Goal: Task Accomplishment & Management: Manage account settings

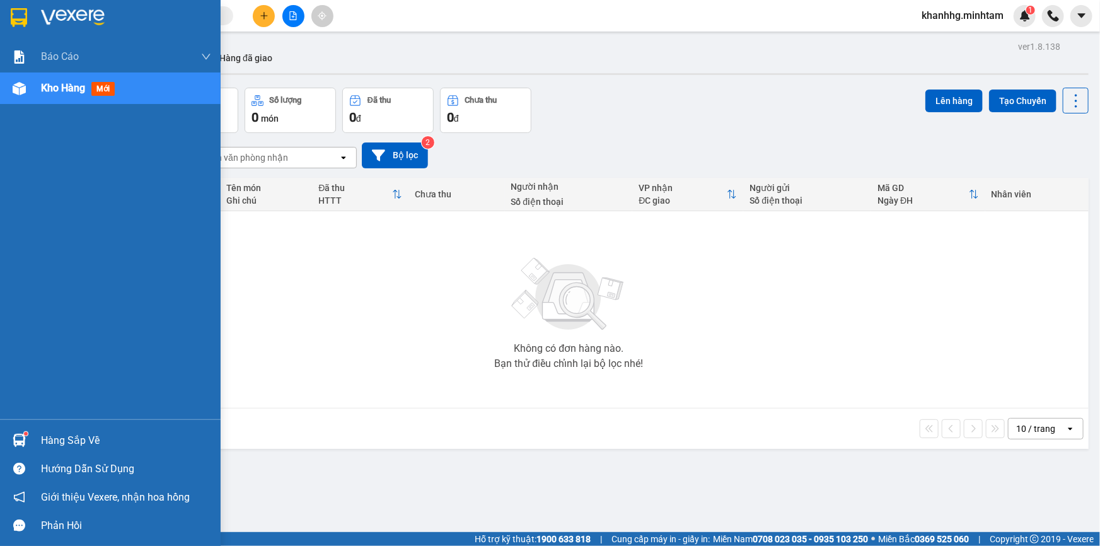
click at [25, 441] on div at bounding box center [19, 440] width 22 height 22
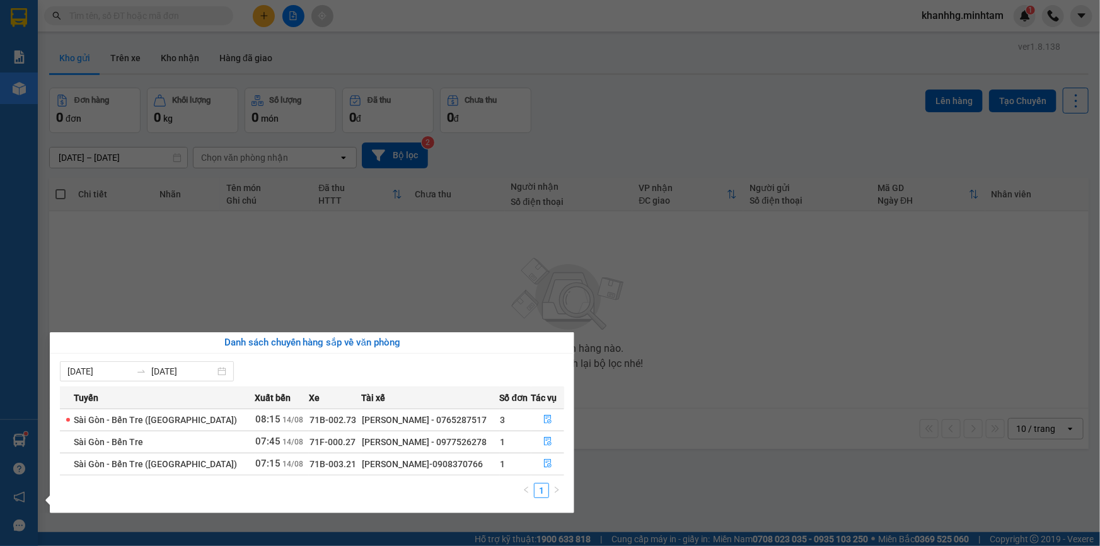
click at [76, 243] on section "Kết quả tìm kiếm ( 0 ) Bộ lọc No Data khanhhg.minhtam 1 Báo cáo BC giao hàng (n…" at bounding box center [550, 273] width 1100 height 546
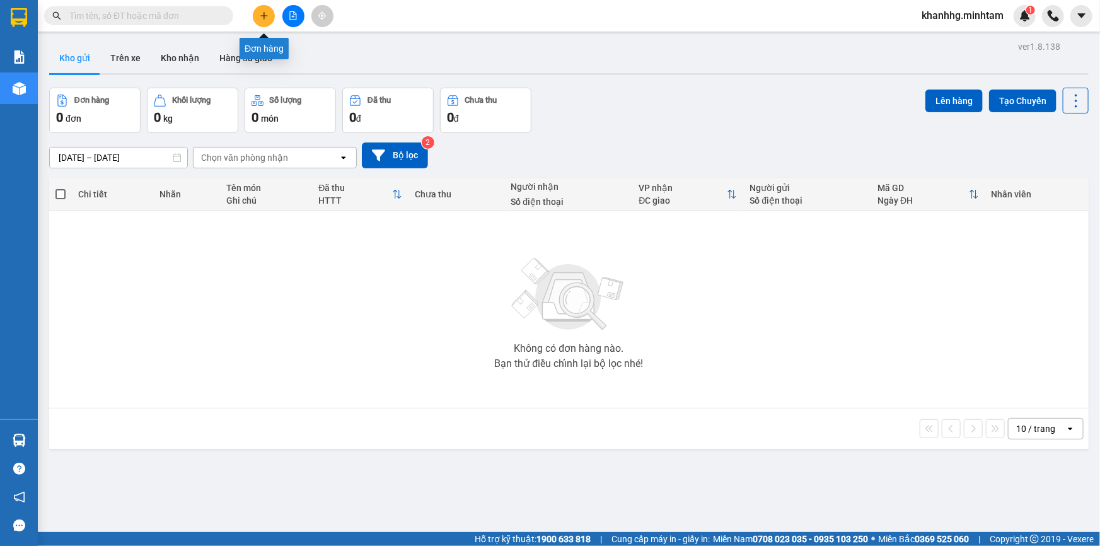
click at [264, 11] on icon "plus" at bounding box center [264, 15] width 9 height 9
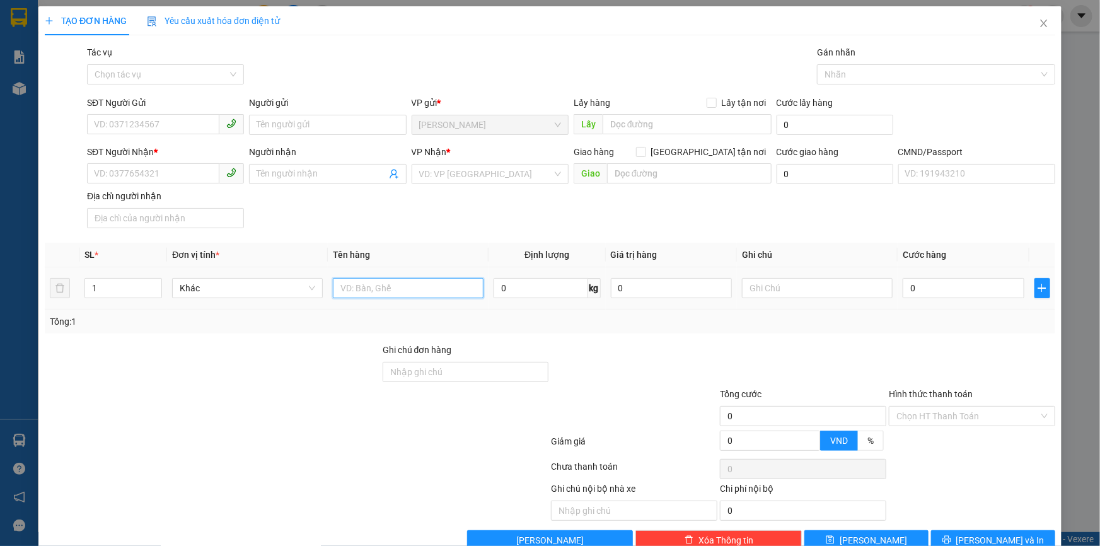
click at [366, 296] on input "text" at bounding box center [408, 288] width 151 height 20
type input "1B NP 40KG_TC"
click at [159, 127] on input "SĐT Người Gửi" at bounding box center [153, 124] width 132 height 20
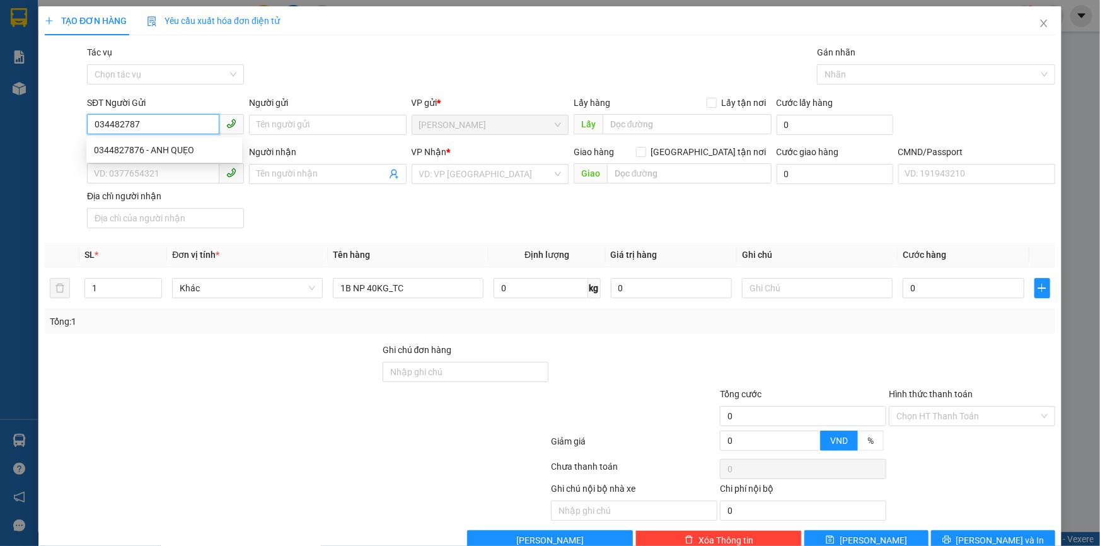
type input "0344827876"
click at [168, 151] on div "0344827876 - ANH QUẸO" at bounding box center [164, 150] width 141 height 14
type input "ANH QUẸO"
type input "0903964237"
type input "SANG"
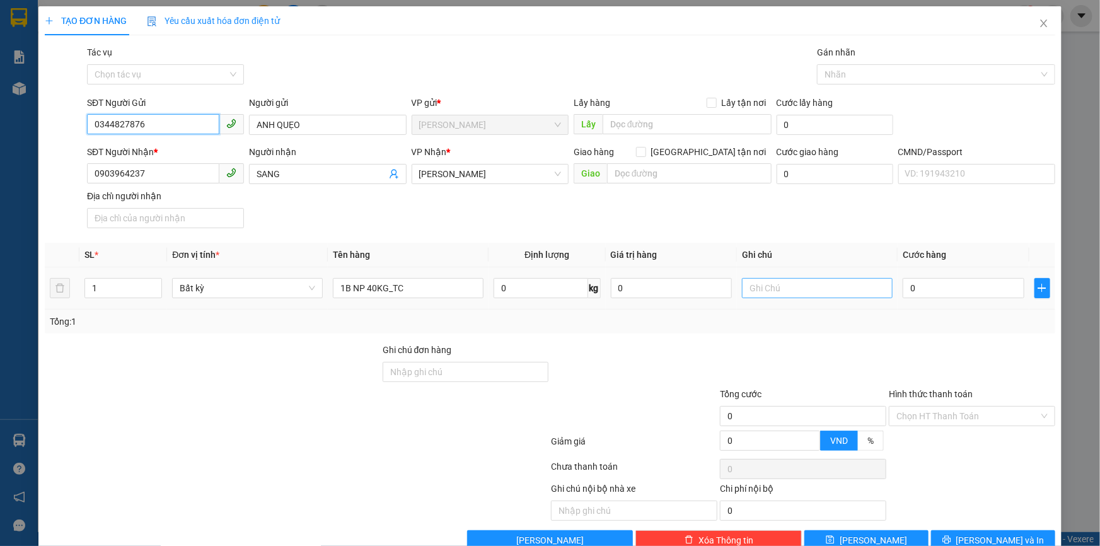
type input "0344827876"
click at [748, 284] on input "text" at bounding box center [817, 288] width 151 height 20
type input "13H KHANH"
click at [926, 292] on input "0" at bounding box center [963, 288] width 122 height 20
type input "6+"
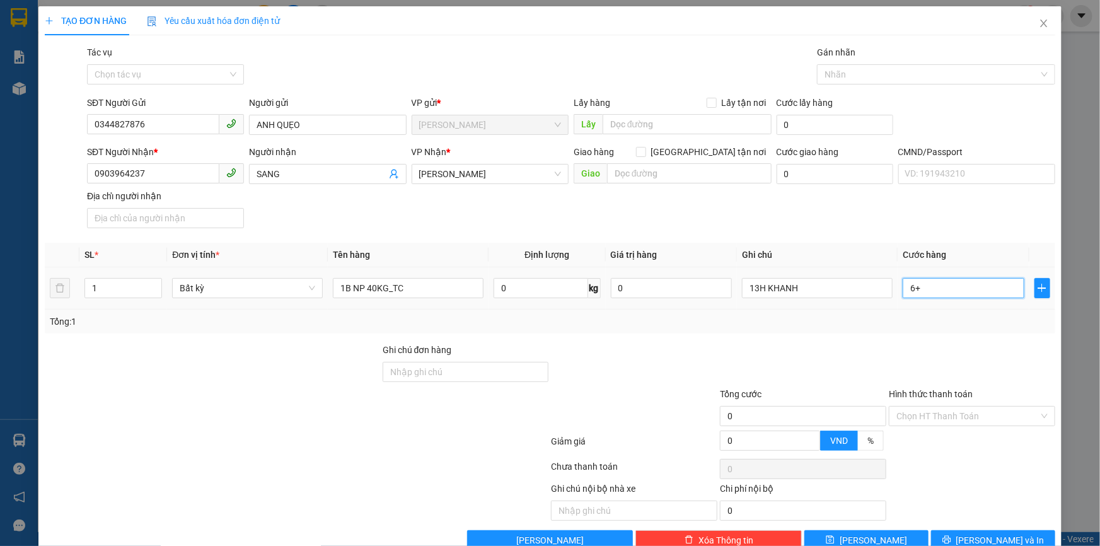
type input "0"
type input "6"
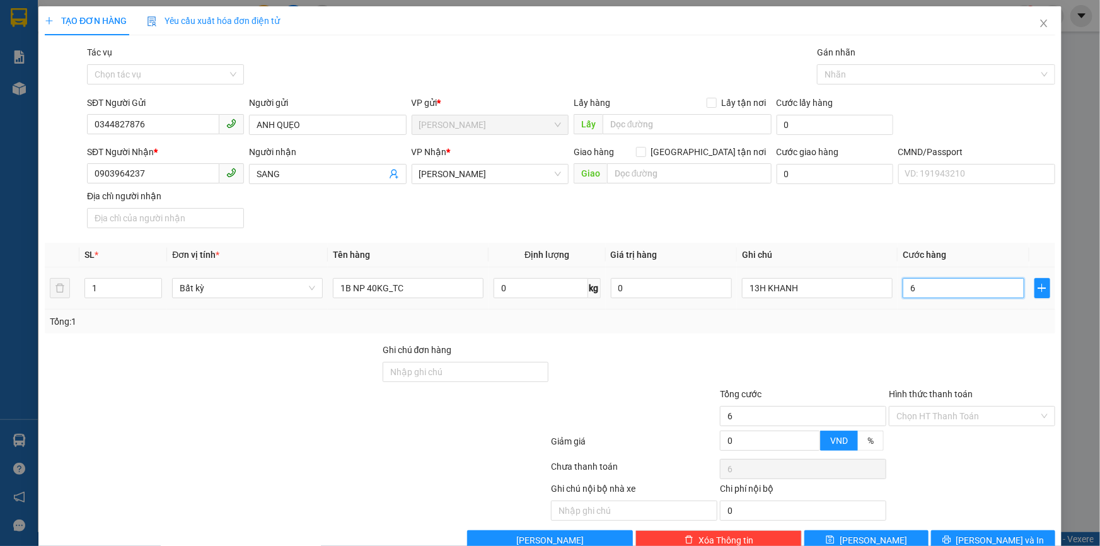
type input "0"
type input "06"
type input "6"
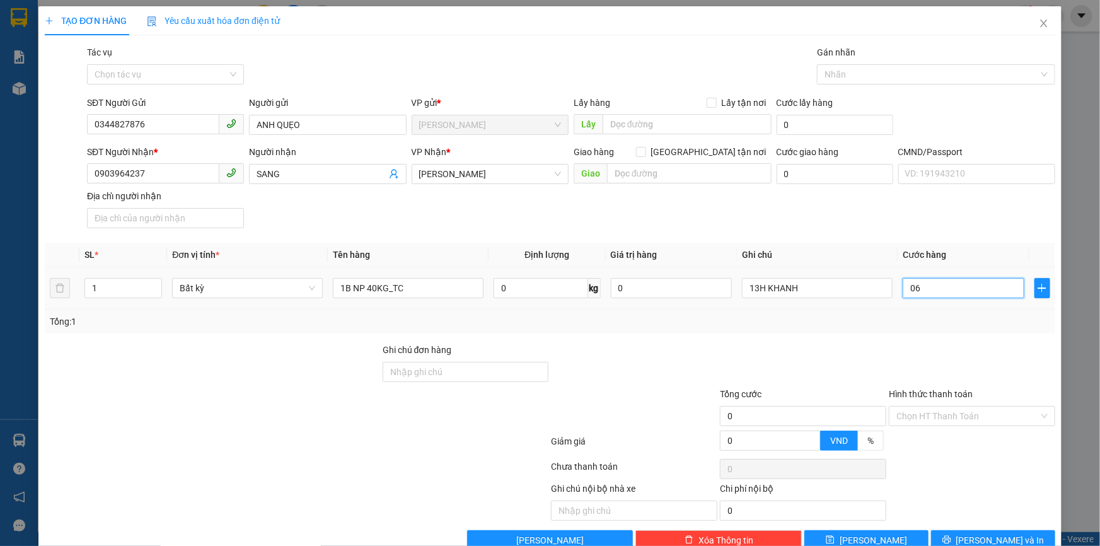
type input "6"
type input "060"
type input "60"
click at [937, 362] on div at bounding box center [971, 365] width 169 height 44
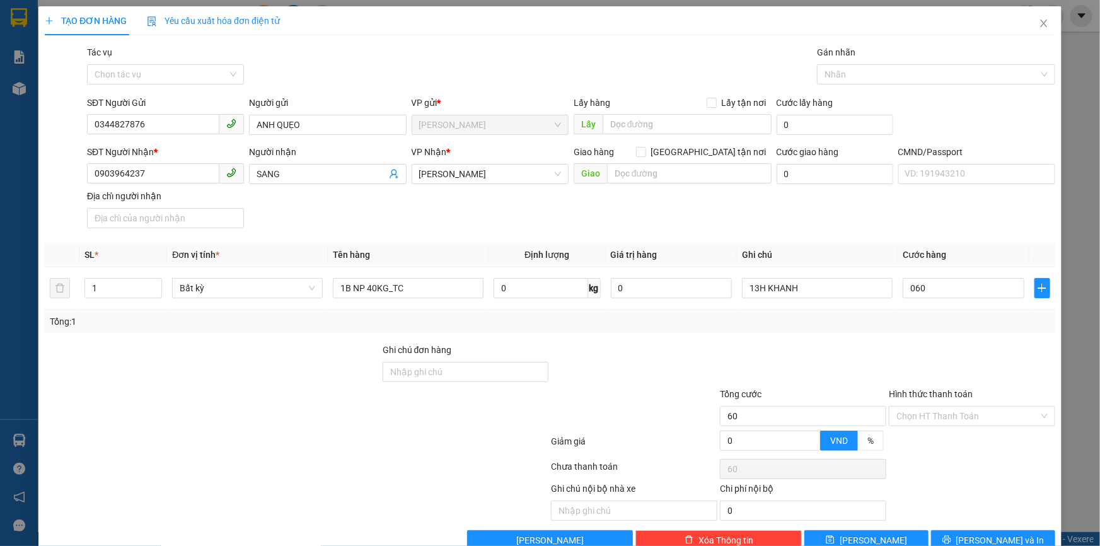
type input "60.000"
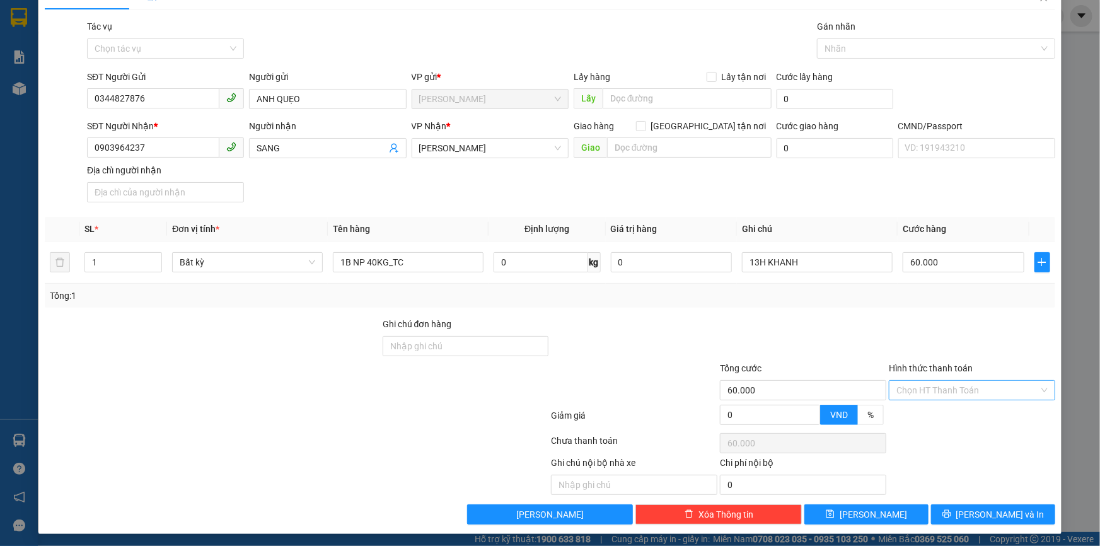
scroll to position [30, 0]
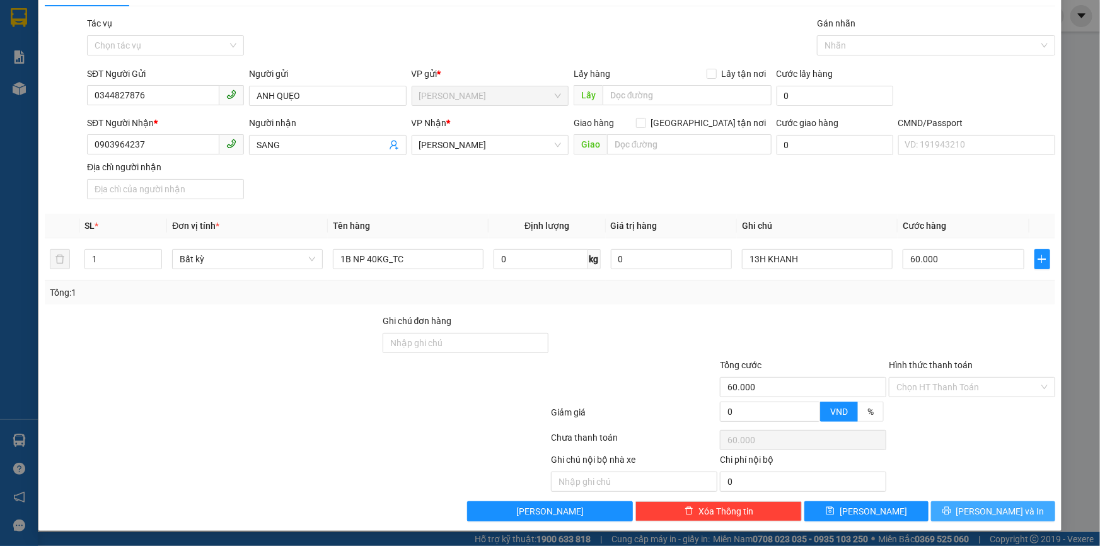
click at [951, 512] on icon "printer" at bounding box center [946, 510] width 9 height 9
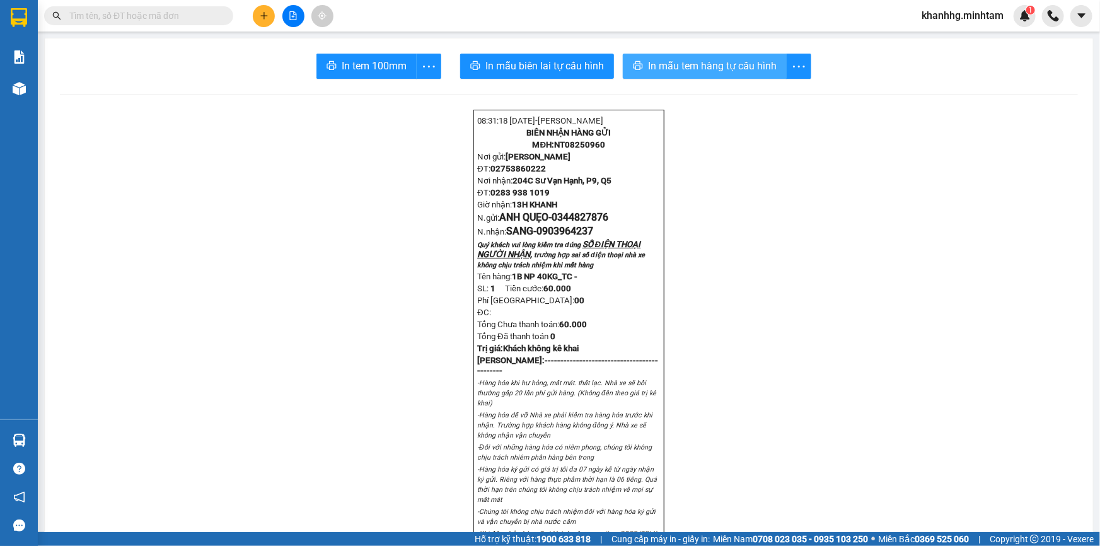
click at [650, 54] on button "In mẫu tem hàng tự cấu hình" at bounding box center [705, 66] width 164 height 25
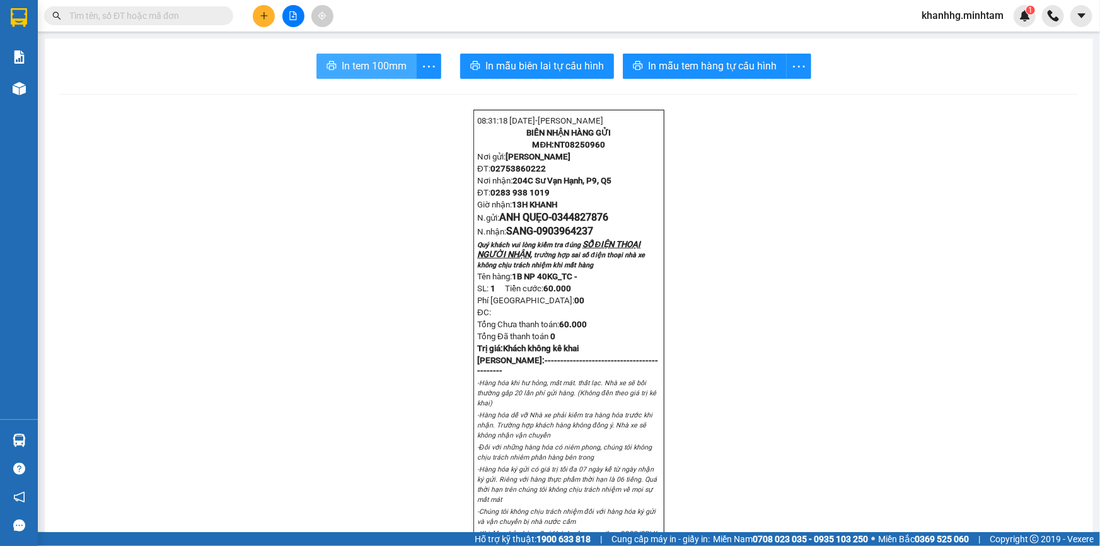
click at [374, 58] on span "In tem 100mm" at bounding box center [374, 66] width 65 height 16
click at [188, 21] on input "text" at bounding box center [143, 16] width 149 height 14
click at [254, 10] on button at bounding box center [264, 16] width 22 height 22
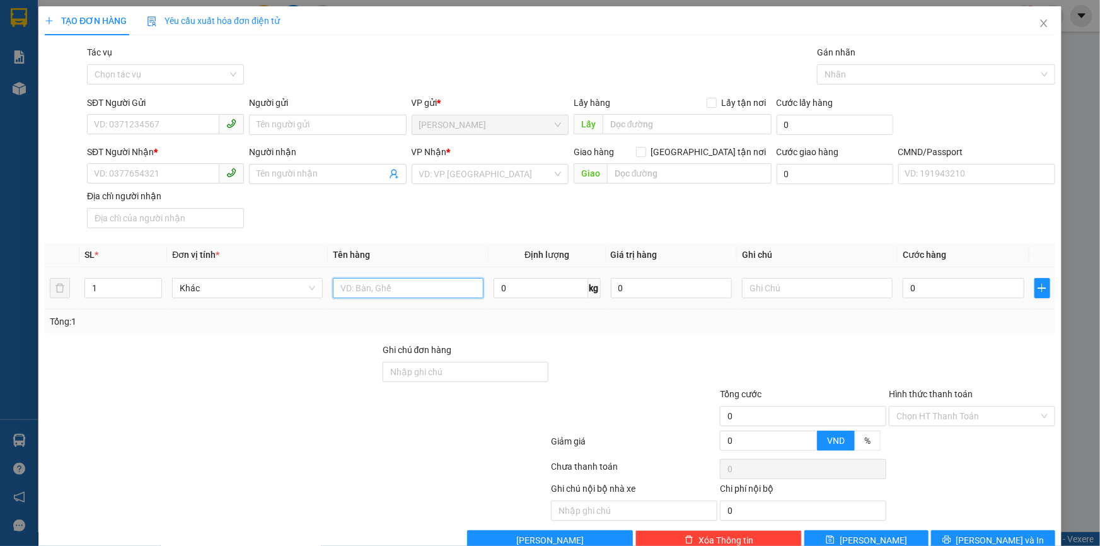
click at [354, 289] on input "text" at bounding box center [408, 288] width 151 height 20
type input "1"
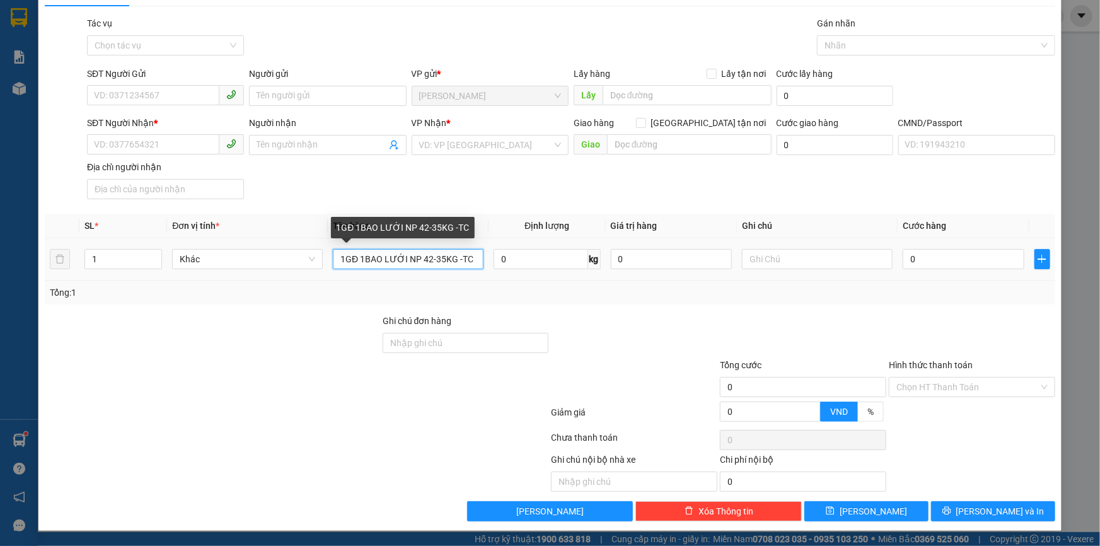
click at [458, 255] on input "1GĐ 1BAO LƯỚI NP 42-35KG -TC" at bounding box center [408, 259] width 151 height 20
type input "1GĐ 1BAO LƯỚI NP 42-35KG _TC"
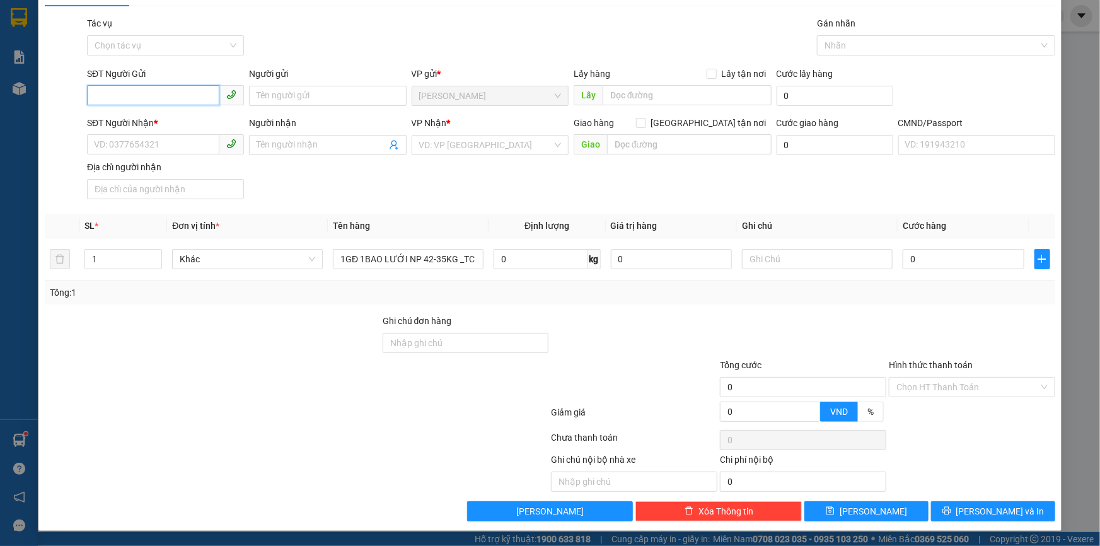
click at [163, 87] on input "SĐT Người Gửi" at bounding box center [153, 95] width 132 height 20
type input "0"
click at [179, 115] on div "0813655553 - NGỌC" at bounding box center [164, 120] width 141 height 14
type input "0813655553"
type input "NGỌC"
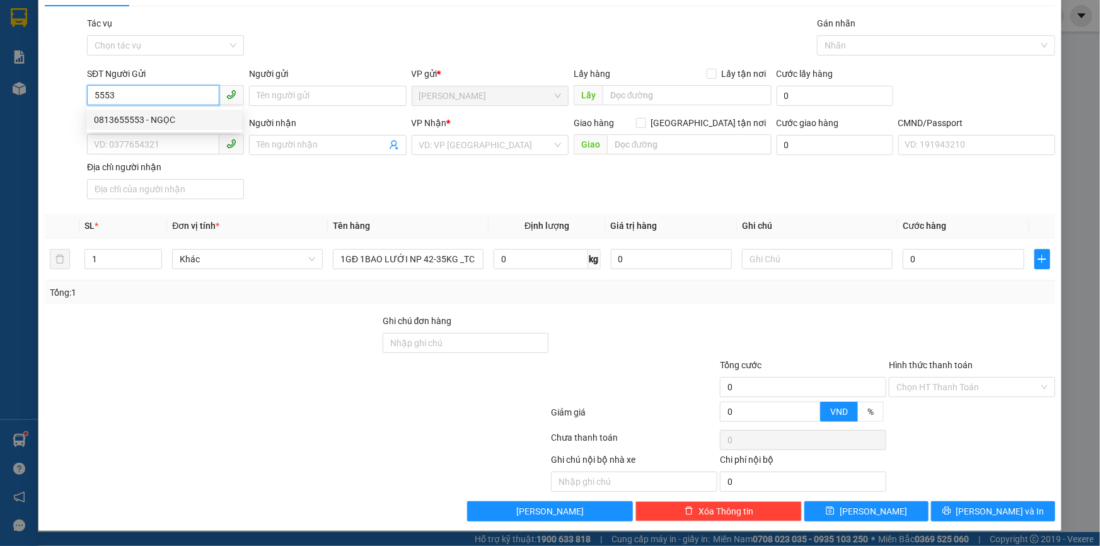
type input "0706791438"
type input "TRANG"
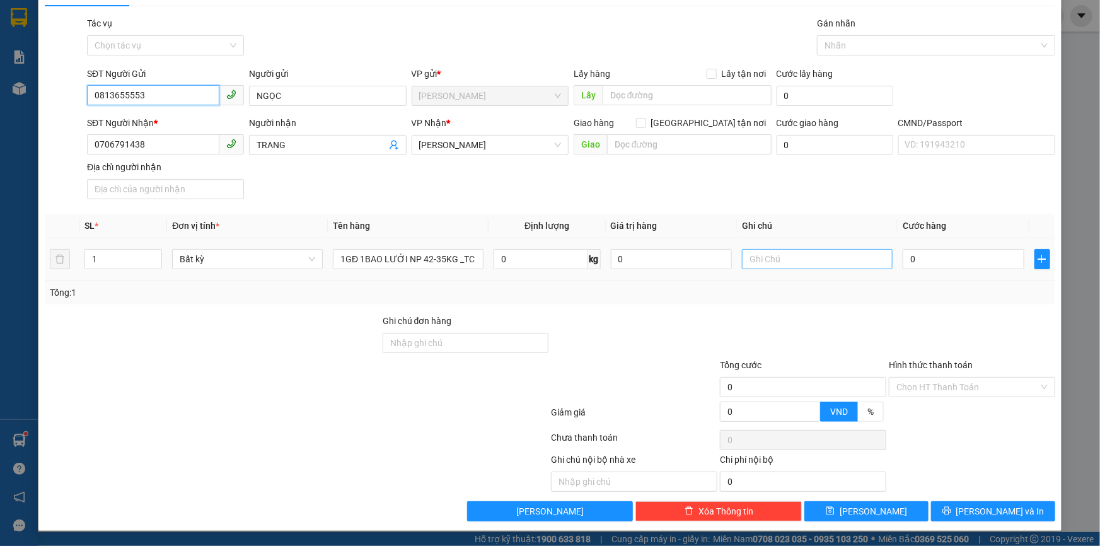
type input "0813655553"
click at [787, 253] on input "text" at bounding box center [817, 259] width 151 height 20
type input "13H KHANH"
click at [940, 265] on input "0" at bounding box center [963, 259] width 122 height 20
type input "1"
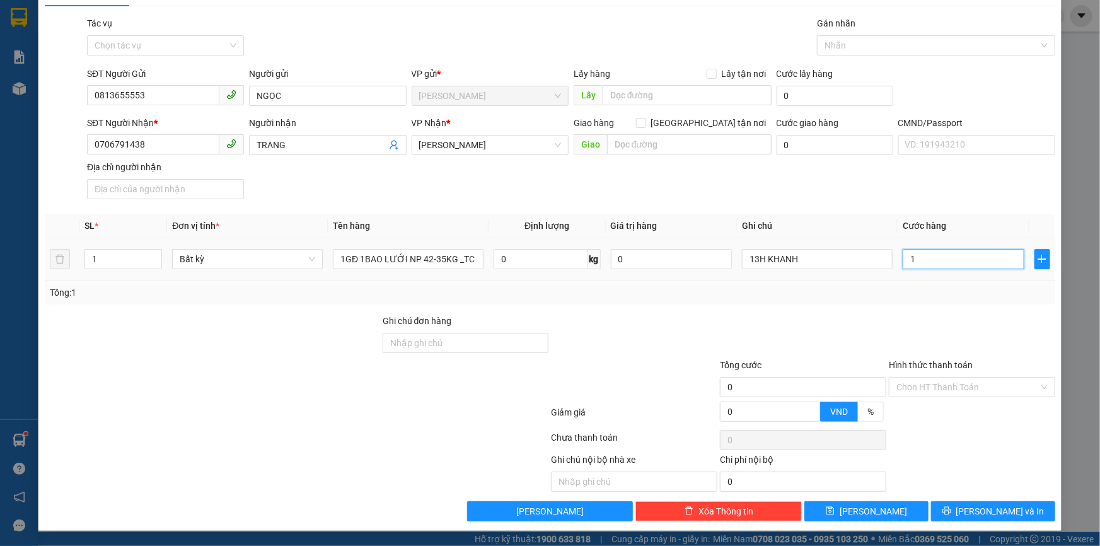
type input "1"
type input "11"
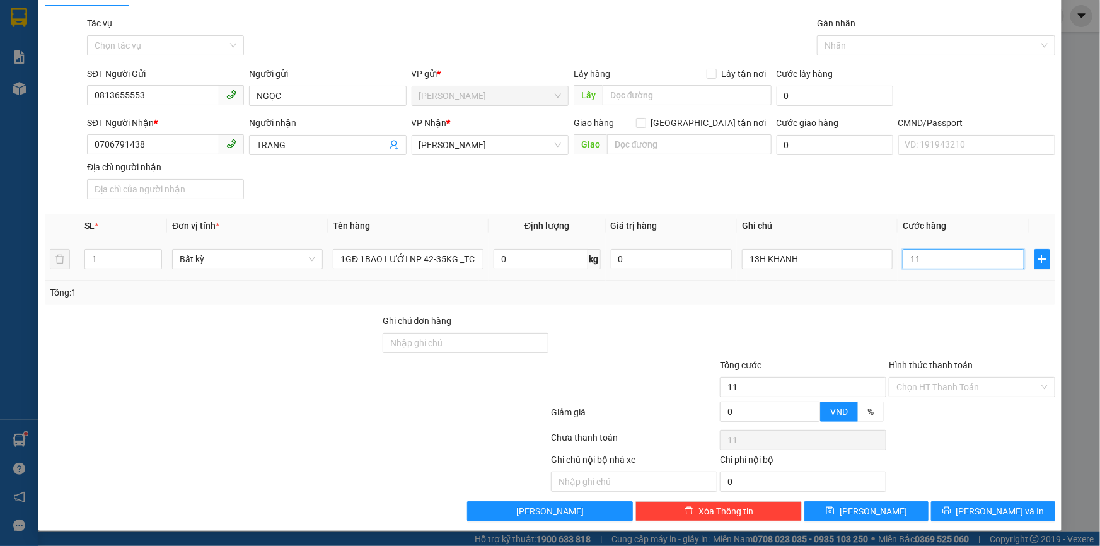
type input "110"
type input "110.000"
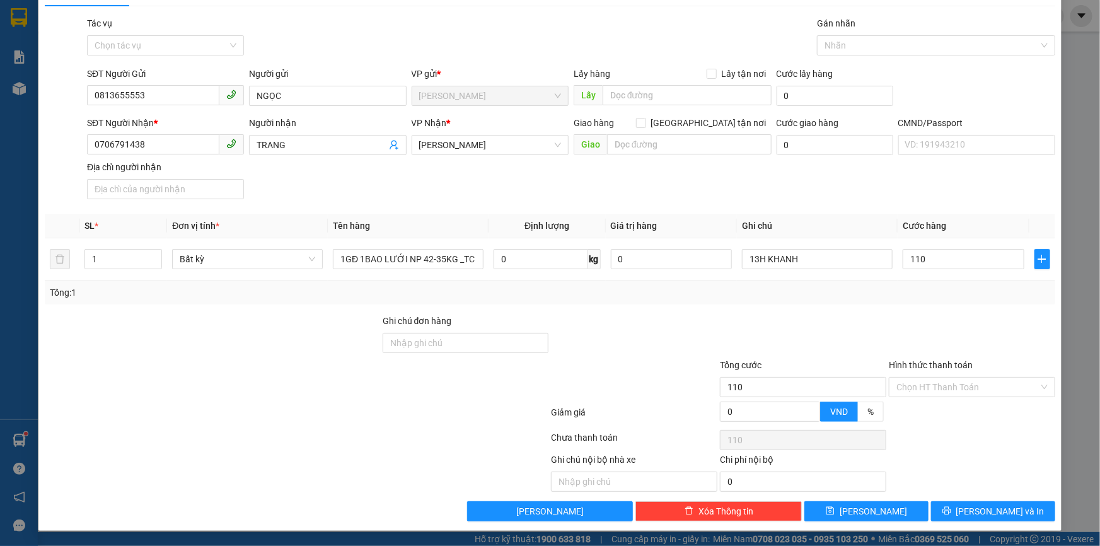
type input "110.000"
click at [924, 334] on div at bounding box center [971, 336] width 169 height 44
click at [974, 504] on button "[PERSON_NAME] và In" at bounding box center [993, 511] width 124 height 20
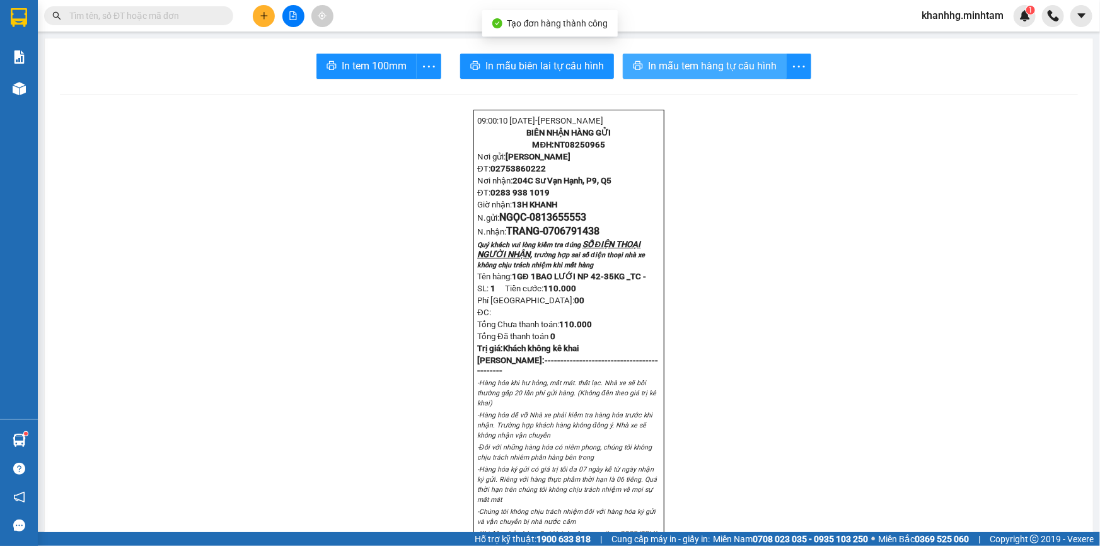
click at [679, 62] on span "In mẫu tem hàng tự cấu hình" at bounding box center [712, 66] width 129 height 16
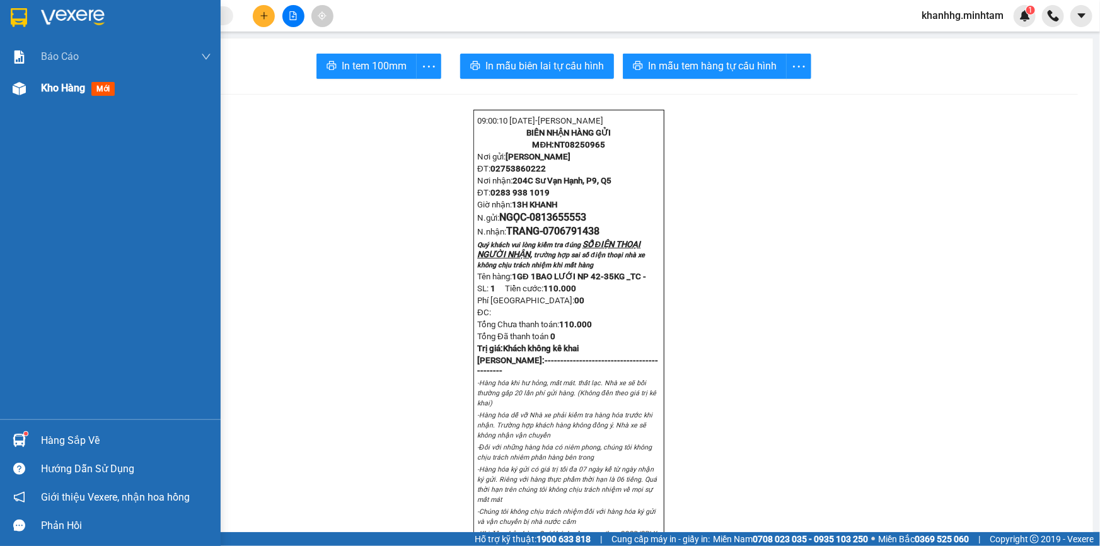
click at [47, 82] on span "Kho hàng" at bounding box center [63, 88] width 44 height 12
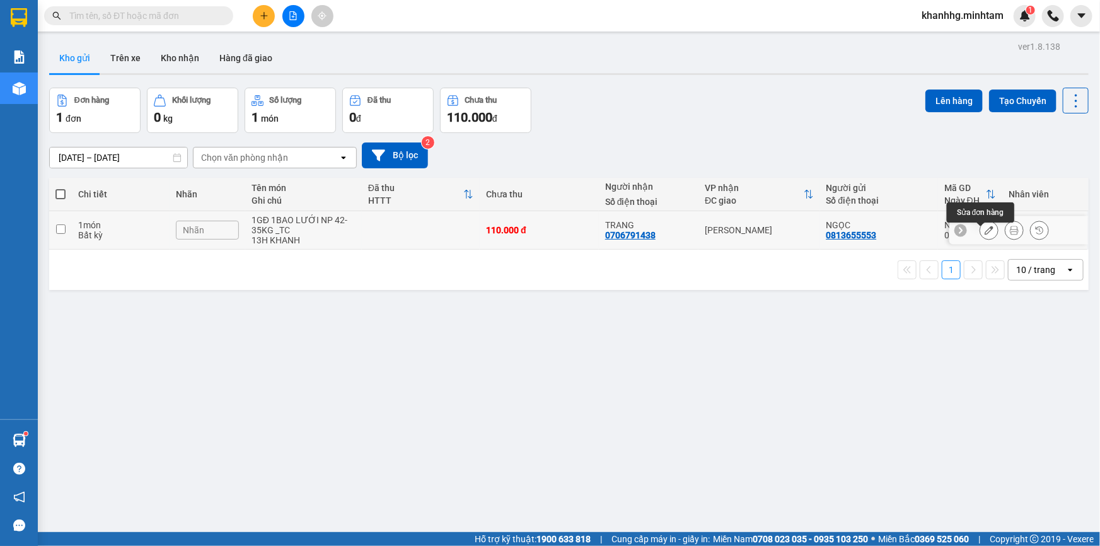
click at [984, 233] on icon at bounding box center [988, 230] width 9 height 9
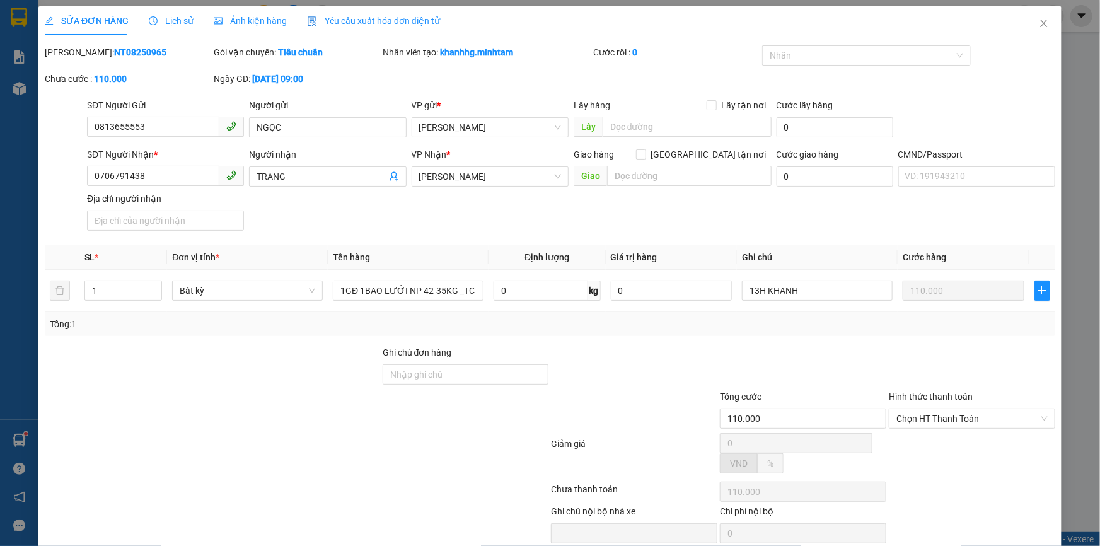
type input "0813655553"
type input "NGỌC"
type input "0706791438"
type input "TRANG"
type input "110.000"
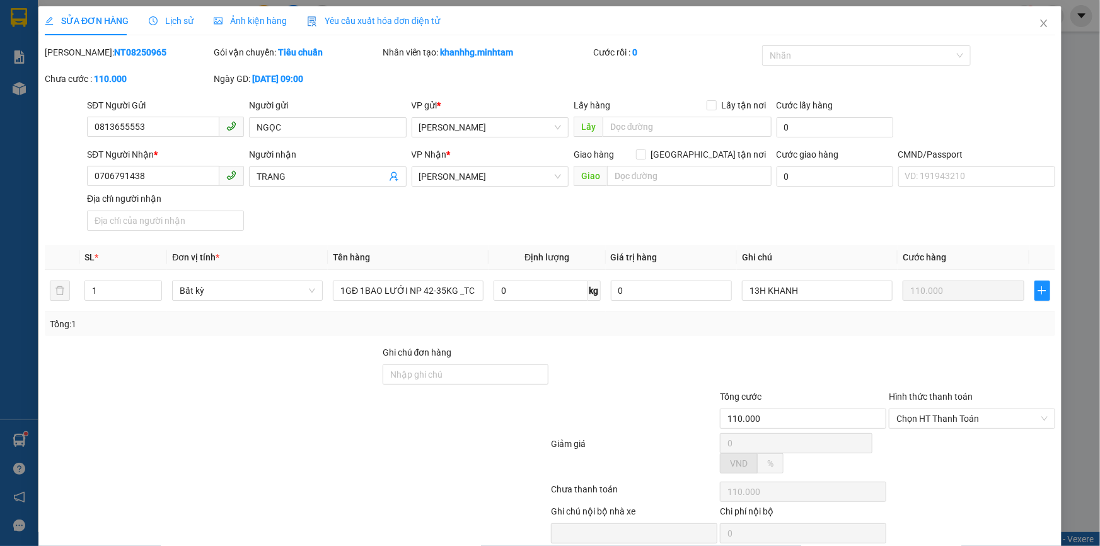
type input "110.000"
click at [106, 289] on div "SỬA ĐƠN HÀNG Lịch sử Ảnh kiện hàng Yêu cầu xuất hóa đơn điện tử Total Paid Fee …" at bounding box center [550, 273] width 1100 height 546
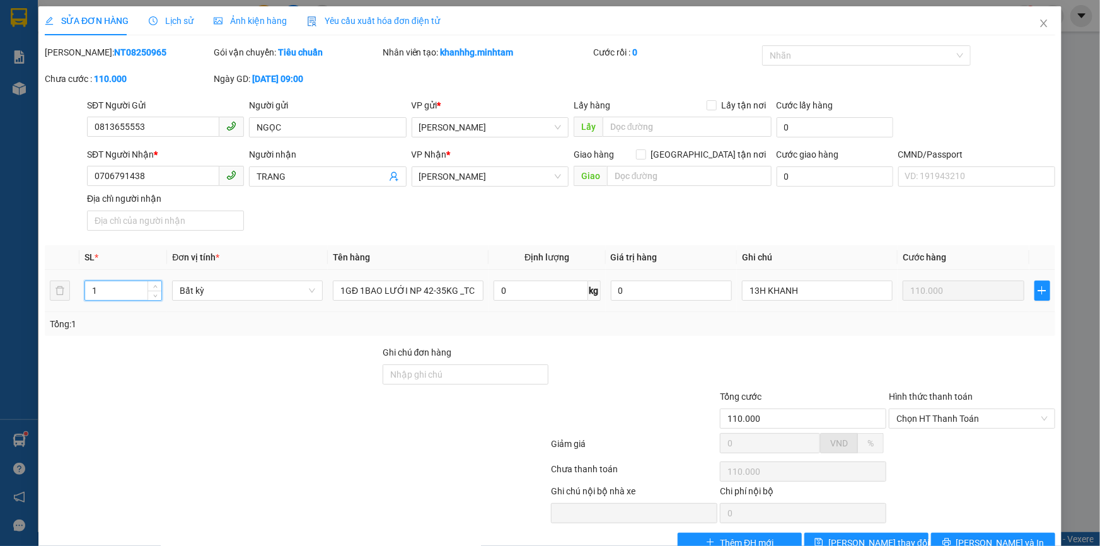
click at [136, 284] on input "1" at bounding box center [123, 290] width 76 height 19
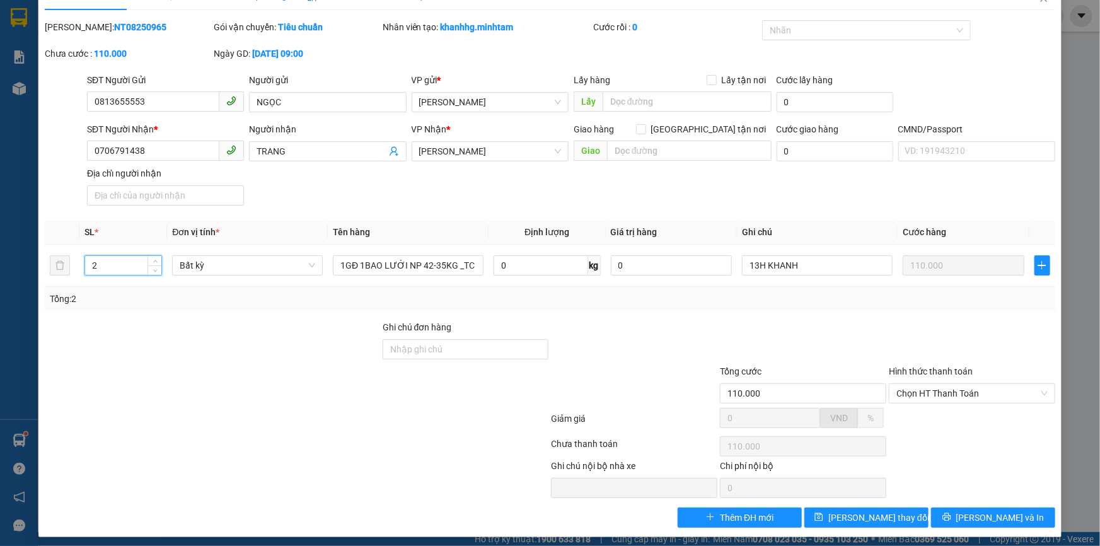
scroll to position [32, 0]
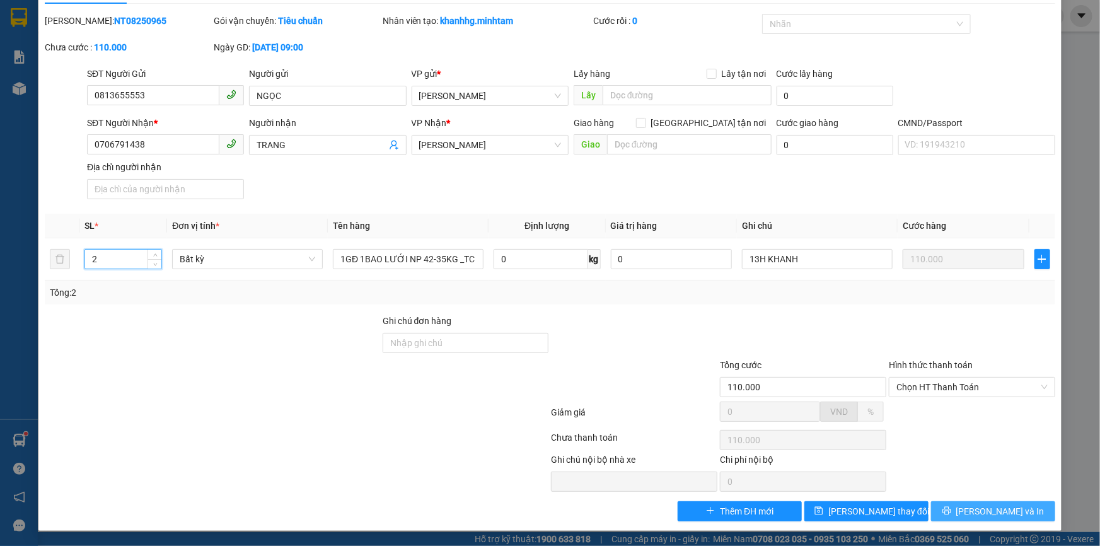
type input "2"
click at [977, 502] on button "[PERSON_NAME] và In" at bounding box center [993, 511] width 124 height 20
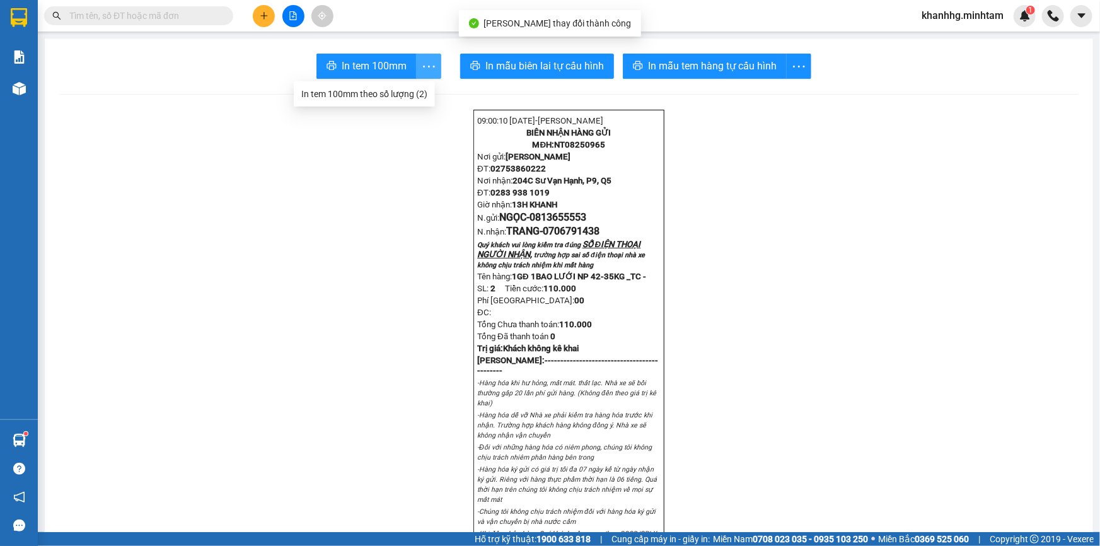
click at [424, 61] on icon "more" at bounding box center [429, 67] width 16 height 16
click at [397, 95] on div "In tem 100mm theo số lượng (2)" at bounding box center [364, 94] width 126 height 14
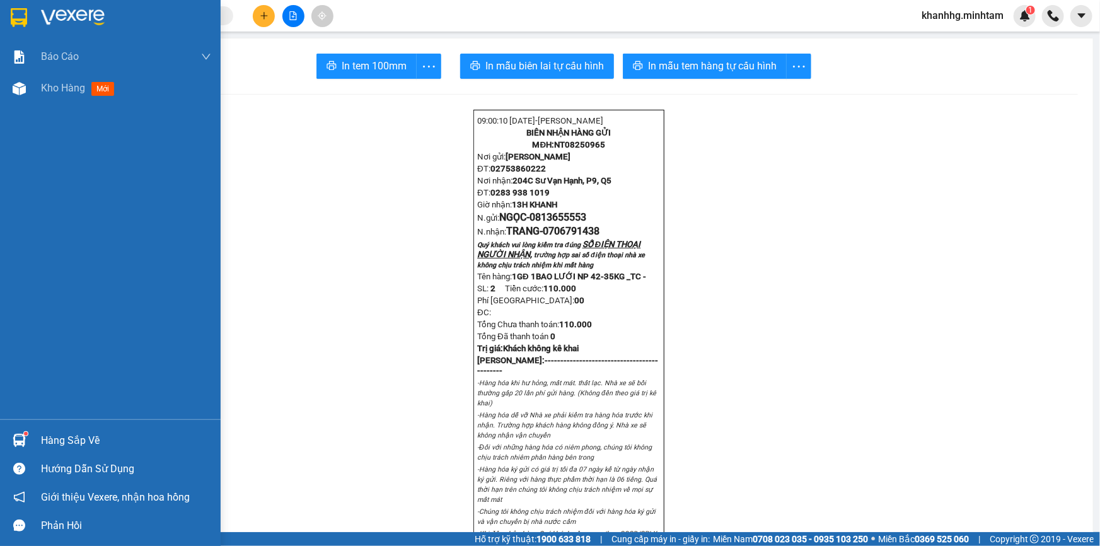
click at [40, 429] on div "Hàng sắp về" at bounding box center [110, 440] width 221 height 28
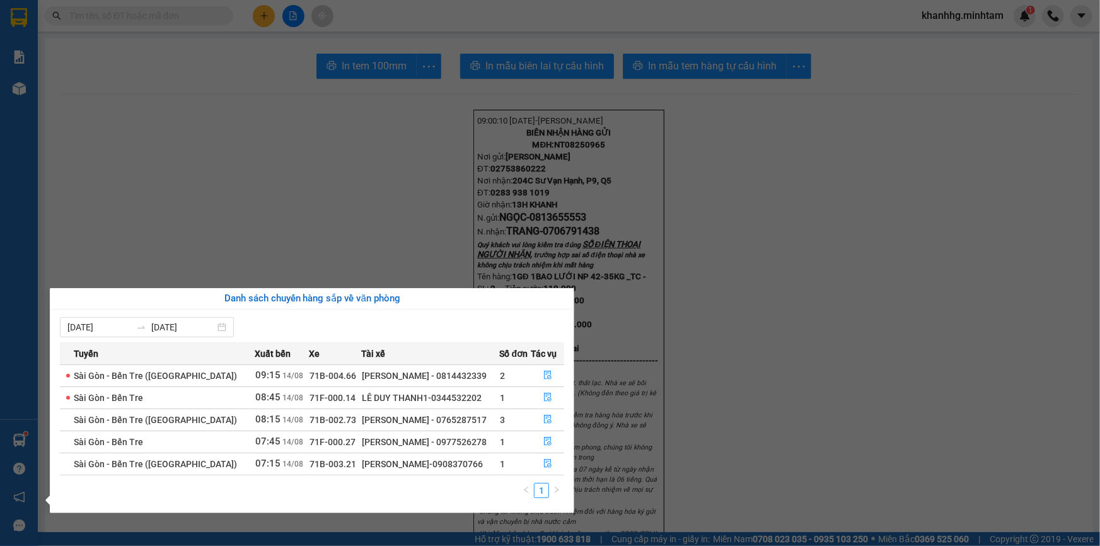
click at [879, 251] on section "Kết quả tìm kiếm ( 0 ) Bộ lọc No Data khanhhg.minhtam 1 Báo cáo BC giao hàng (n…" at bounding box center [550, 273] width 1100 height 546
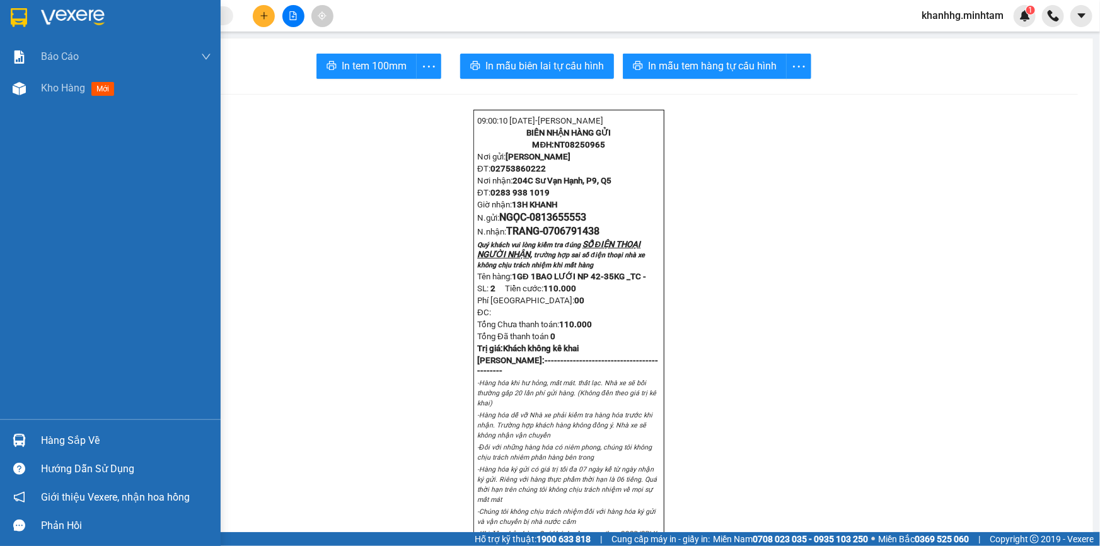
click at [50, 441] on div "Hàng sắp về" at bounding box center [126, 440] width 170 height 19
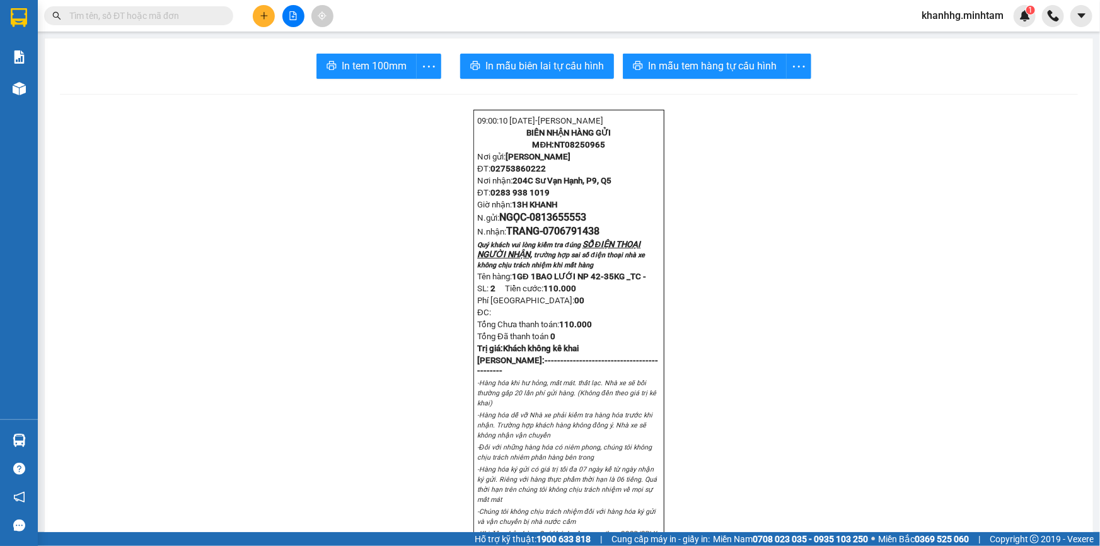
click at [135, 112] on section "Kết quả tìm kiếm ( 0 ) Bộ lọc No Data khanhhg.minhtam 1 Báo cáo BC giao hàng (n…" at bounding box center [550, 273] width 1100 height 546
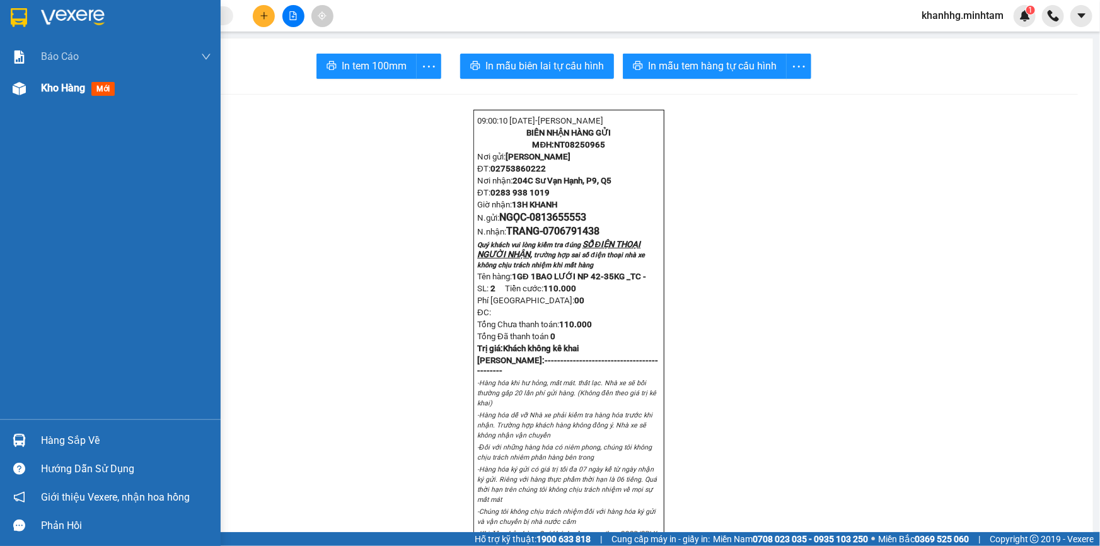
click at [62, 88] on span "Kho hàng" at bounding box center [63, 88] width 44 height 12
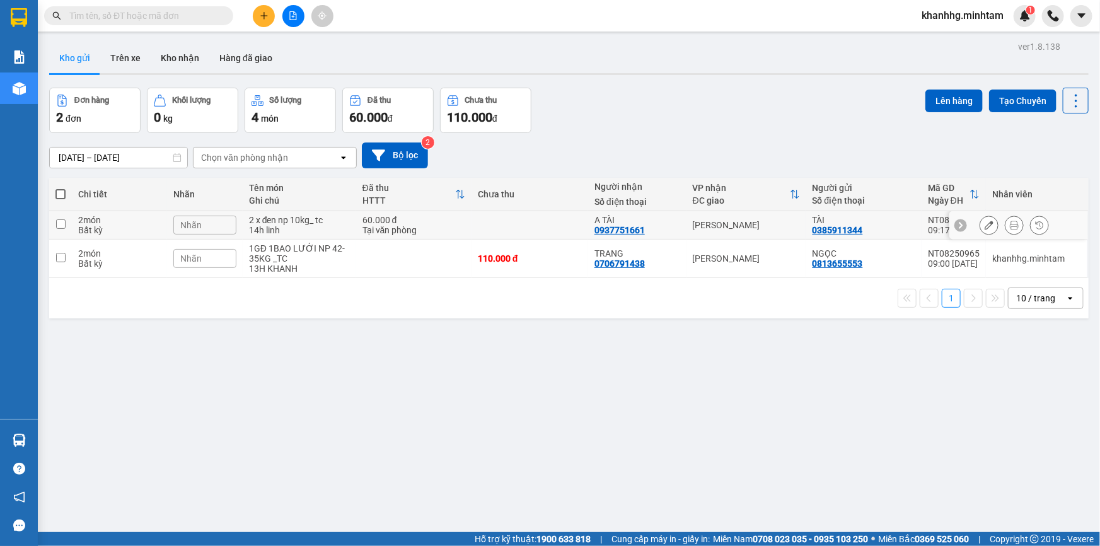
click at [63, 228] on input "checkbox" at bounding box center [60, 223] width 9 height 9
checkbox input "true"
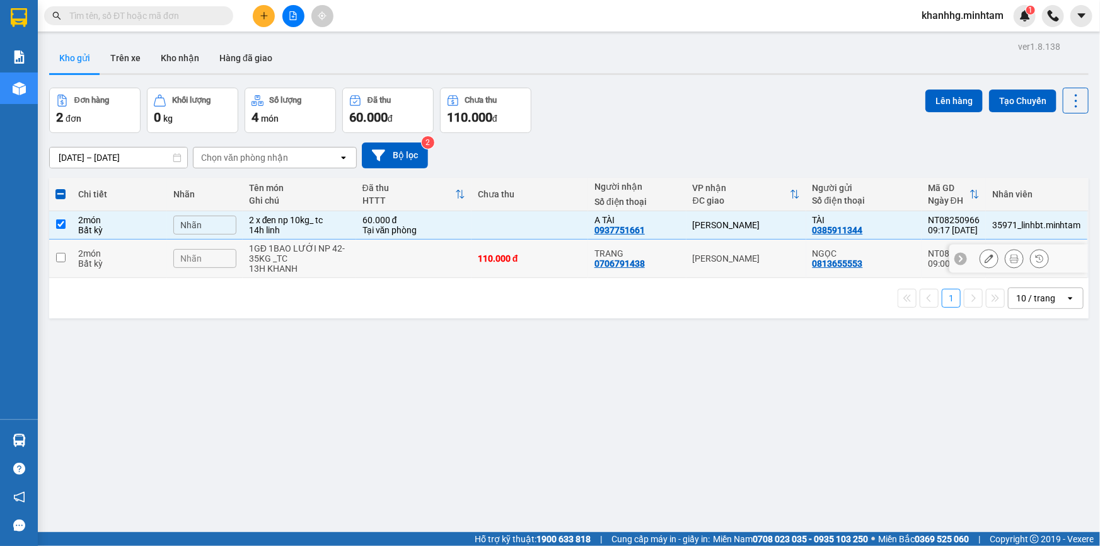
click at [71, 267] on td at bounding box center [60, 258] width 23 height 38
checkbox input "true"
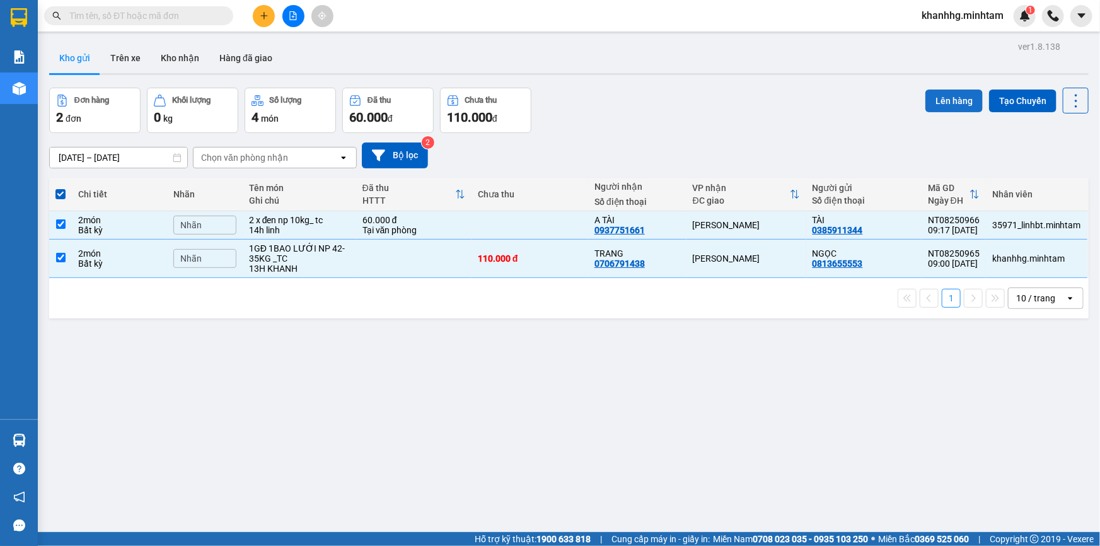
click at [926, 95] on button "Lên hàng" at bounding box center [953, 100] width 57 height 23
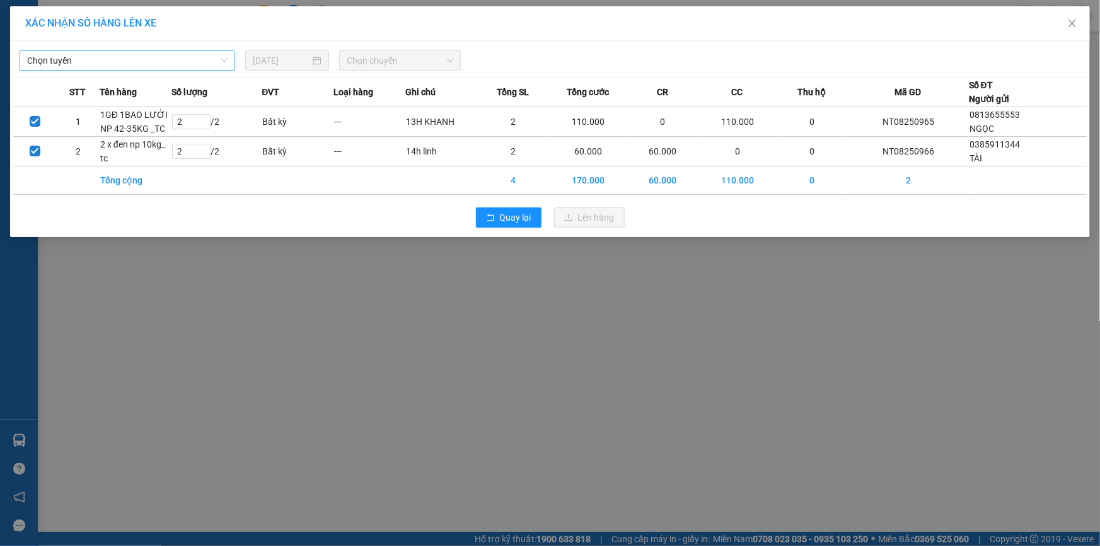
click at [222, 58] on span "Chọn tuyến" at bounding box center [127, 60] width 200 height 19
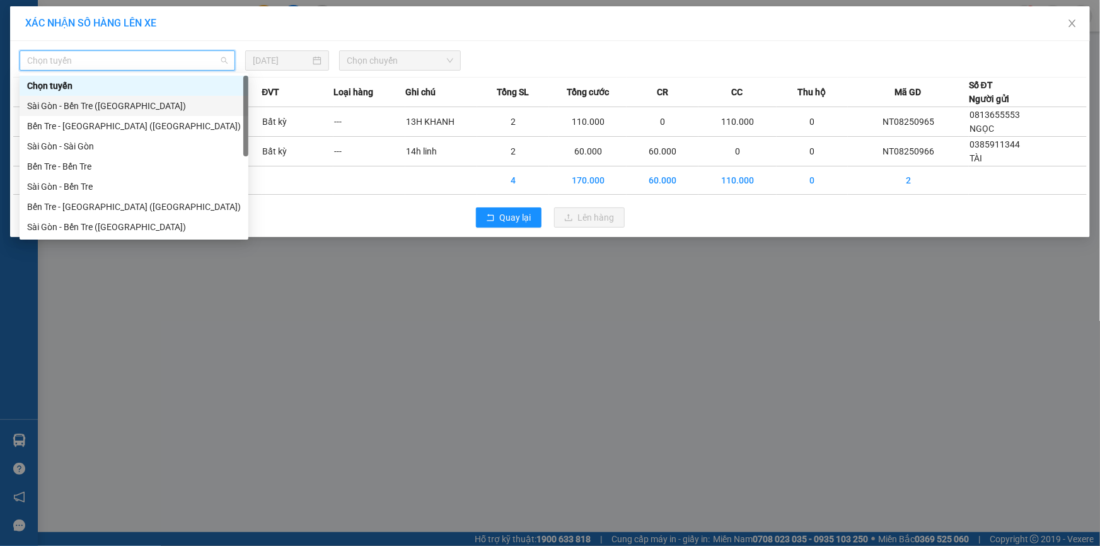
scroll to position [20, 0]
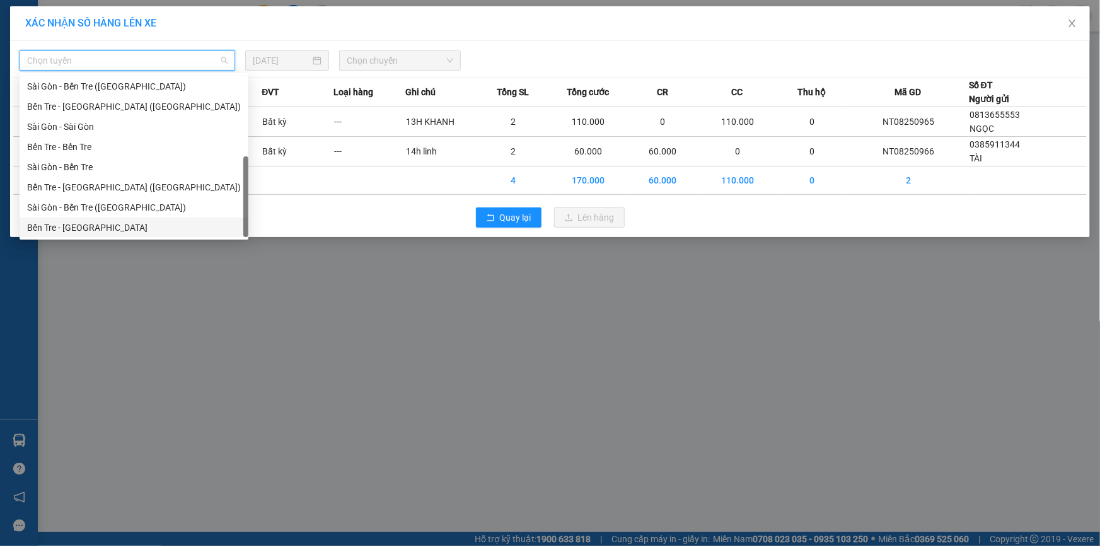
click at [107, 227] on div "Bến Tre - Sài Gòn" at bounding box center [134, 228] width 214 height 14
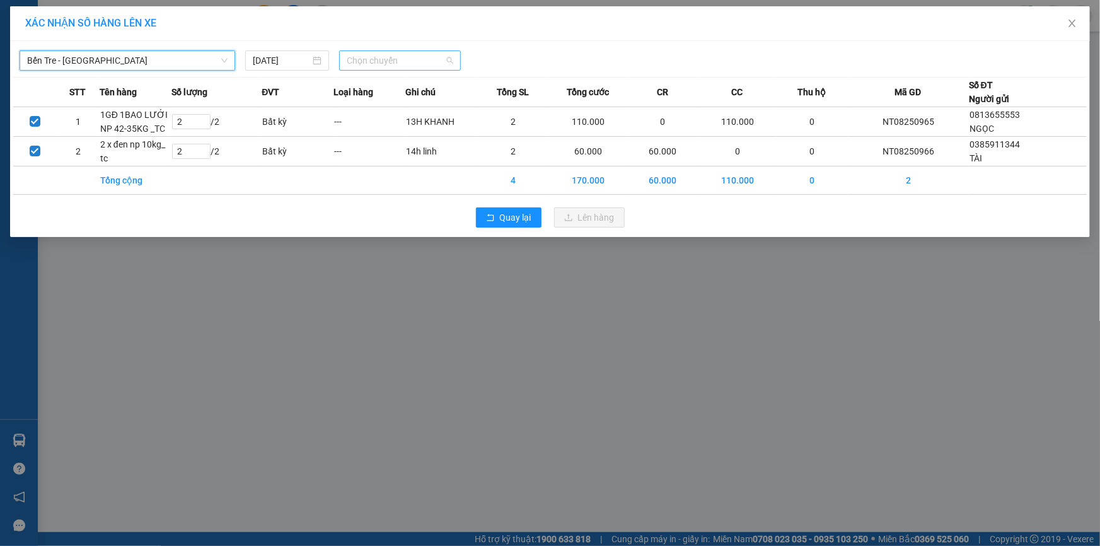
click at [366, 57] on span "Chọn chuyến" at bounding box center [400, 60] width 107 height 19
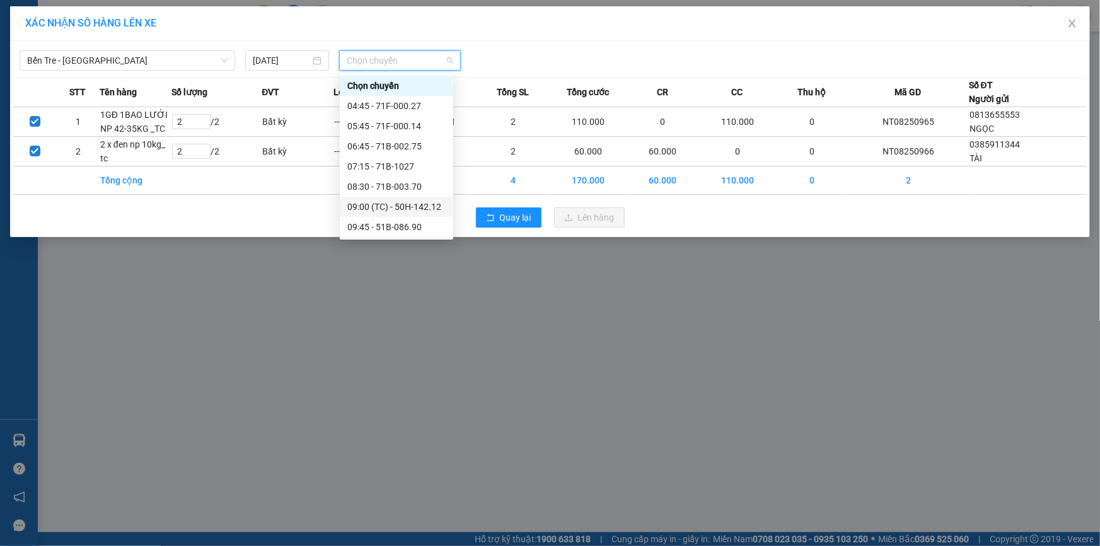
click at [423, 211] on div "09:00 (TC) - 50H-142.12" at bounding box center [396, 207] width 98 height 14
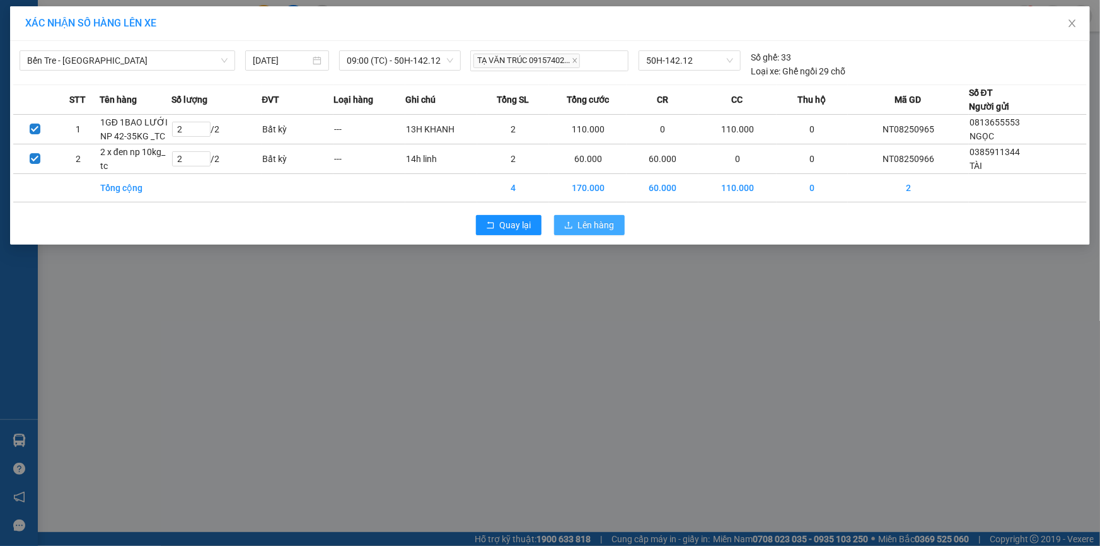
click at [568, 223] on icon "upload" at bounding box center [569, 224] width 8 height 7
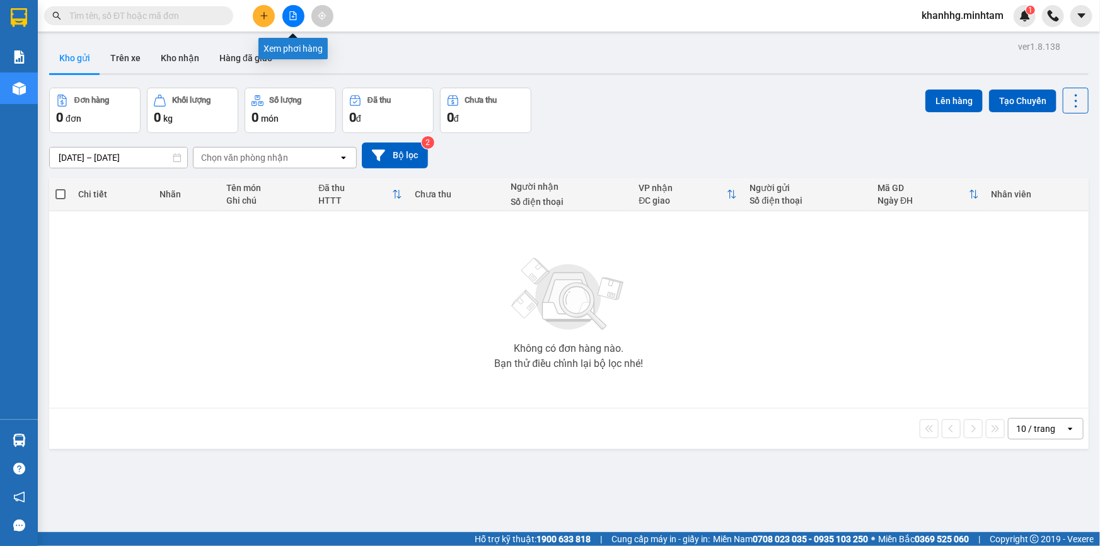
click at [291, 17] on icon "file-add" at bounding box center [293, 15] width 9 height 9
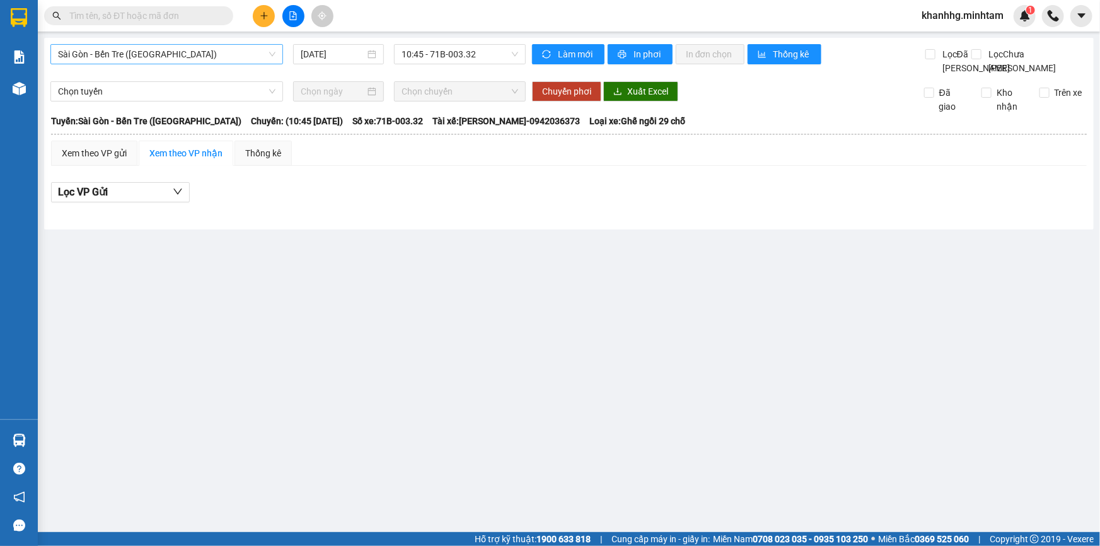
click at [190, 63] on div "Sài Gòn - Bến Tre ([GEOGRAPHIC_DATA])" at bounding box center [166, 54] width 233 height 20
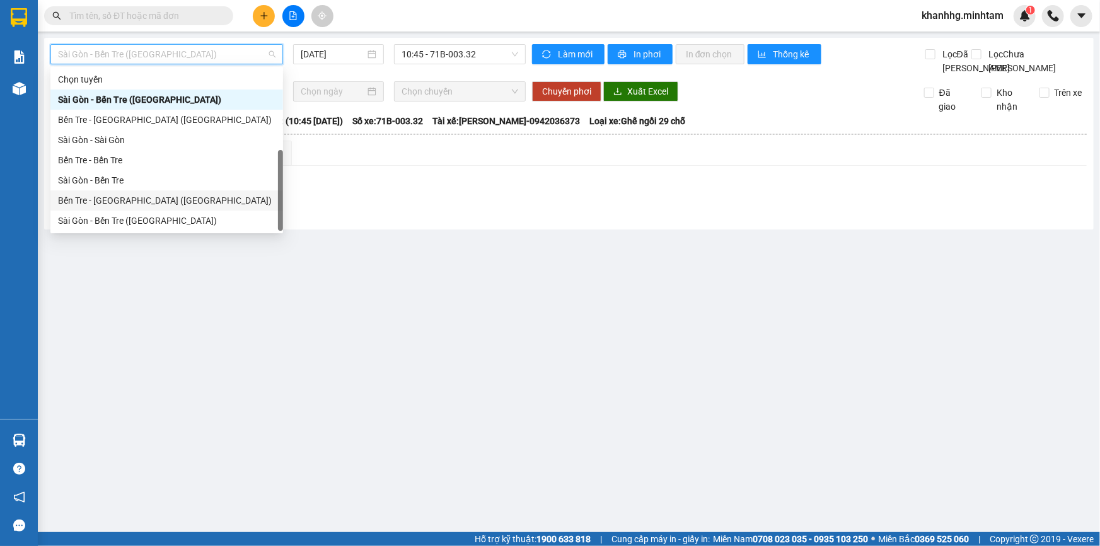
scroll to position [20, 0]
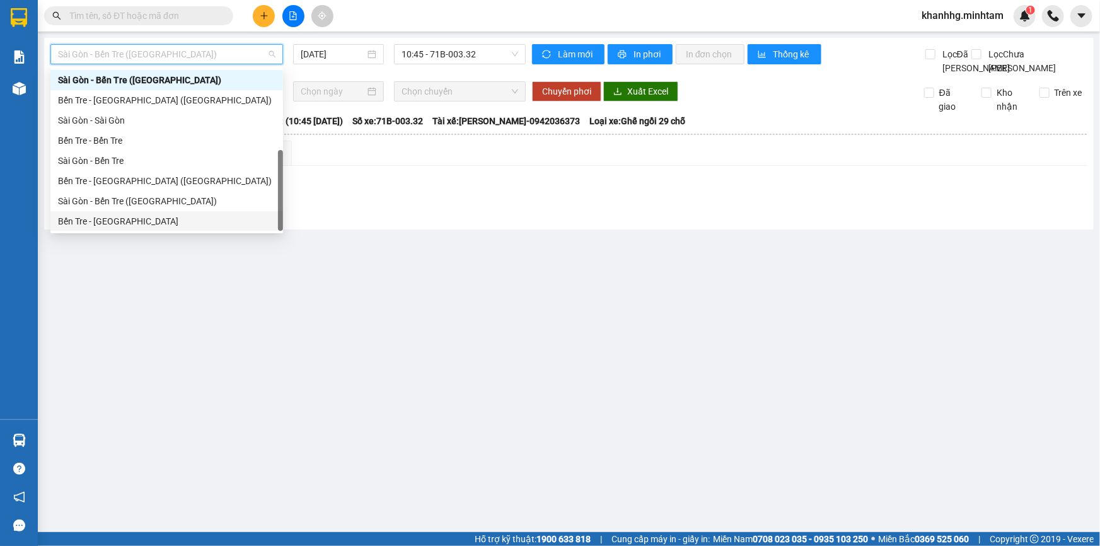
click at [88, 218] on div "Bến Tre - Sài Gòn" at bounding box center [166, 221] width 217 height 14
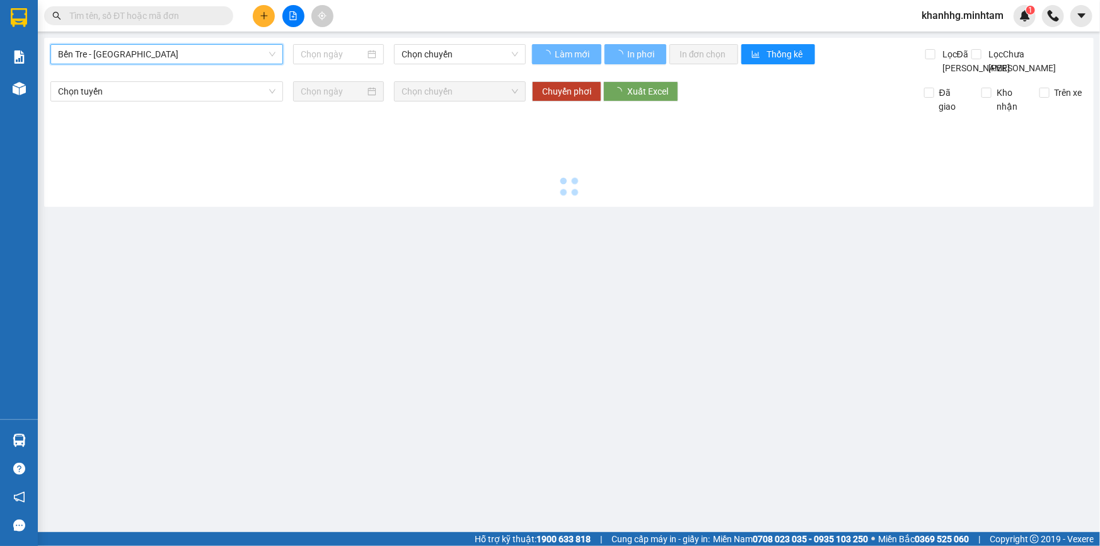
type input "[DATE]"
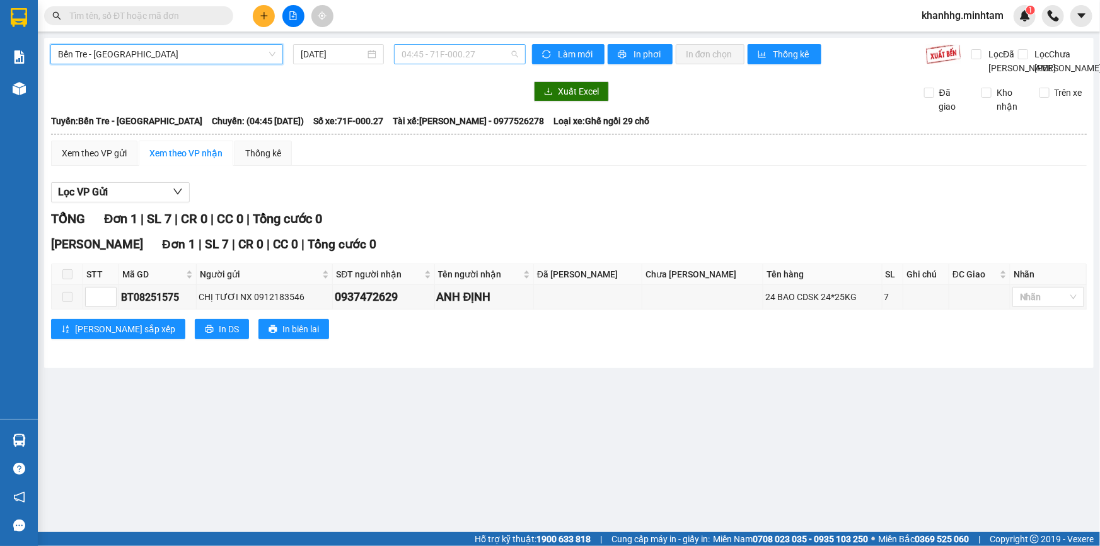
click at [414, 55] on span "04:45 - 71F-000.27" at bounding box center [459, 54] width 117 height 19
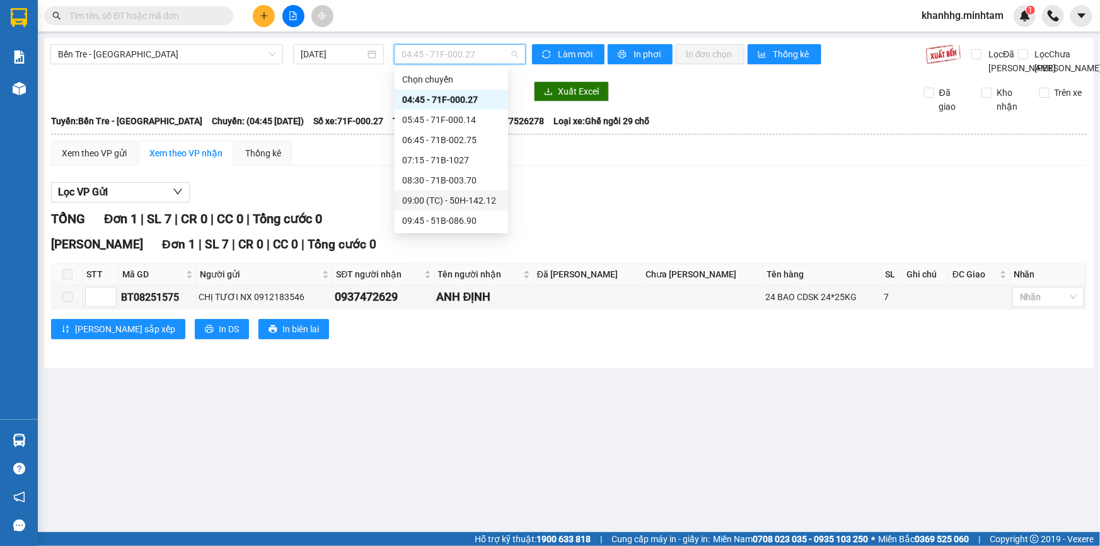
click at [449, 198] on div "09:00 (TC) - 50H-142.12" at bounding box center [451, 200] width 98 height 14
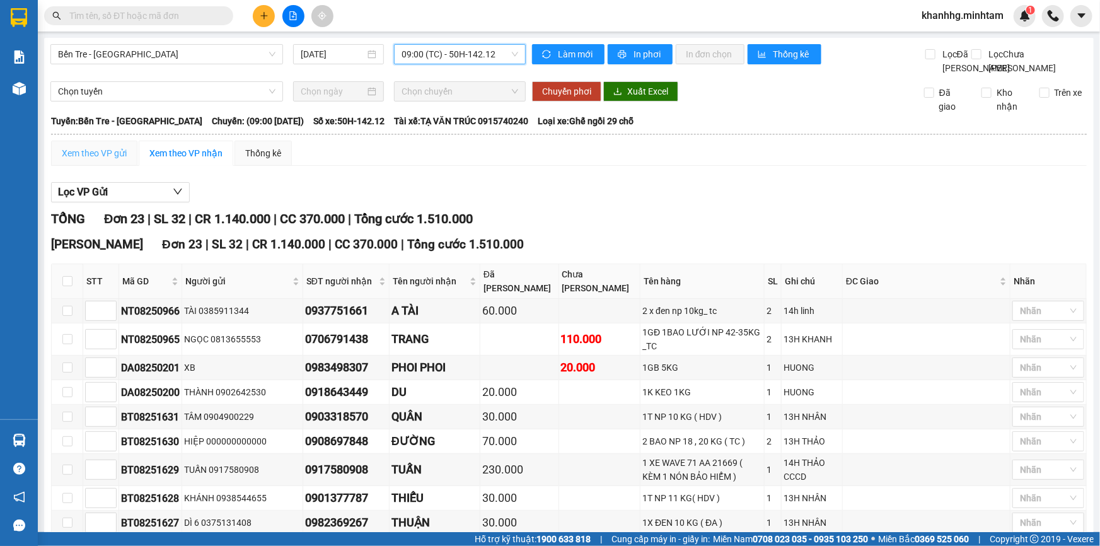
click at [95, 158] on div "Xem theo VP gửi" at bounding box center [94, 153] width 86 height 25
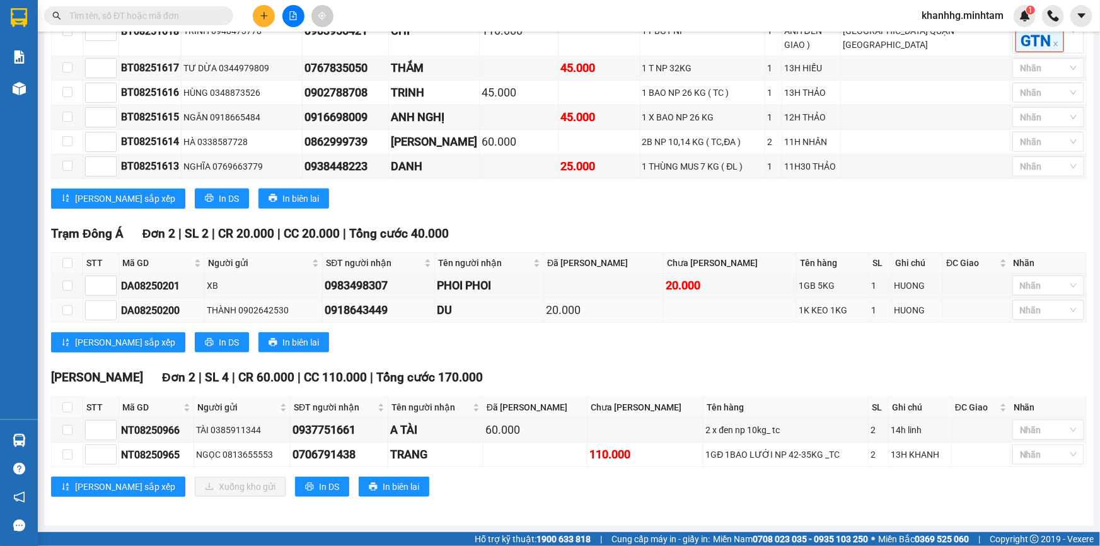
scroll to position [662, 0]
click at [66, 409] on input "checkbox" at bounding box center [67, 407] width 10 height 10
checkbox input "true"
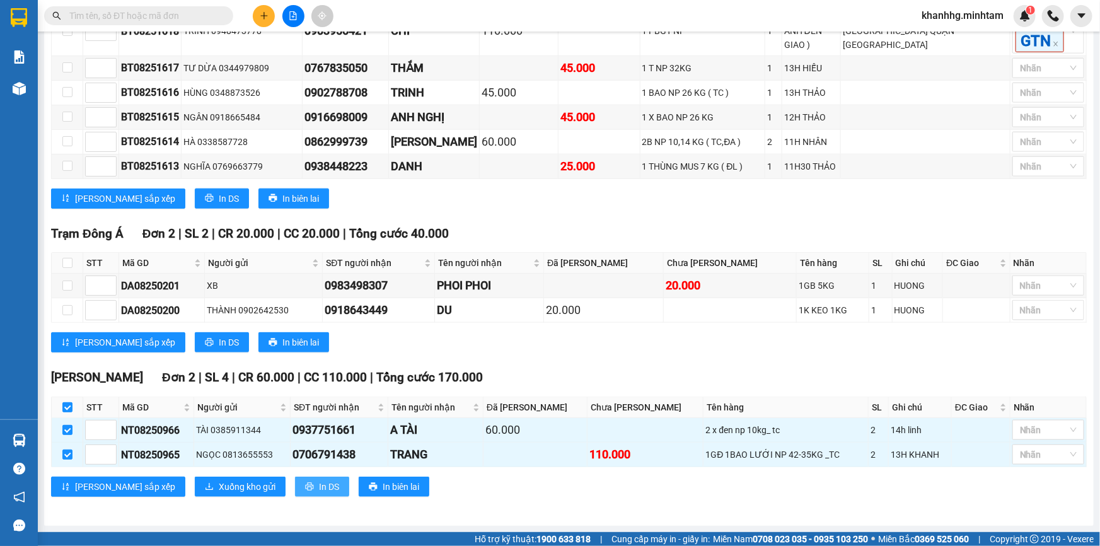
click at [295, 492] on button "In DS" at bounding box center [322, 486] width 54 height 20
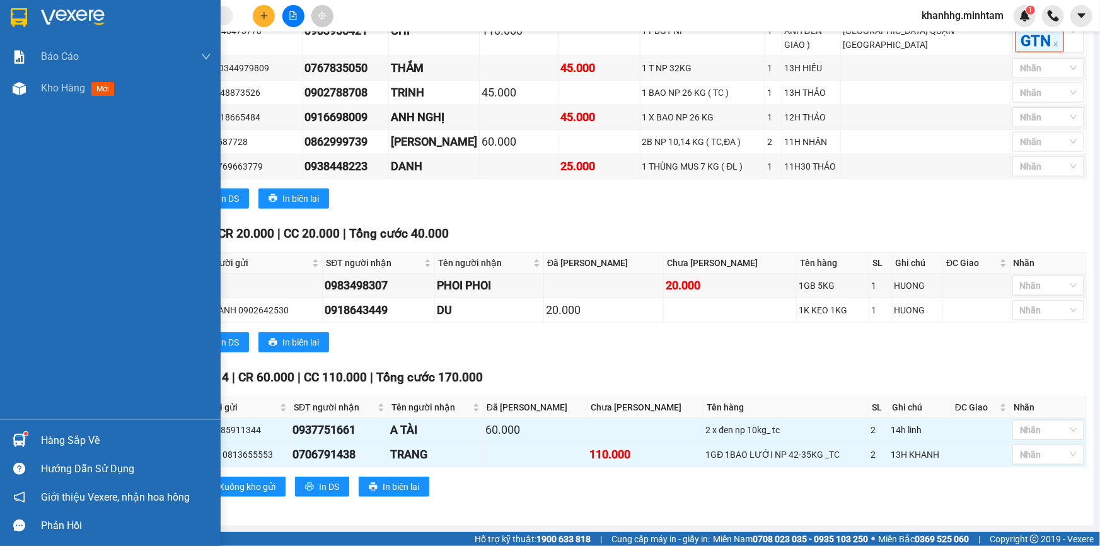
click at [31, 436] on div "Hàng sắp về" at bounding box center [110, 440] width 221 height 28
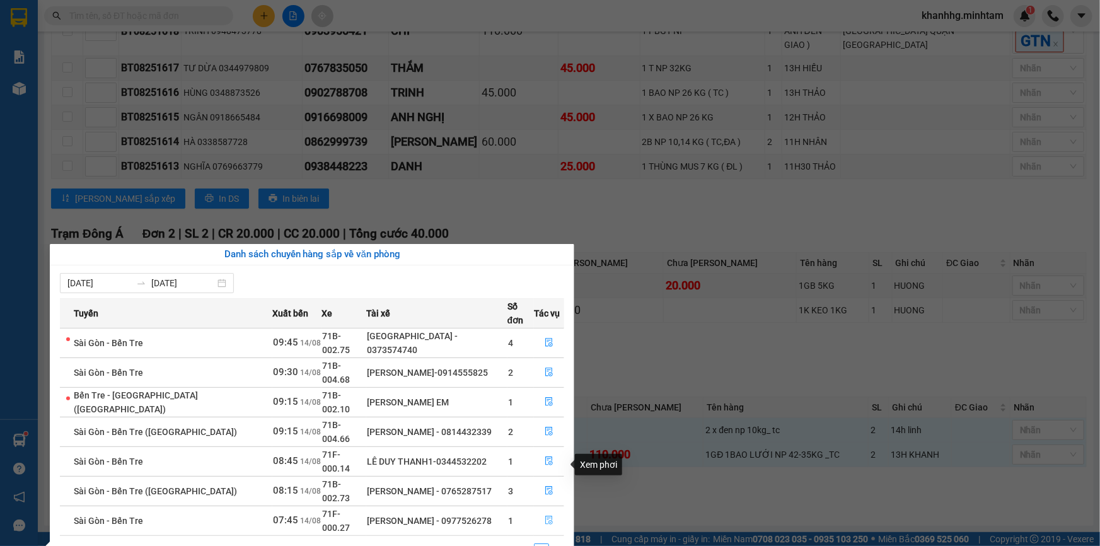
click at [545, 516] on icon "file-done" at bounding box center [549, 520] width 8 height 9
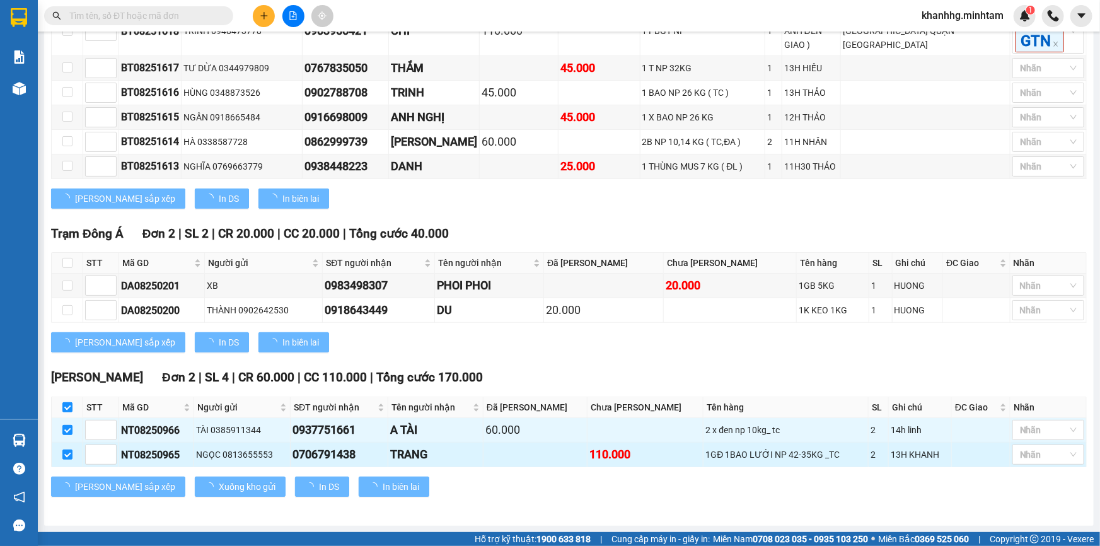
click at [546, 466] on td at bounding box center [535, 454] width 104 height 25
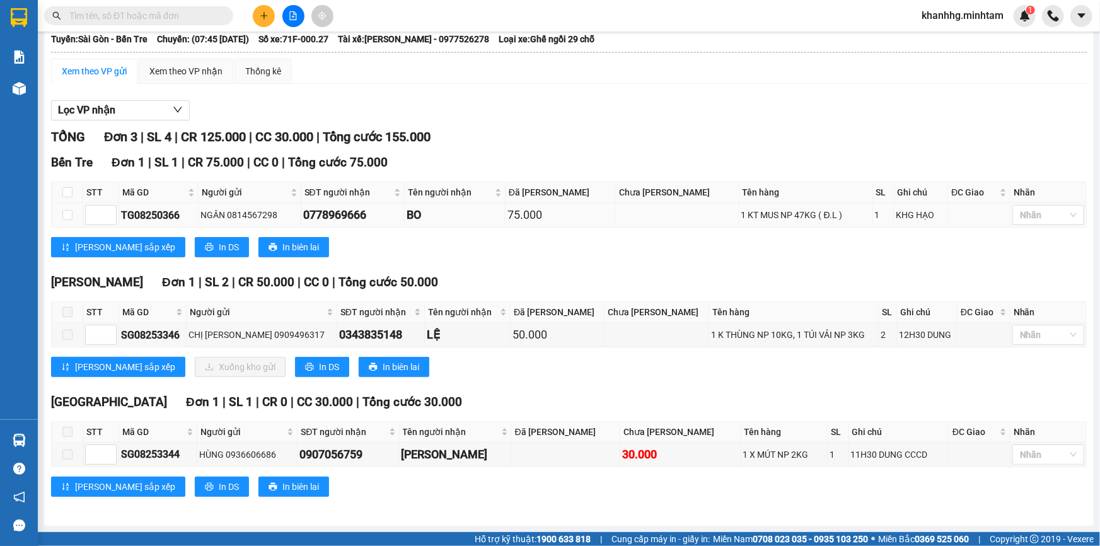
scroll to position [95, 0]
click at [1025, 333] on div at bounding box center [1041, 334] width 53 height 15
click at [1020, 359] on div "KHO 1" at bounding box center [1040, 361] width 57 height 14
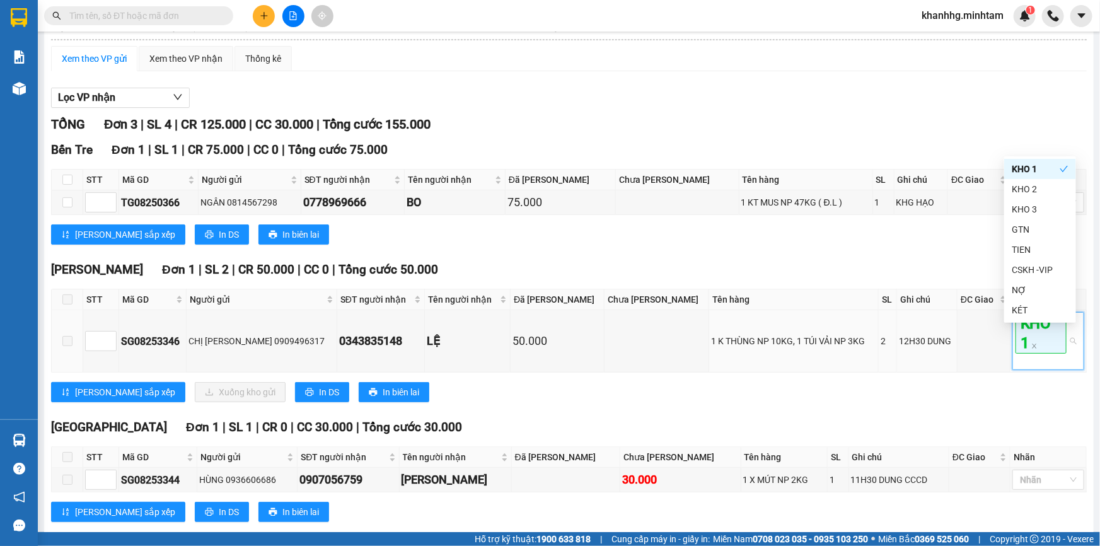
click at [70, 304] on span at bounding box center [67, 299] width 10 height 10
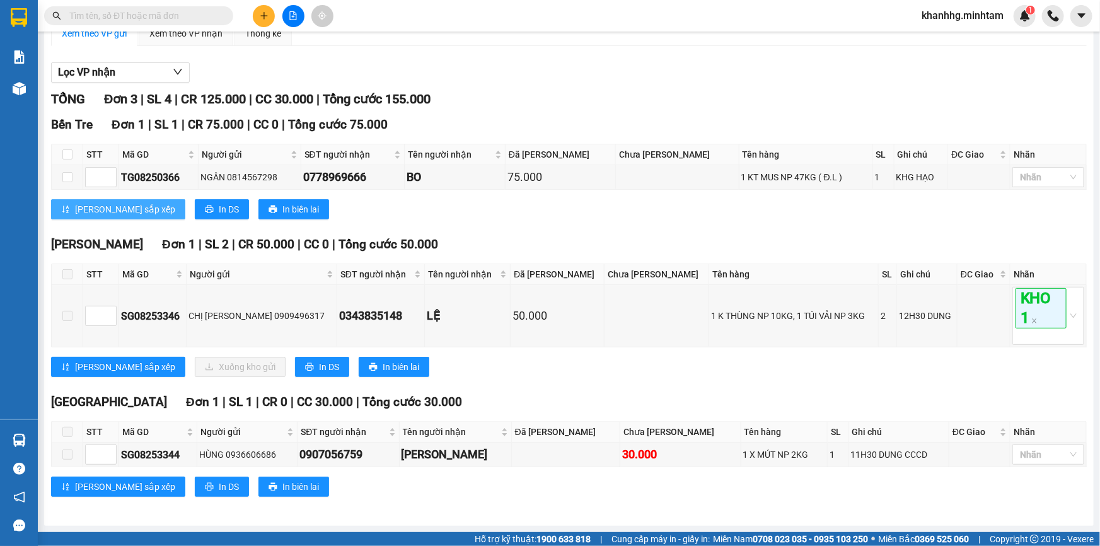
scroll to position [132, 0]
click at [715, 318] on div "1 K THÙNG NP 10KG, 1 TÚI VẢI NP 3KG" at bounding box center [793, 316] width 165 height 14
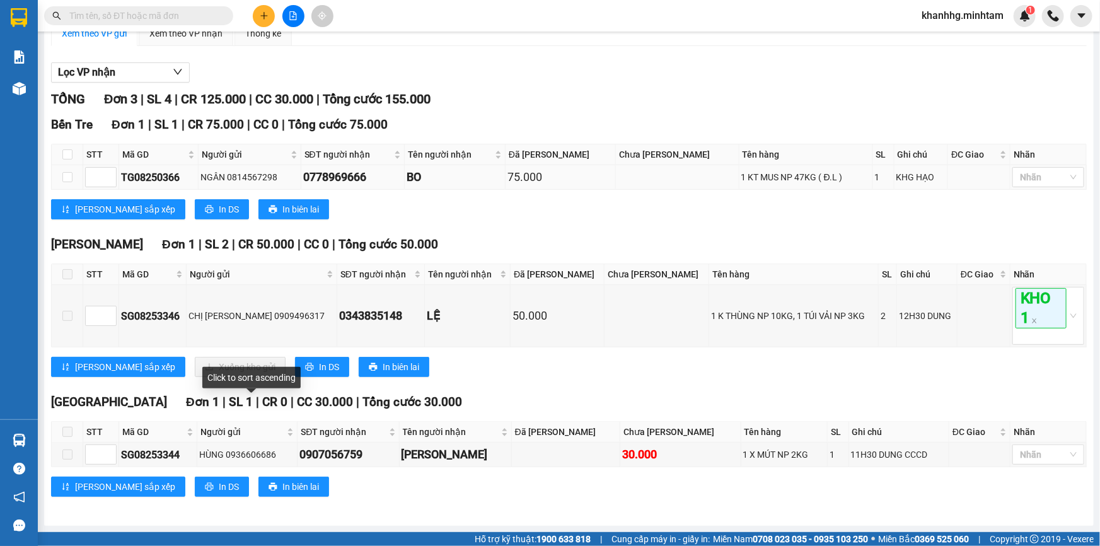
scroll to position [0, 0]
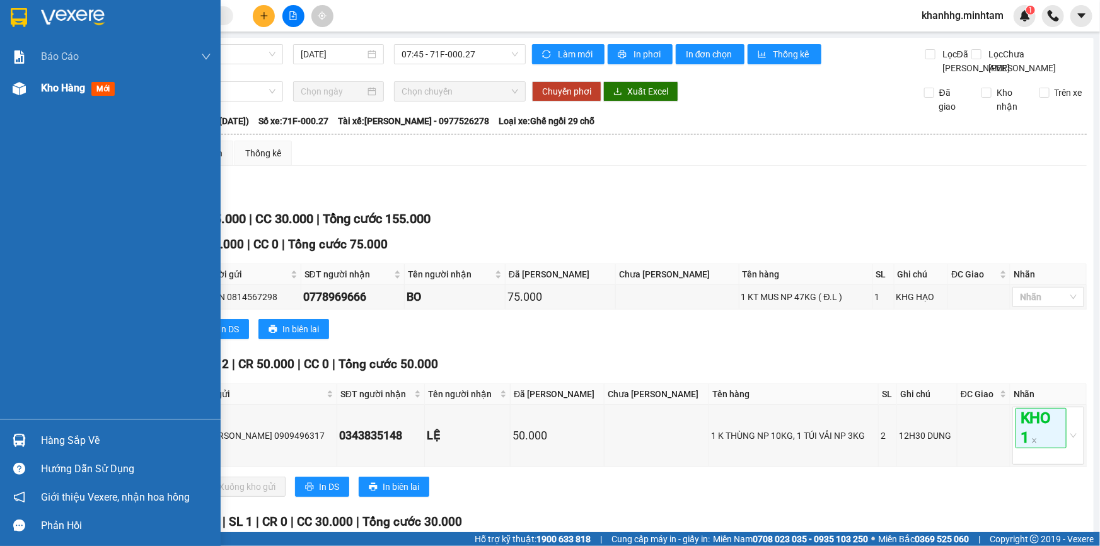
click at [82, 85] on span "Kho hàng" at bounding box center [63, 88] width 44 height 12
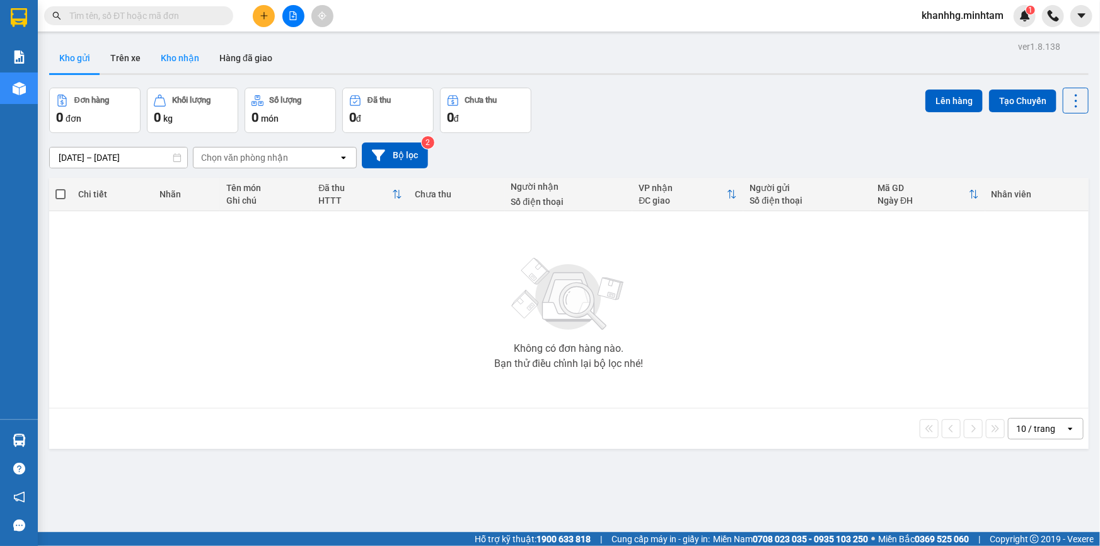
click at [181, 59] on button "Kho nhận" at bounding box center [180, 58] width 59 height 30
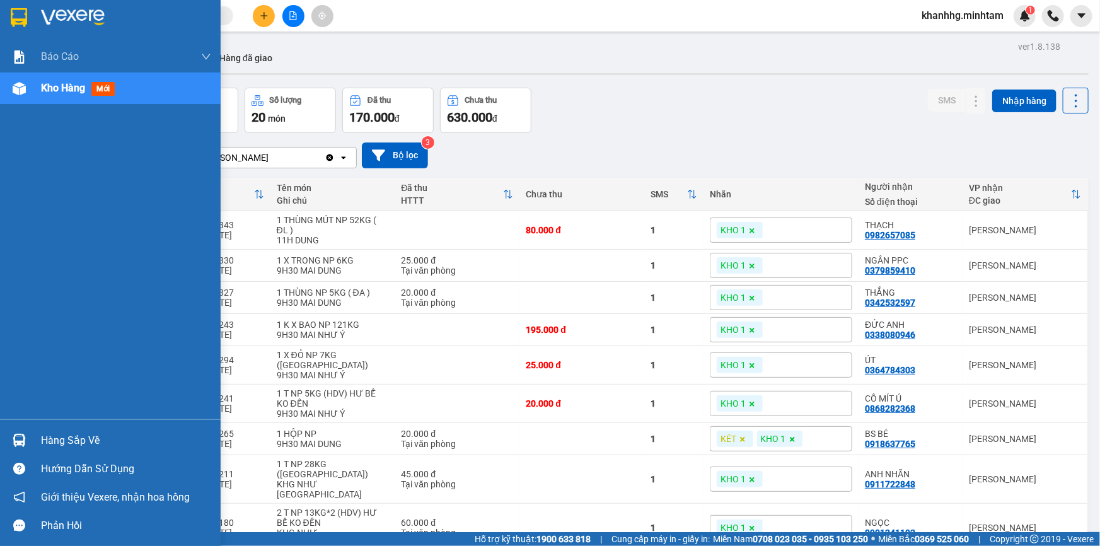
click at [97, 431] on div "Hàng sắp về" at bounding box center [126, 440] width 170 height 19
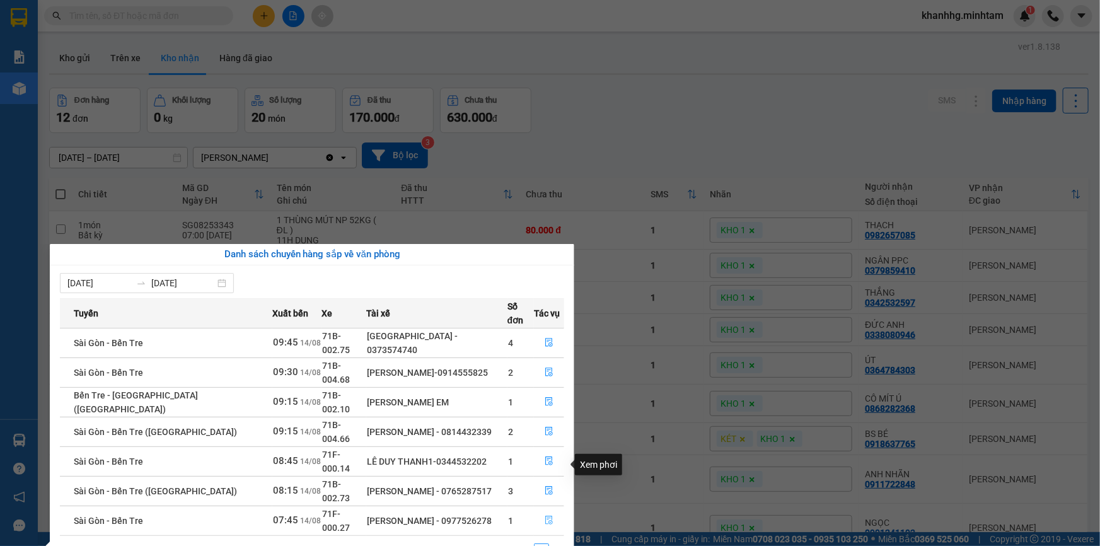
click at [545, 516] on icon "file-done" at bounding box center [549, 520] width 9 height 9
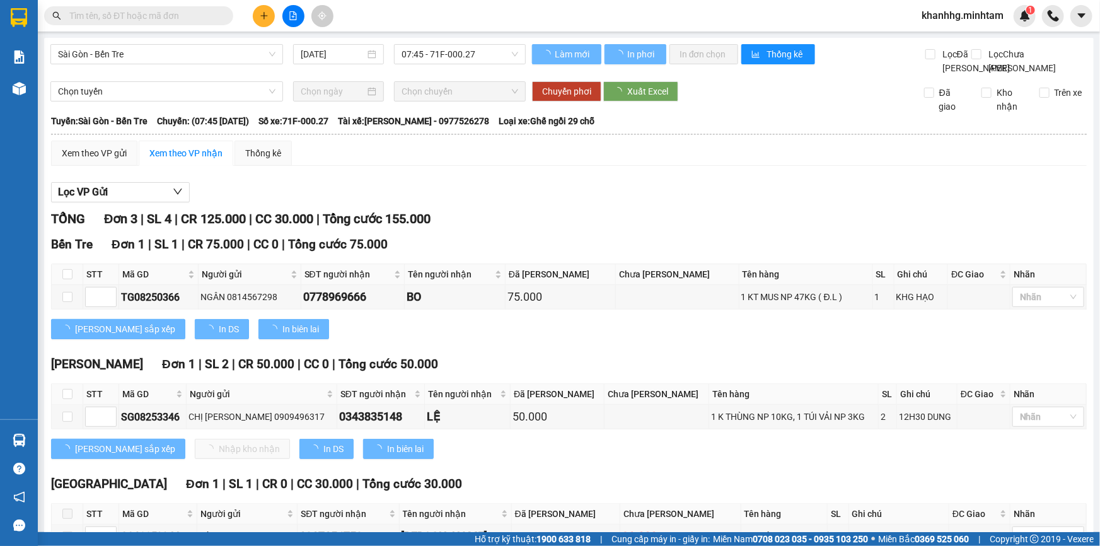
scroll to position [95, 0]
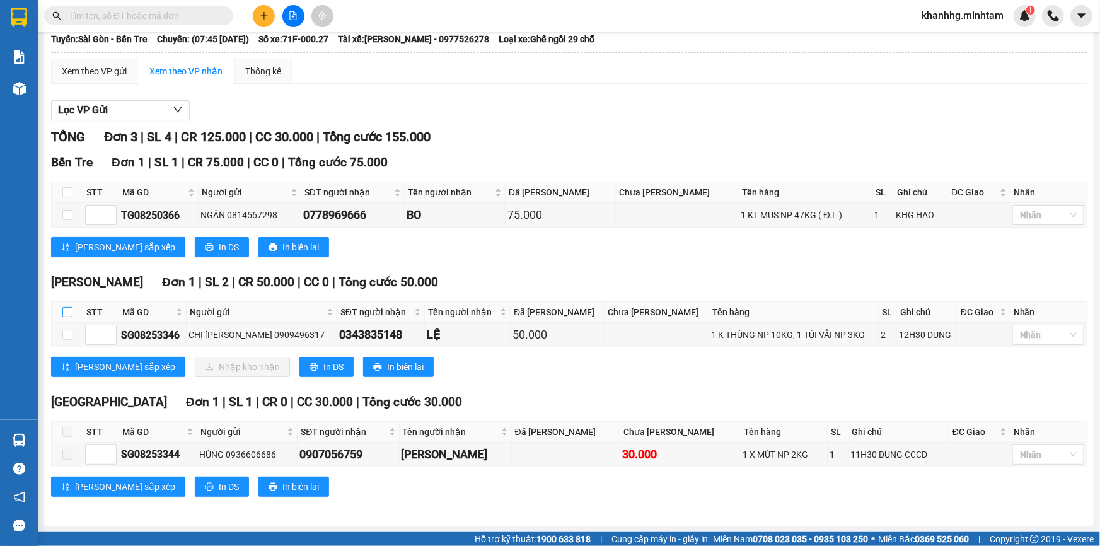
click at [66, 317] on input "checkbox" at bounding box center [67, 312] width 10 height 10
checkbox input "true"
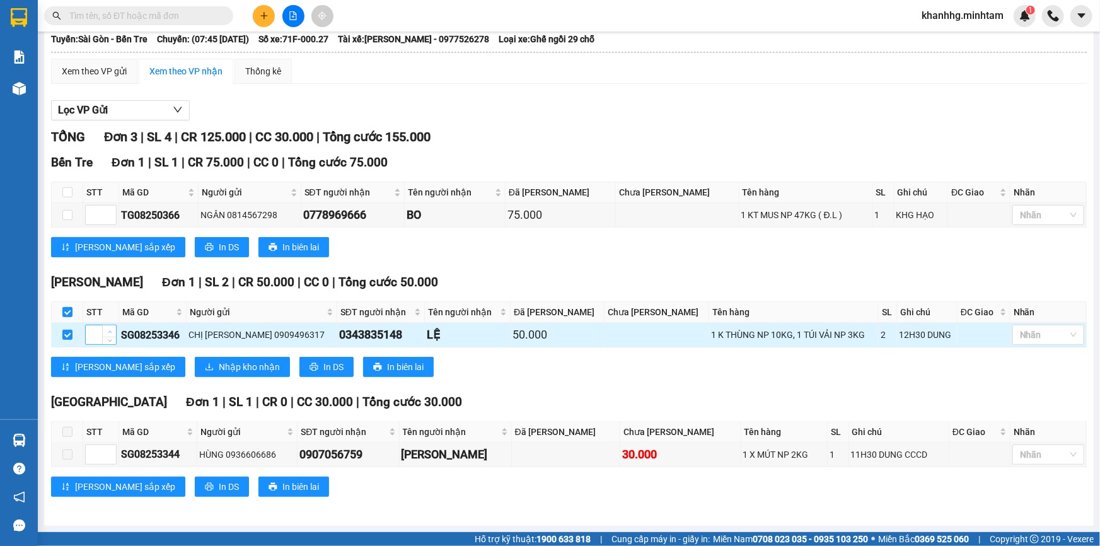
checkbox input "true"
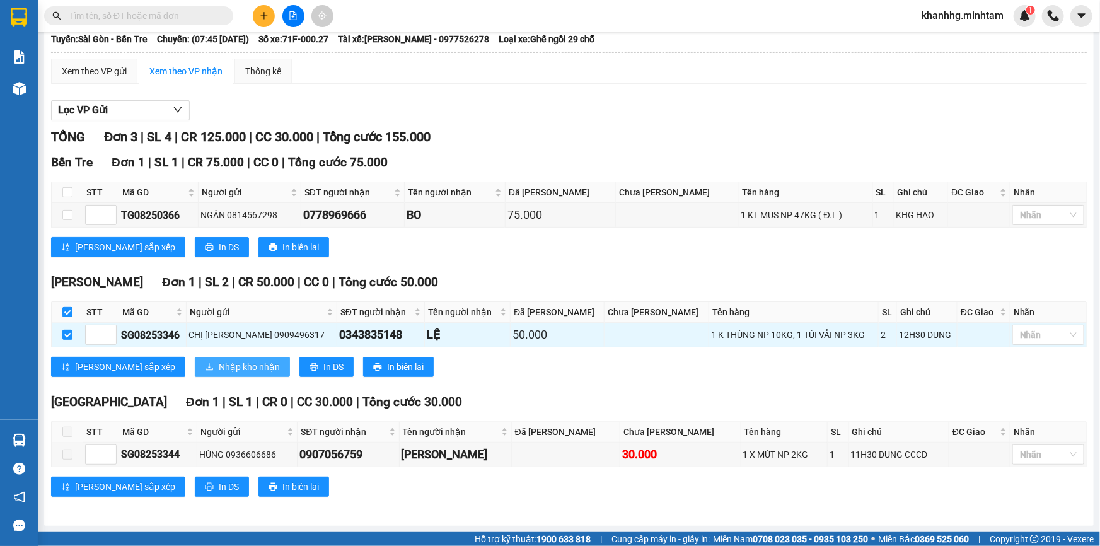
click at [205, 365] on icon "download" at bounding box center [209, 366] width 9 height 9
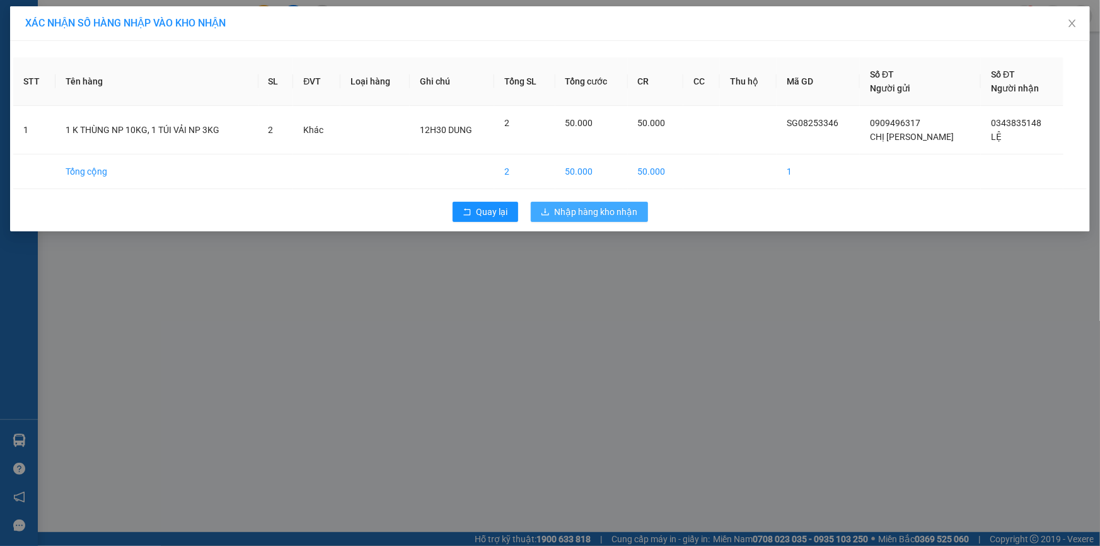
click at [579, 212] on span "Nhập hàng kho nhận" at bounding box center [596, 212] width 83 height 14
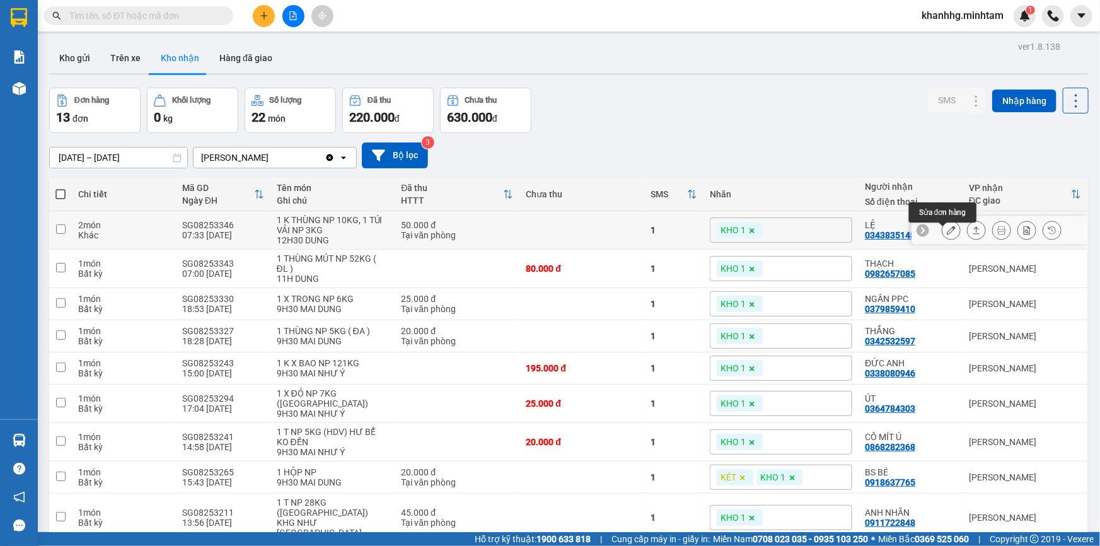
click at [947, 234] on button at bounding box center [951, 230] width 18 height 22
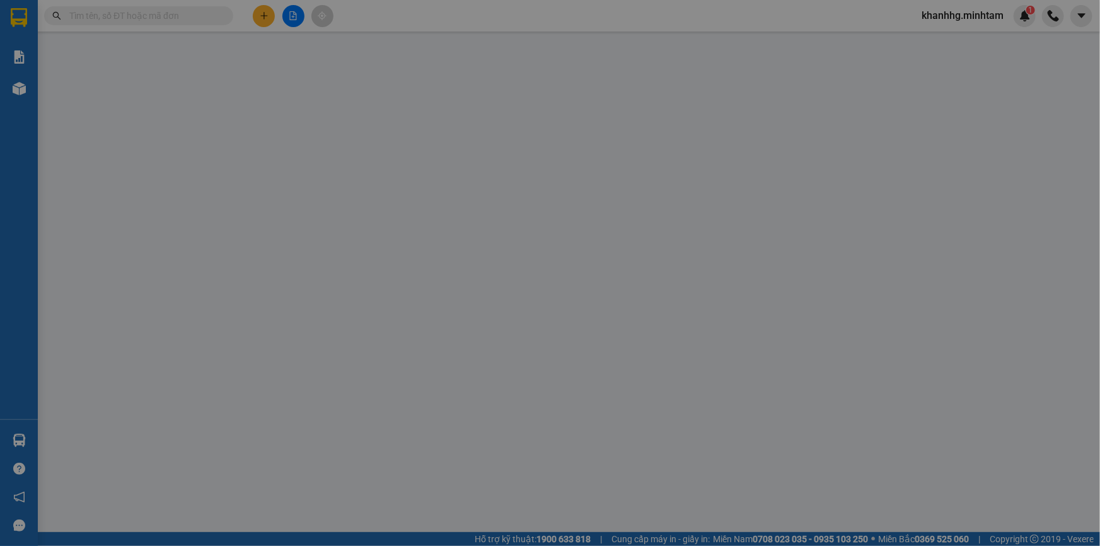
type input "0909496317"
type input "CHỊ TRINH"
type input "0343835148"
type input "LỆ"
type input "50.000"
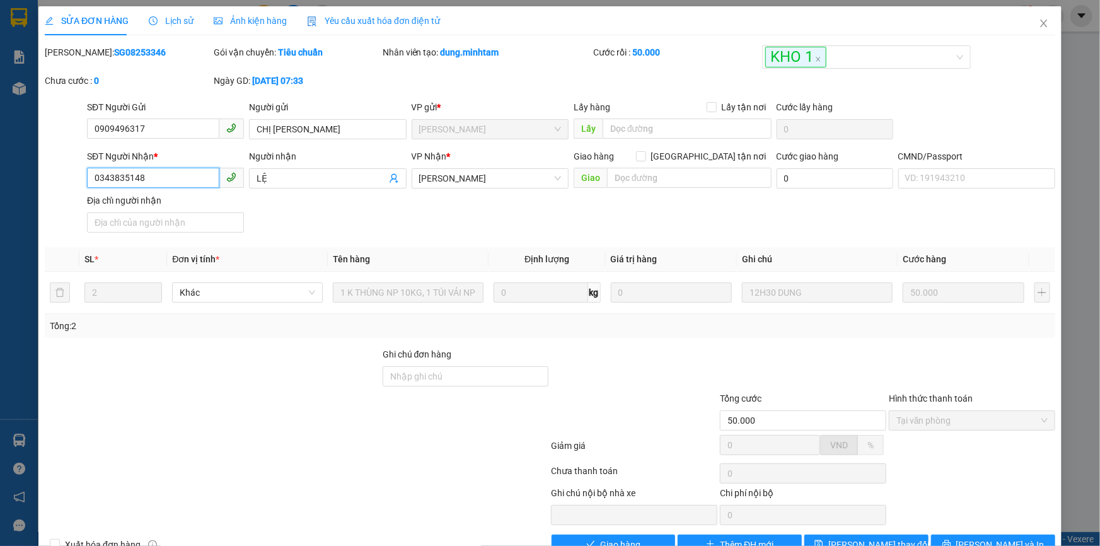
drag, startPoint x: 110, startPoint y: 175, endPoint x: 88, endPoint y: 175, distance: 22.1
click at [88, 175] on input "0343835148" at bounding box center [153, 178] width 132 height 20
click at [410, 383] on input "Ghi chú đơn hàng" at bounding box center [466, 376] width 166 height 20
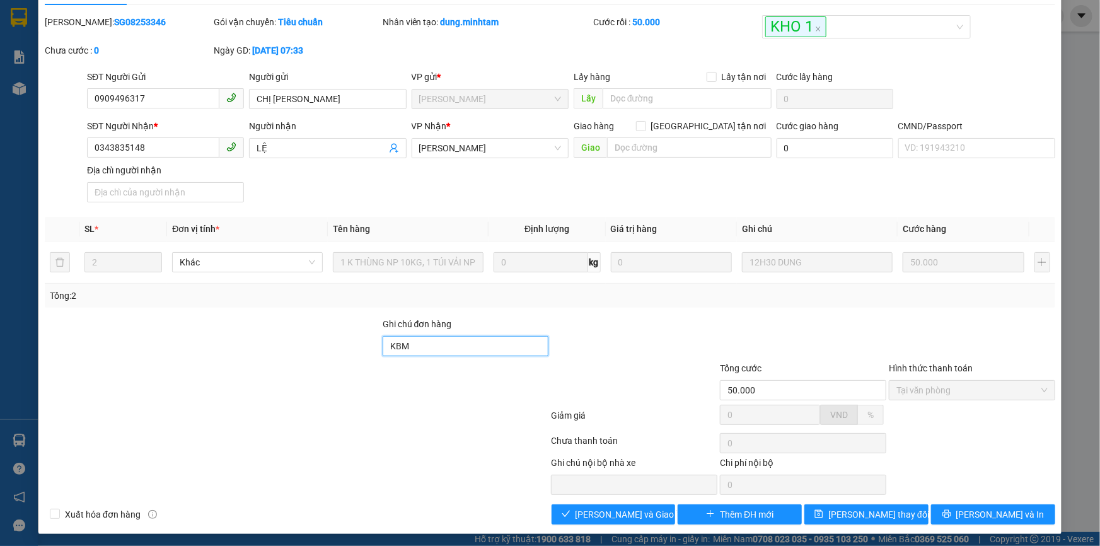
scroll to position [35, 0]
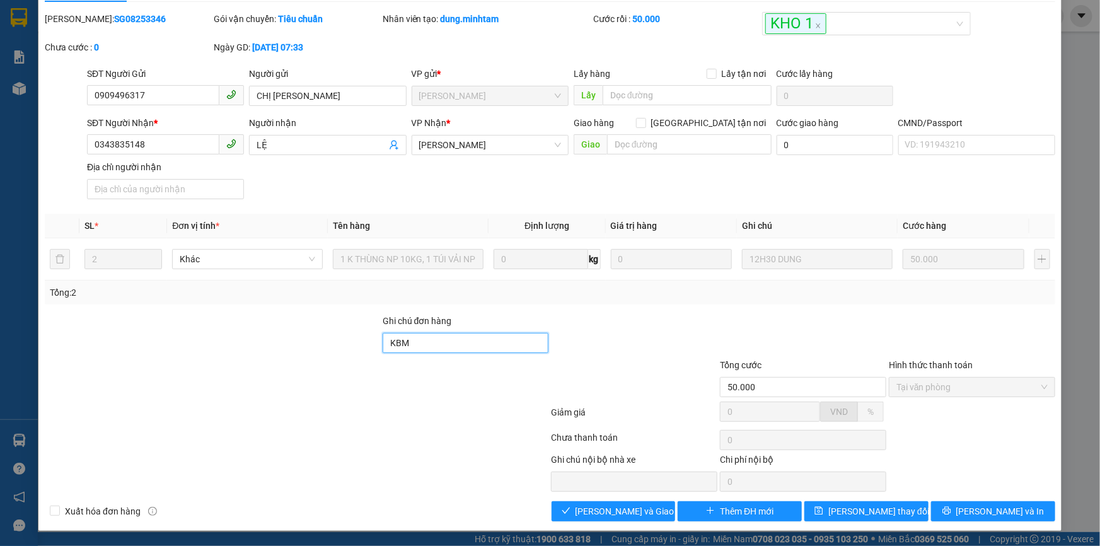
type input "KBM"
click at [857, 505] on span "[PERSON_NAME] thay đổi" at bounding box center [878, 511] width 101 height 14
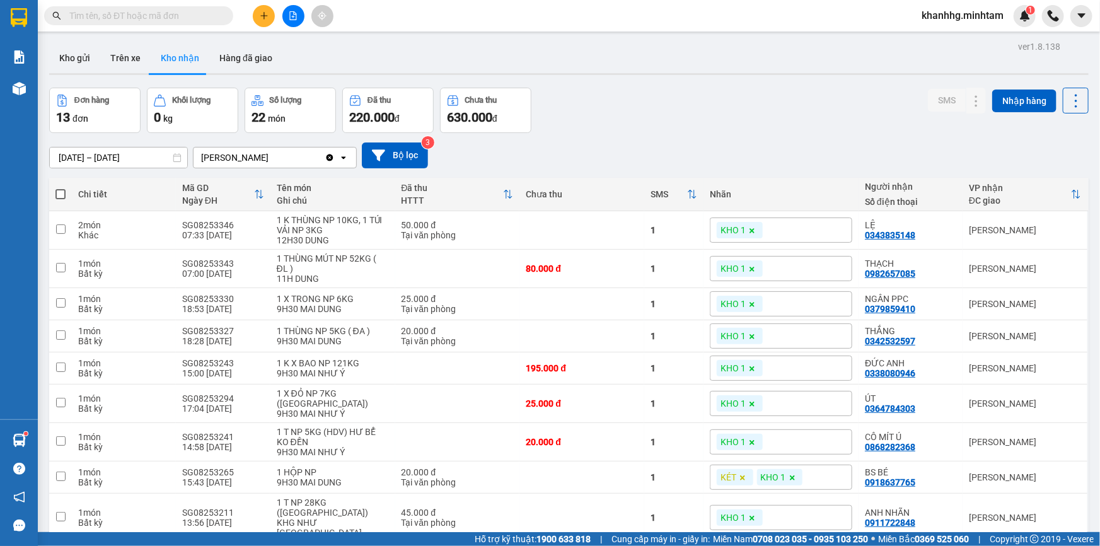
click at [262, 8] on button at bounding box center [264, 16] width 22 height 22
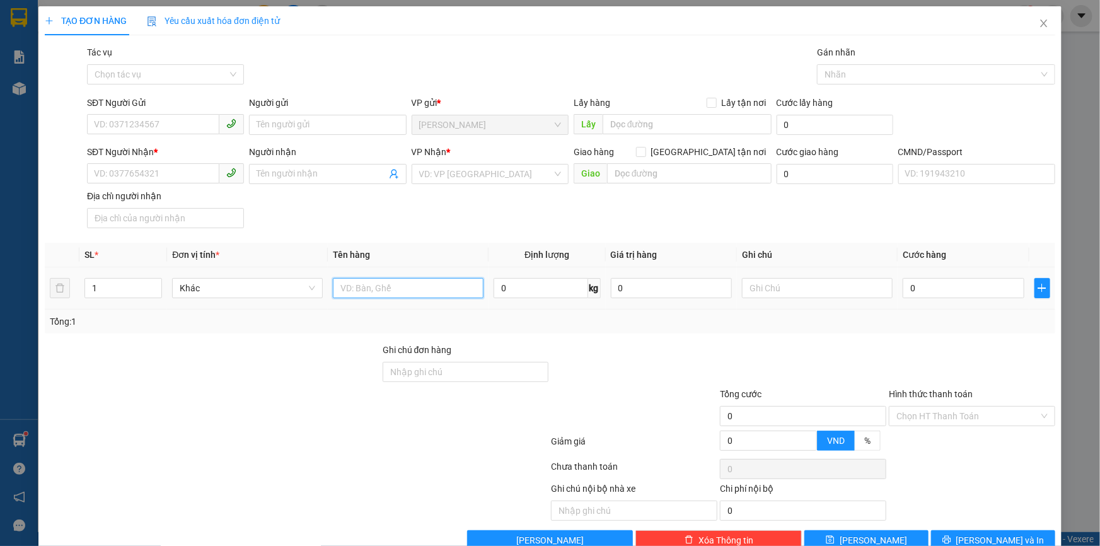
click at [349, 292] on input "text" at bounding box center [408, 288] width 151 height 20
type input "1B NP 18KG _TC"
click at [147, 116] on input "SĐT Người Gửi" at bounding box center [153, 124] width 132 height 20
type input "0"
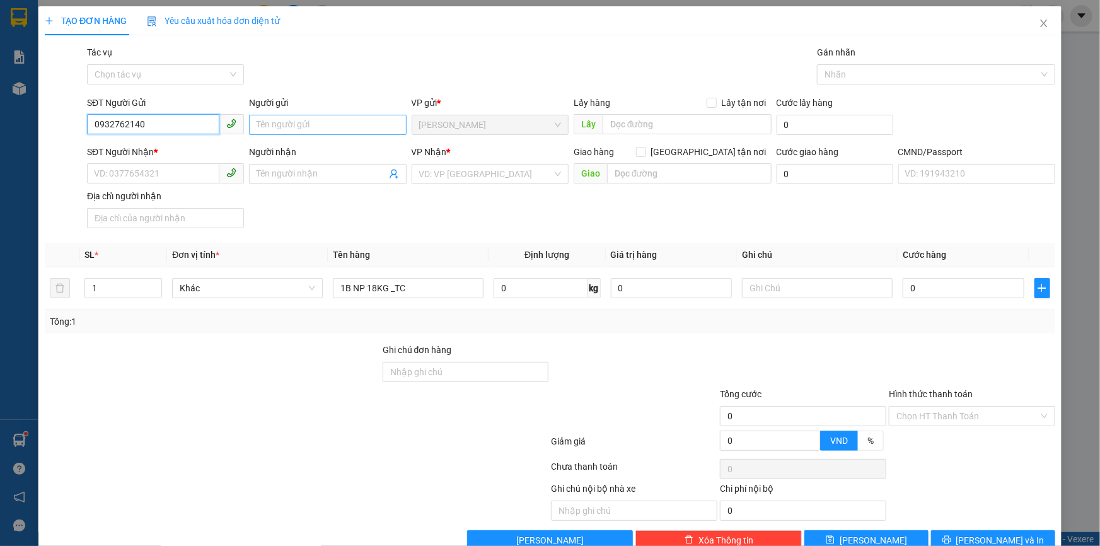
type input "0932762140"
click at [301, 127] on input "Người gửi" at bounding box center [327, 125] width 157 height 20
drag, startPoint x: 144, startPoint y: 125, endPoint x: 75, endPoint y: 123, distance: 69.4
click at [75, 123] on div "SĐT Người Gửi 0932762140 0932762140 Người gửi Tên người gửi VP gửi * Ngã Tư Hu…" at bounding box center [549, 118] width 1013 height 44
click at [420, 76] on div "Gói vận chuyển * Tiêu chuẩn Tác vụ Chọn tác vụ Gán nhãn Nhãn" at bounding box center [570, 67] width 973 height 44
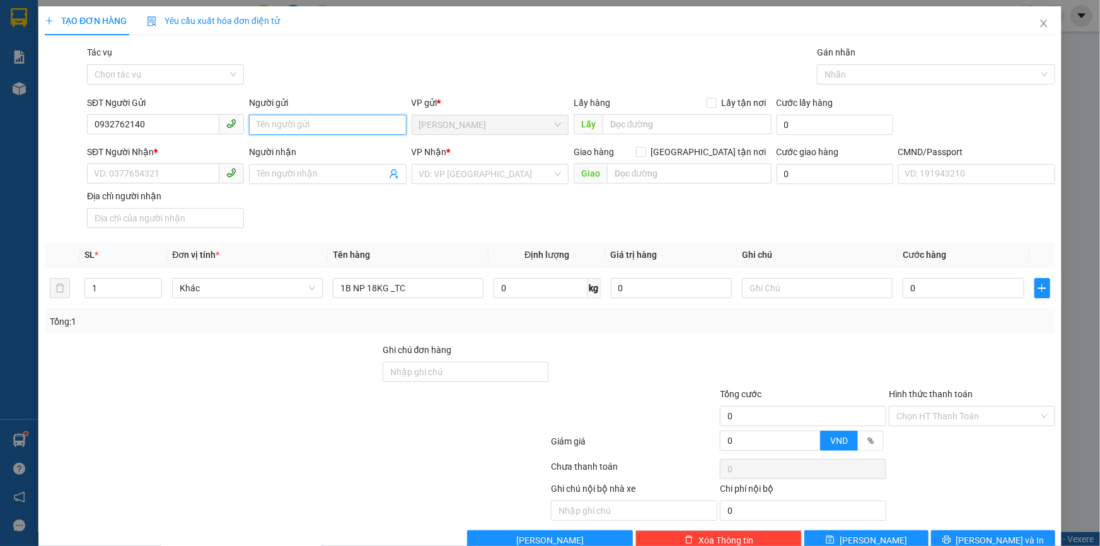
click at [282, 120] on input "Người gửi" at bounding box center [327, 125] width 157 height 20
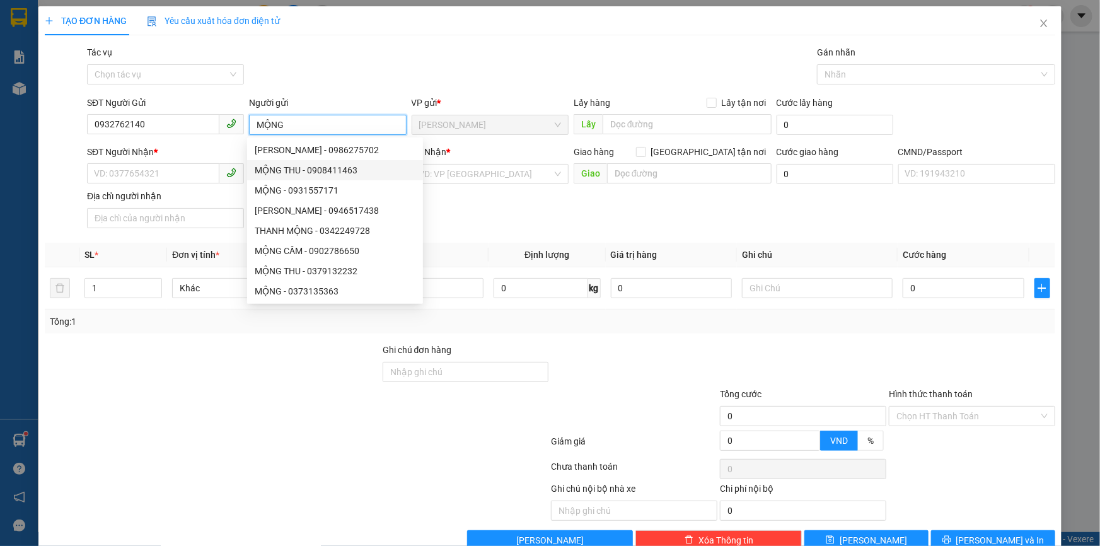
type input "MỘNG"
click at [509, 231] on div "SĐT Người Nhận * VD: 0377654321 Người nhận Tên người nhận VP Nhận * VD: VP Sài …" at bounding box center [570, 189] width 973 height 88
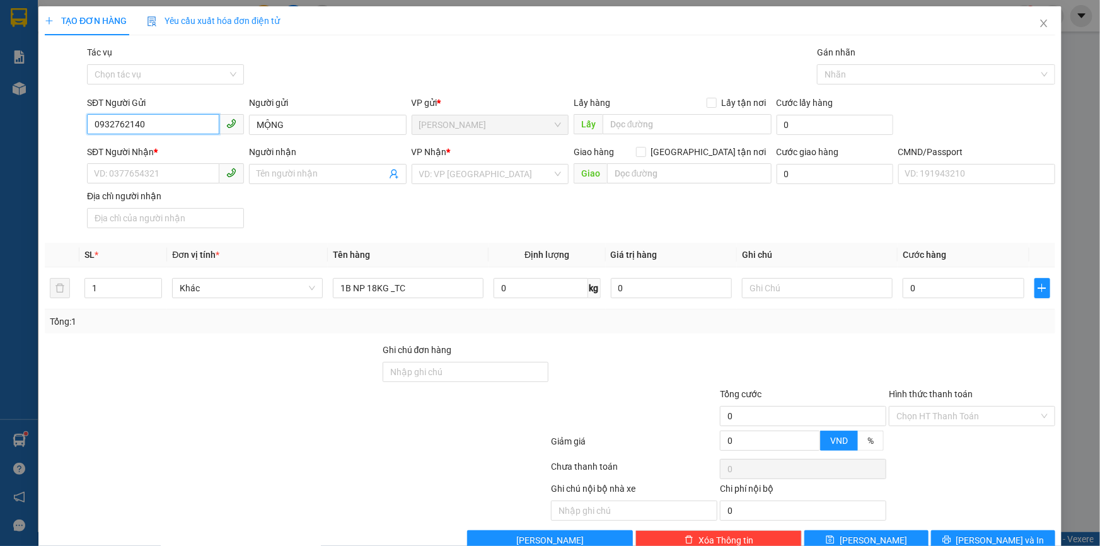
drag, startPoint x: 174, startPoint y: 121, endPoint x: 89, endPoint y: 122, distance: 85.1
click at [89, 122] on input "0932762140" at bounding box center [153, 124] width 132 height 20
paste input "72612301"
type input "0972612301"
click at [146, 175] on input "SĐT Người Nhận *" at bounding box center [153, 173] width 132 height 20
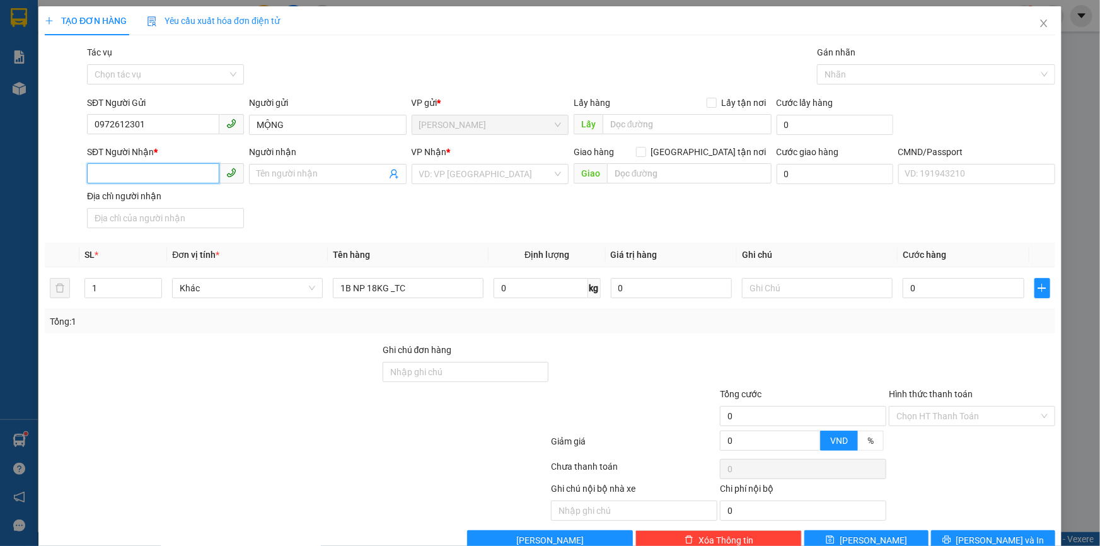
paste input "0972612301"
type input "0972612301"
click at [257, 170] on input "Người nhận" at bounding box center [321, 174] width 129 height 14
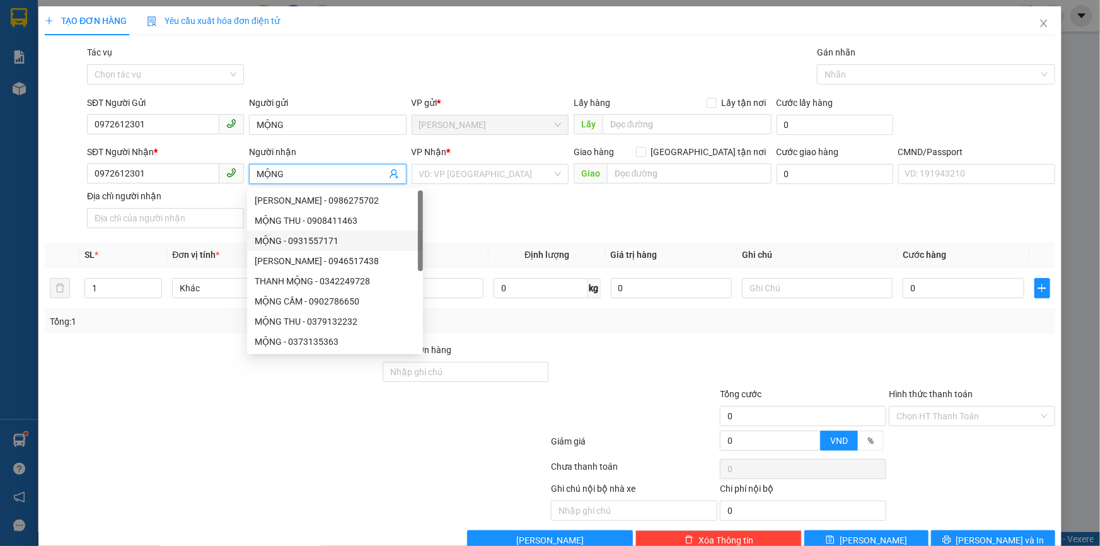
type input "MỘNG"
click at [504, 214] on div "SĐT Người Nhận * 0972612301 Người nhận MỘNG VP Nhận * VD: VP Sài Gòn Giao hàng …" at bounding box center [570, 189] width 973 height 88
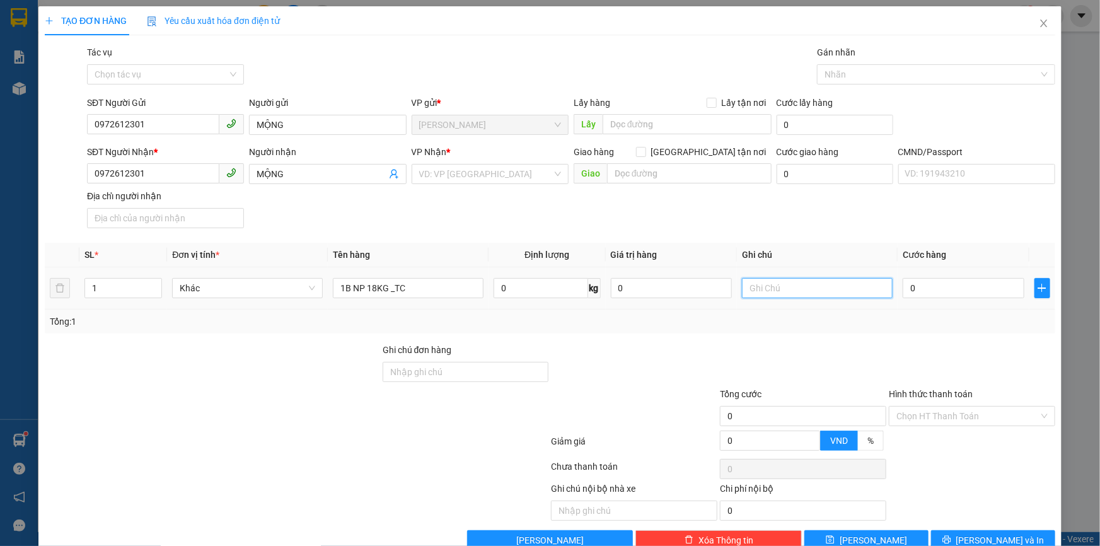
click at [769, 285] on input "text" at bounding box center [817, 288] width 151 height 20
type input "14H KHANH"
click at [930, 285] on input "0" at bounding box center [963, 288] width 122 height 20
type input "3"
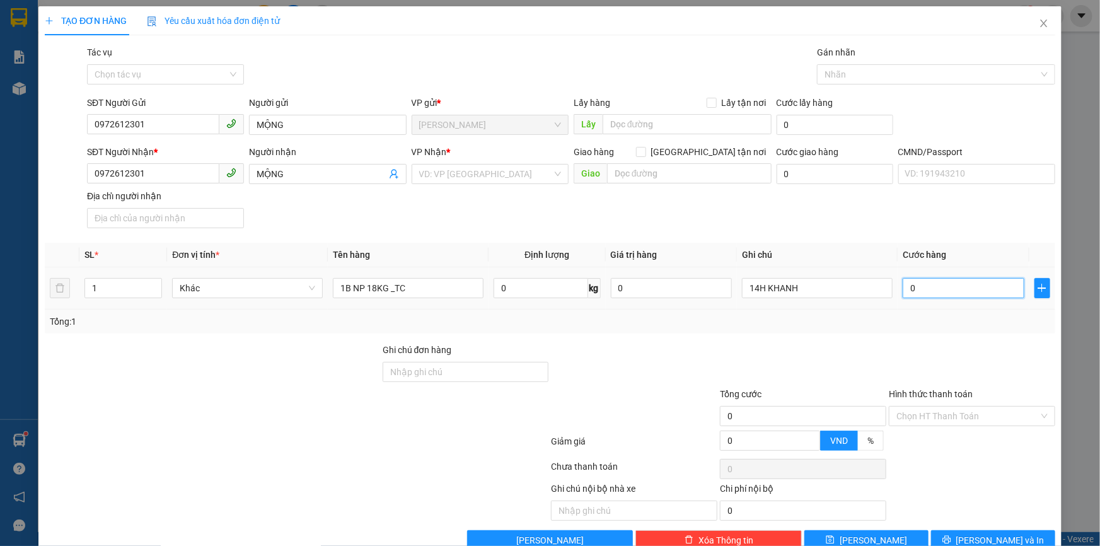
type input "3"
type input "35"
click at [887, 352] on div at bounding box center [971, 365] width 169 height 44
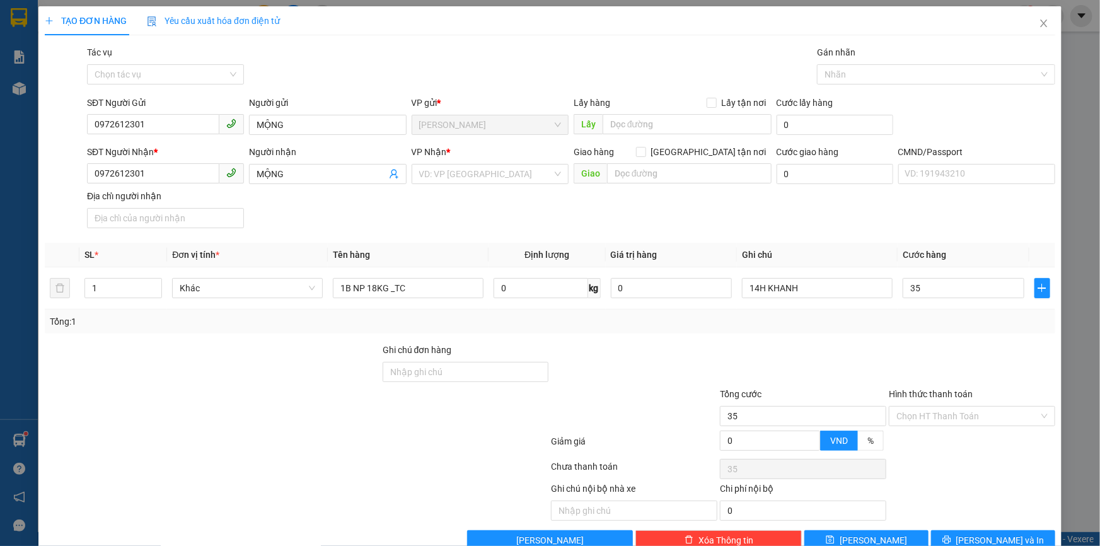
type input "35.000"
click at [166, 118] on input "0972612301" at bounding box center [153, 124] width 132 height 20
type input "0"
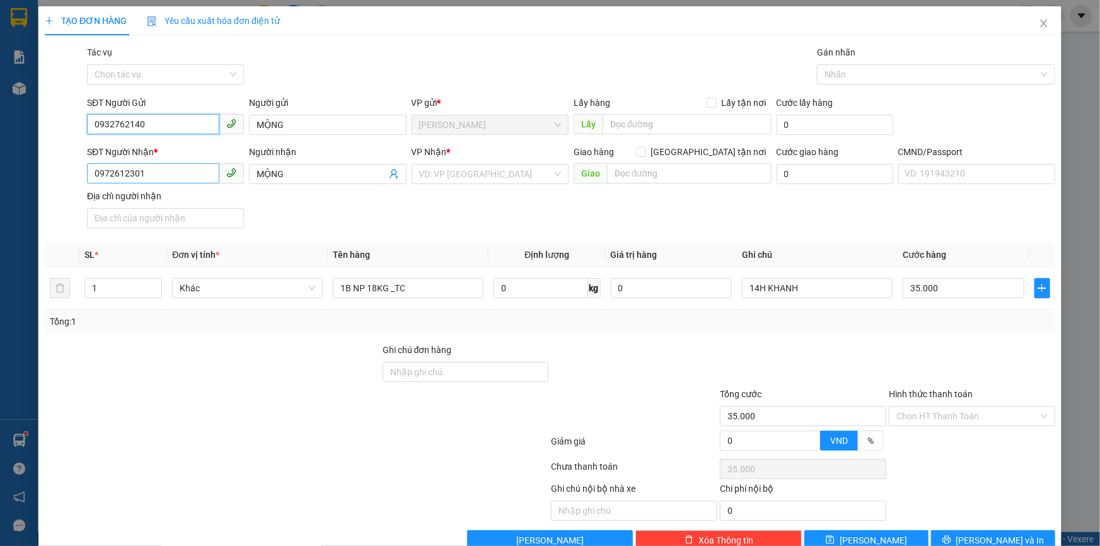
type input "0932762140"
click at [157, 170] on input "0972612301" at bounding box center [153, 173] width 132 height 20
type input "0"
type input "0932762140"
click at [332, 217] on div "SĐT Người Nhận * 0932762140 0932762140 Người nhận MỘNG VP Nhận * VD: VP Sài Gòn…" at bounding box center [570, 189] width 973 height 88
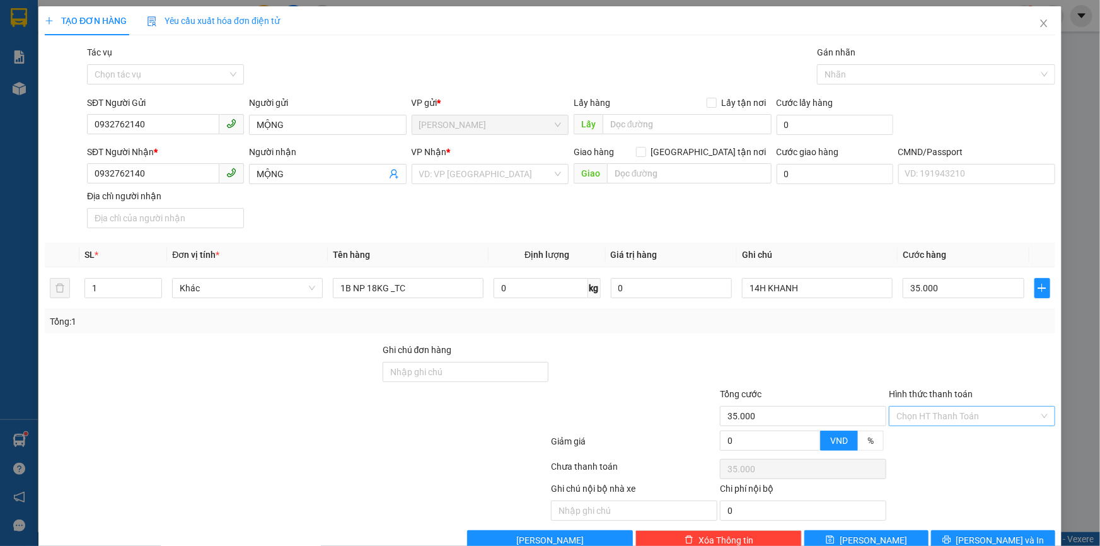
click at [939, 410] on input "Hình thức thanh toán" at bounding box center [967, 416] width 142 height 19
click at [758, 351] on div at bounding box center [802, 365] width 169 height 44
click at [905, 412] on input "Hình thức thanh toán" at bounding box center [967, 416] width 142 height 19
click at [920, 437] on div "Tại văn phòng" at bounding box center [964, 442] width 150 height 14
type input "0"
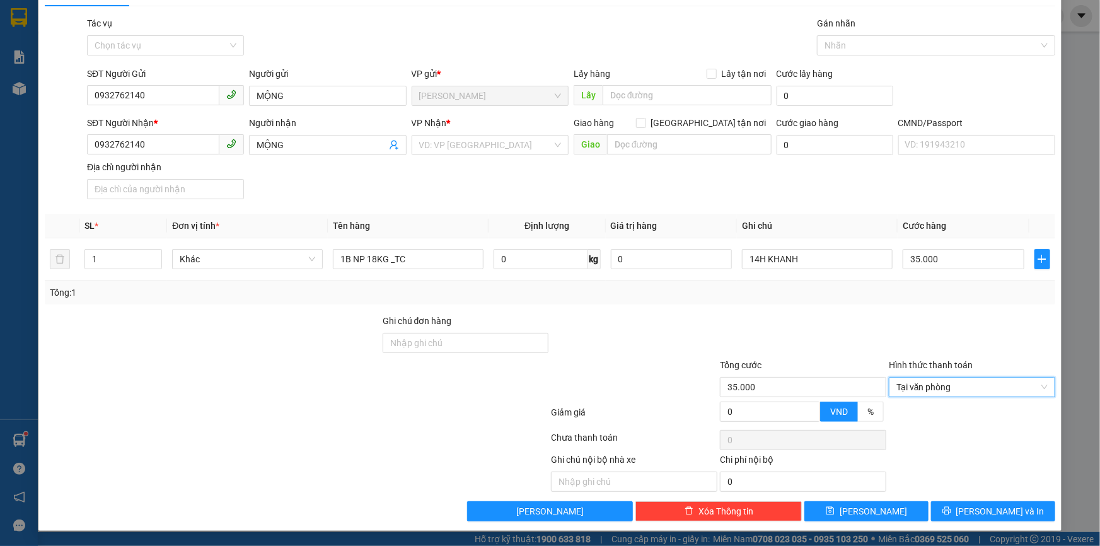
scroll to position [30, 0]
click at [959, 504] on button "[PERSON_NAME] và In" at bounding box center [993, 511] width 124 height 20
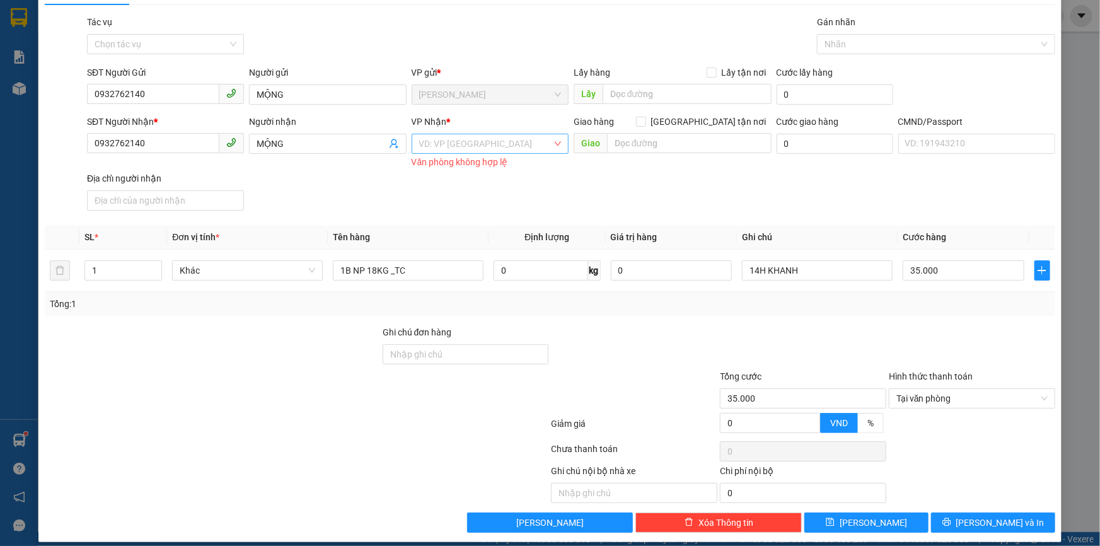
click at [479, 146] on input "search" at bounding box center [485, 143] width 133 height 19
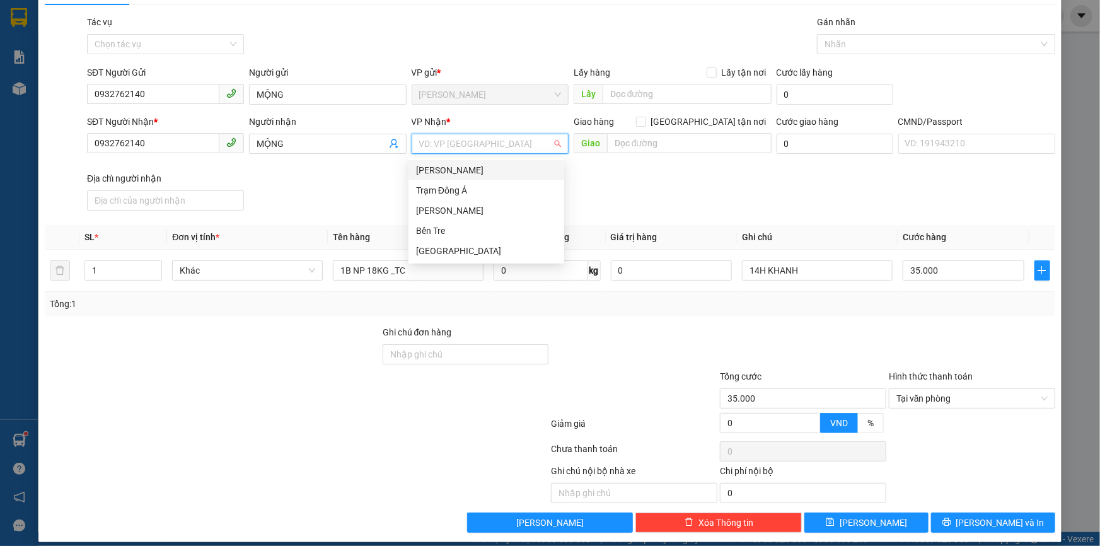
click at [453, 163] on div "[PERSON_NAME]" at bounding box center [486, 170] width 141 height 14
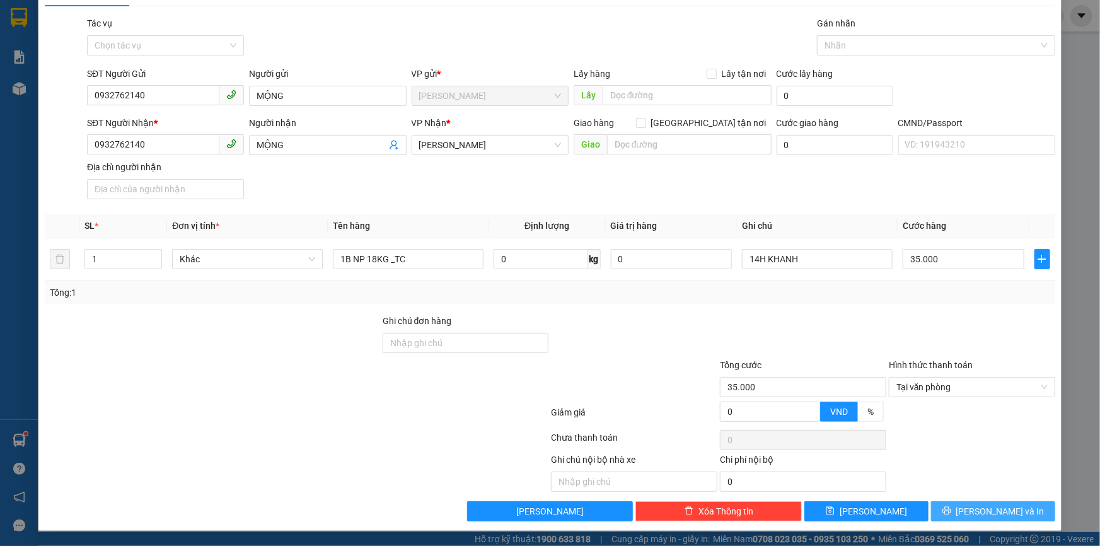
click at [953, 507] on button "[PERSON_NAME] và In" at bounding box center [993, 511] width 124 height 20
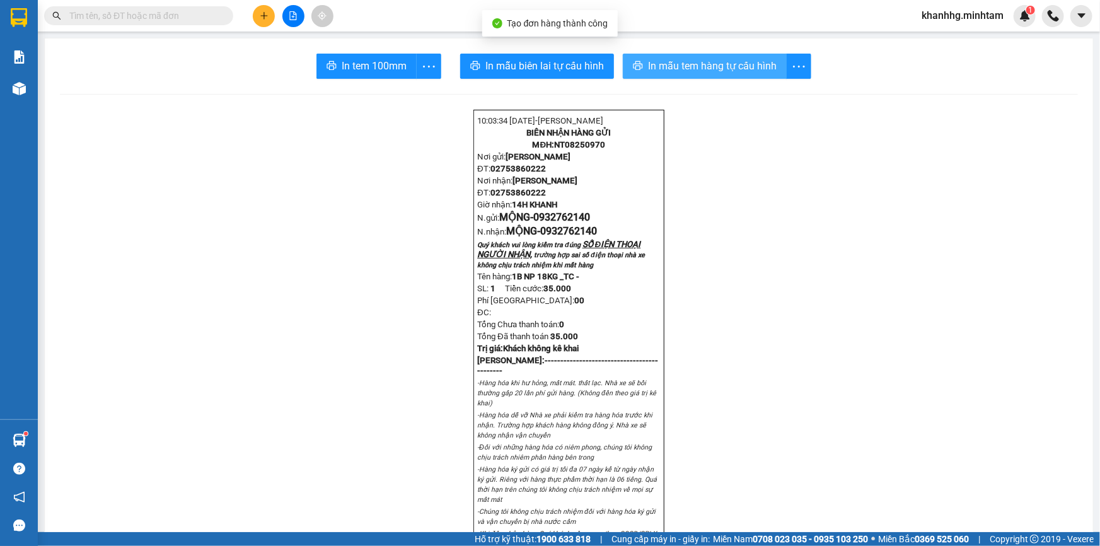
click at [676, 62] on span "In mẫu tem hàng tự cấu hình" at bounding box center [712, 66] width 129 height 16
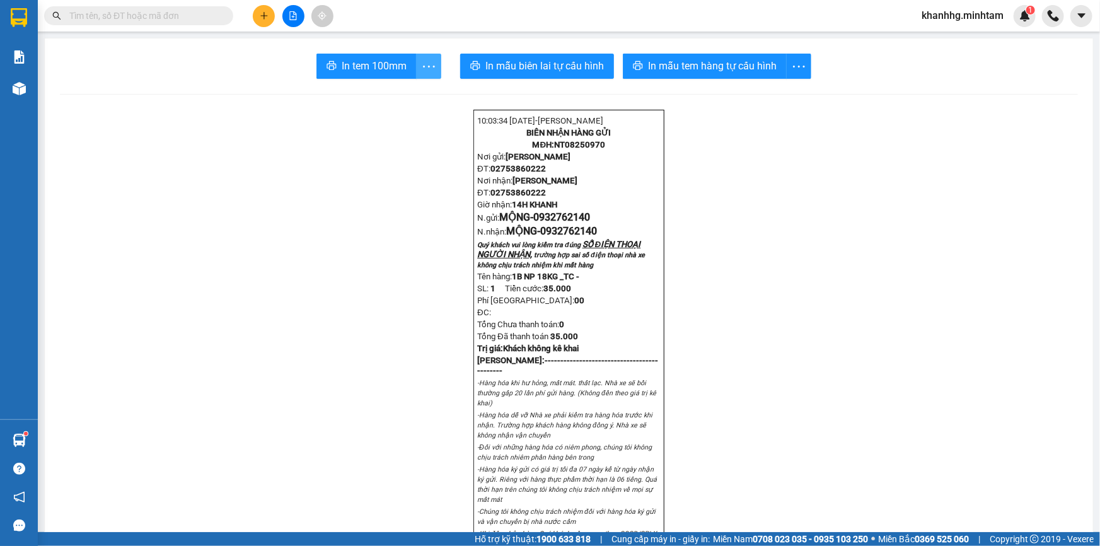
click at [426, 59] on icon "more" at bounding box center [429, 67] width 16 height 16
click at [405, 90] on div "In tem 100mm theo số lượng (1)" at bounding box center [364, 94] width 126 height 14
click at [205, 18] on input "text" at bounding box center [143, 16] width 149 height 14
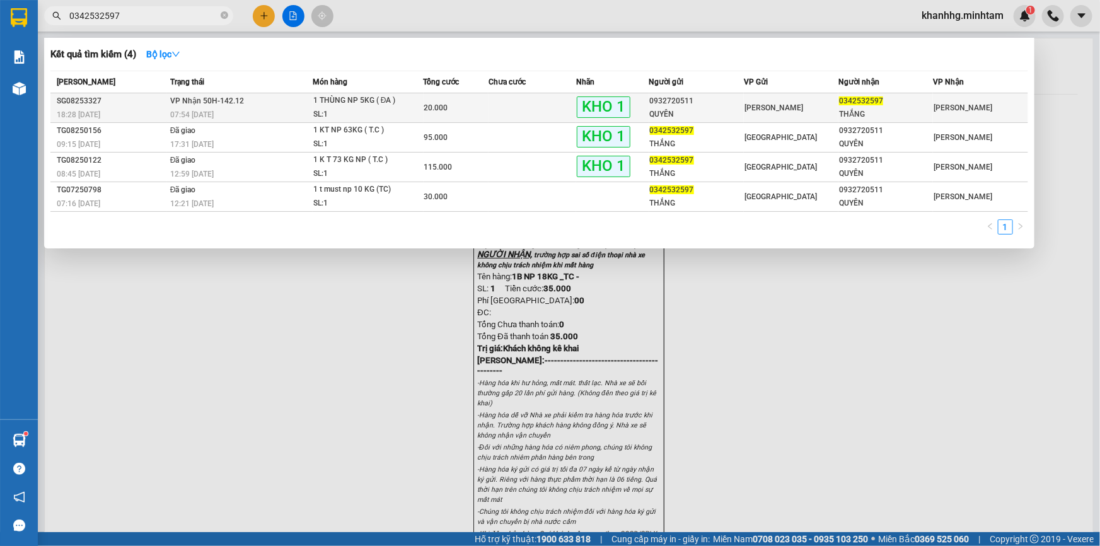
type input "0342532597"
click at [794, 103] on div "[PERSON_NAME]" at bounding box center [790, 108] width 93 height 14
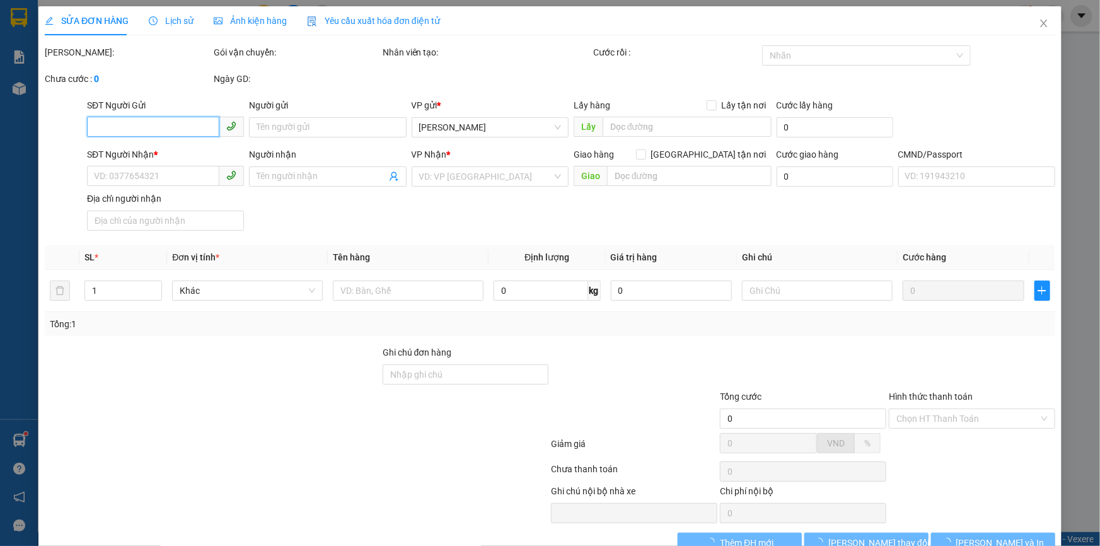
type input "0932720511"
type input "QUYÊN"
type input "0342532597"
type input "THẮNG"
type input "KBM"
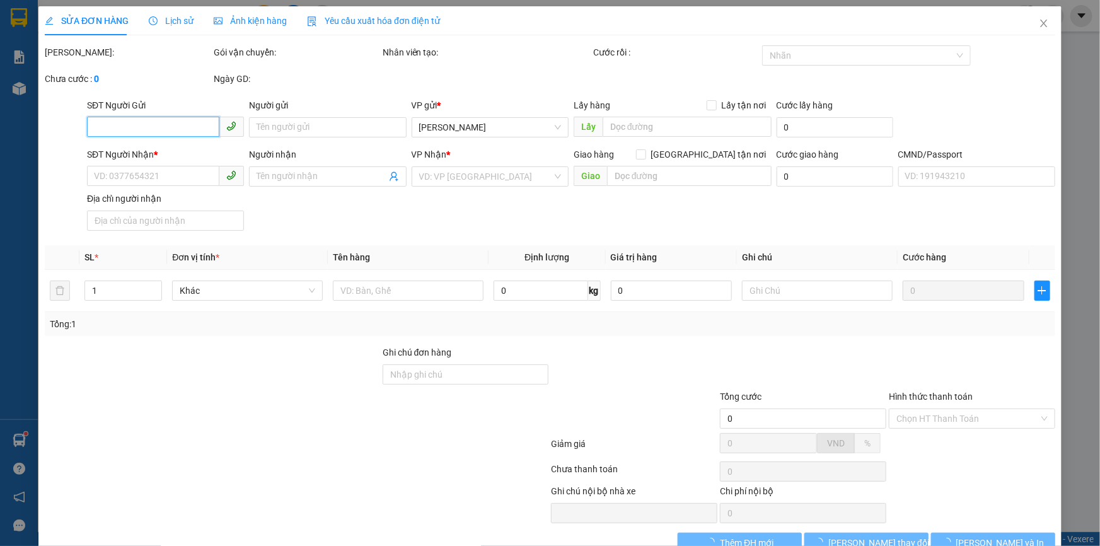
type input "20.000"
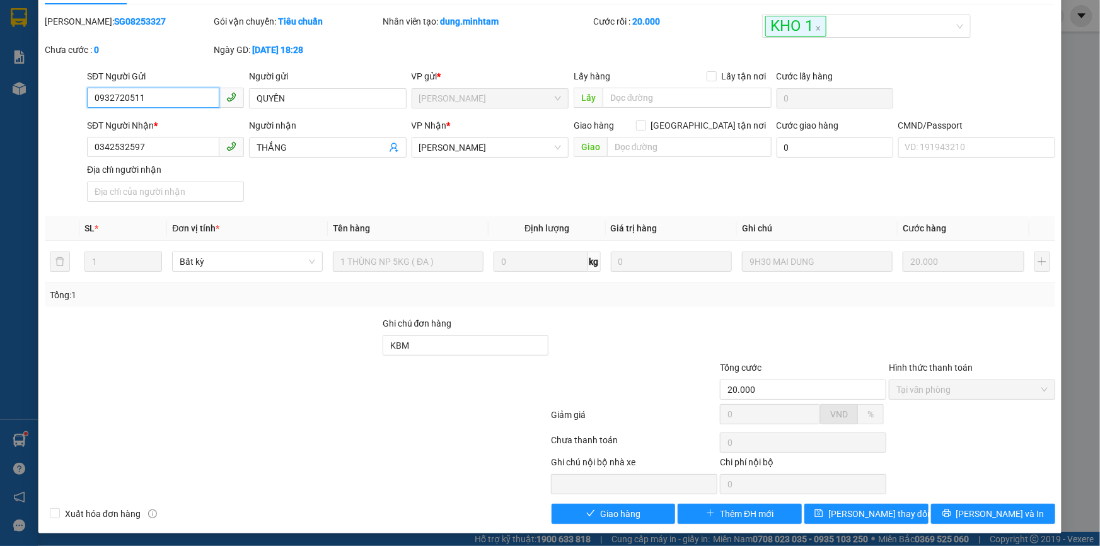
scroll to position [35, 0]
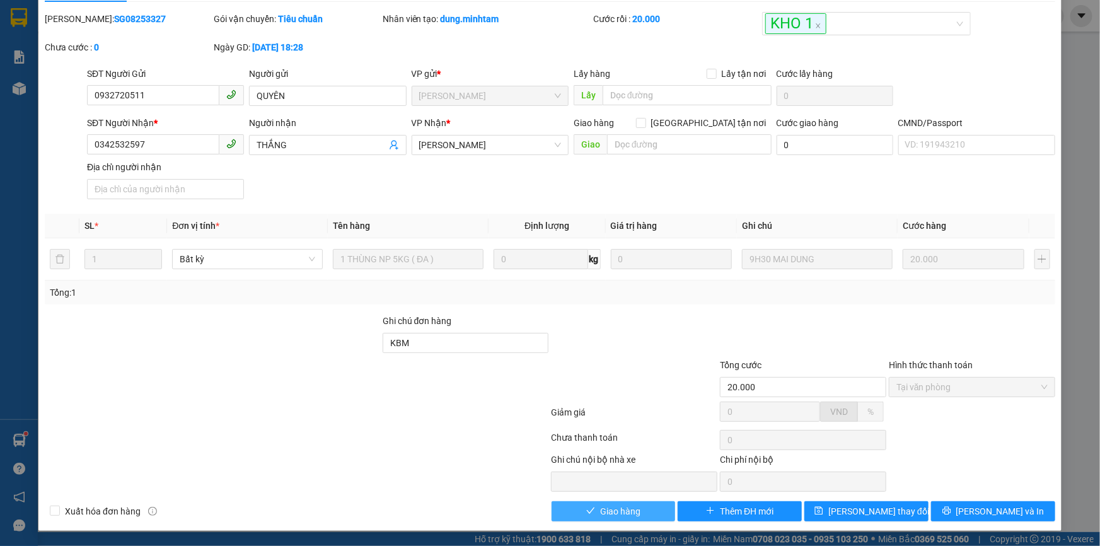
click at [624, 511] on span "Giao hàng" at bounding box center [620, 511] width 40 height 14
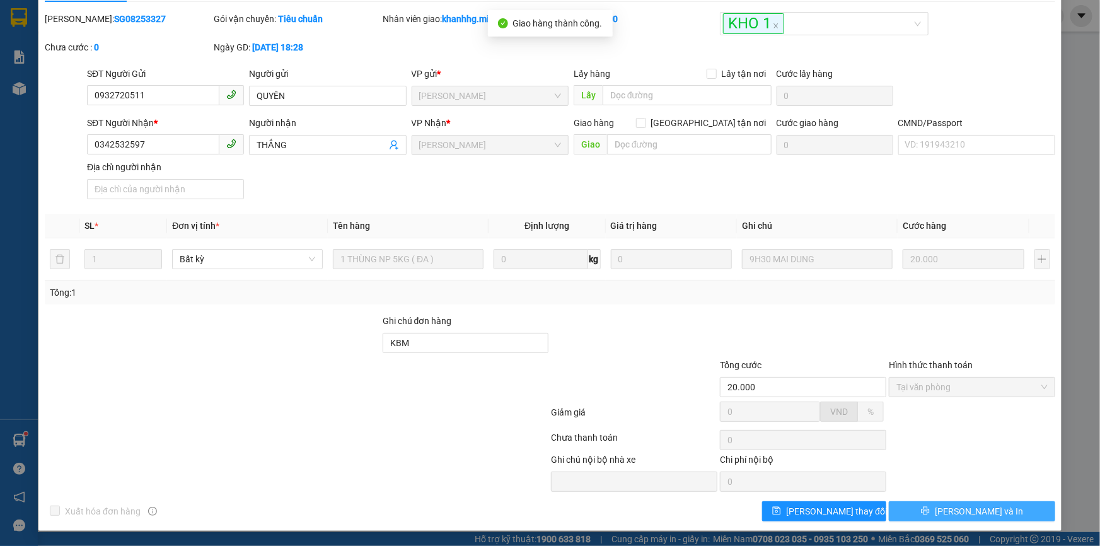
click at [966, 513] on span "[PERSON_NAME] và In" at bounding box center [979, 511] width 88 height 14
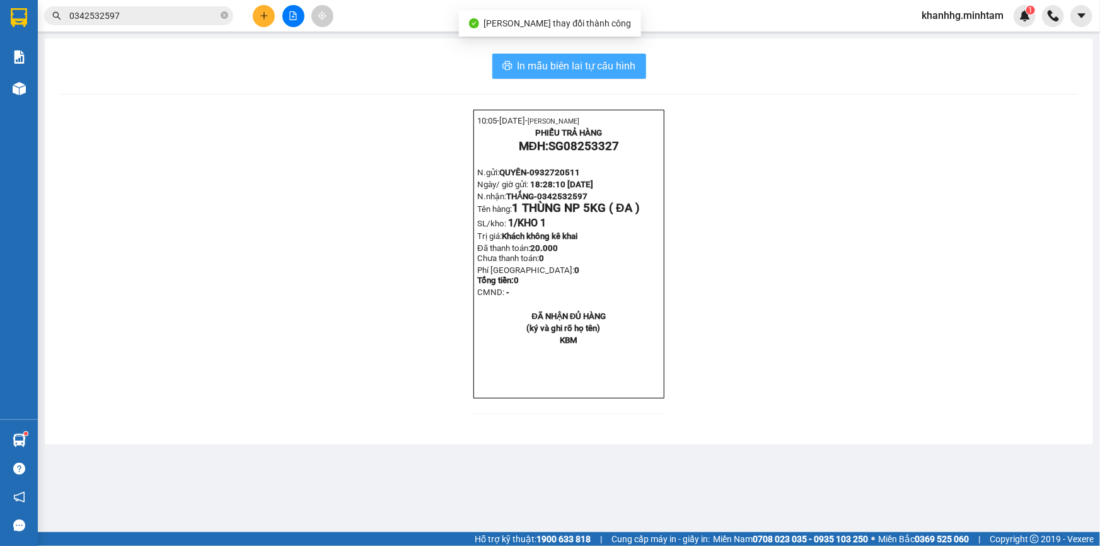
click at [605, 59] on span "In mẫu biên lai tự cấu hình" at bounding box center [576, 66] width 118 height 16
click at [226, 17] on icon "close-circle" at bounding box center [225, 15] width 8 height 8
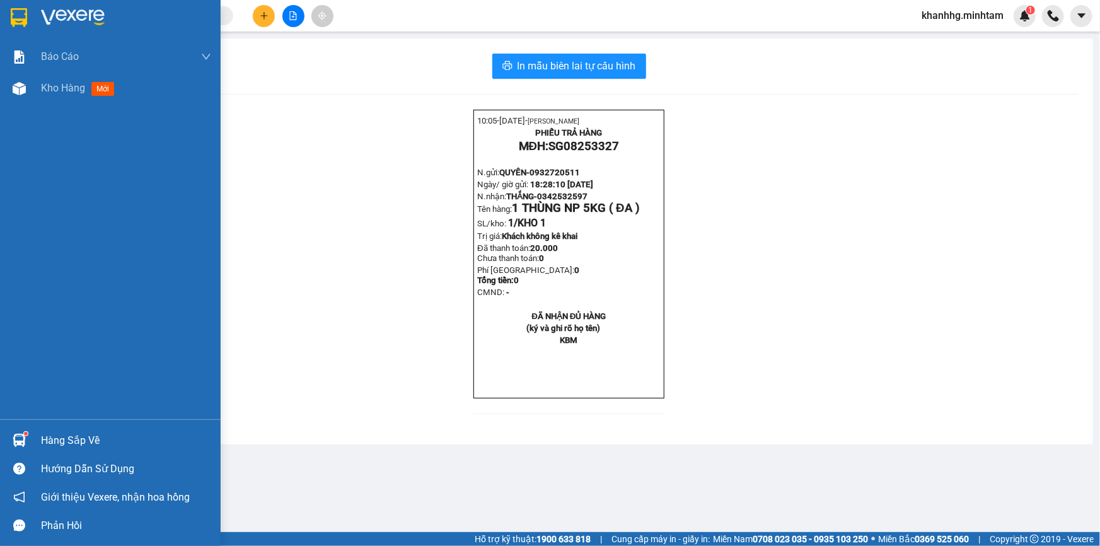
click at [69, 425] on div "Hàng sắp về Hướng dẫn sử dụng Giới thiệu Vexere, nhận hoa hồng Phản hồi" at bounding box center [110, 479] width 221 height 120
click at [88, 435] on div "Hàng sắp về" at bounding box center [126, 440] width 170 height 19
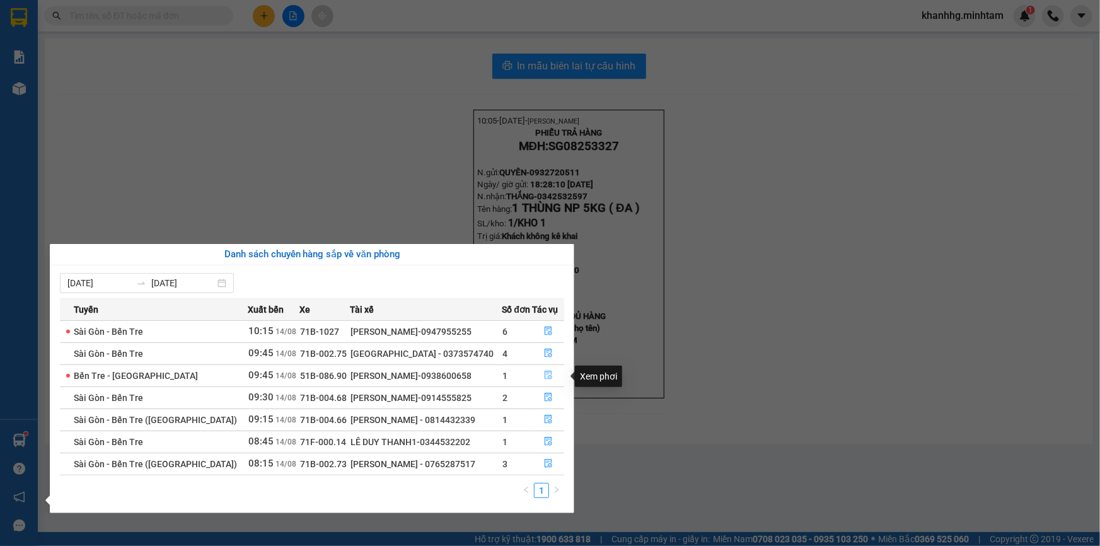
click at [544, 374] on icon "file-done" at bounding box center [548, 375] width 9 height 9
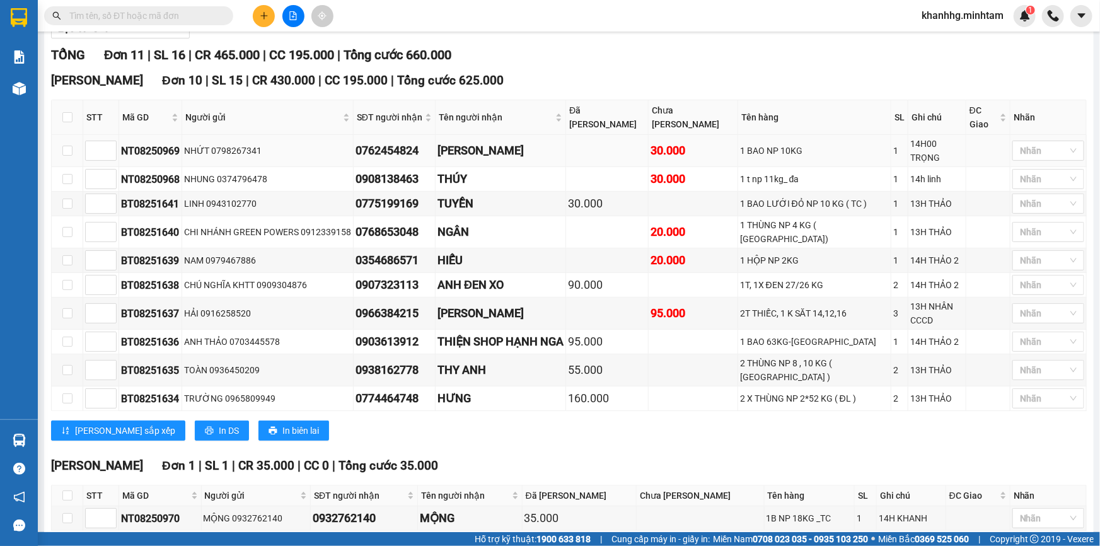
scroll to position [195, 0]
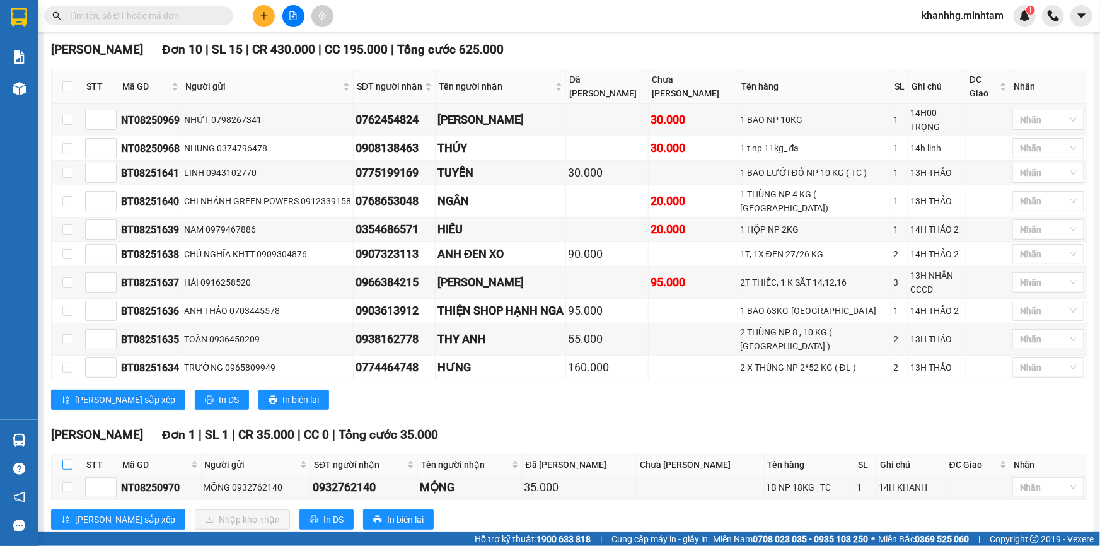
click at [69, 459] on input "checkbox" at bounding box center [67, 464] width 10 height 10
checkbox input "true"
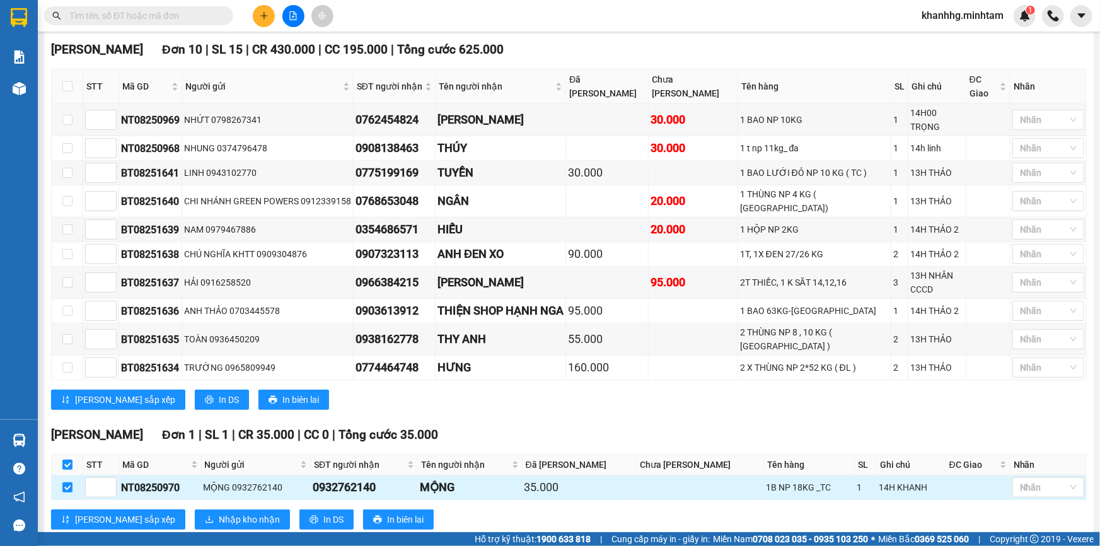
click at [156, 480] on div "NT08250970" at bounding box center [160, 488] width 78 height 16
copy div "NT08250970"
paste input "NT08250970"
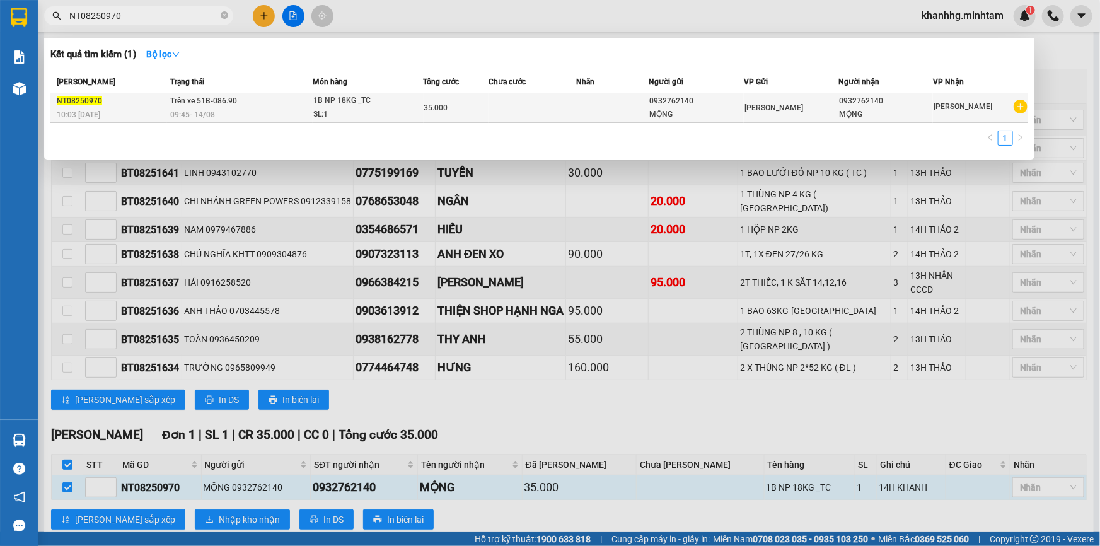
type input "NT08250970"
click at [381, 110] on div "SL: 1" at bounding box center [360, 115] width 95 height 14
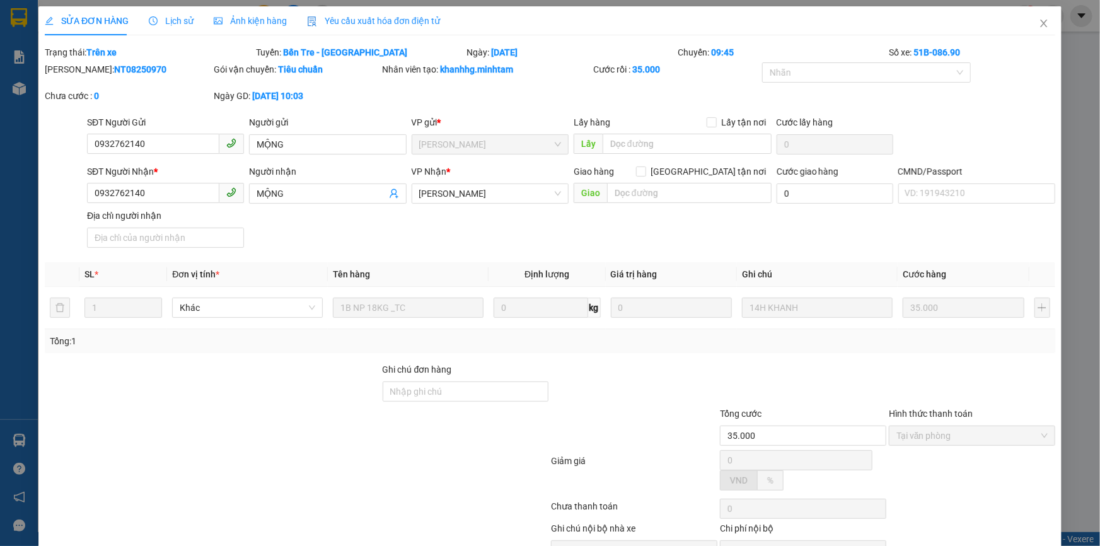
type input "0932762140"
type input "MỘNG"
type input "0932762140"
type input "MỘNG"
type input "35.000"
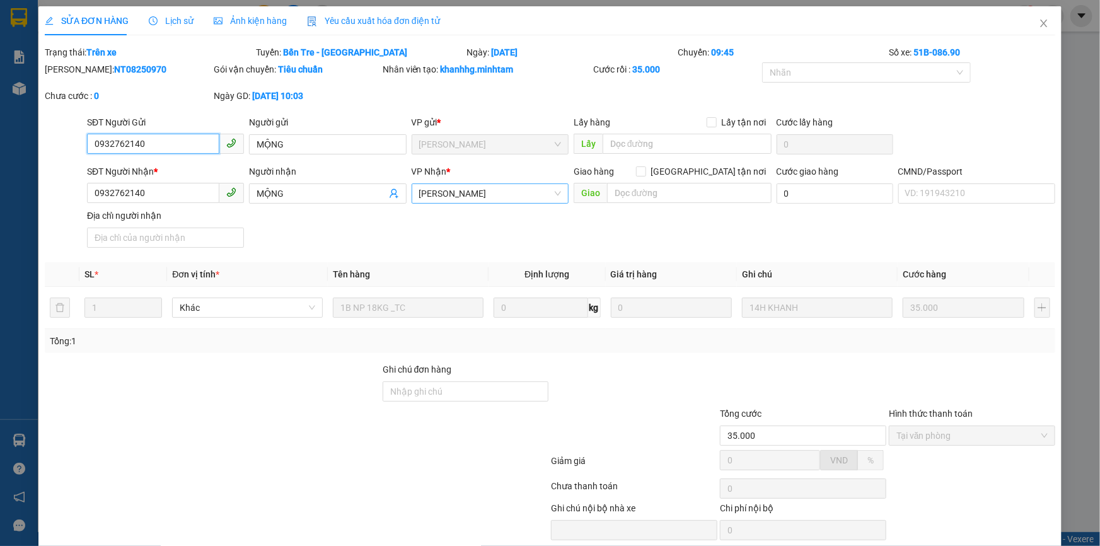
click at [443, 197] on span "[PERSON_NAME]" at bounding box center [490, 193] width 142 height 19
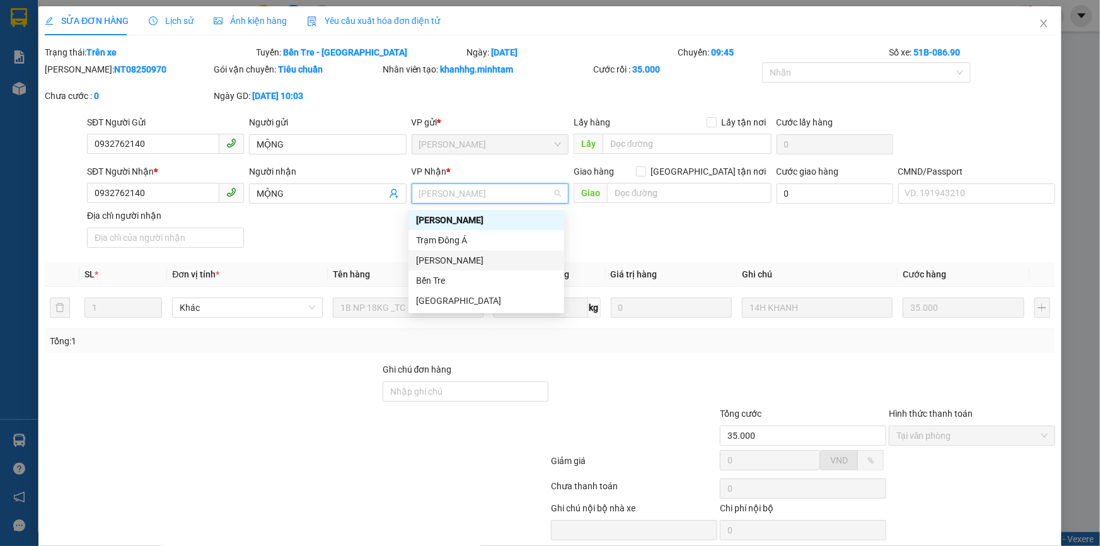
click at [444, 262] on div "[PERSON_NAME]" at bounding box center [486, 260] width 141 height 14
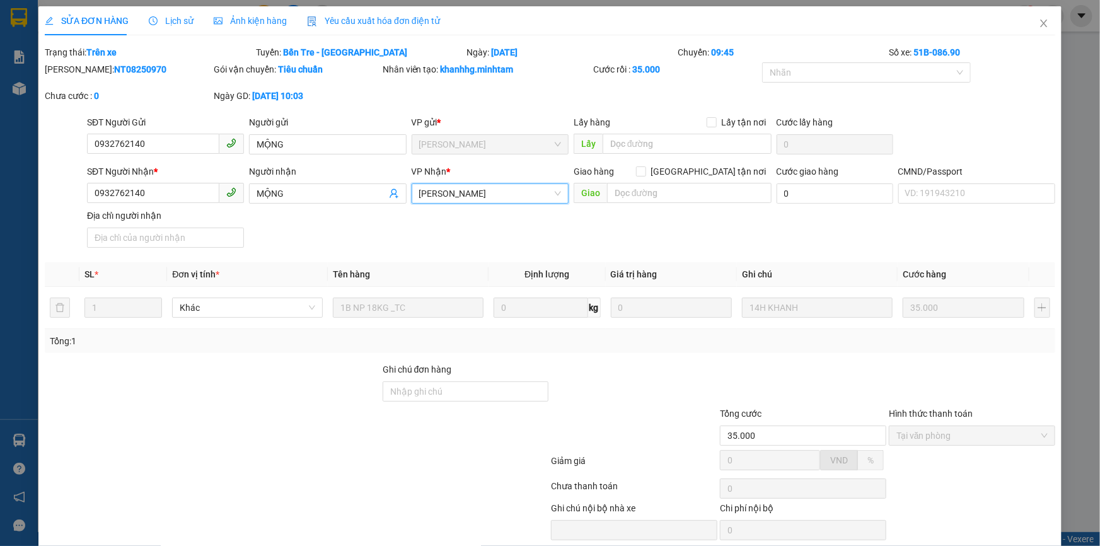
scroll to position [50, 0]
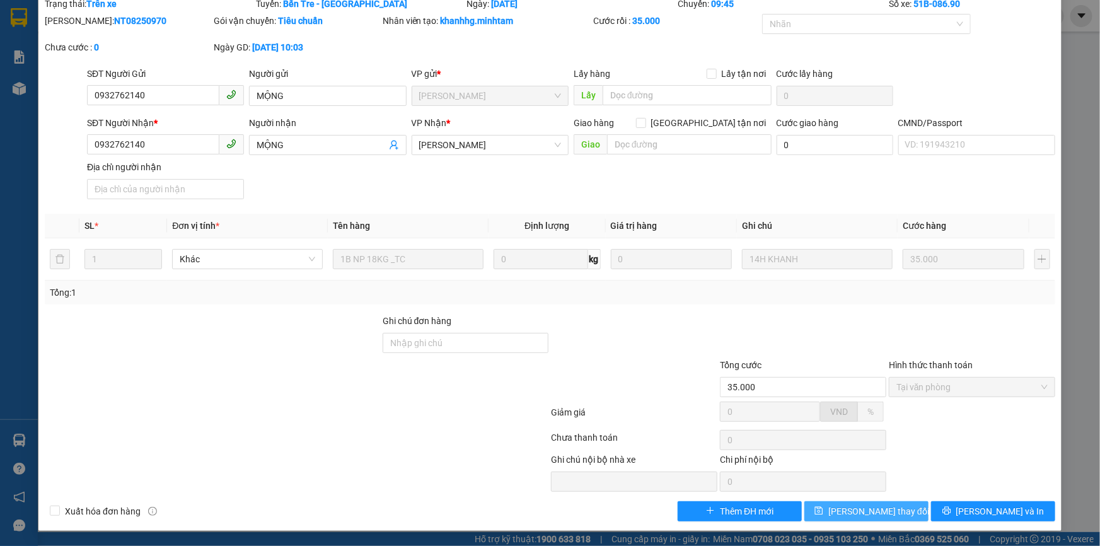
click at [867, 517] on span "[PERSON_NAME] thay đổi" at bounding box center [878, 511] width 101 height 14
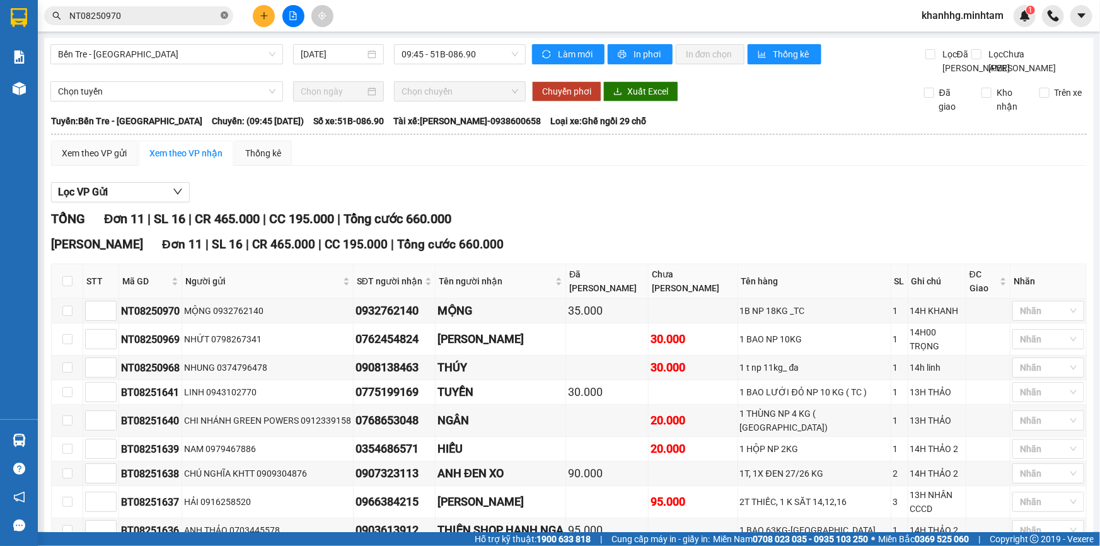
click at [222, 16] on icon "close-circle" at bounding box center [225, 15] width 8 height 8
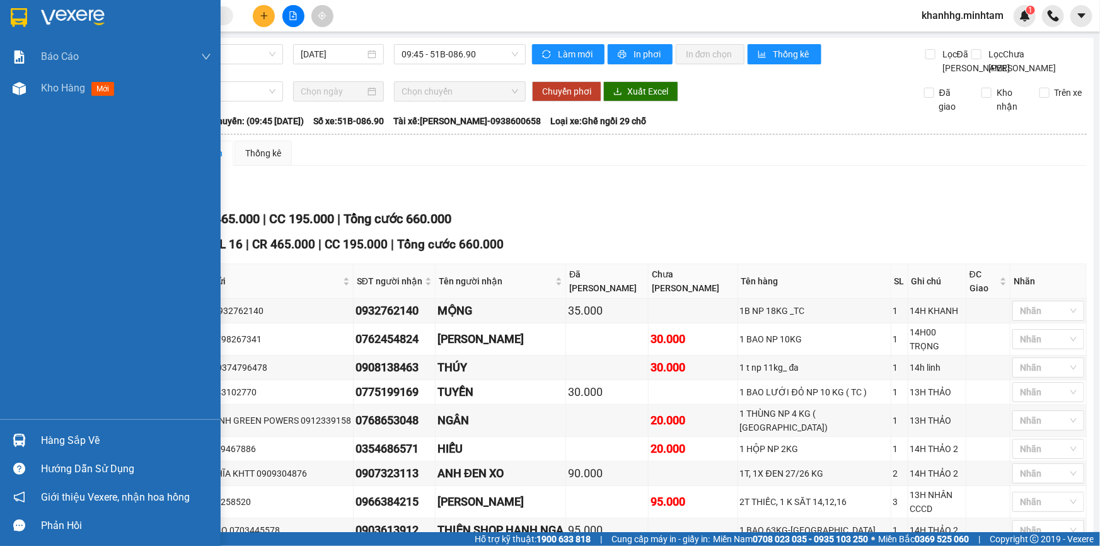
click at [38, 437] on div "Hàng sắp về" at bounding box center [110, 440] width 221 height 28
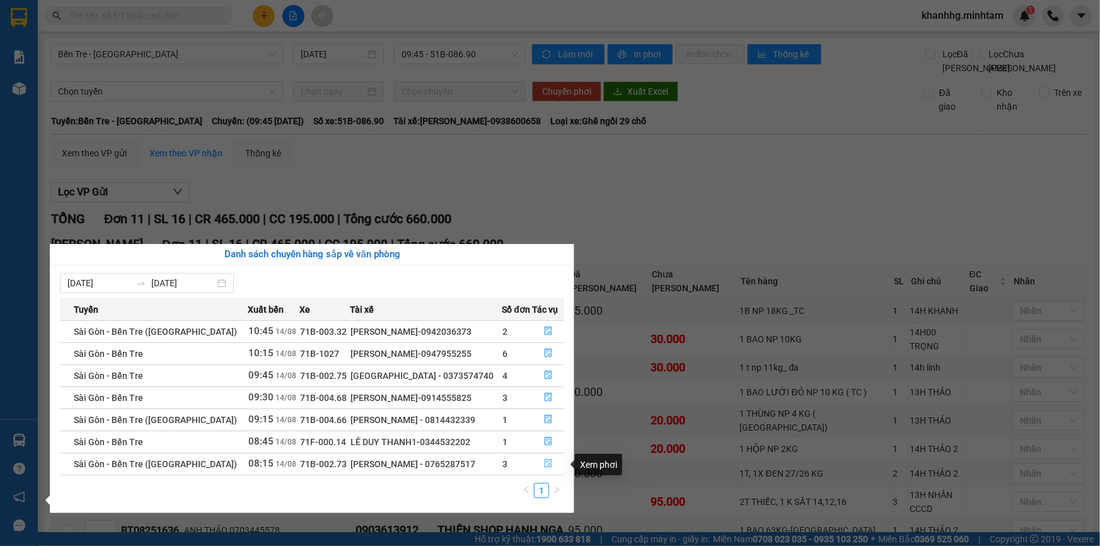
click at [547, 461] on icon "file-done" at bounding box center [548, 463] width 9 height 9
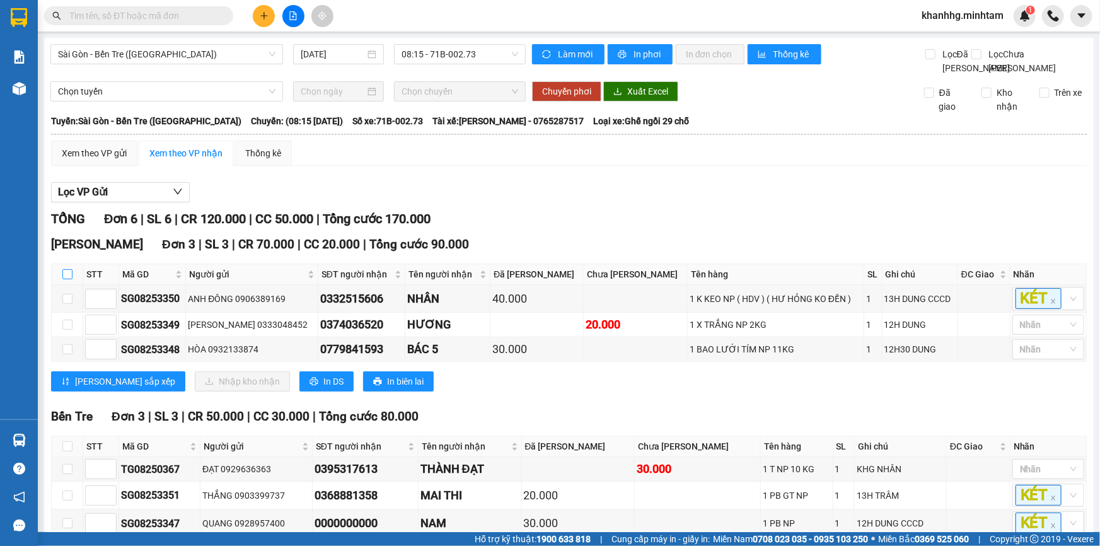
click at [66, 279] on input "checkbox" at bounding box center [67, 274] width 10 height 10
checkbox input "true"
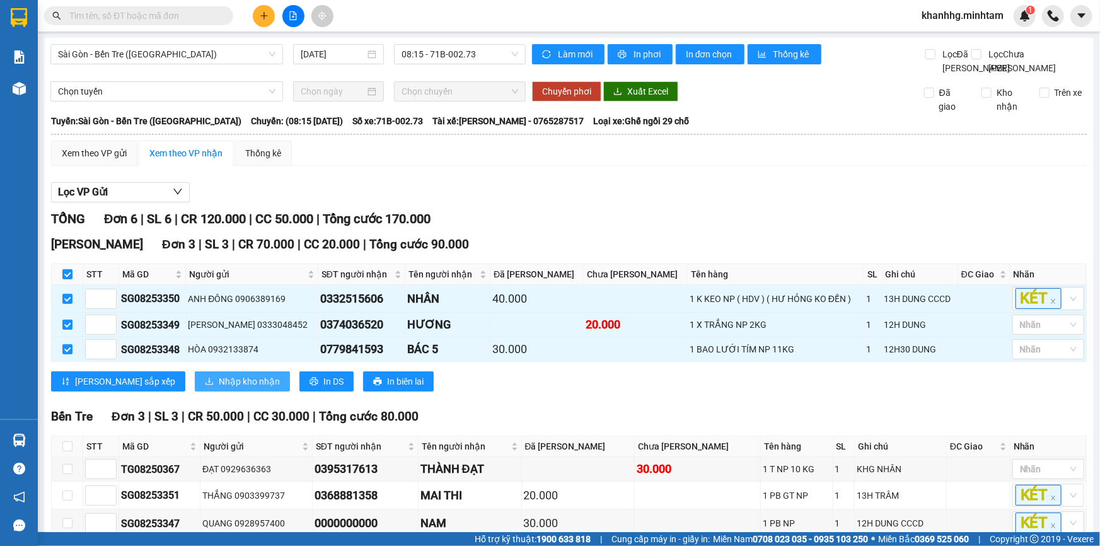
click at [219, 388] on span "Nhập kho nhận" at bounding box center [249, 381] width 61 height 14
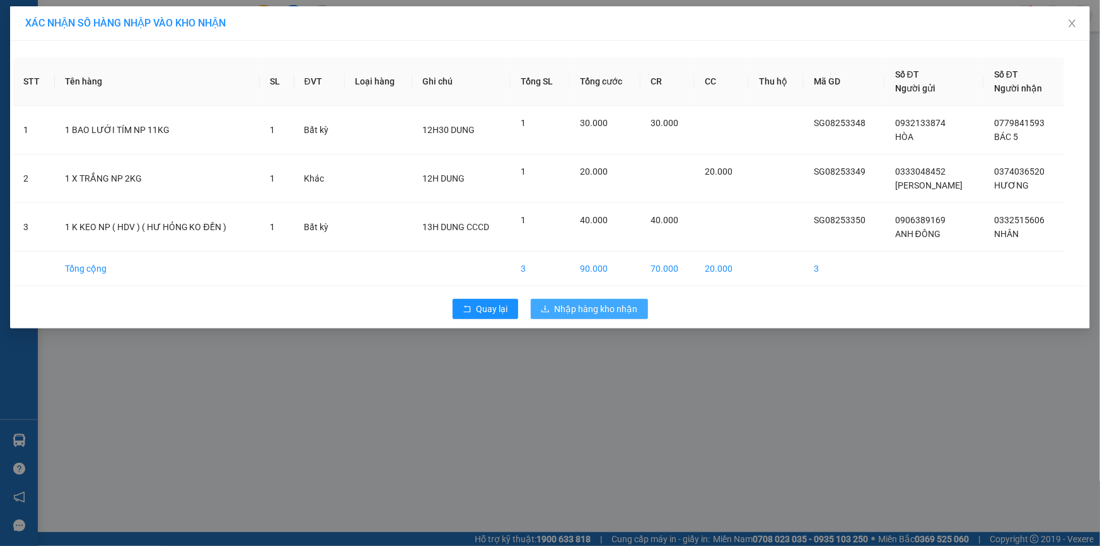
click at [560, 310] on span "Nhập hàng kho nhận" at bounding box center [596, 309] width 83 height 14
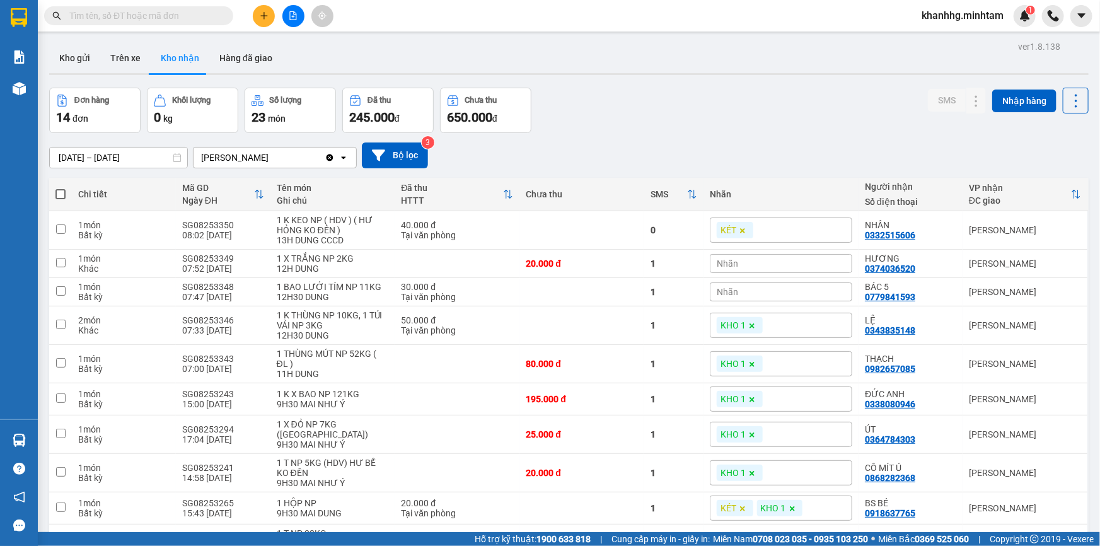
click at [787, 266] on div "Nhãn" at bounding box center [781, 263] width 142 height 19
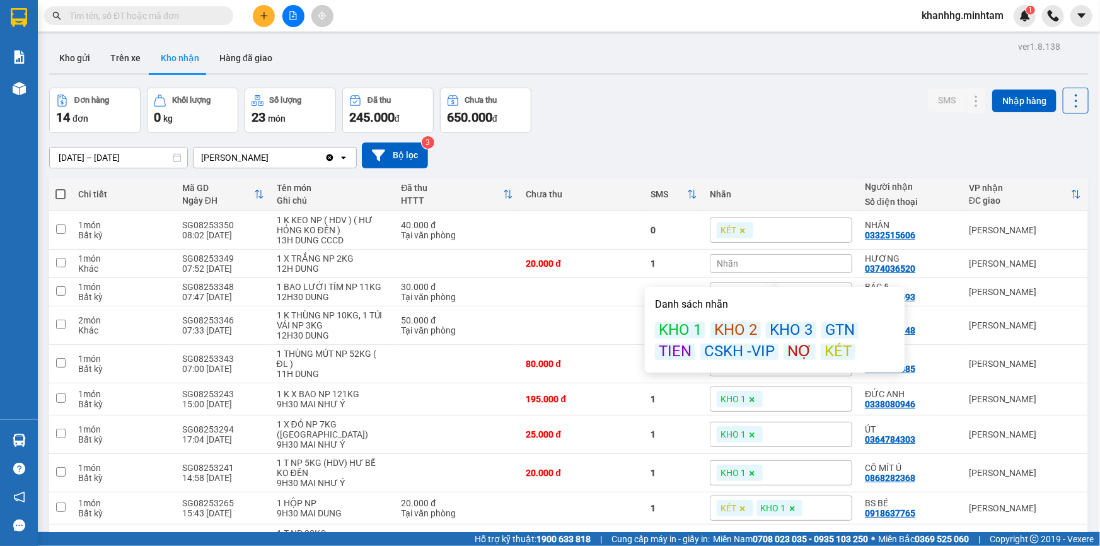
click at [689, 332] on div "KHO 1" at bounding box center [680, 330] width 50 height 16
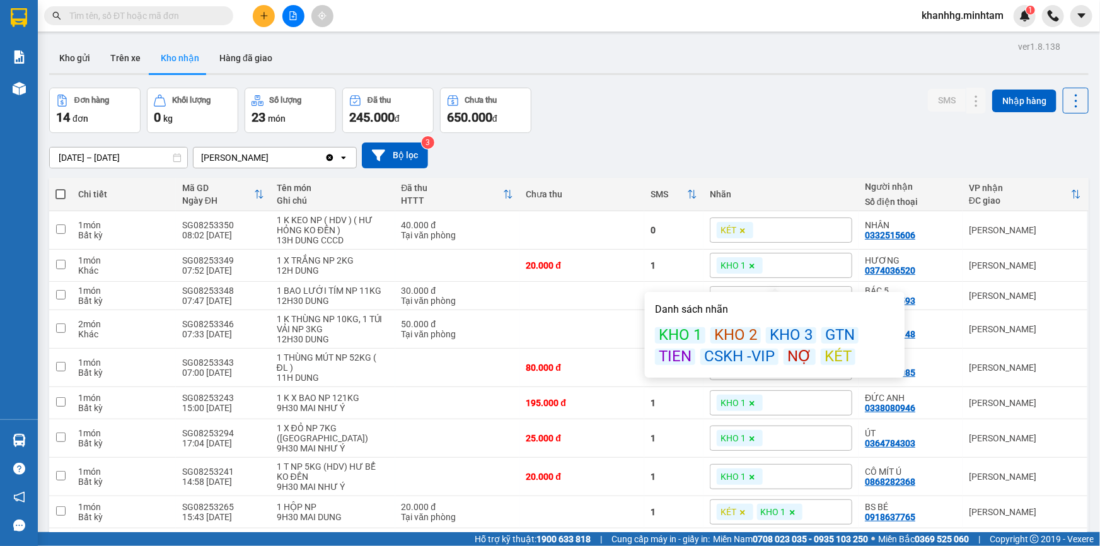
click at [781, 147] on div "[DATE] – [DATE] Press the down arrow key to interact with the calendar and sele…" at bounding box center [568, 155] width 1039 height 26
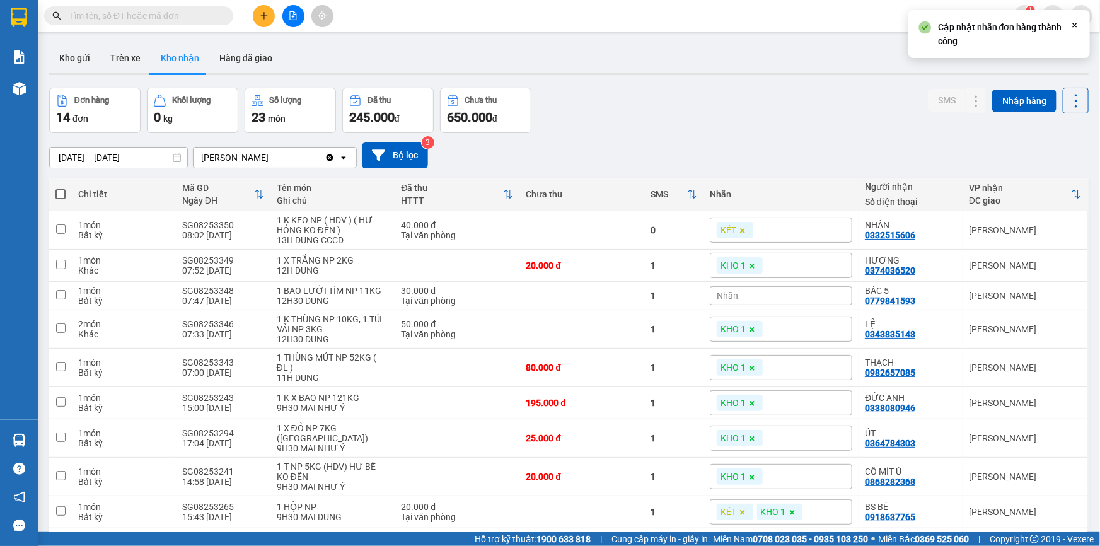
click at [773, 296] on div "Nhãn" at bounding box center [781, 295] width 142 height 19
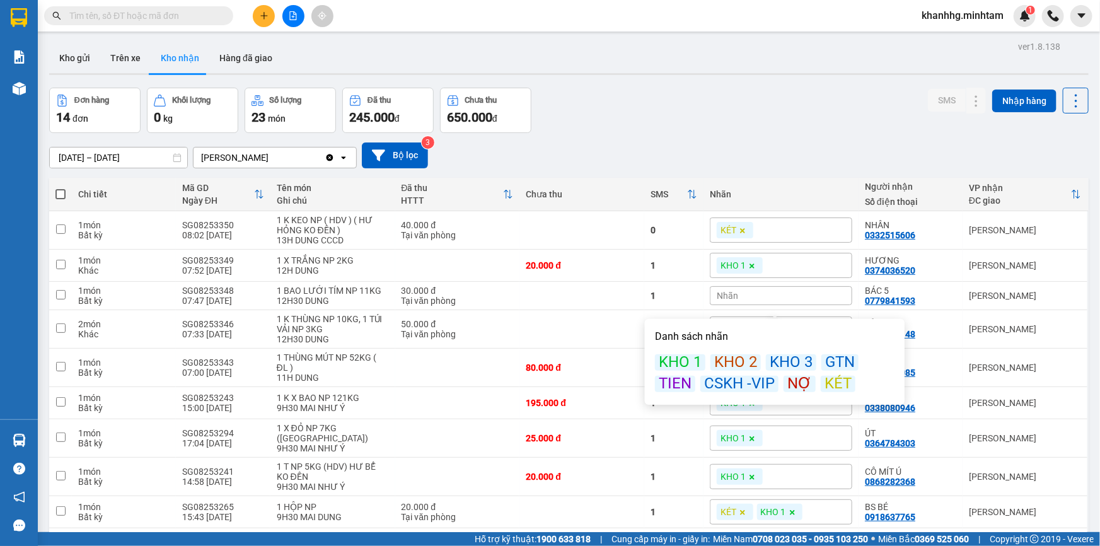
click at [691, 366] on div "KHO 1" at bounding box center [680, 362] width 50 height 16
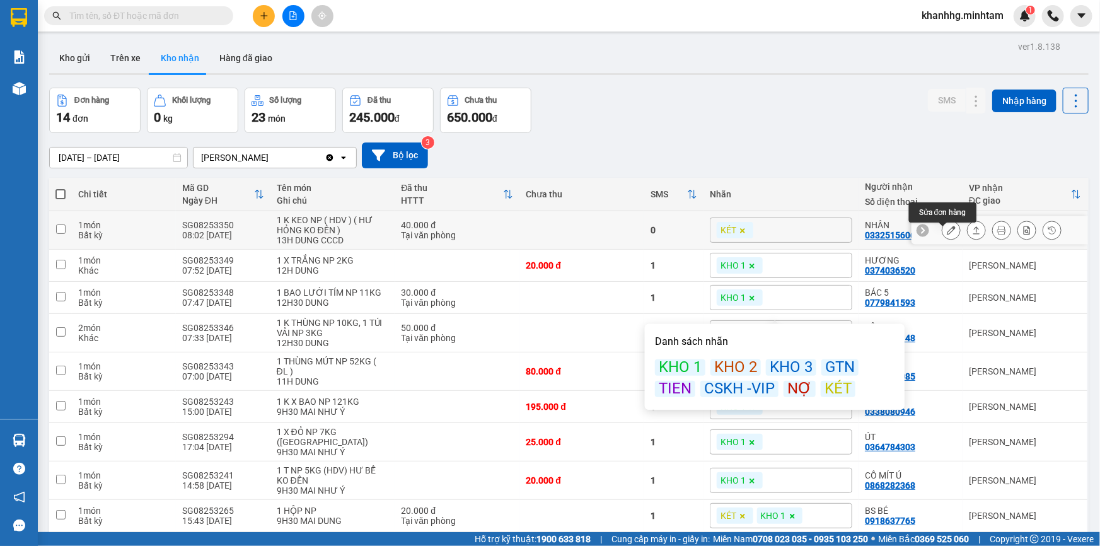
click at [947, 234] on icon at bounding box center [951, 230] width 9 height 9
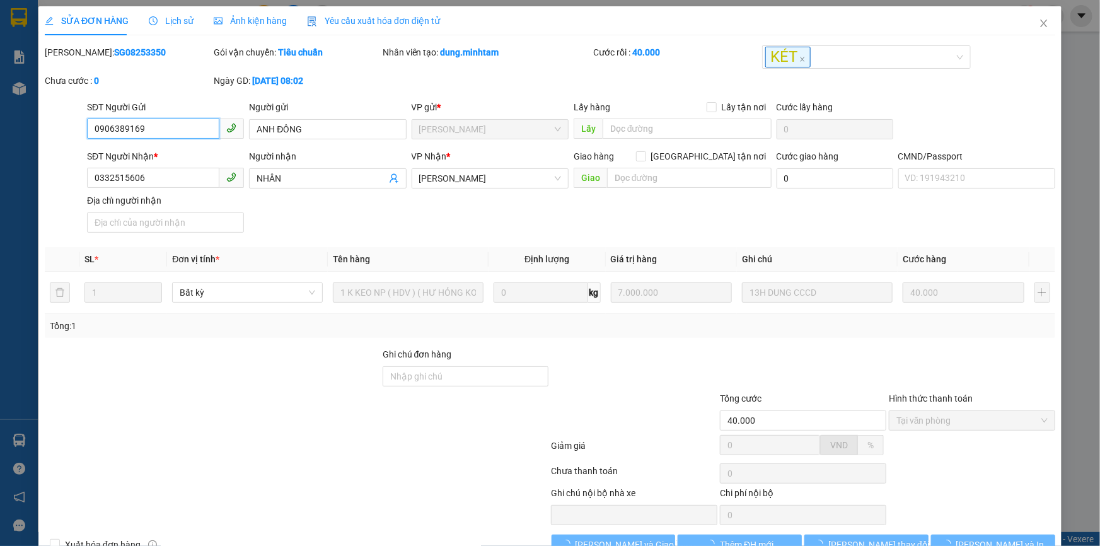
type input "0906389169"
type input "ANH ĐÔNG"
type input "0332515606"
type input "NHÂN"
type input "40.000"
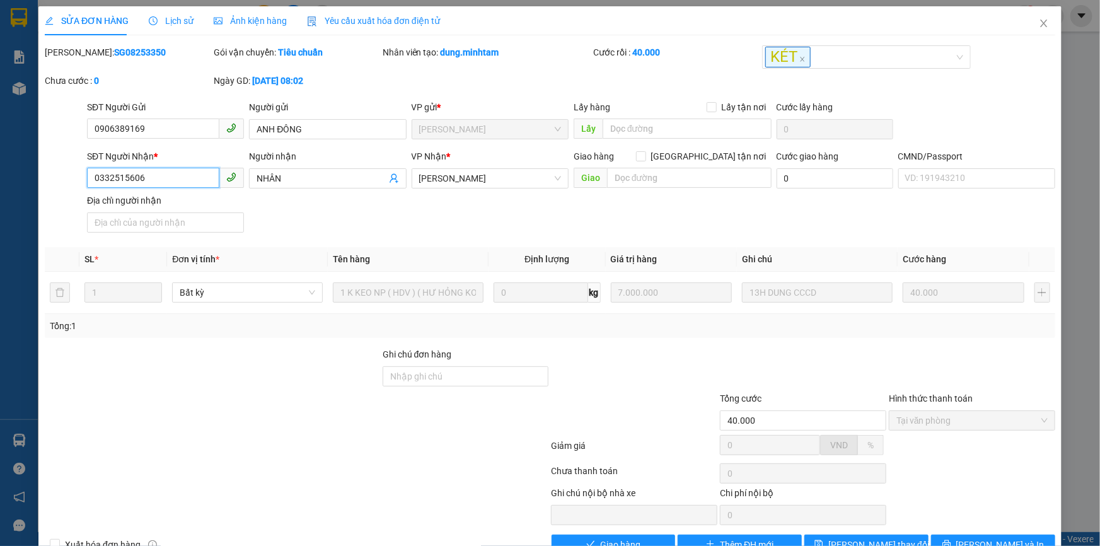
drag, startPoint x: 142, startPoint y: 176, endPoint x: 81, endPoint y: 171, distance: 60.7
click at [81, 171] on div "SĐT Người Nhận * 0332515606 0332515606 Người nhận NHÂN VP Nhận * Ngã Tư Huyện…" at bounding box center [549, 193] width 1013 height 88
click at [482, 373] on input "Ghi chú đơn hàng" at bounding box center [466, 376] width 166 height 20
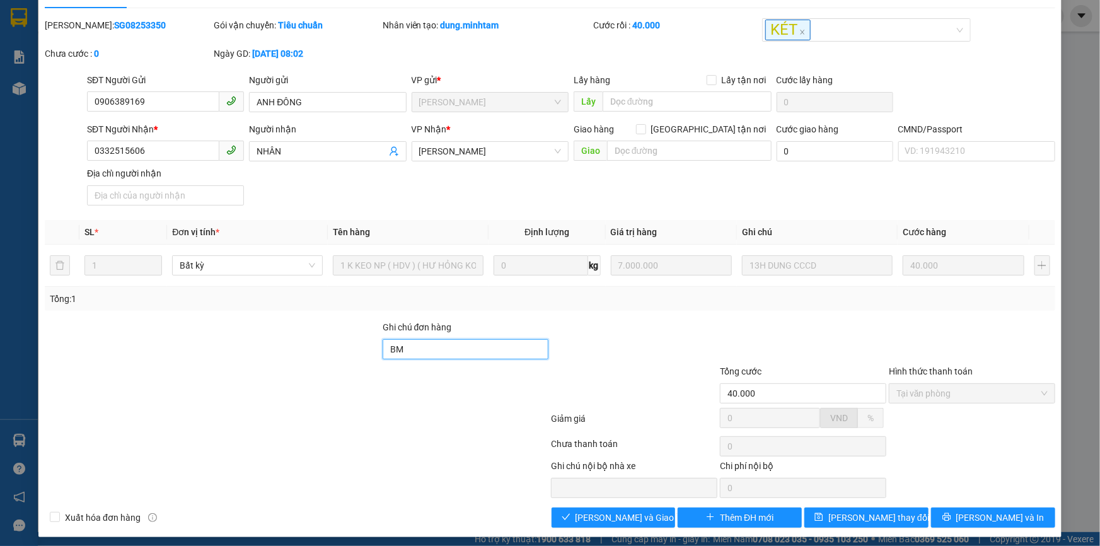
scroll to position [35, 0]
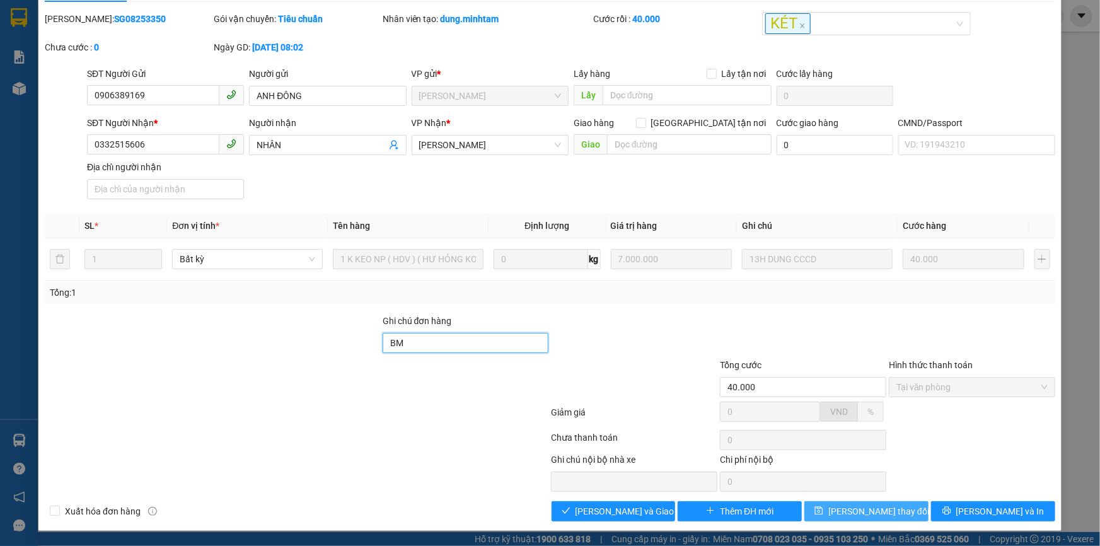
type input "BM"
click at [876, 509] on span "[PERSON_NAME] thay đổi" at bounding box center [878, 511] width 101 height 14
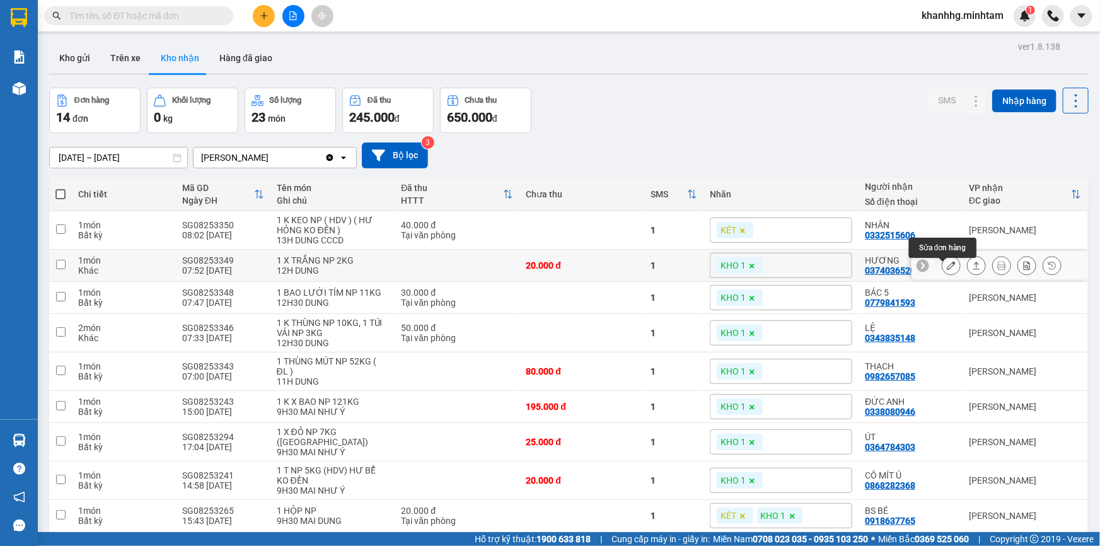
click at [947, 270] on icon at bounding box center [951, 265] width 9 height 9
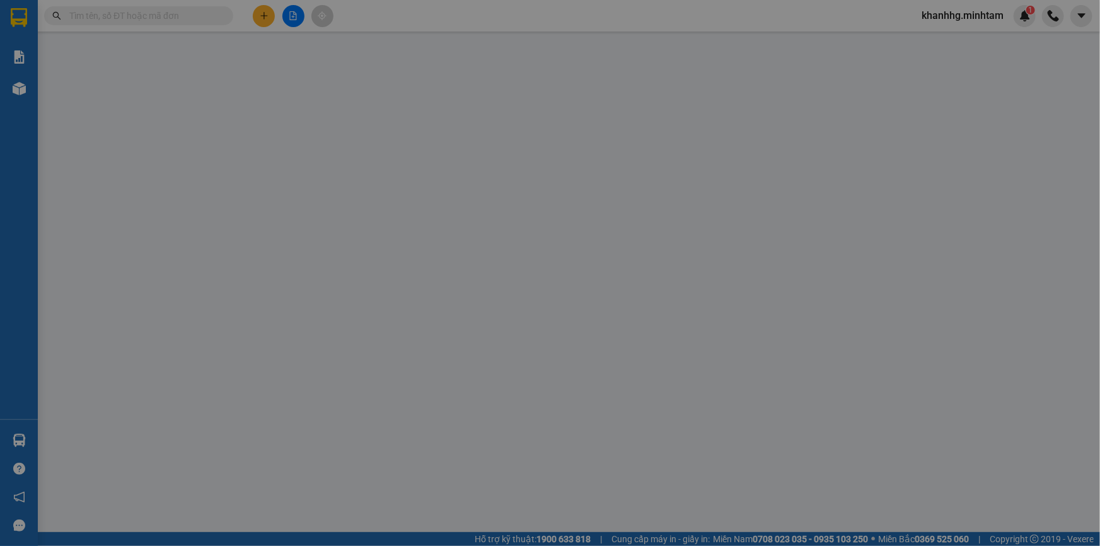
type input "0333048452"
type input "BẢO HÂN"
type input "0374036520"
type input "HƯƠNG"
type input "20.000"
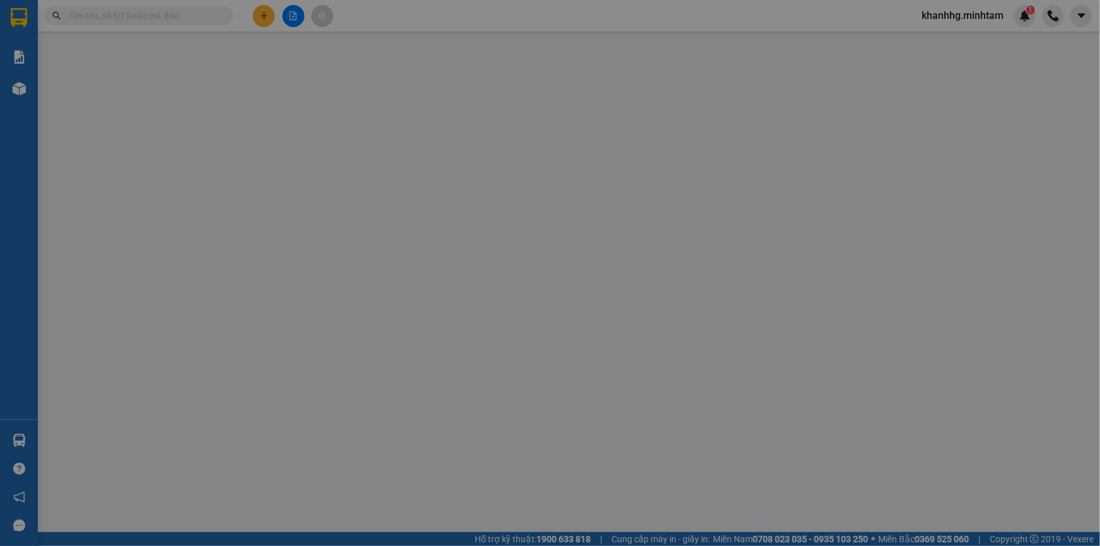
type input "20.000"
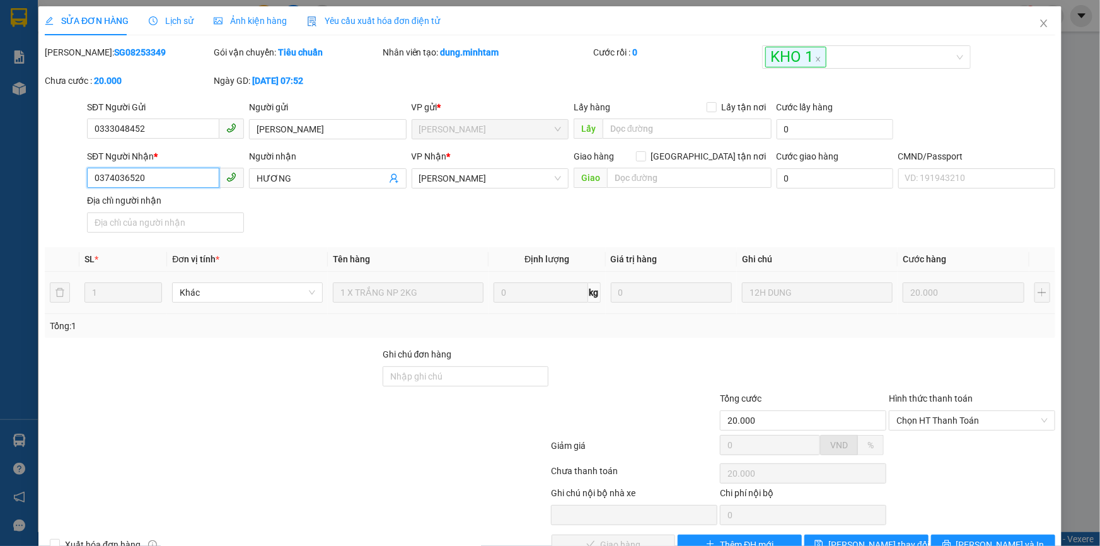
drag, startPoint x: 162, startPoint y: 176, endPoint x: 96, endPoint y: 172, distance: 66.3
click at [96, 171] on input "0374036520" at bounding box center [153, 178] width 132 height 20
click at [96, 173] on input "0374036520" at bounding box center [153, 178] width 132 height 20
click at [163, 182] on input "0374036520" at bounding box center [153, 178] width 132 height 20
drag, startPoint x: 154, startPoint y: 181, endPoint x: 86, endPoint y: 181, distance: 67.4
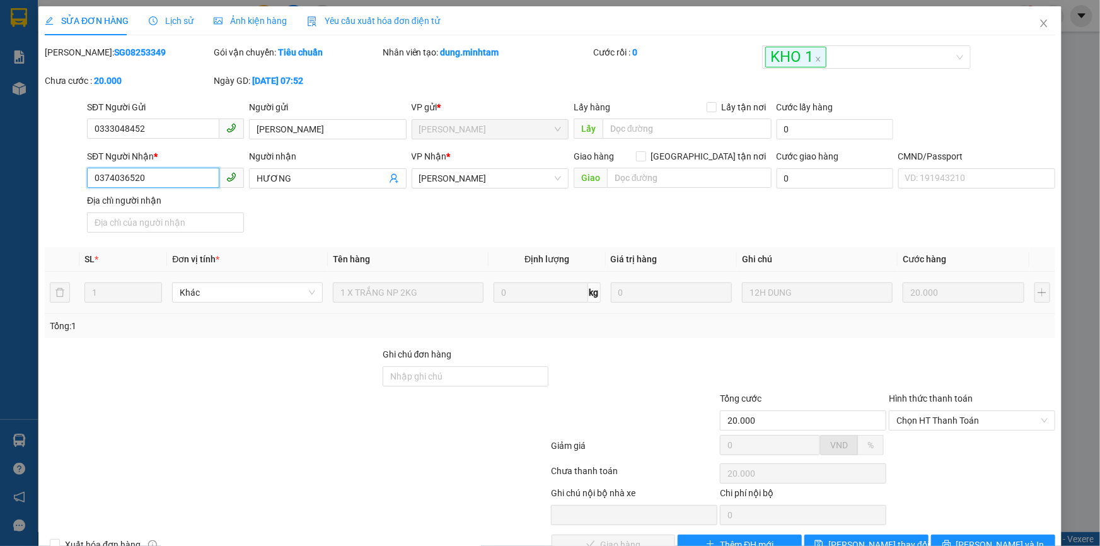
click at [87, 181] on input "0374036520" at bounding box center [153, 178] width 132 height 20
click at [426, 372] on input "Ghi chú đơn hàng" at bounding box center [466, 376] width 166 height 20
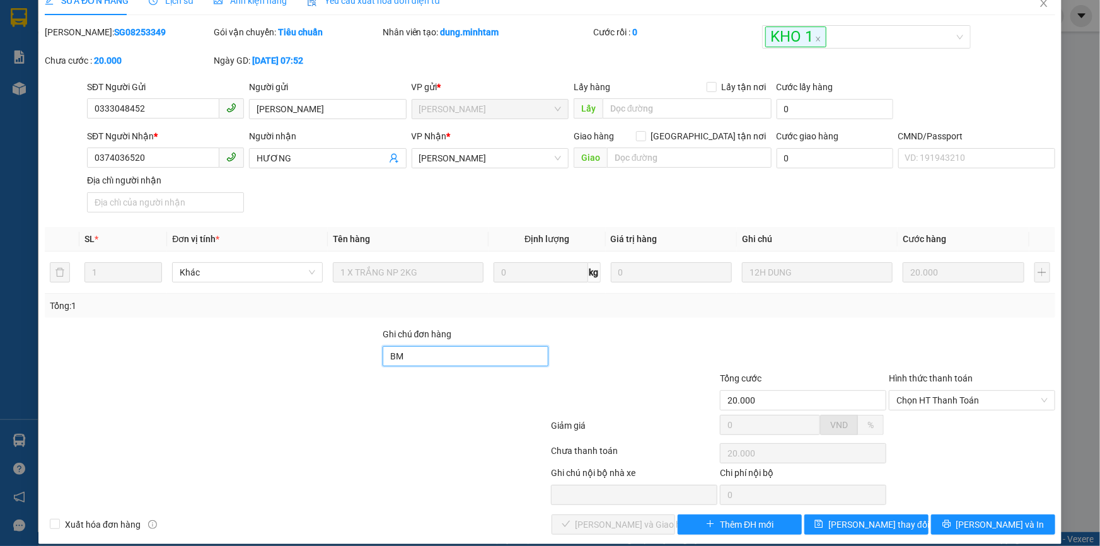
scroll to position [35, 0]
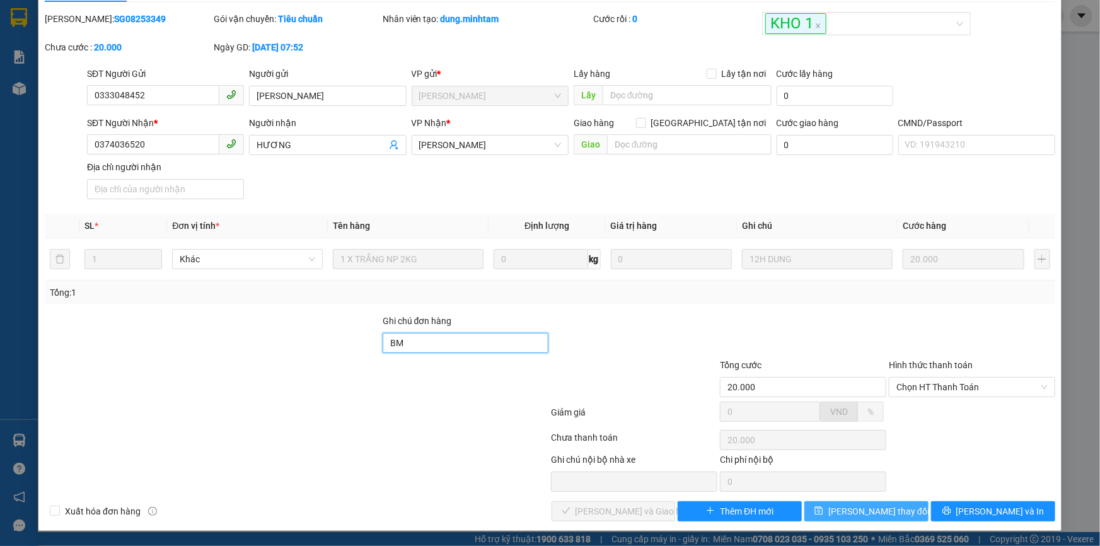
type input "BM"
click at [853, 509] on span "[PERSON_NAME] thay đổi" at bounding box center [878, 511] width 101 height 14
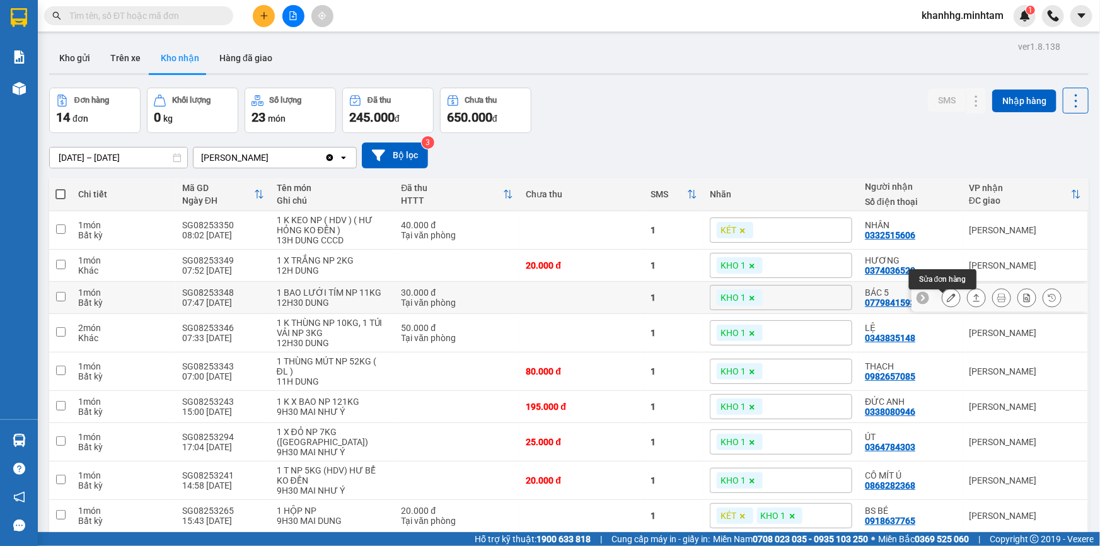
click at [942, 303] on button at bounding box center [951, 298] width 18 height 22
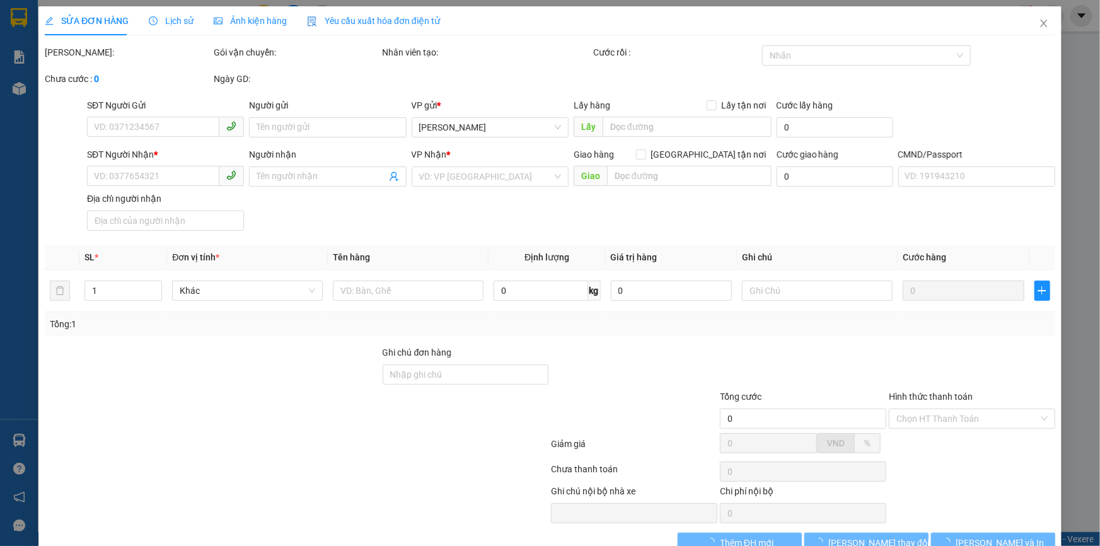
type input "0932133874"
type input "HÒA"
type input "0779841593"
type input "BÁC 5"
type input "30.000"
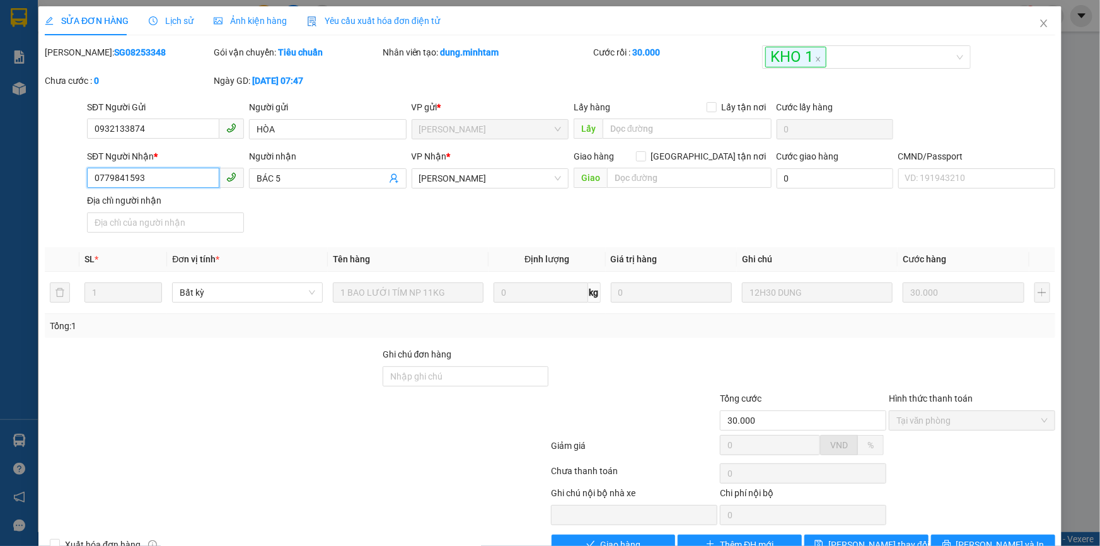
drag, startPoint x: 153, startPoint y: 176, endPoint x: 88, endPoint y: 176, distance: 65.5
click at [88, 176] on input "0779841593" at bounding box center [153, 178] width 132 height 20
click at [396, 381] on input "Ghi chú đơn hàng" at bounding box center [466, 376] width 166 height 20
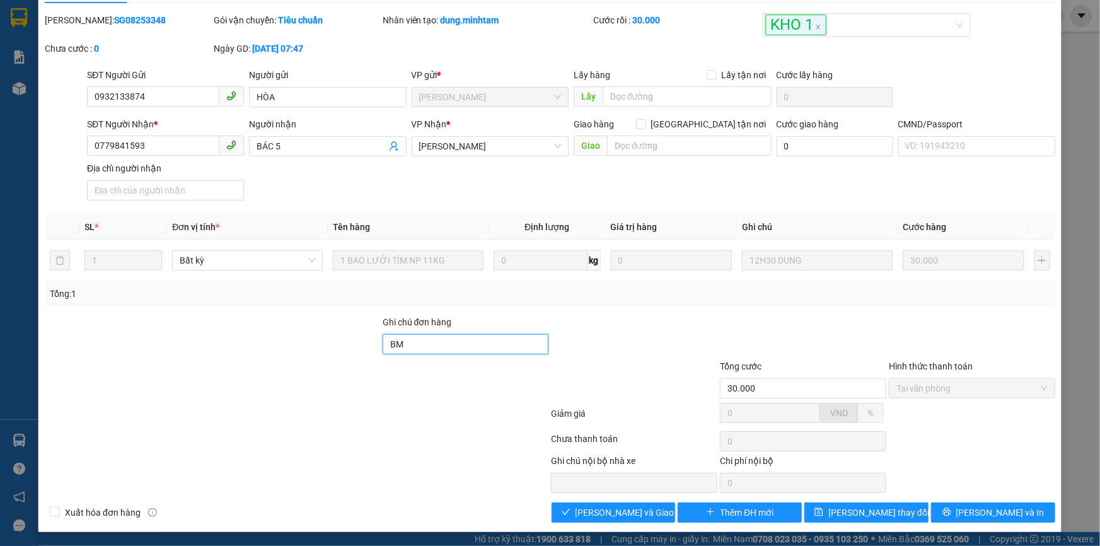
scroll to position [35, 0]
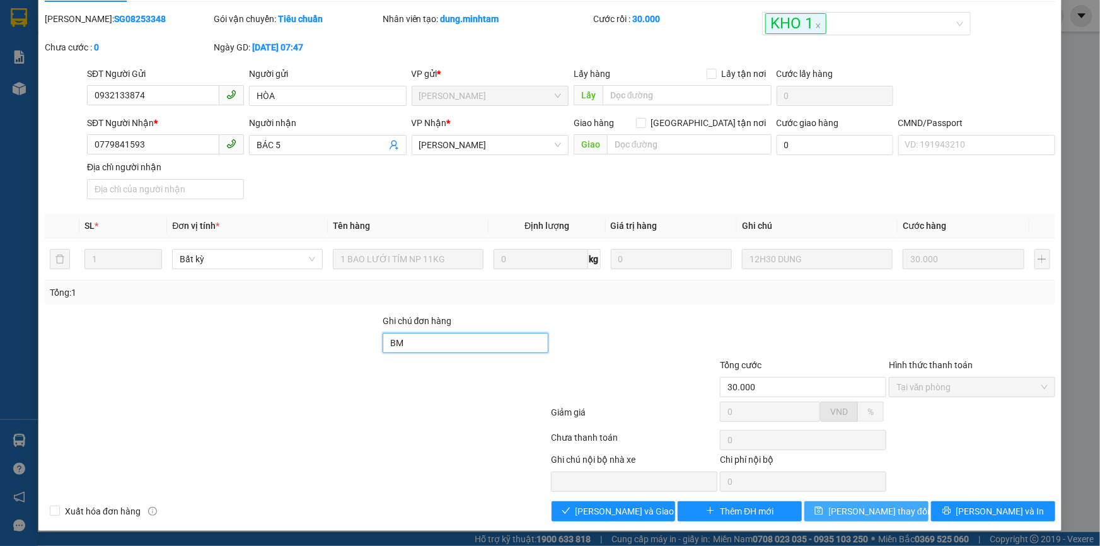
type input "BM"
click at [858, 510] on span "[PERSON_NAME] thay đổi" at bounding box center [878, 511] width 101 height 14
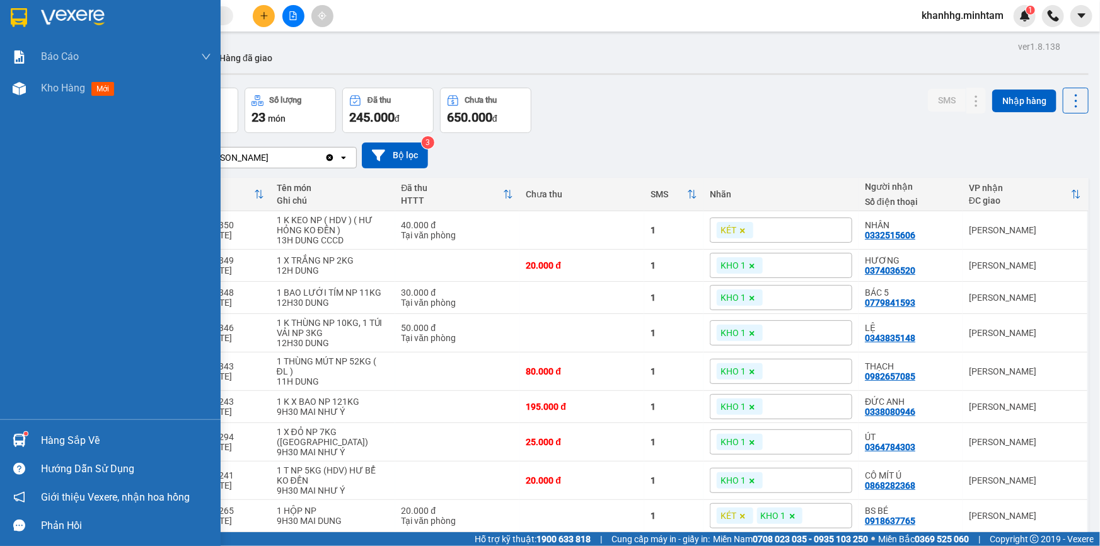
click at [26, 429] on div at bounding box center [19, 440] width 22 height 22
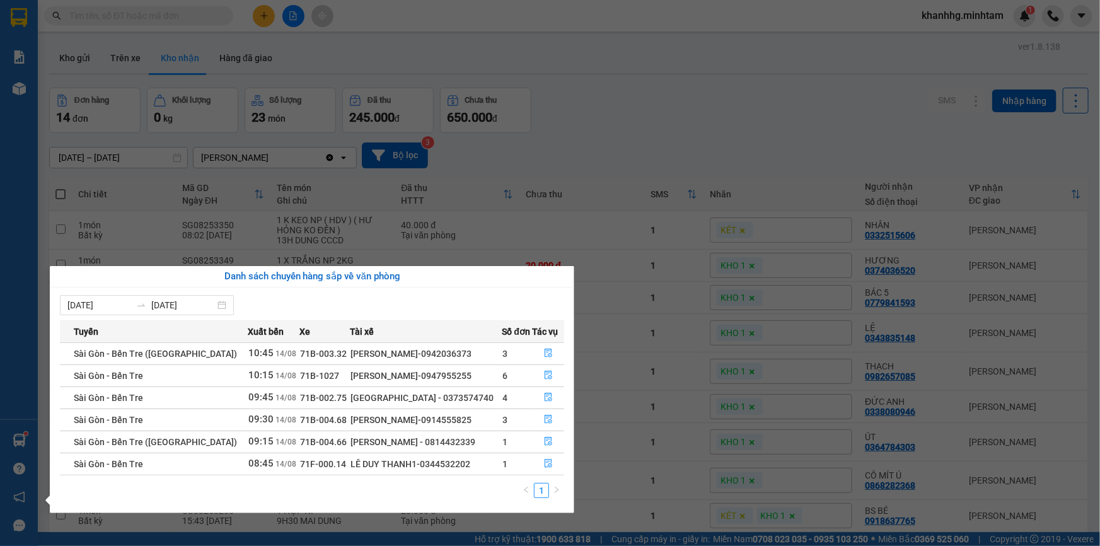
click at [135, 201] on section "Kết quả tìm kiếm ( 1 ) Bộ lọc Mã ĐH Trạng thái Món hàng Tổng cước Chưa cước Nhã…" at bounding box center [550, 273] width 1100 height 546
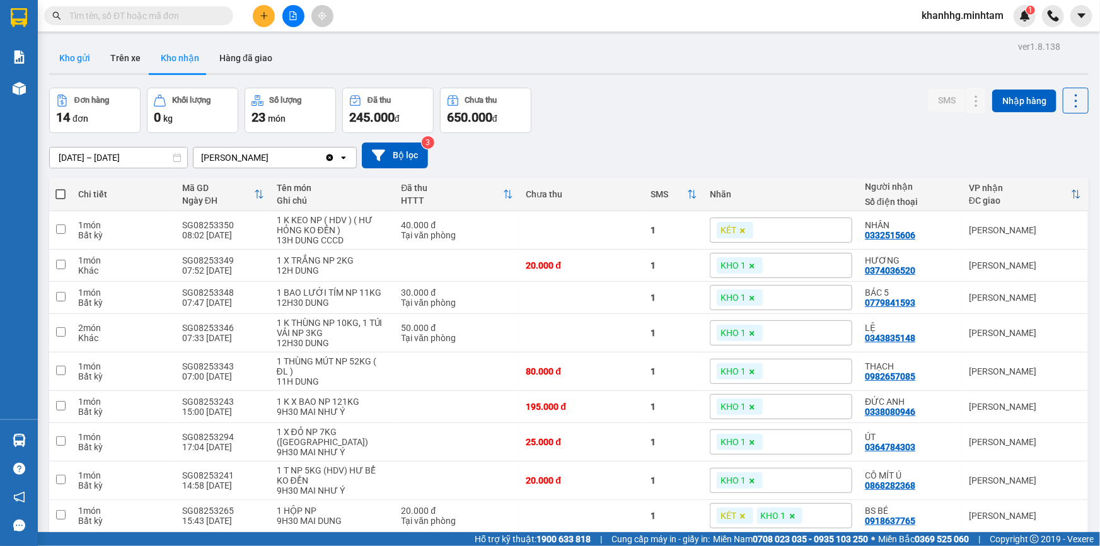
click at [88, 57] on button "Kho gửi" at bounding box center [74, 58] width 51 height 30
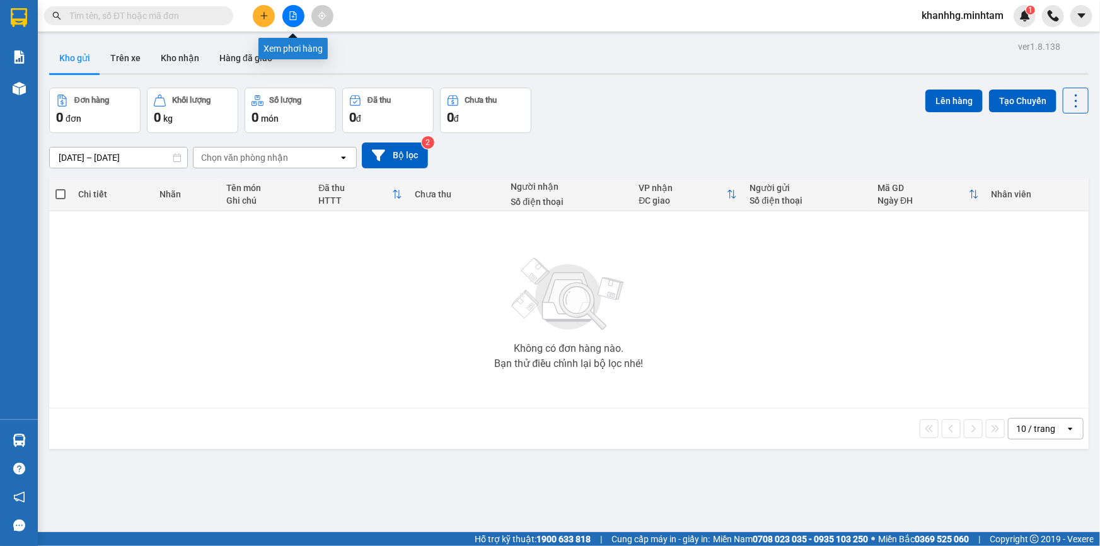
click at [285, 14] on button at bounding box center [293, 16] width 22 height 22
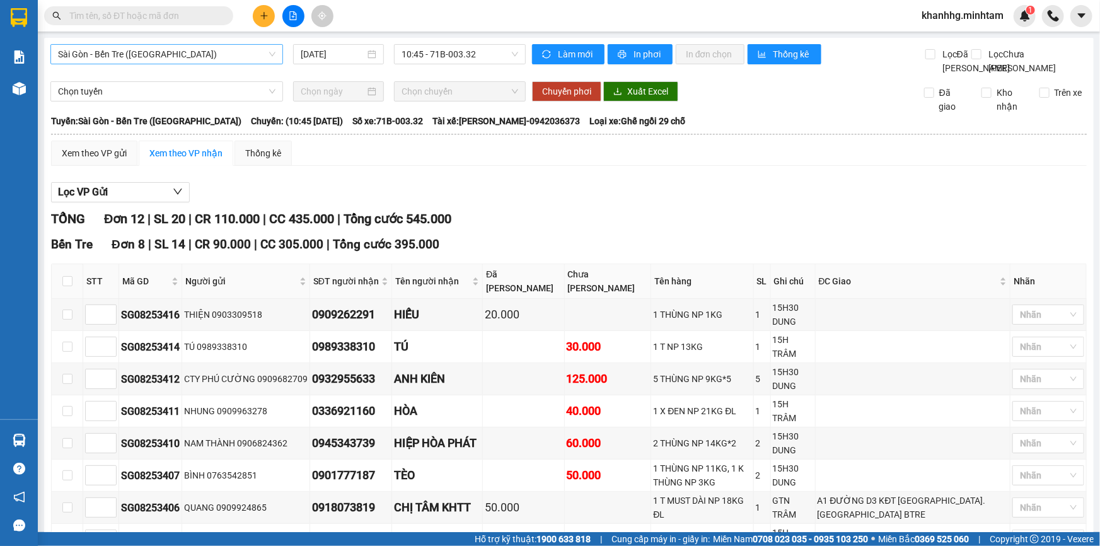
click at [196, 57] on span "Sài Gòn - Bến Tre ([GEOGRAPHIC_DATA])" at bounding box center [166, 54] width 217 height 19
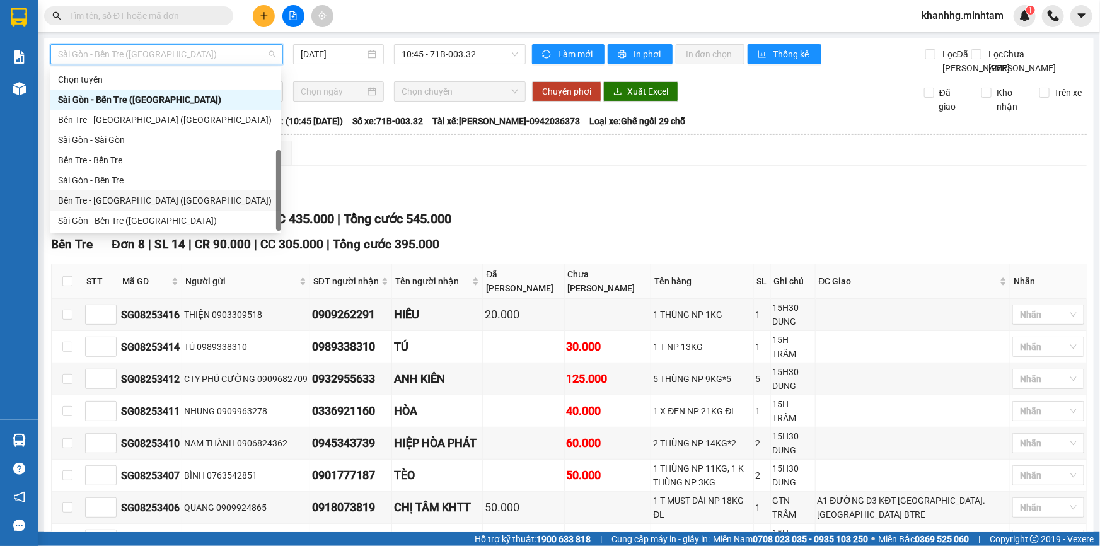
scroll to position [20, 0]
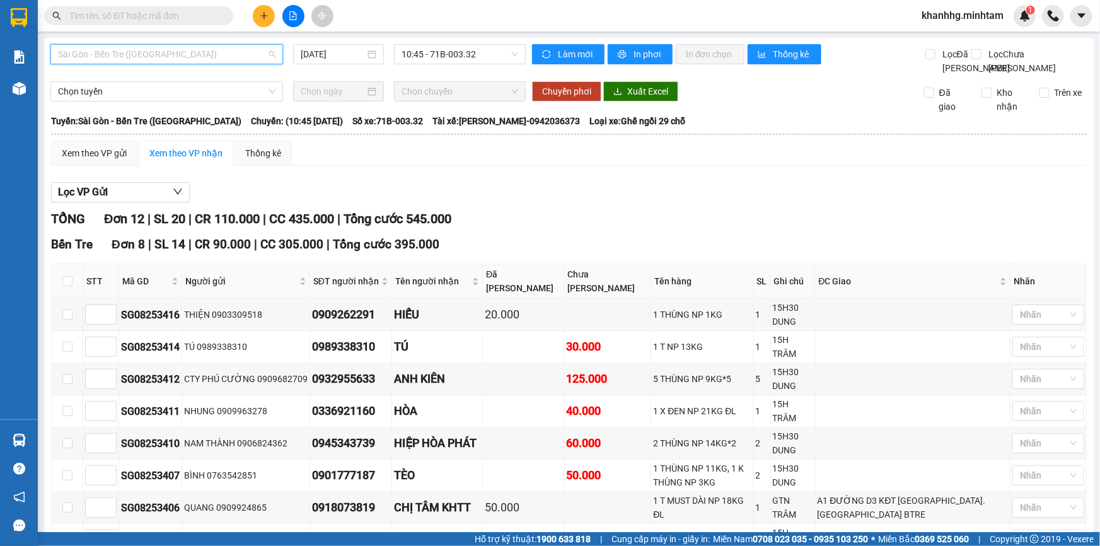
click at [119, 52] on span "Sài Gòn - Bến Tre ([GEOGRAPHIC_DATA])" at bounding box center [166, 54] width 217 height 19
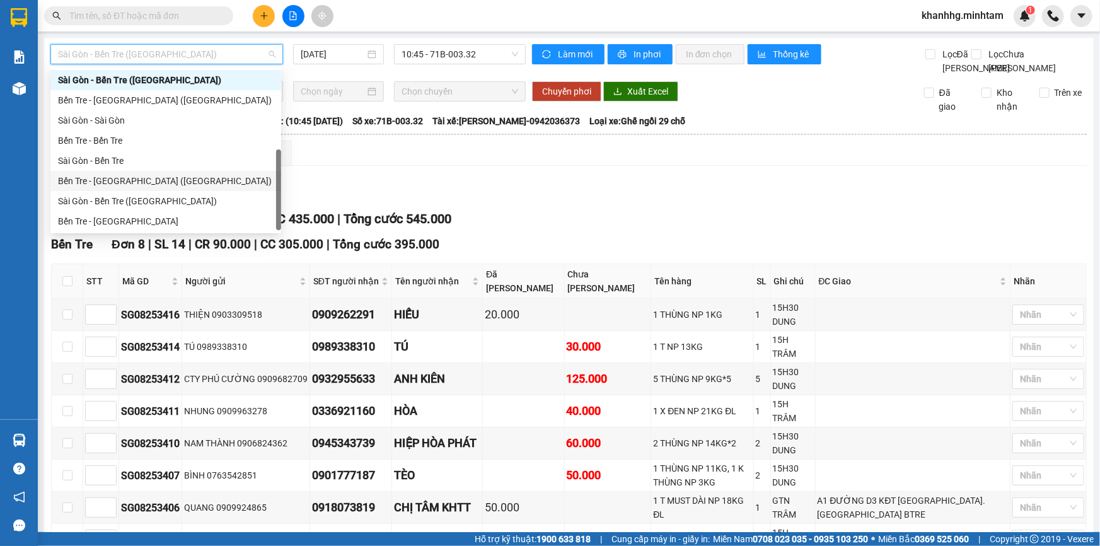
click at [110, 180] on div "Bến Tre - Sài Gòn (CT)" at bounding box center [166, 181] width 216 height 14
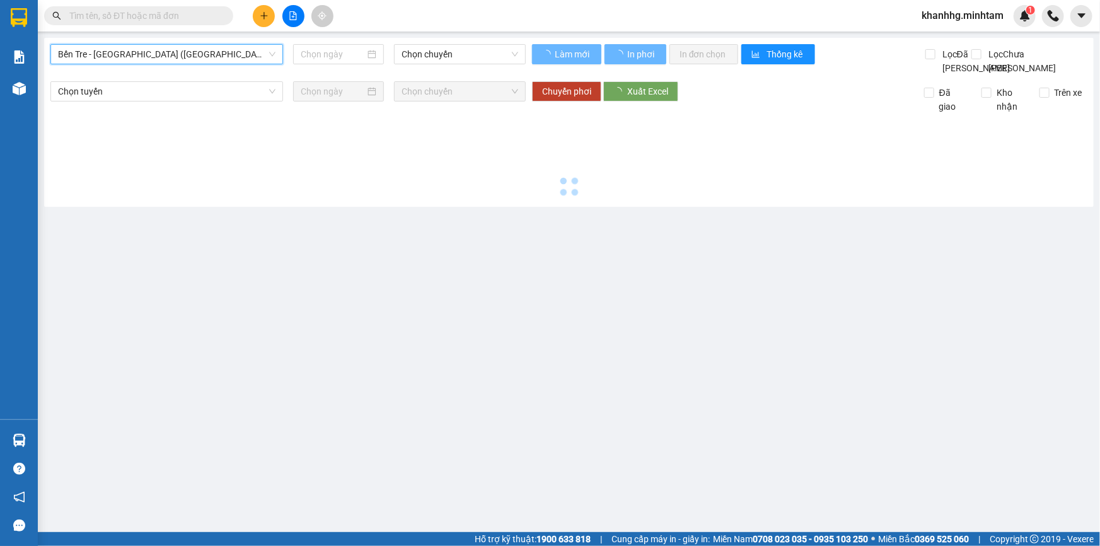
type input "[DATE]"
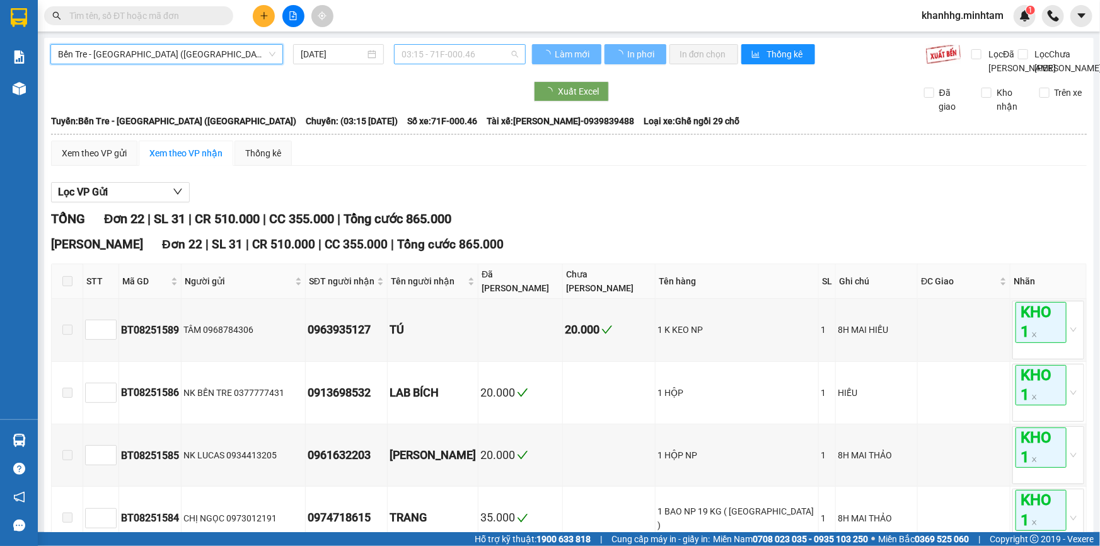
click at [419, 50] on span "03:15 - 71F-000.46" at bounding box center [459, 54] width 117 height 19
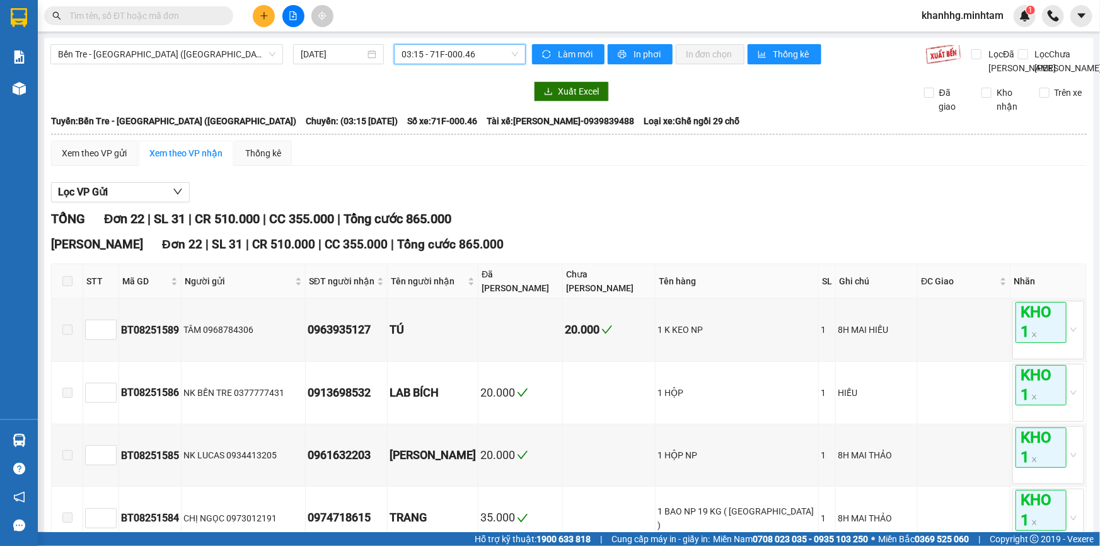
click at [488, 55] on span "03:15 - 71F-000.46" at bounding box center [459, 54] width 117 height 19
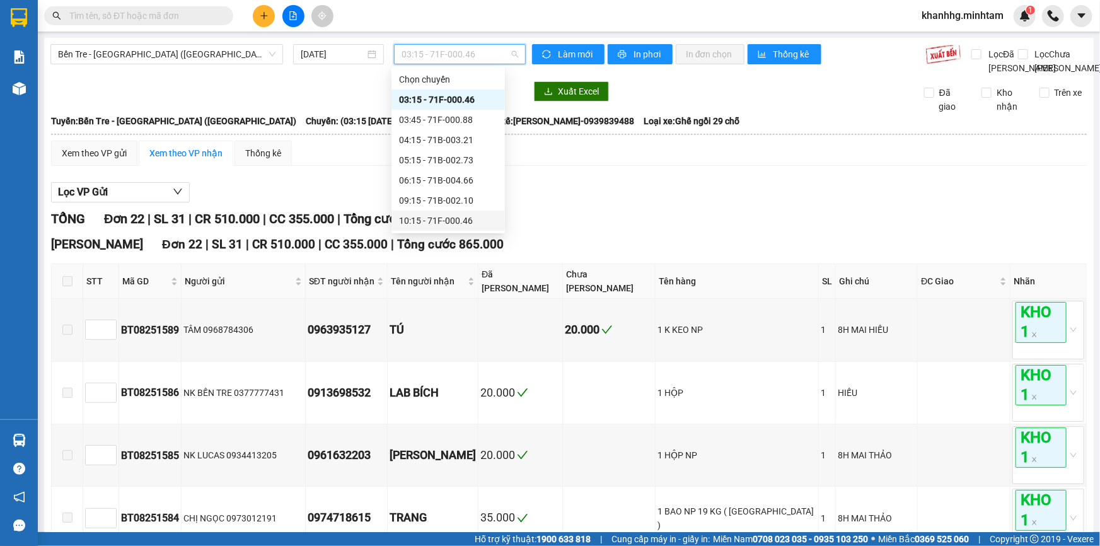
click at [452, 218] on div "10:15 - 71F-000.46" at bounding box center [448, 221] width 98 height 14
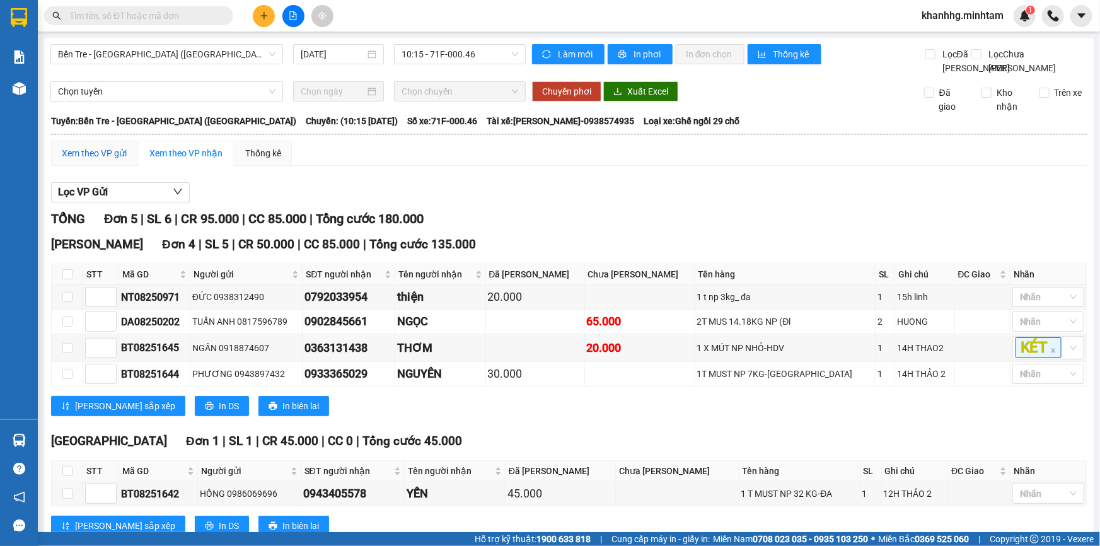
click at [83, 160] on div "Xem theo VP gửi" at bounding box center [94, 153] width 65 height 14
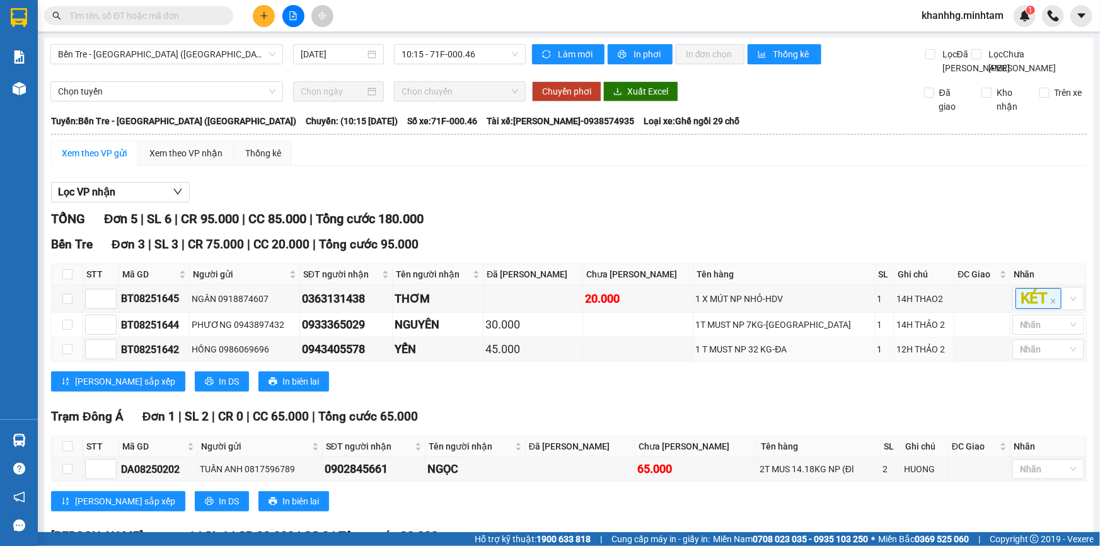
scroll to position [146, 0]
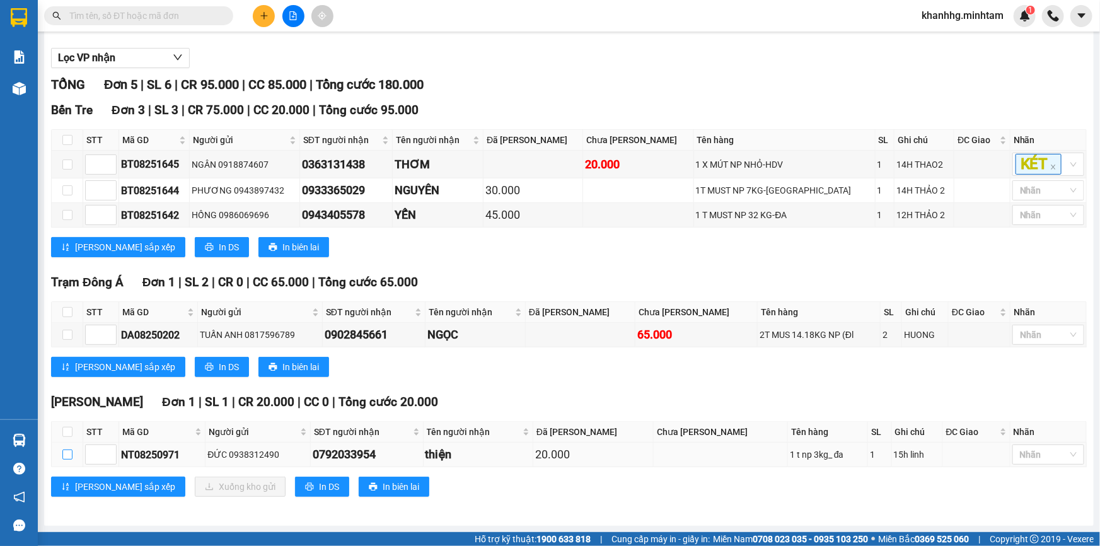
click at [67, 450] on input "checkbox" at bounding box center [67, 454] width 10 height 10
checkbox input "true"
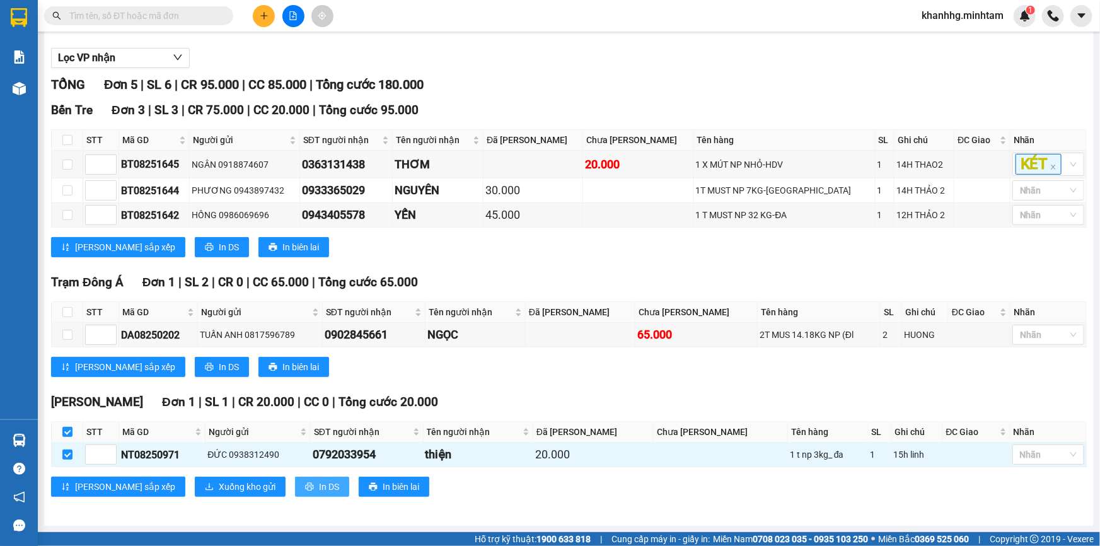
click at [319, 489] on span "In DS" at bounding box center [329, 487] width 20 height 14
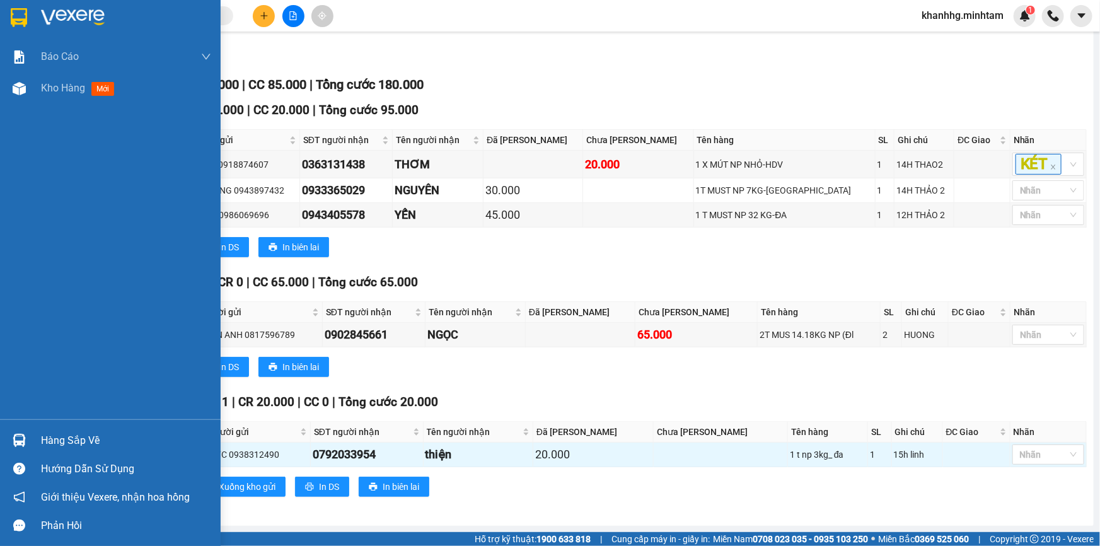
click at [47, 430] on div "Hàng sắp về" at bounding box center [110, 440] width 221 height 28
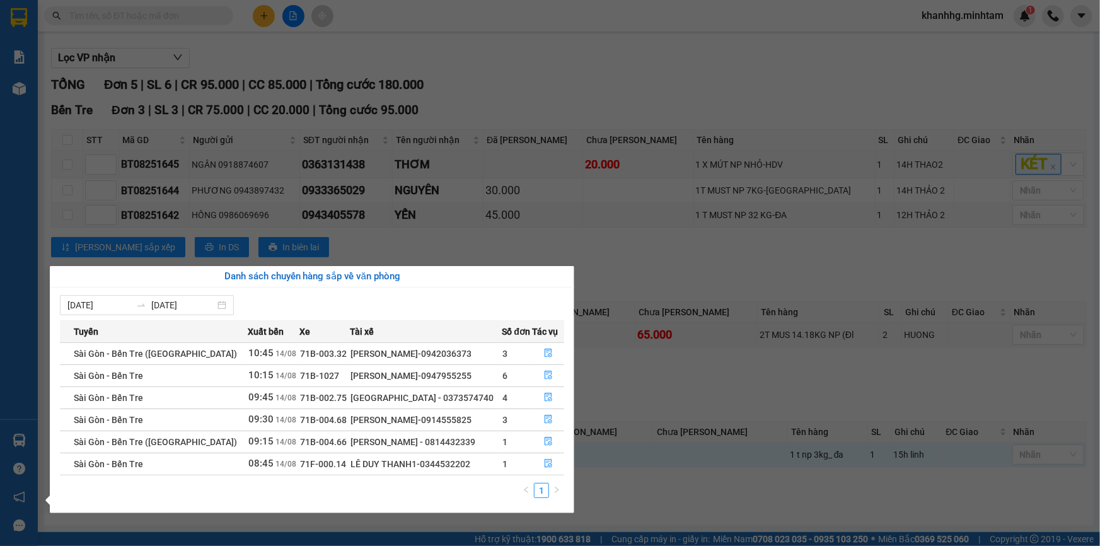
click at [657, 492] on section "Kết quả tìm kiếm ( 1 ) Bộ lọc Mã ĐH Trạng thái Món hàng Tổng cước Chưa cước Nhã…" at bounding box center [550, 273] width 1100 height 546
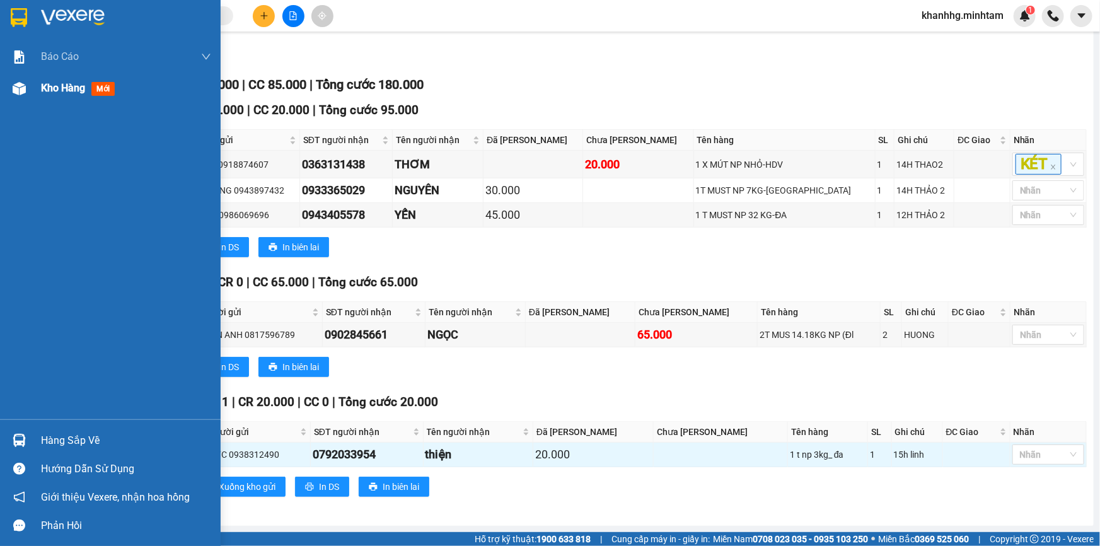
click at [19, 80] on div at bounding box center [19, 89] width 22 height 22
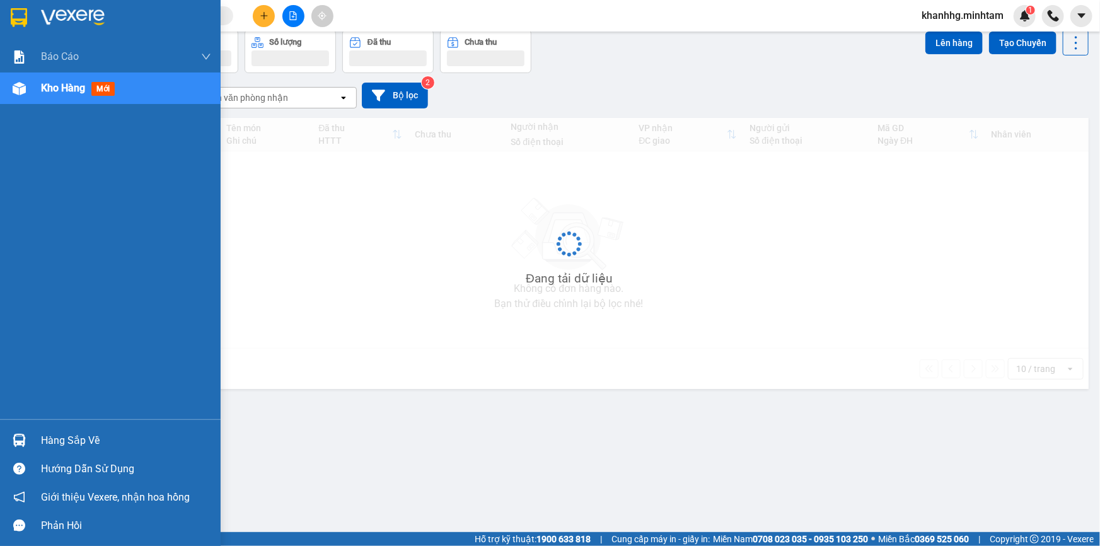
scroll to position [57, 0]
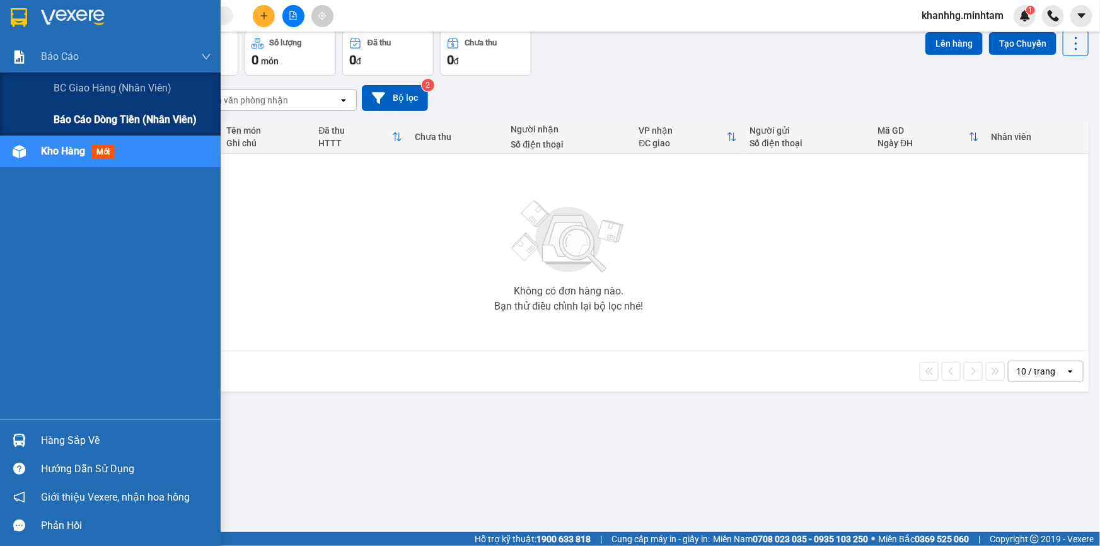
click at [98, 113] on span "Báo cáo dòng tiền (nhân viên)" at bounding box center [125, 120] width 143 height 16
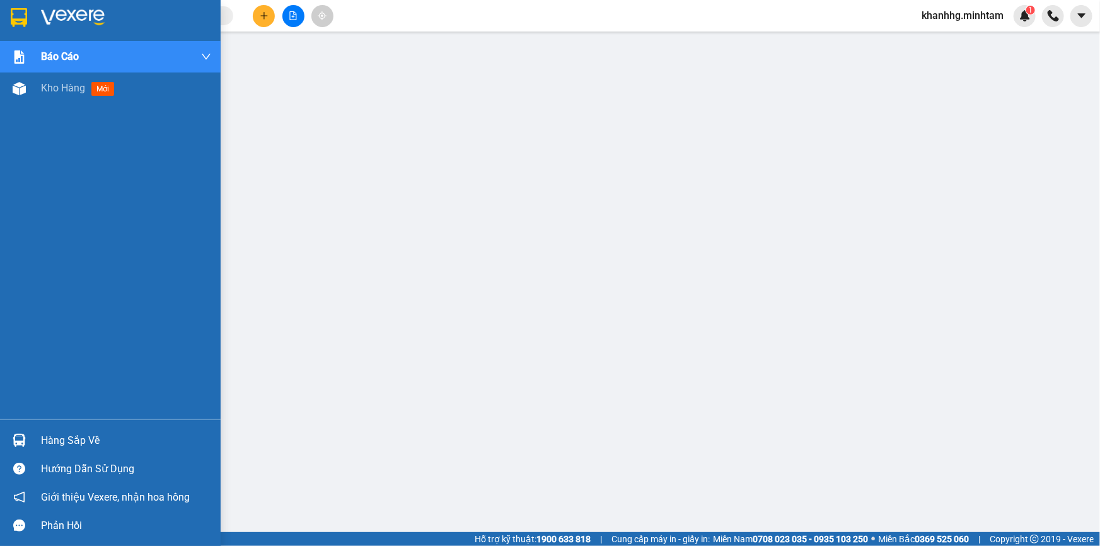
click at [57, 436] on div "Hàng sắp về" at bounding box center [126, 440] width 170 height 19
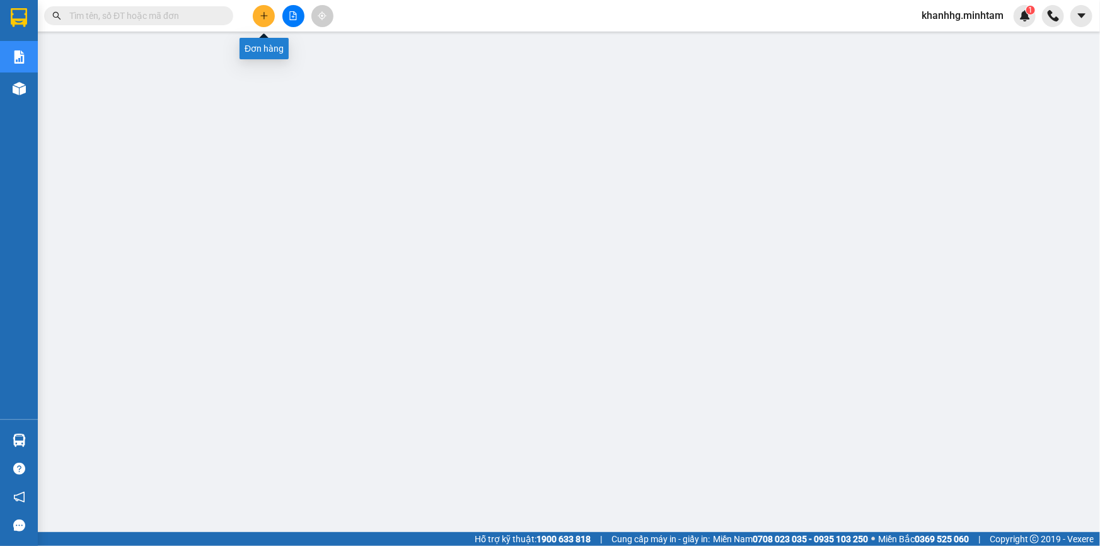
click at [263, 9] on button at bounding box center [264, 16] width 22 height 22
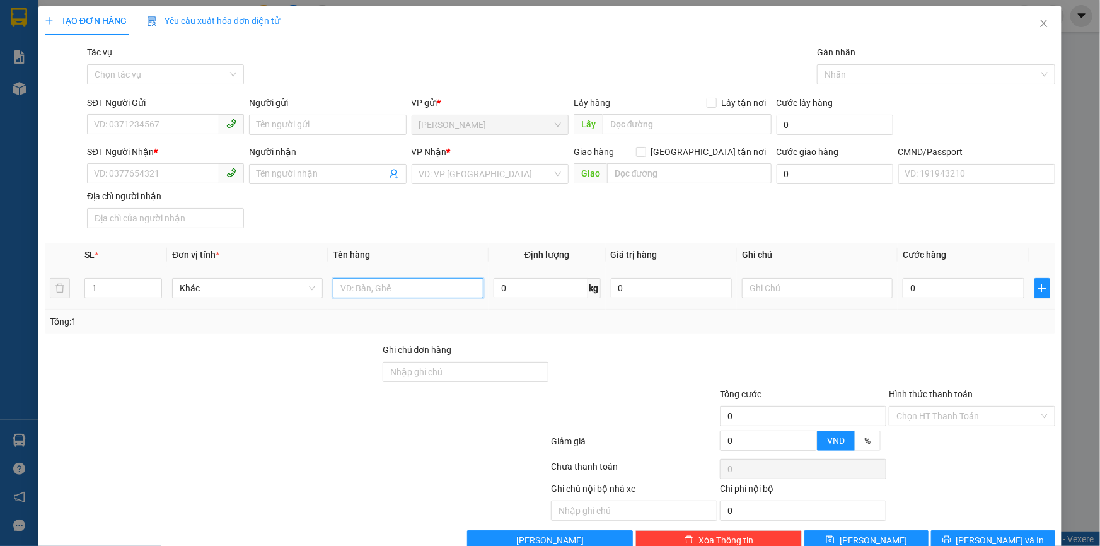
click at [362, 289] on input "text" at bounding box center [408, 288] width 151 height 20
type input "1T NP 10KG _TN"
click at [149, 111] on div "SĐT Người Gửi" at bounding box center [165, 105] width 157 height 19
click at [113, 129] on input "SĐT Người Gửi" at bounding box center [153, 124] width 132 height 20
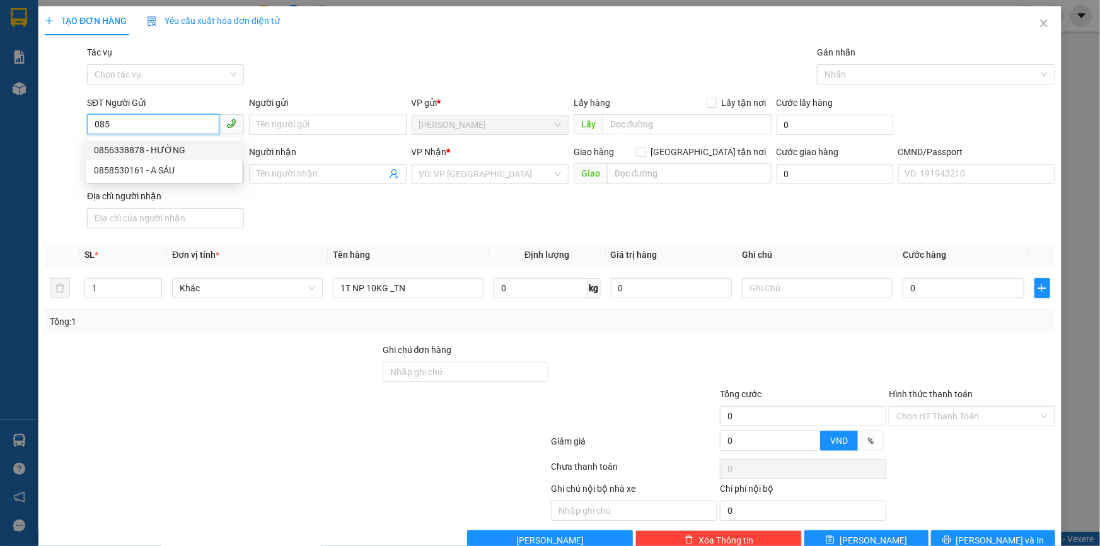
click at [94, 126] on input "085" at bounding box center [153, 124] width 132 height 20
click at [109, 143] on div "0982657085 - THẠCH" at bounding box center [164, 150] width 156 height 20
type input "0982657085"
type input "THẠCH"
type input "0909813445"
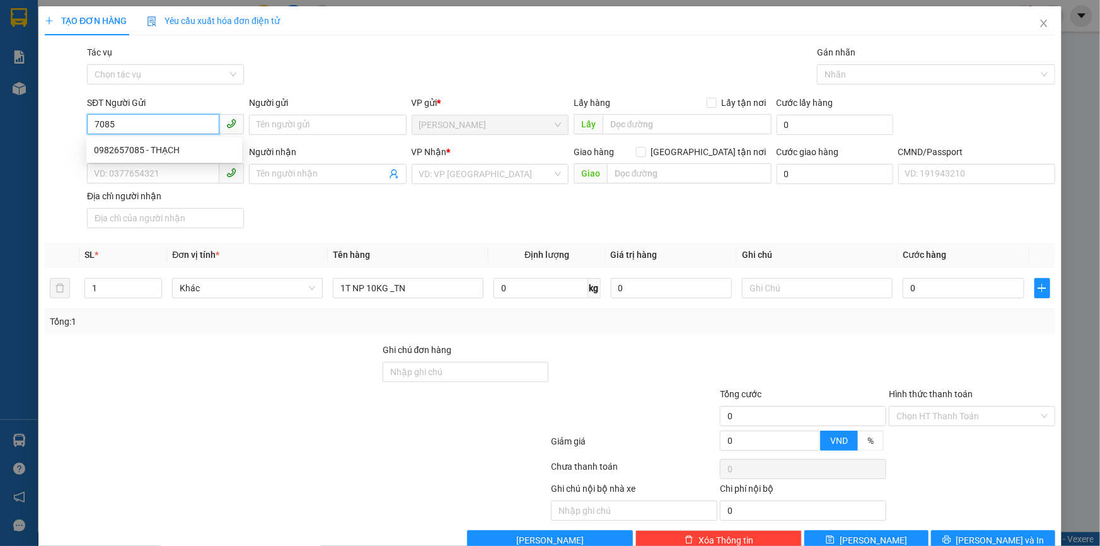
type input "TRINH"
type input "0982657085"
click at [391, 178] on icon "user-add" at bounding box center [394, 174] width 10 height 10
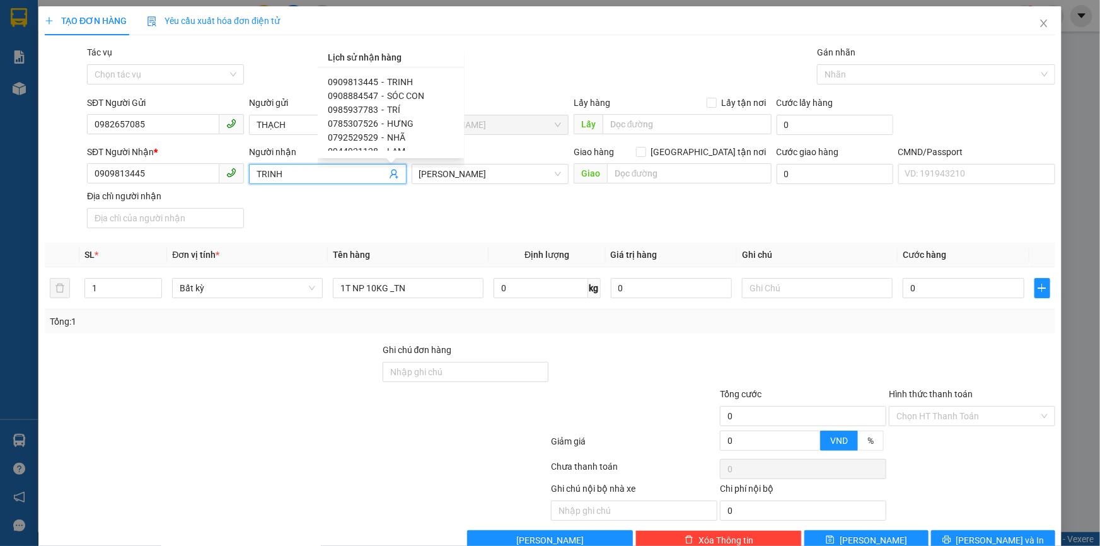
click at [364, 109] on span "0985937783" at bounding box center [353, 110] width 50 height 10
type input "0985937783"
type input "TRÍ"
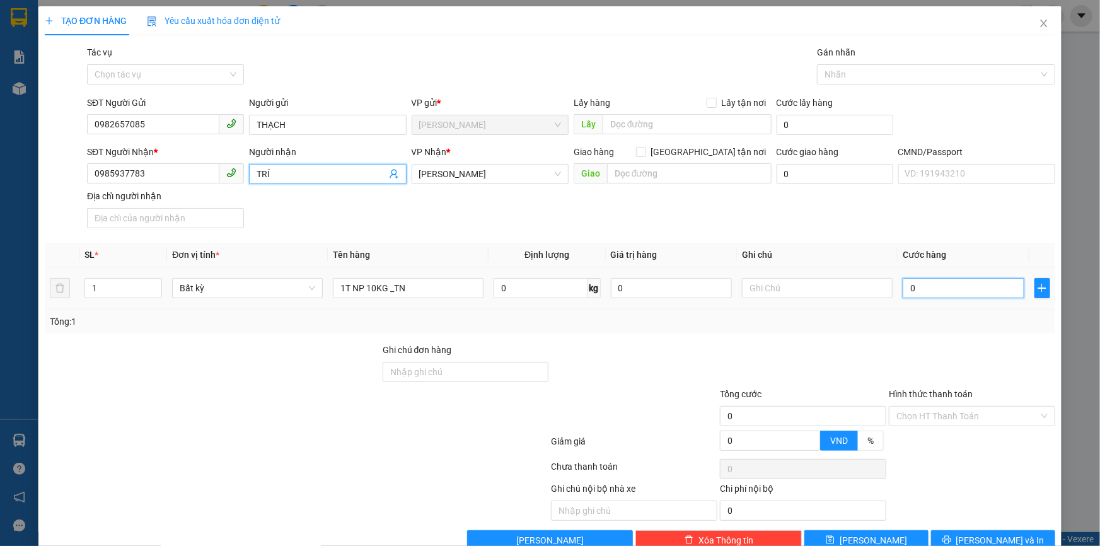
click at [907, 288] on input "0" at bounding box center [963, 288] width 122 height 20
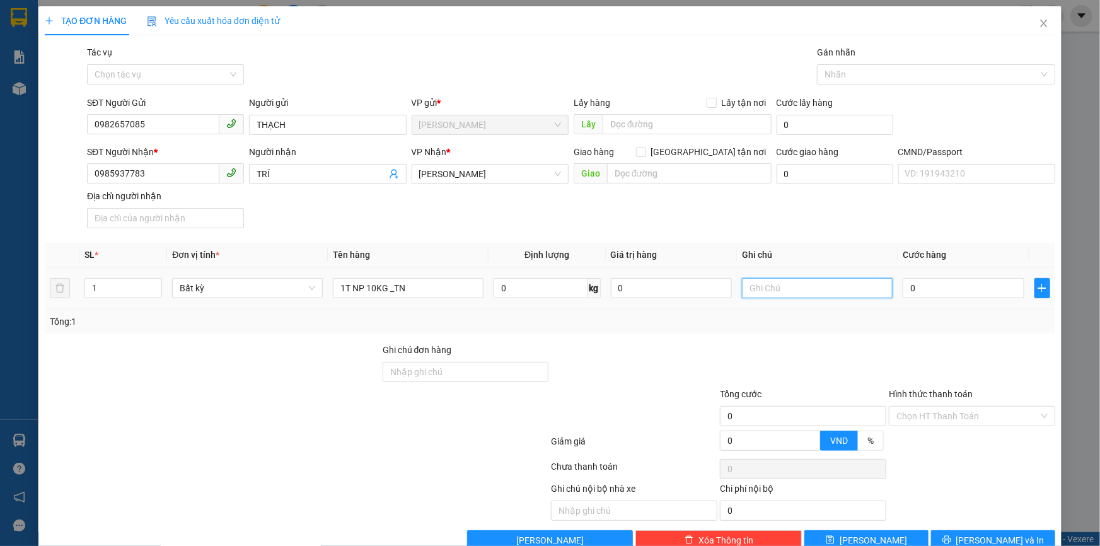
click at [813, 293] on input "text" at bounding box center [817, 288] width 151 height 20
type input "15H KHANH"
click at [932, 292] on input "0" at bounding box center [963, 288] width 122 height 20
type input "03"
type input "3"
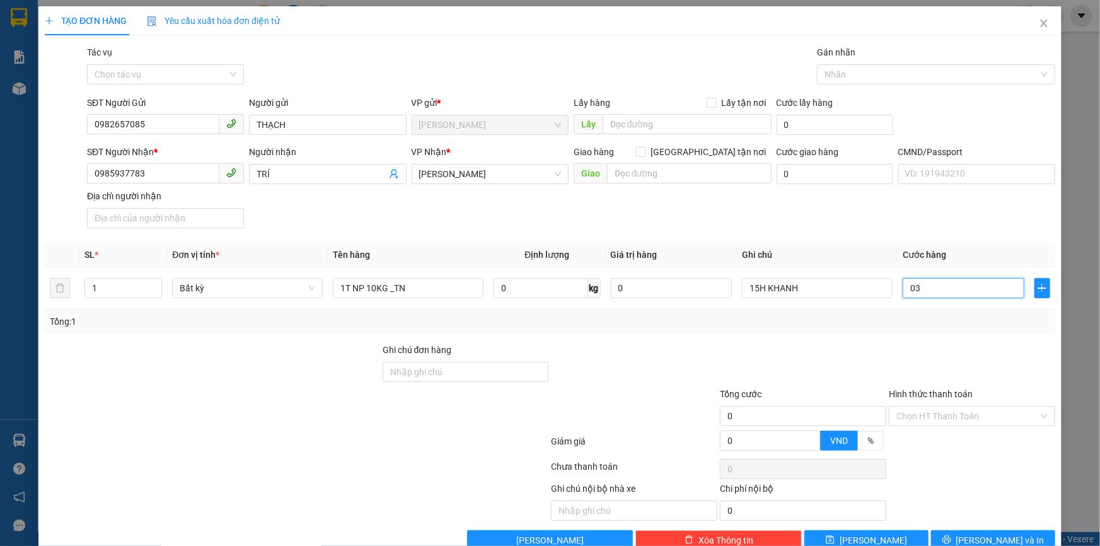
type input "3"
type input "030"
type input "30"
click at [858, 343] on div at bounding box center [802, 365] width 169 height 44
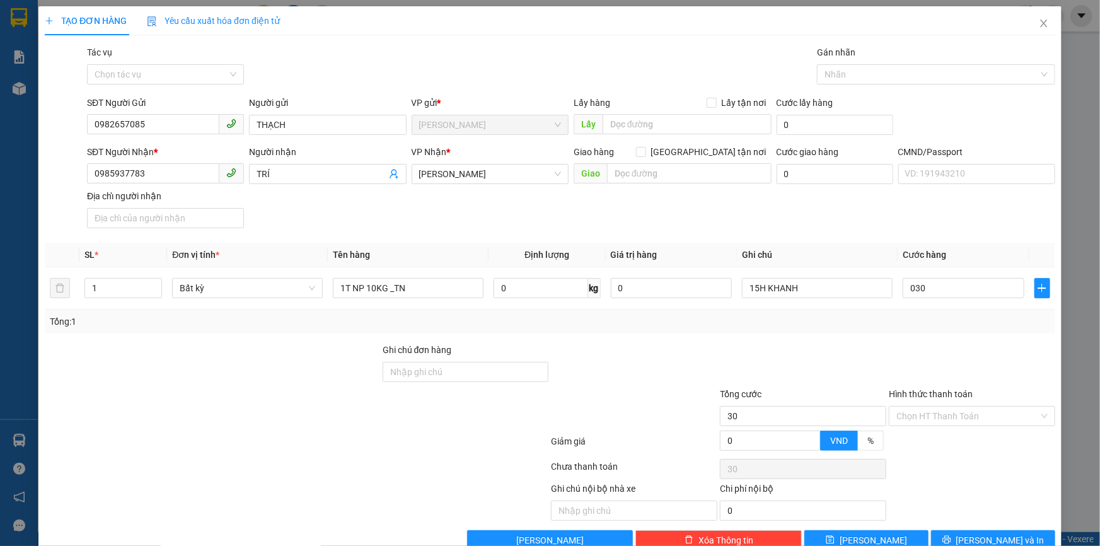
type input "30.000"
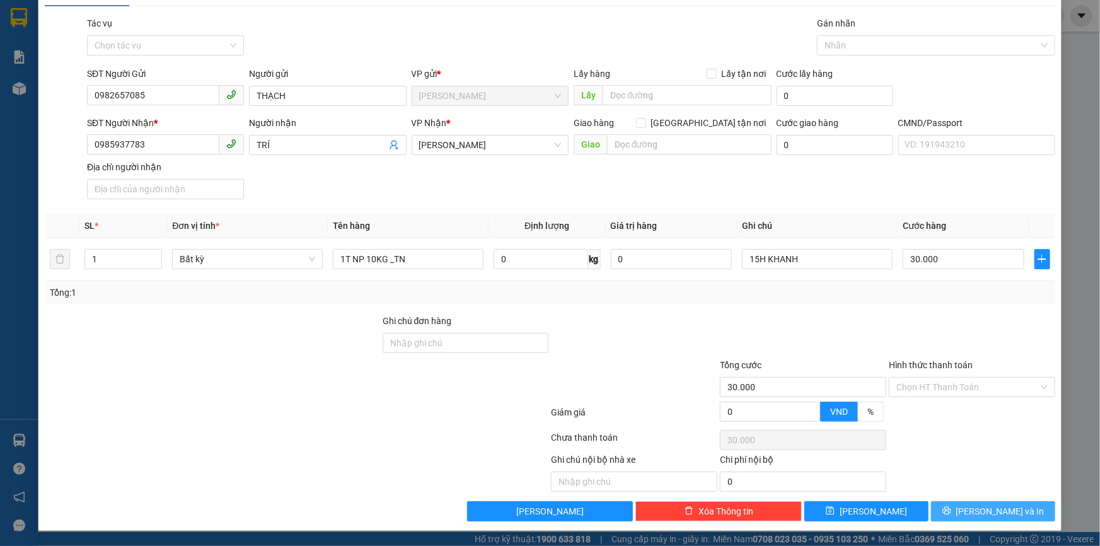
click at [958, 516] on button "[PERSON_NAME] và In" at bounding box center [993, 511] width 124 height 20
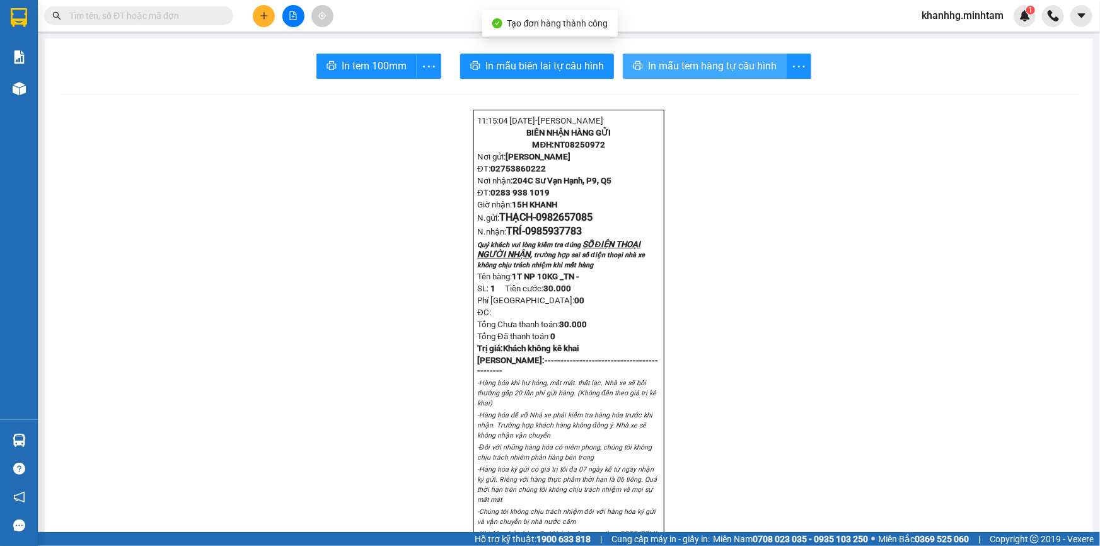
click at [686, 59] on span "In mẫu tem hàng tự cấu hình" at bounding box center [712, 66] width 129 height 16
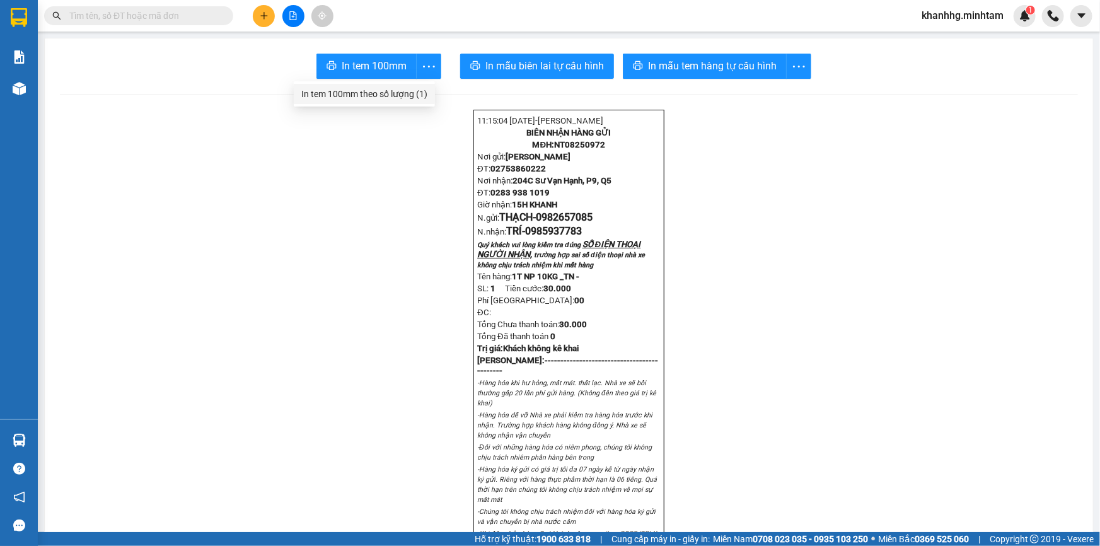
click at [401, 89] on div "In tem 100mm theo số lượng (1)" at bounding box center [364, 94] width 126 height 14
click at [153, 6] on span at bounding box center [138, 15] width 189 height 19
click at [164, 14] on input "text" at bounding box center [143, 16] width 149 height 14
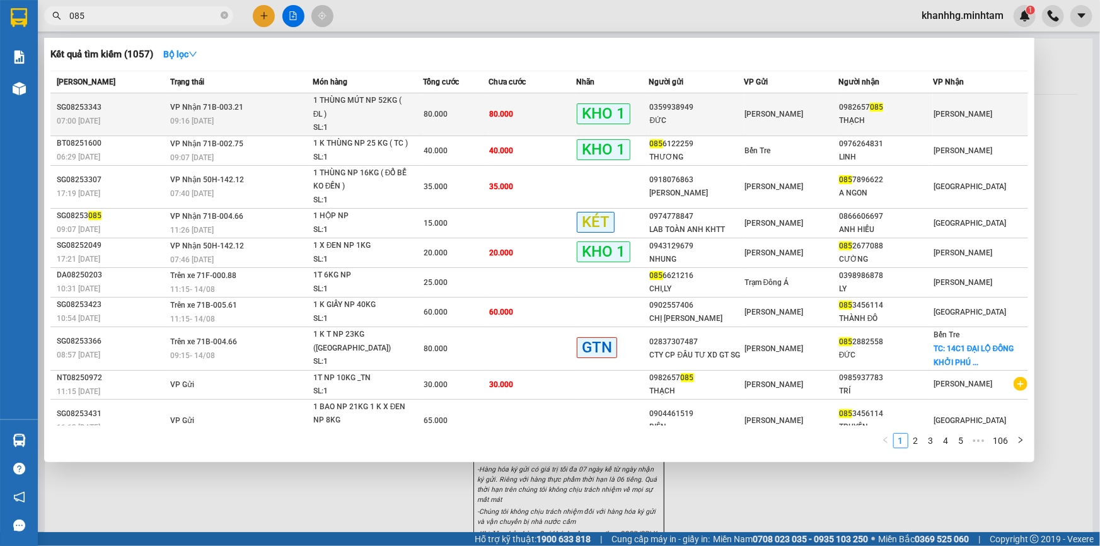
type input "085"
click at [870, 112] on span "085" at bounding box center [876, 107] width 13 height 9
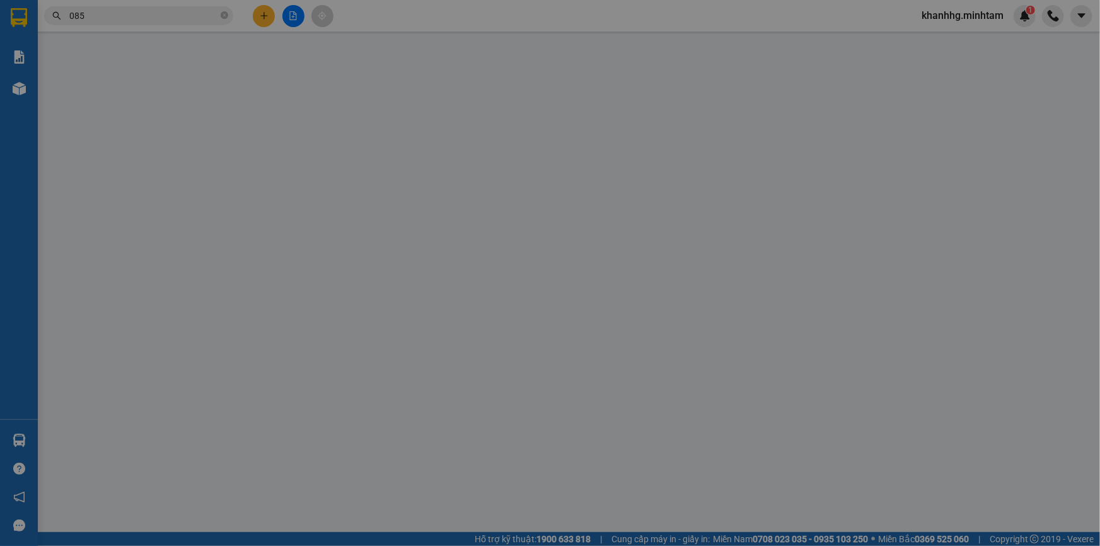
type input "0359938949"
type input "ĐỨC"
type input "0982657085"
type input "THẠCH"
type input "KBM"
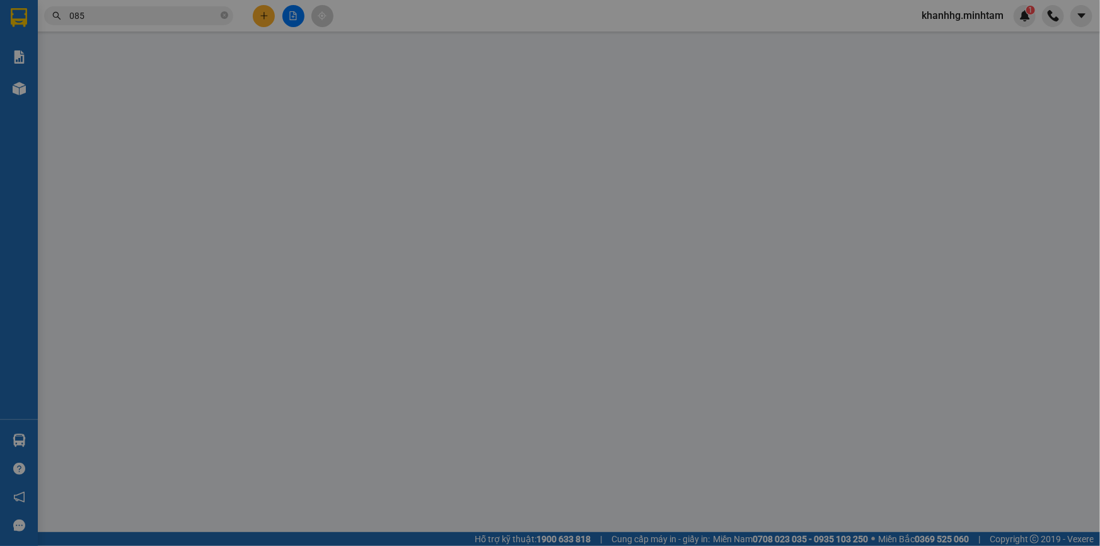
type input "80.000"
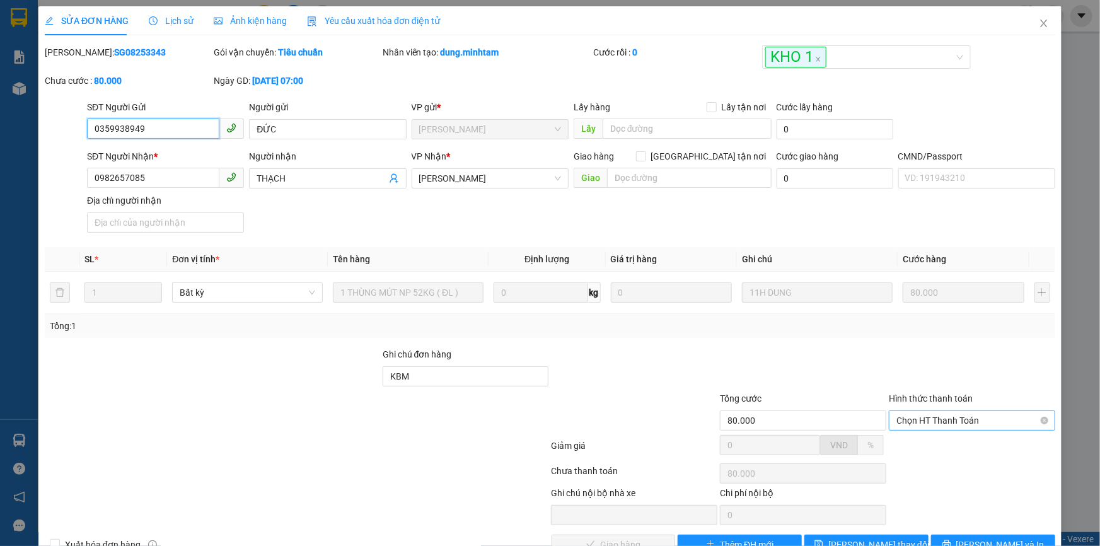
click at [922, 417] on span "Chọn HT Thanh Toán" at bounding box center [971, 420] width 151 height 19
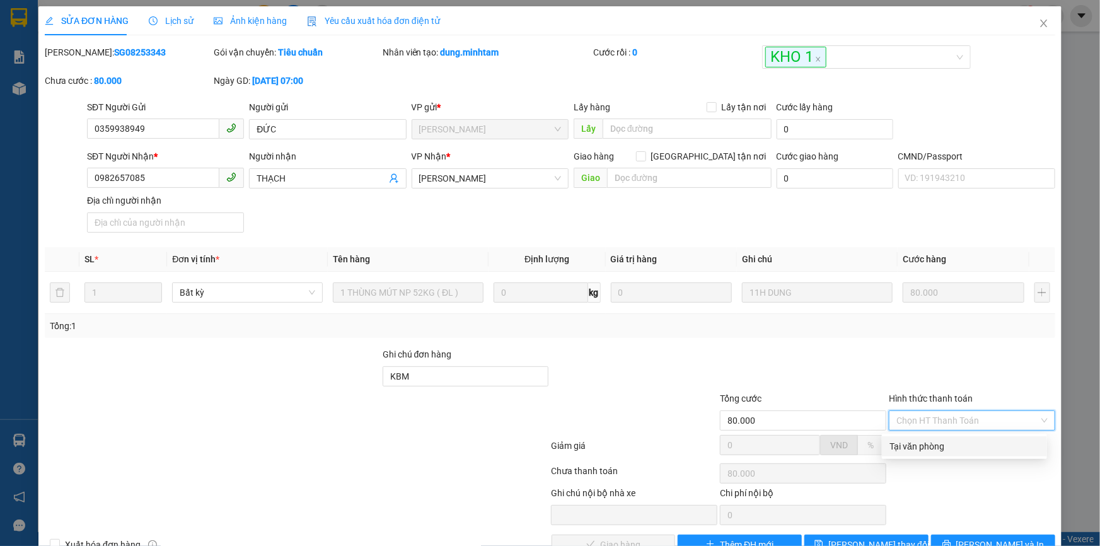
click at [913, 442] on div "Tại văn phòng" at bounding box center [964, 446] width 150 height 14
type input "0"
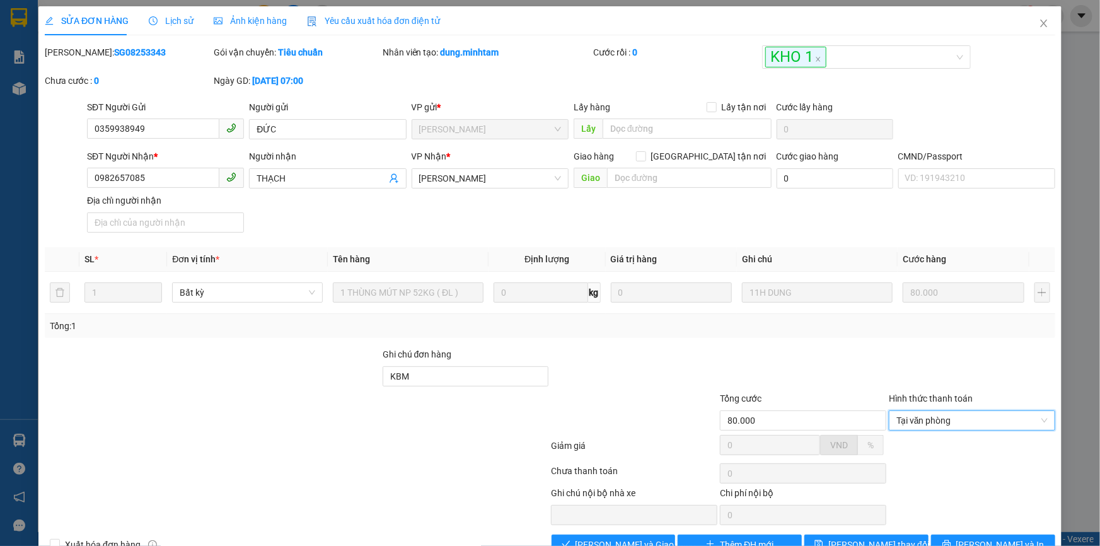
scroll to position [35, 0]
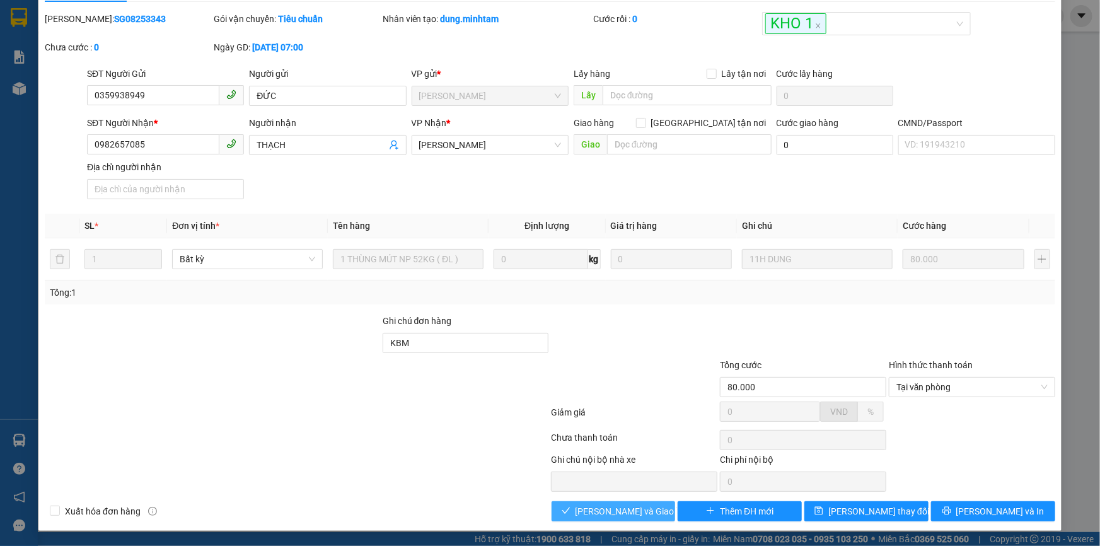
click at [642, 511] on span "[PERSON_NAME] và Giao hàng" at bounding box center [635, 511] width 121 height 14
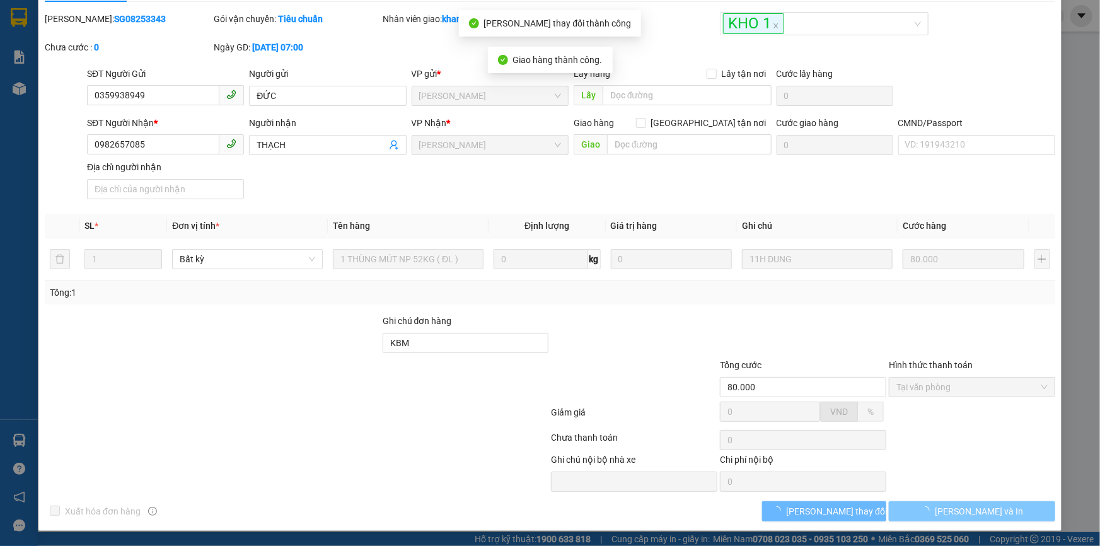
click at [970, 510] on span "[PERSON_NAME] và In" at bounding box center [979, 511] width 88 height 14
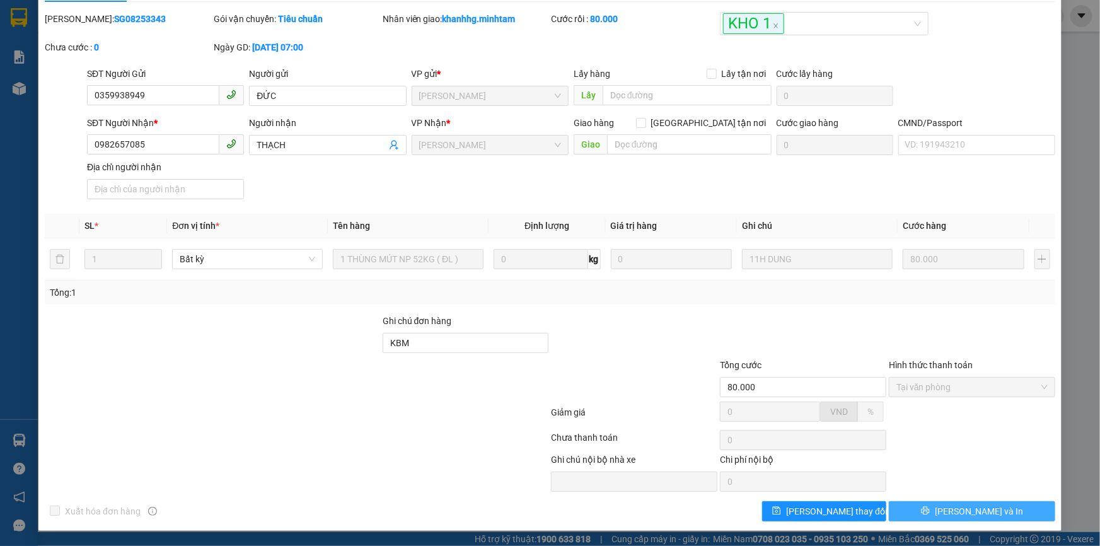
click at [952, 509] on button "[PERSON_NAME] và In" at bounding box center [972, 511] width 166 height 20
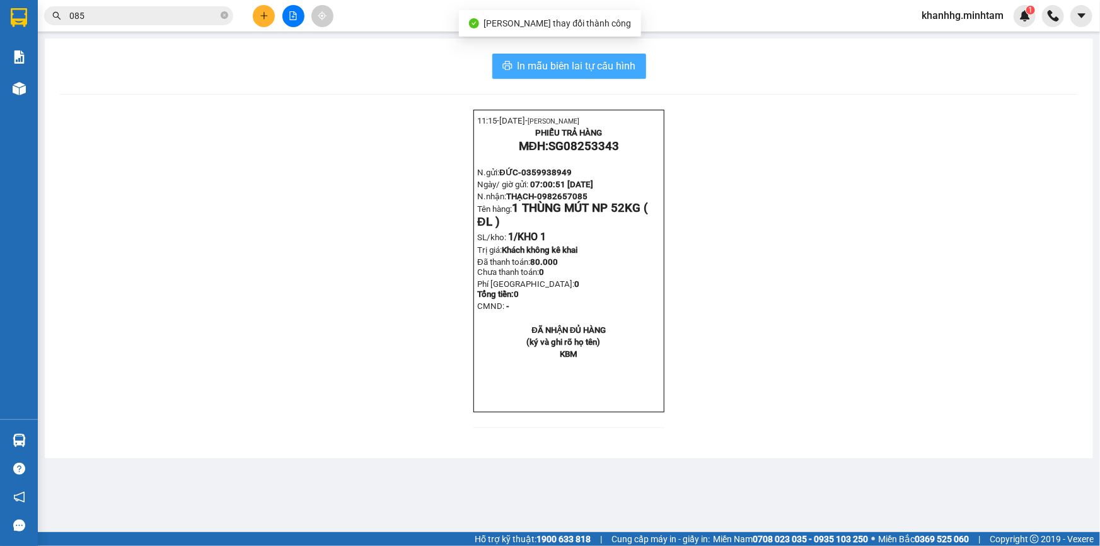
click at [616, 58] on span "In mẫu biên lai tự cấu hình" at bounding box center [576, 66] width 118 height 16
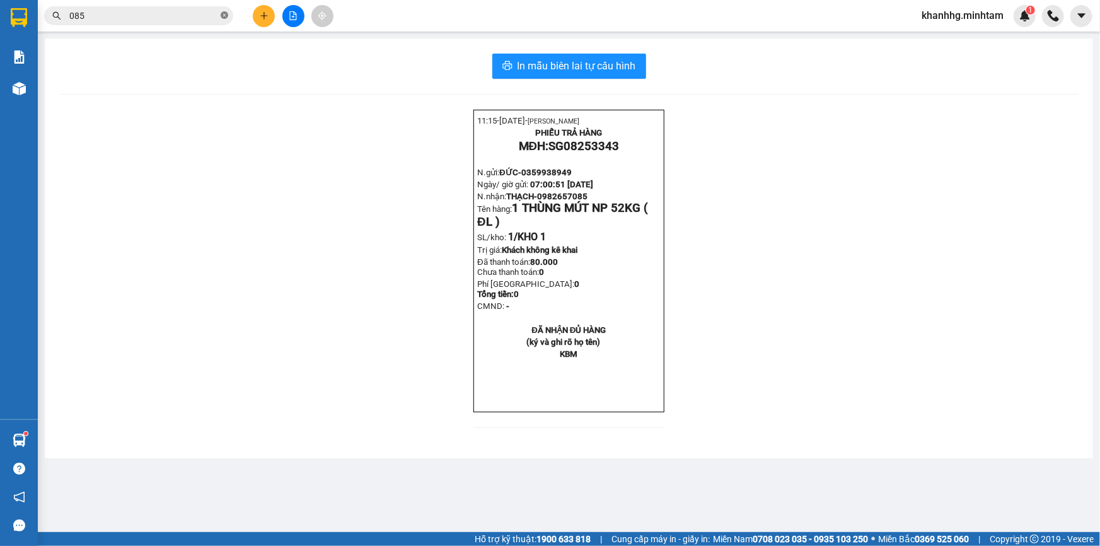
click at [223, 18] on icon "close-circle" at bounding box center [225, 15] width 8 height 8
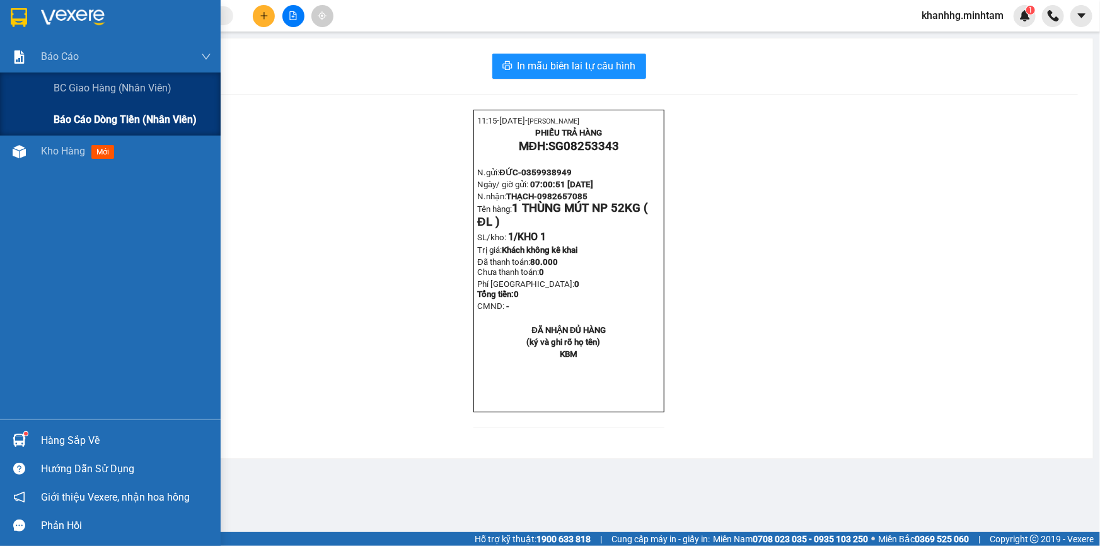
click at [95, 118] on span "Báo cáo dòng tiền (nhân viên)" at bounding box center [125, 120] width 143 height 16
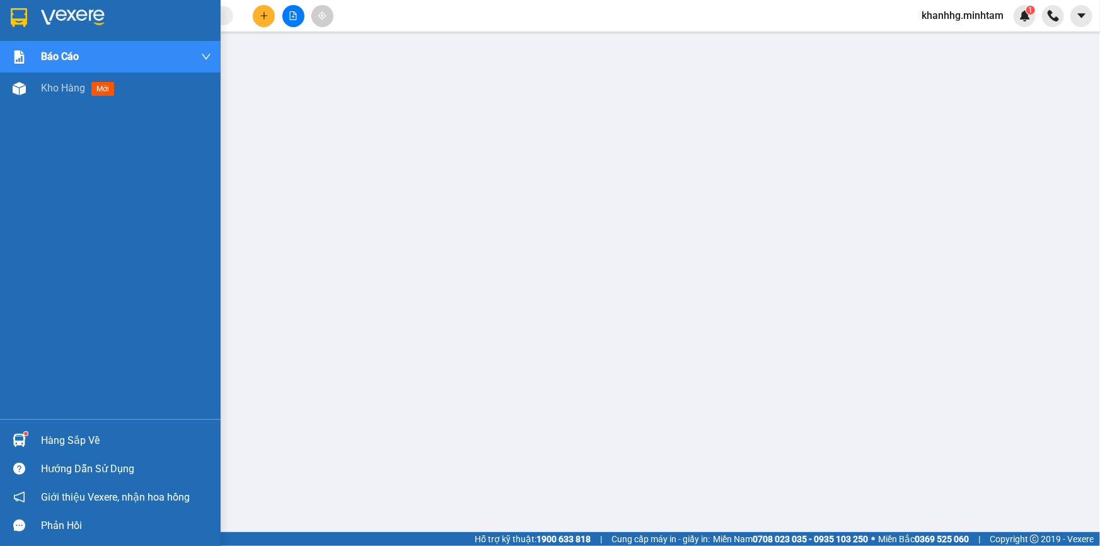
click at [96, 434] on div "Hàng sắp về" at bounding box center [126, 440] width 170 height 19
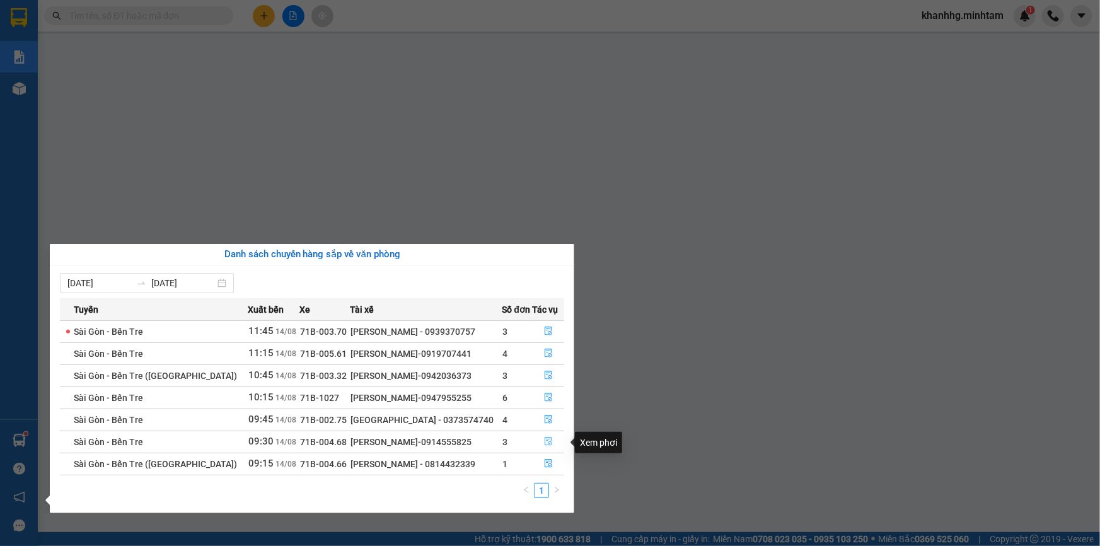
click at [549, 444] on icon "file-done" at bounding box center [548, 441] width 9 height 9
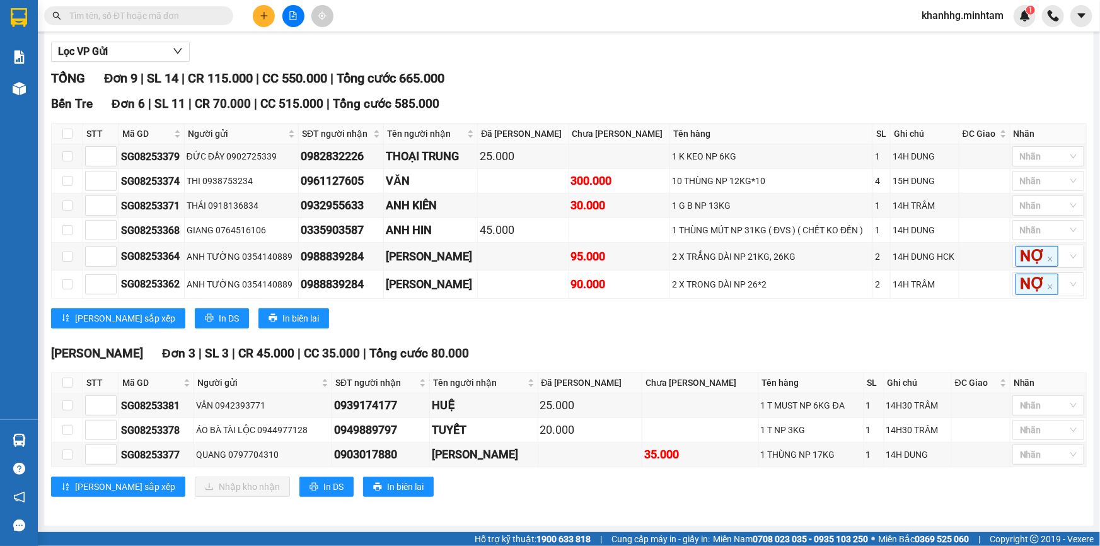
scroll to position [151, 0]
click at [69, 435] on input "checkbox" at bounding box center [67, 430] width 10 height 10
checkbox input "true"
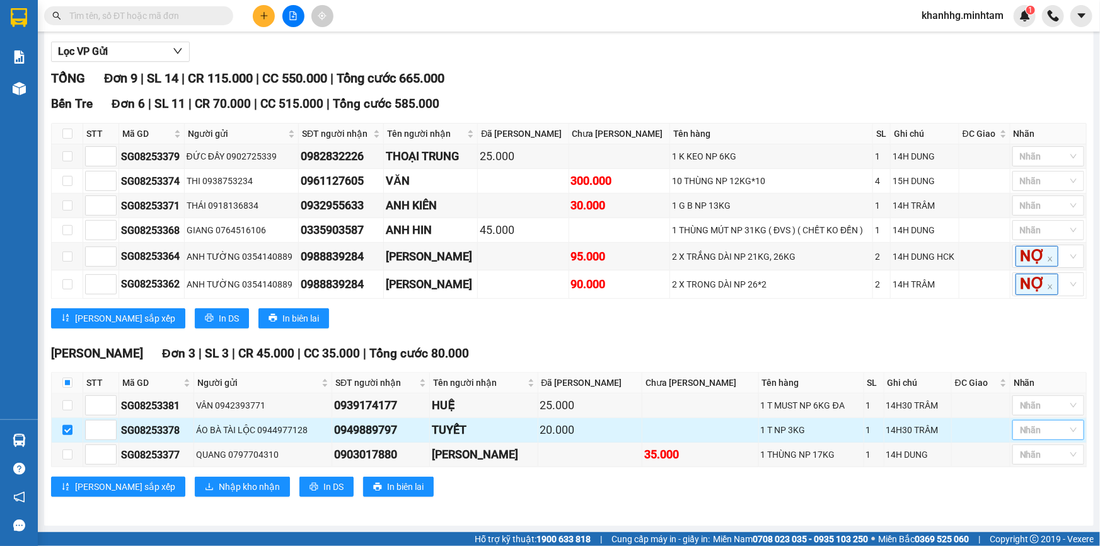
click at [1017, 434] on div at bounding box center [1041, 429] width 53 height 15
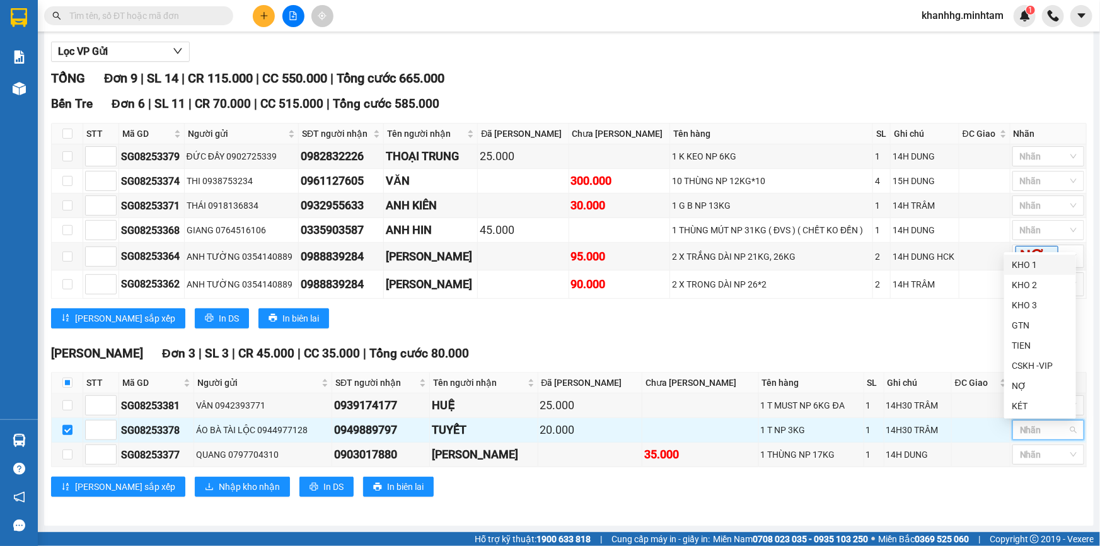
click at [1017, 262] on div "KHO 1" at bounding box center [1040, 265] width 57 height 14
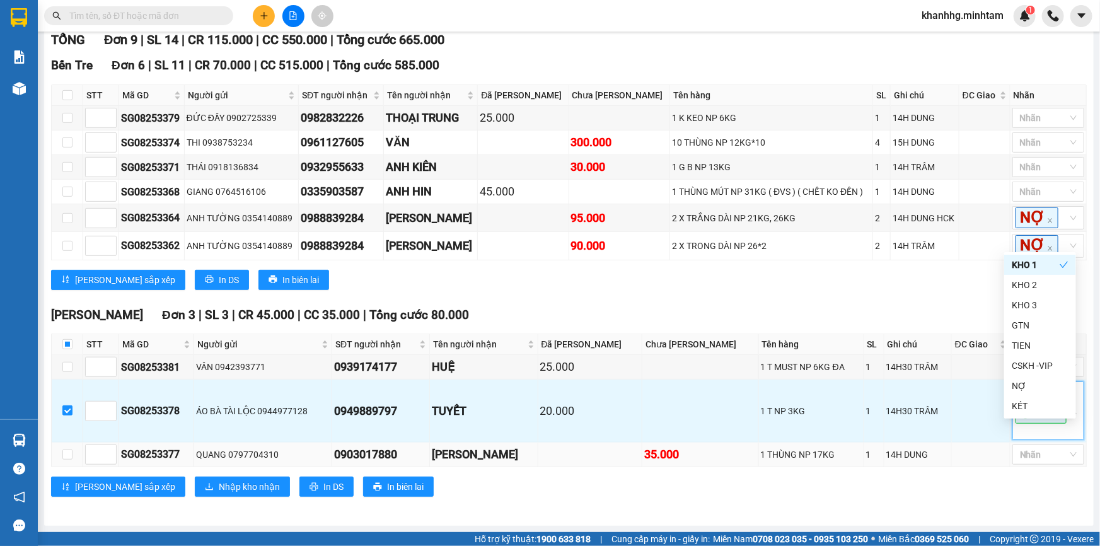
scroll to position [190, 0]
click at [67, 459] on input "checkbox" at bounding box center [67, 454] width 10 height 10
checkbox input "true"
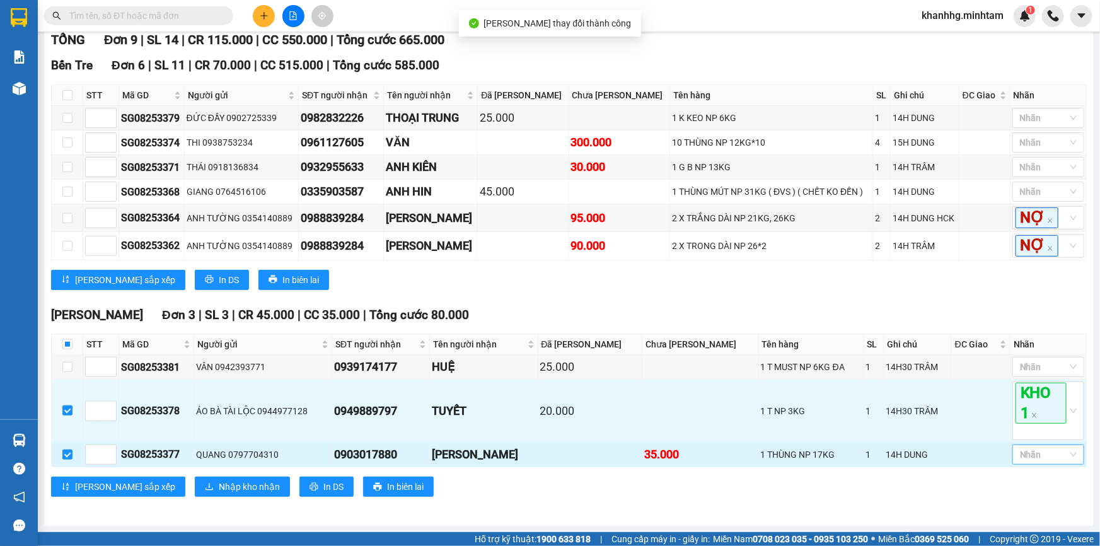
click at [1024, 452] on div at bounding box center [1041, 454] width 53 height 15
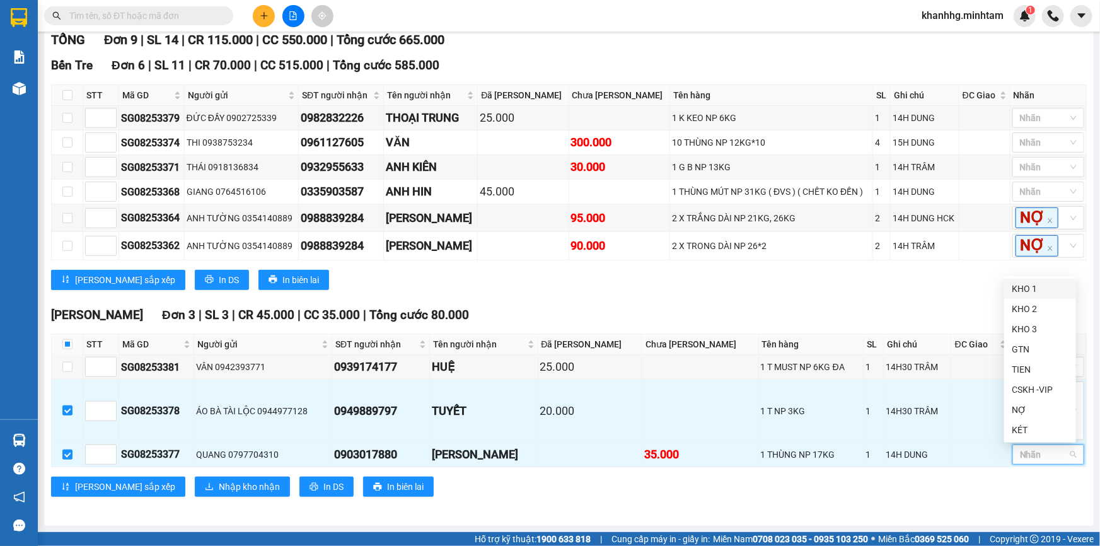
click at [1025, 290] on div "KHO 1" at bounding box center [1040, 289] width 57 height 14
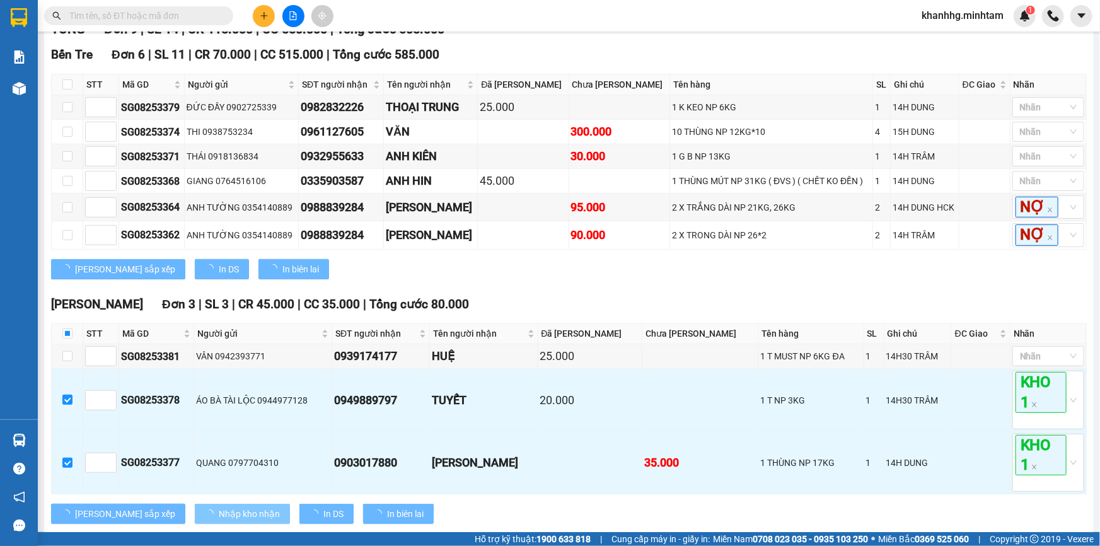
click at [219, 521] on span "Nhập kho nhận" at bounding box center [249, 514] width 61 height 14
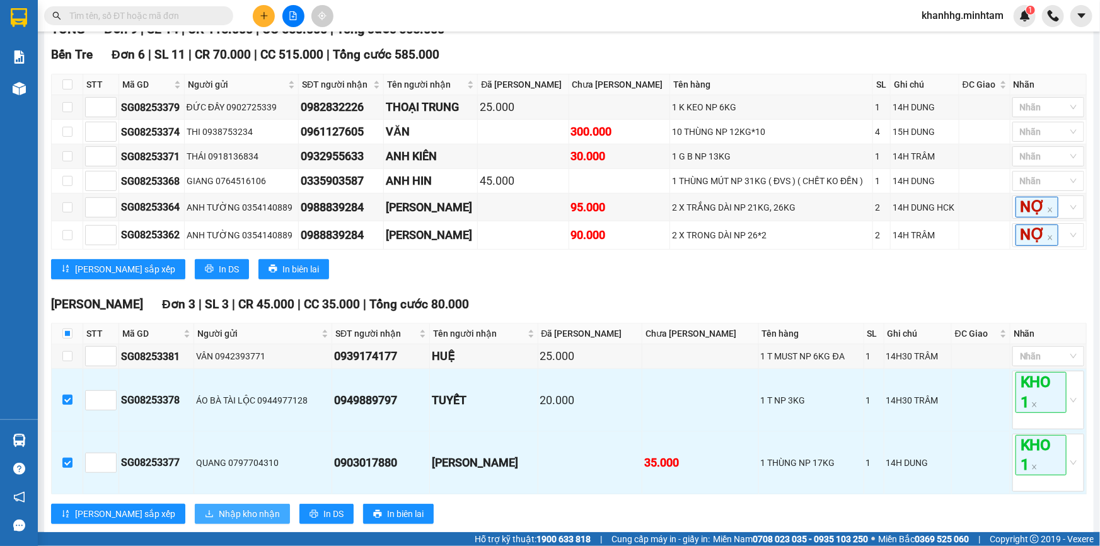
click at [219, 521] on span "Nhập kho nhận" at bounding box center [249, 514] width 61 height 14
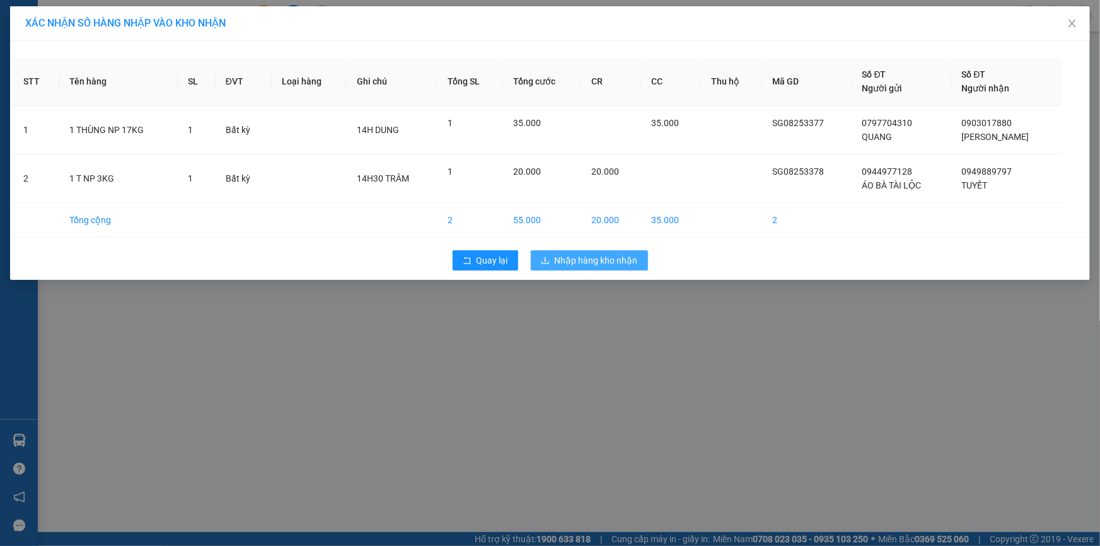
click at [547, 257] on icon "download" at bounding box center [545, 260] width 9 height 9
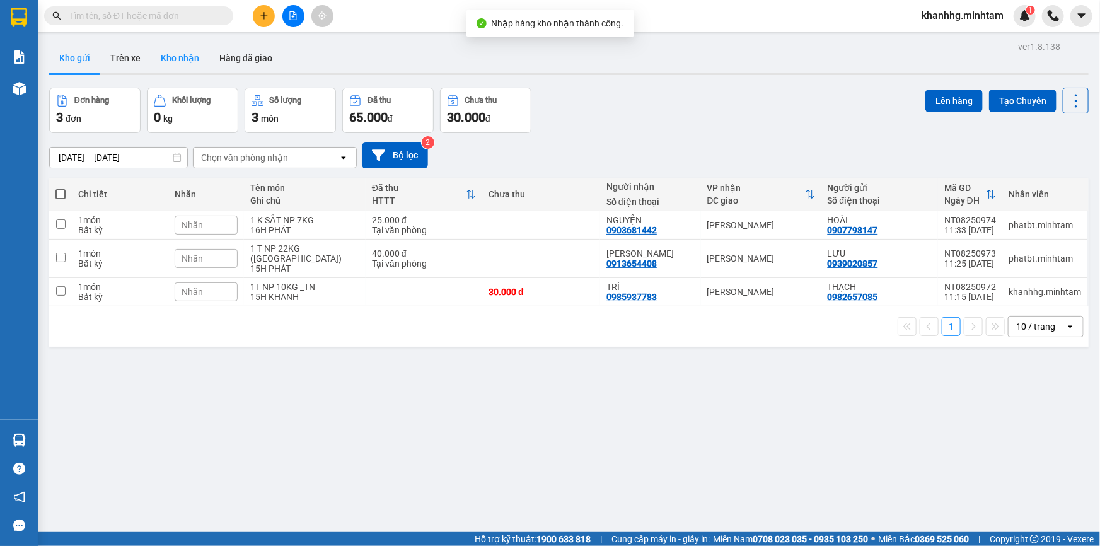
click at [183, 64] on button "Kho nhận" at bounding box center [180, 58] width 59 height 30
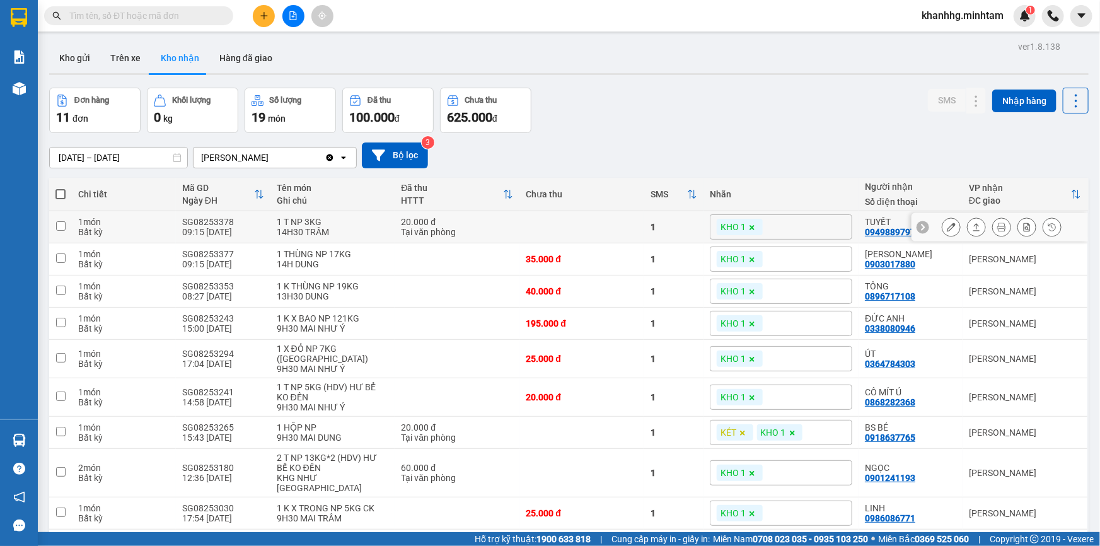
click at [947, 231] on icon at bounding box center [951, 226] width 9 height 9
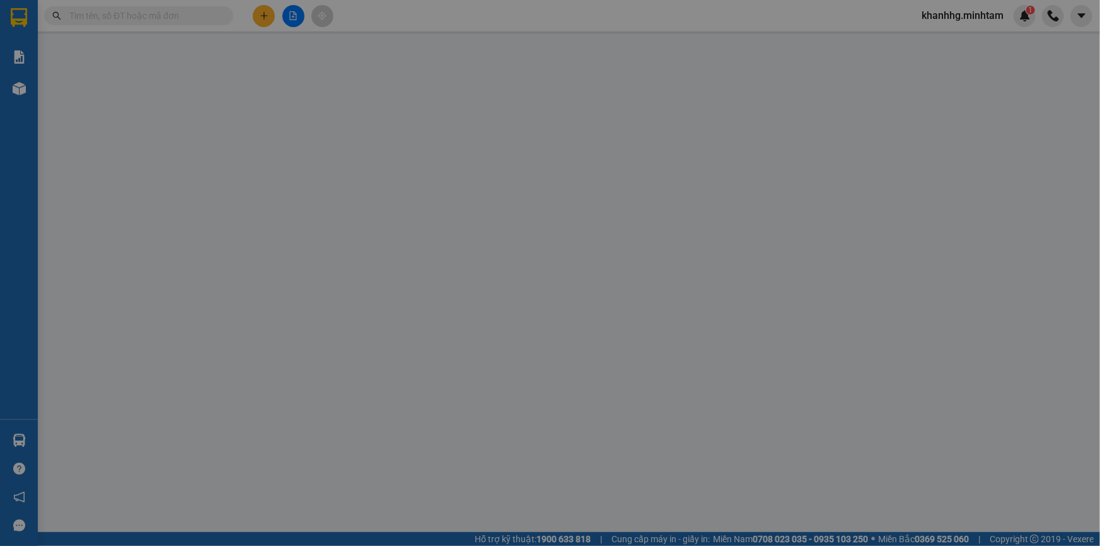
type input "0944977128"
type input "ÁO BÀ TÀI LỘC"
type input "0949889797"
type input "TUYẾT"
type input "20.000"
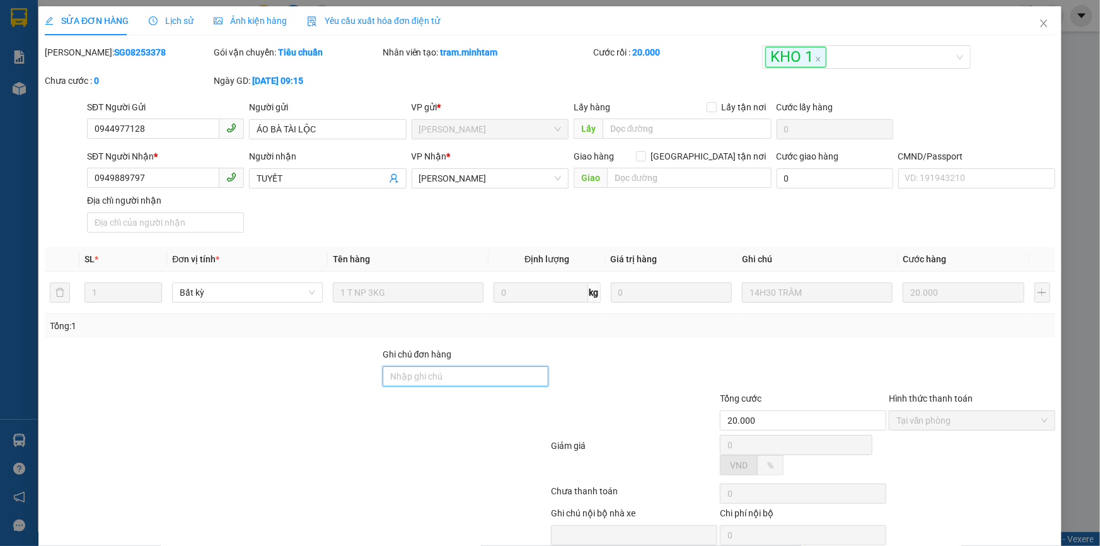
click at [458, 374] on input "Ghi chú đơn hàng" at bounding box center [466, 376] width 166 height 20
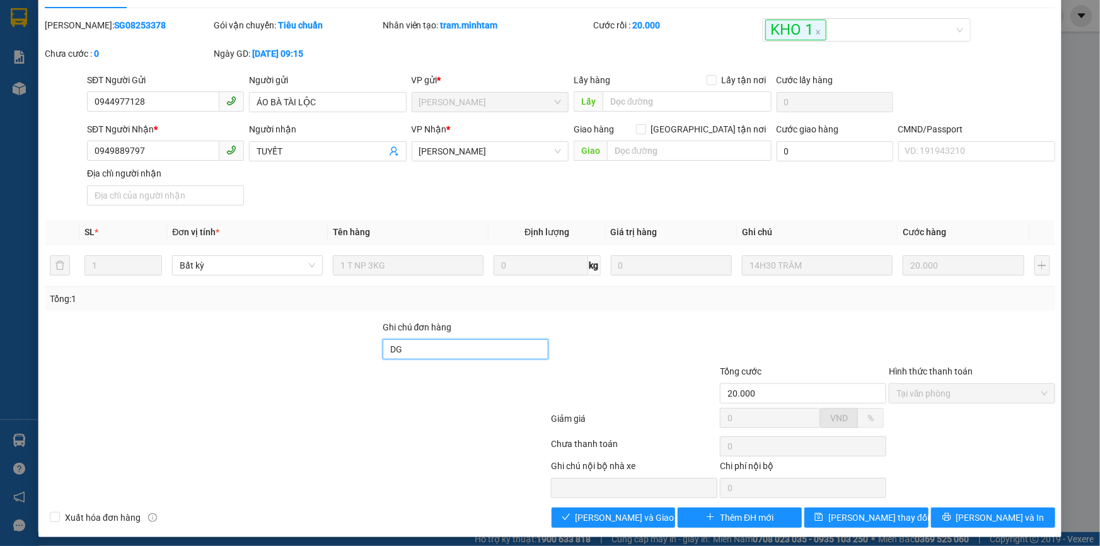
scroll to position [35, 0]
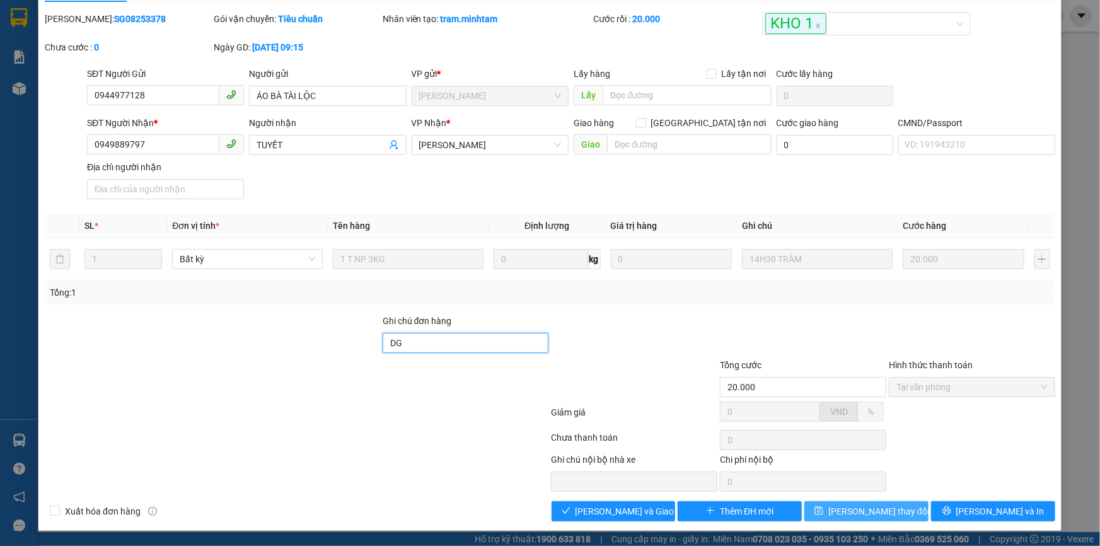
type input "DG"
click at [863, 507] on span "[PERSON_NAME] thay đổi" at bounding box center [878, 511] width 101 height 14
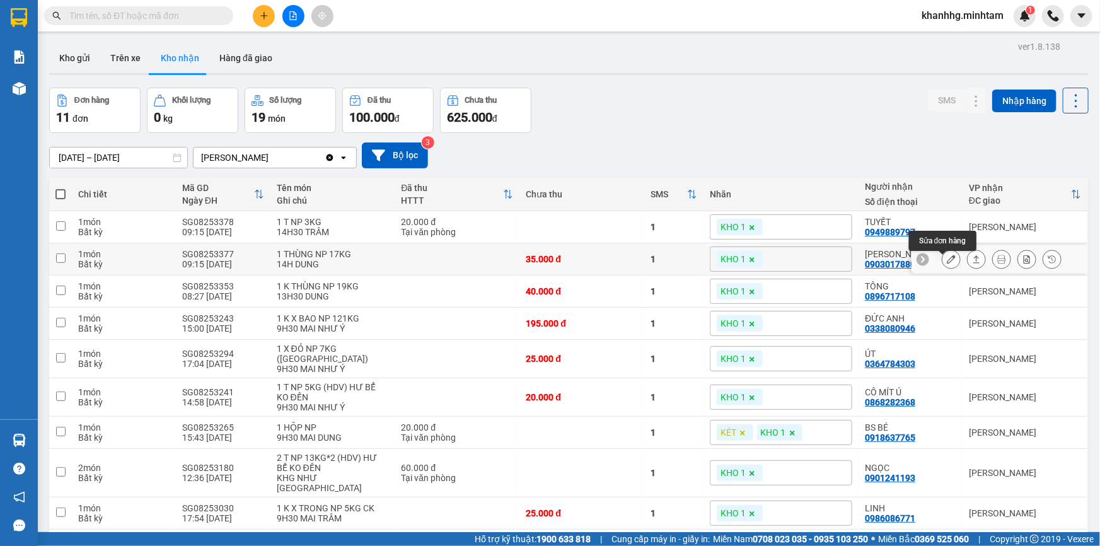
click at [947, 262] on icon at bounding box center [951, 259] width 9 height 9
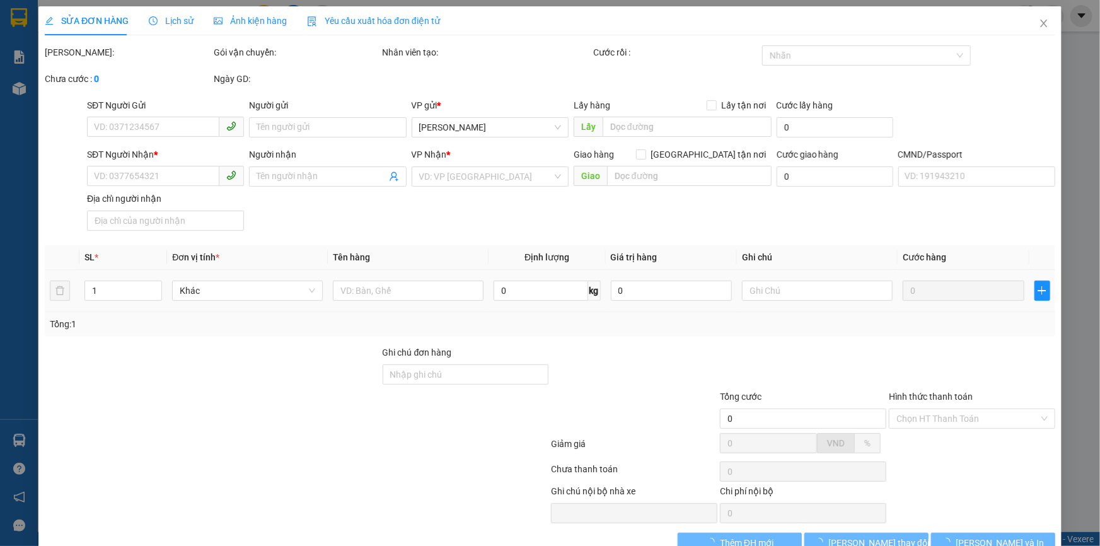
type input "0797704310"
type input "QUANG"
type input "0903017880"
type input "[PERSON_NAME]"
type input "MÓP SẴN"
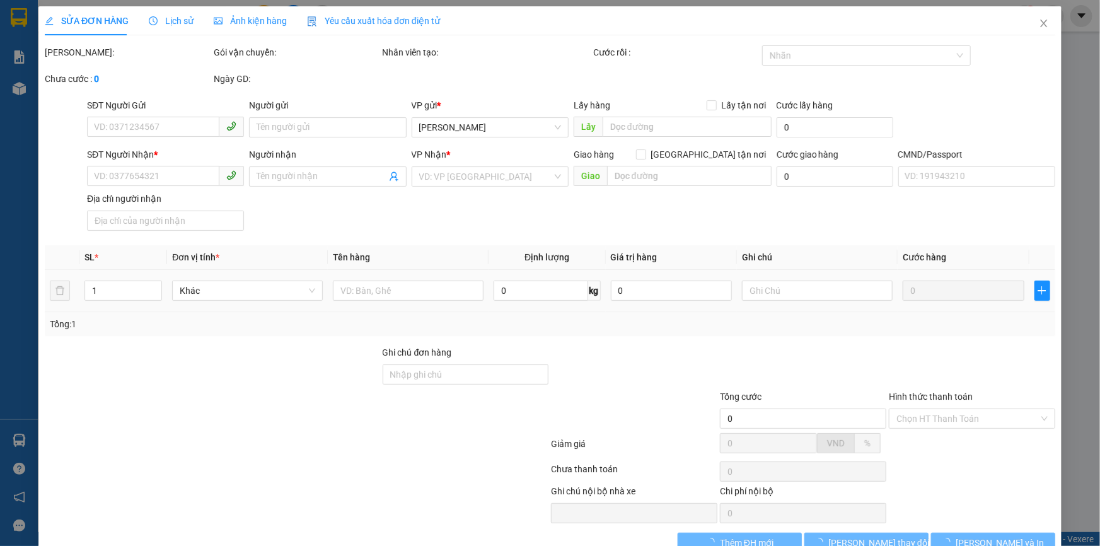
type input "35.000"
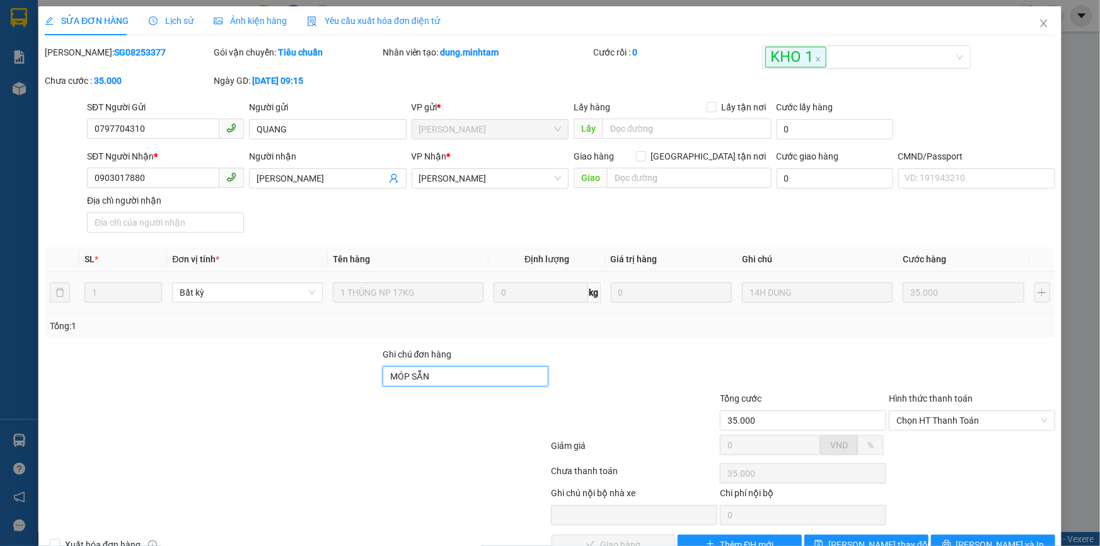
click at [469, 378] on input "MÓP SẴN" at bounding box center [466, 376] width 166 height 20
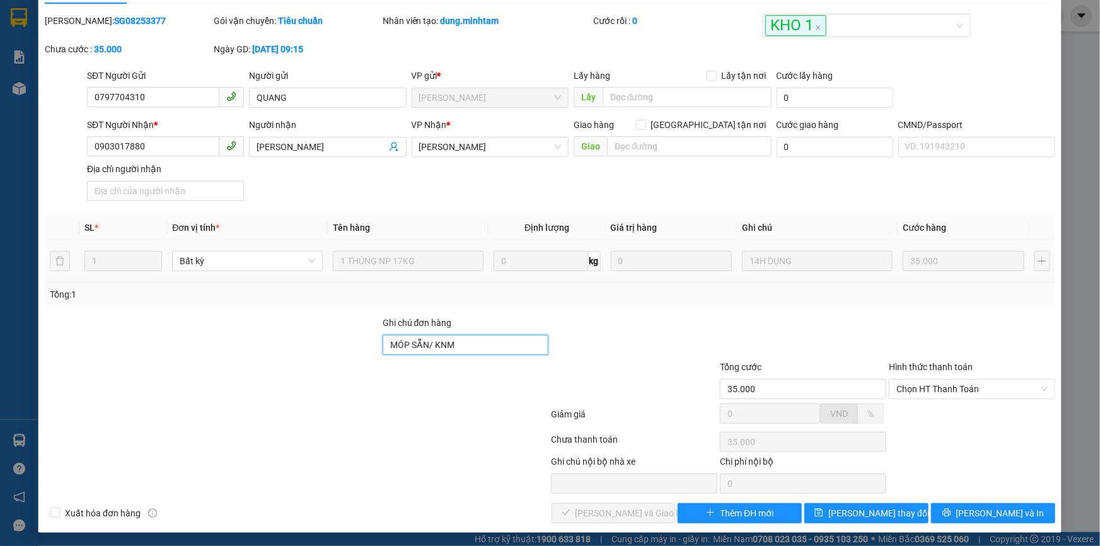
scroll to position [35, 0]
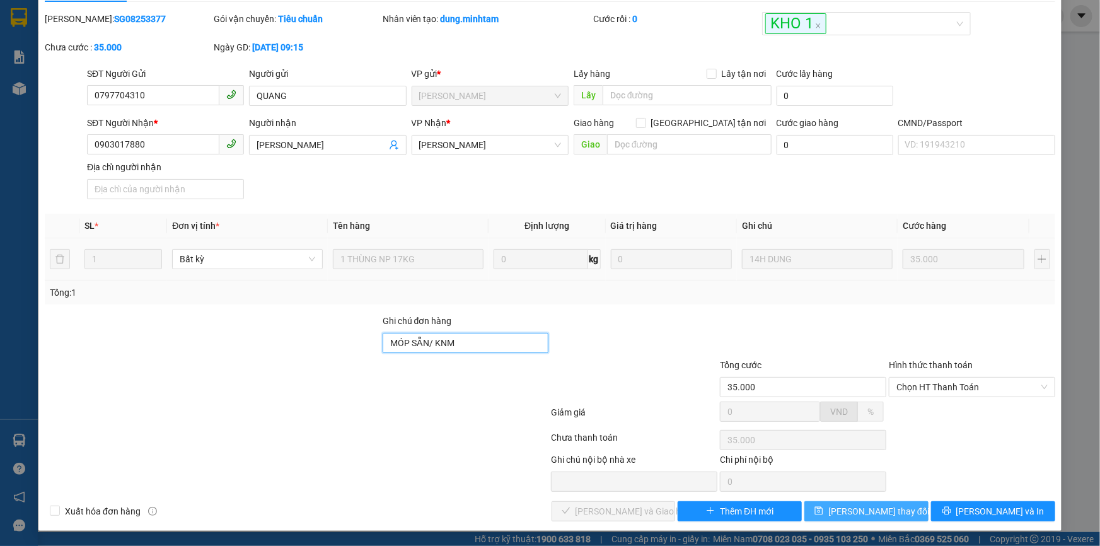
type input "MÓP SẴN/ KNM"
click at [838, 509] on button "[PERSON_NAME] thay đổi" at bounding box center [866, 511] width 124 height 20
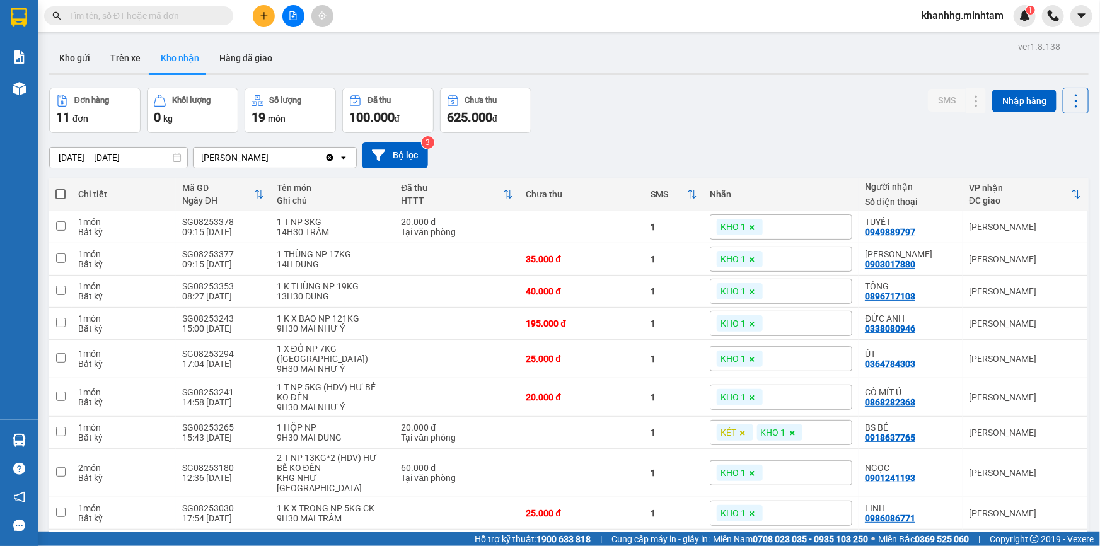
click at [131, 18] on input "text" at bounding box center [143, 16] width 149 height 14
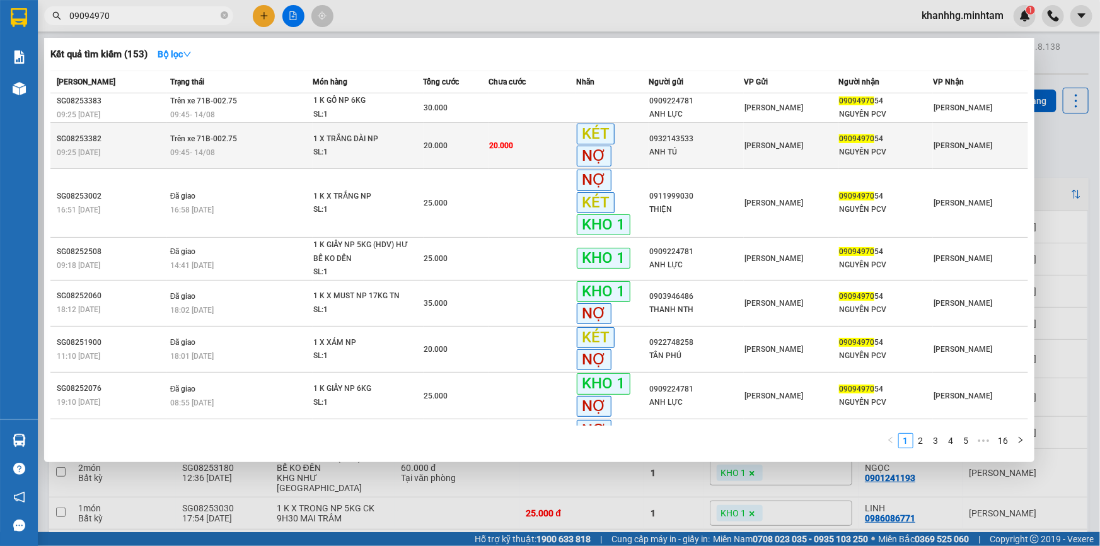
type input "09094970"
click at [435, 139] on div "20.000" at bounding box center [456, 146] width 64 height 14
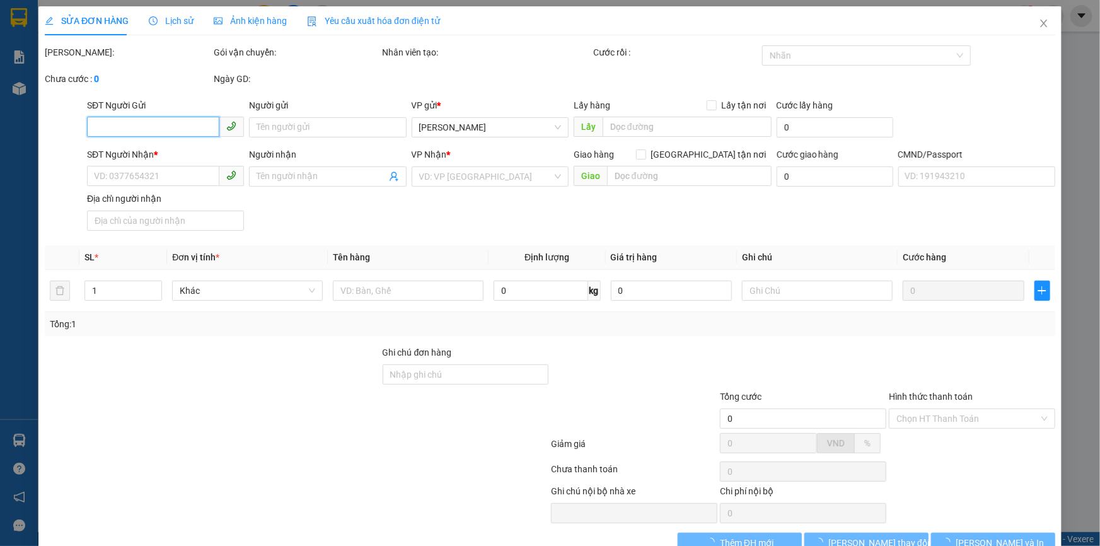
type input "0932143533"
type input "ANH TÚ"
type input "0909497054"
type input "NGUYÊN PCV"
type input "20.000"
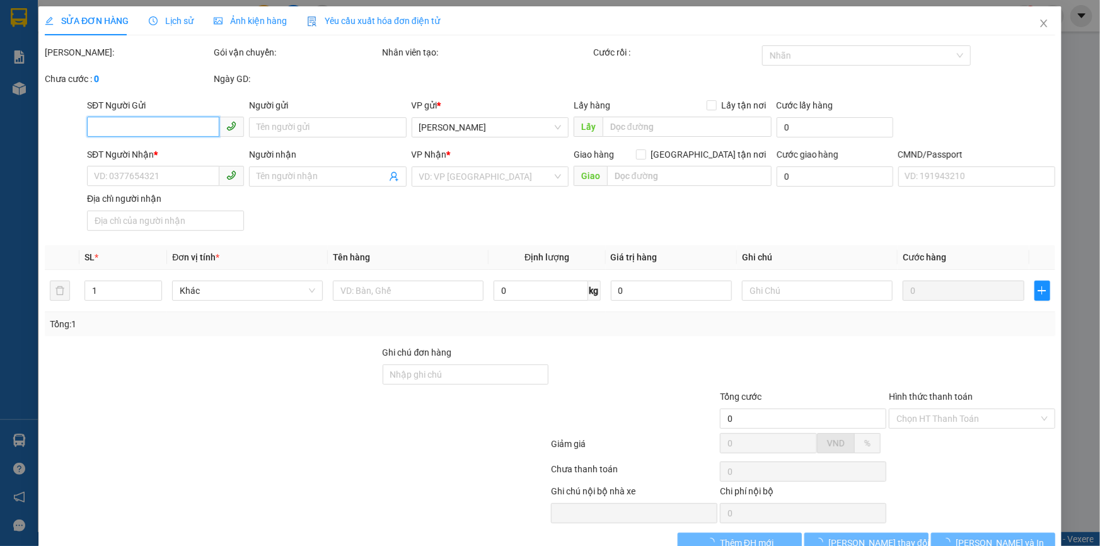
type input "20.000"
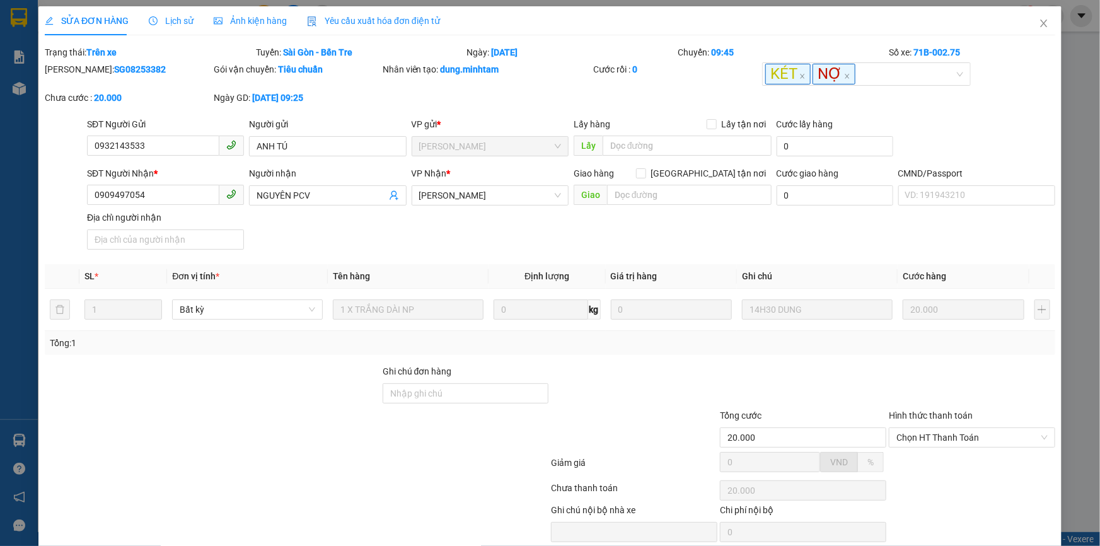
click at [114, 64] on b "SG08253382" at bounding box center [140, 69] width 52 height 10
copy b "SG08253382"
click at [1040, 22] on icon "close" at bounding box center [1043, 24] width 7 height 8
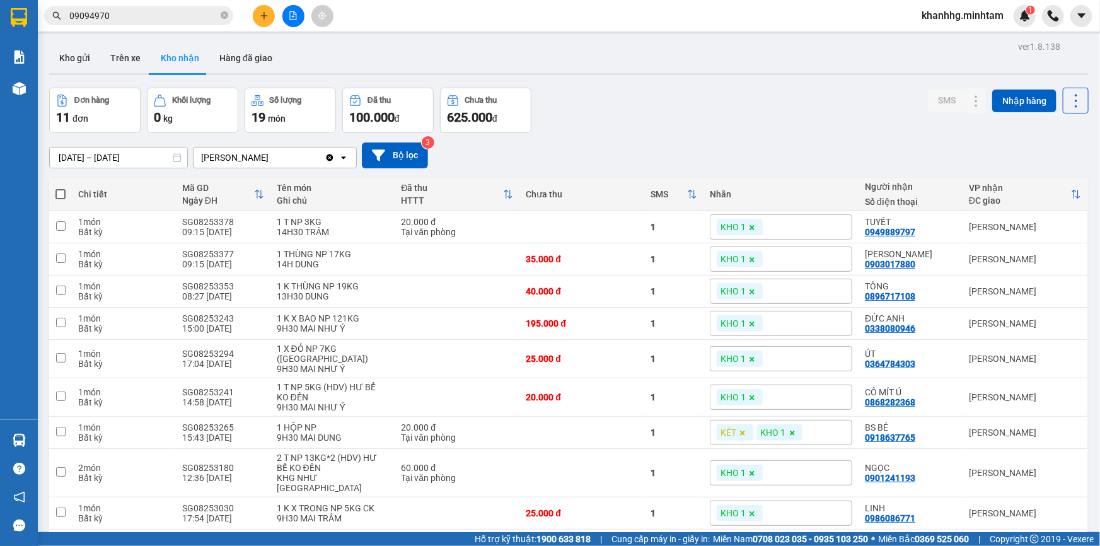
click at [141, 16] on input "09094970" at bounding box center [143, 16] width 149 height 14
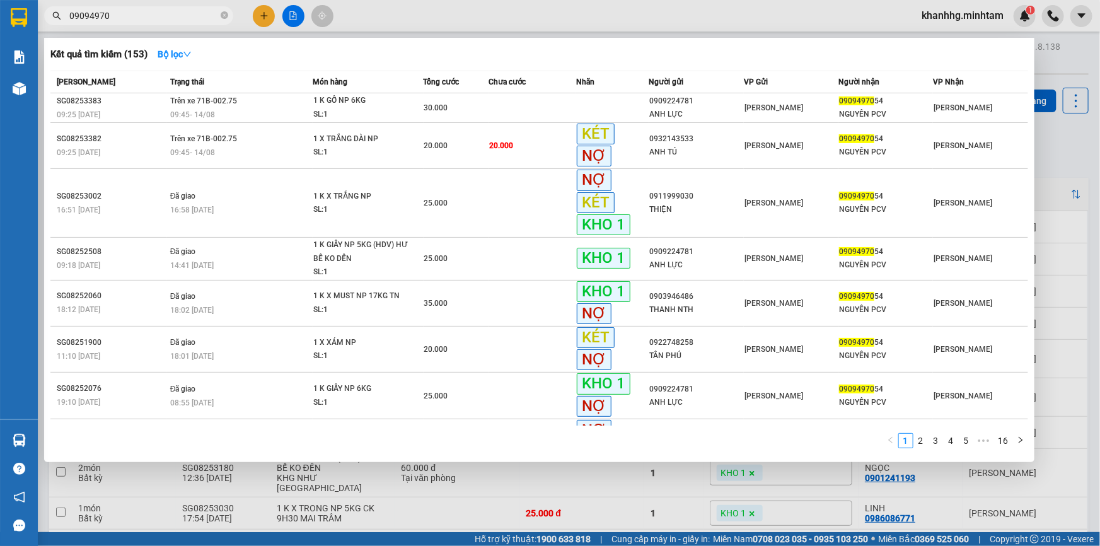
paste input "38974268"
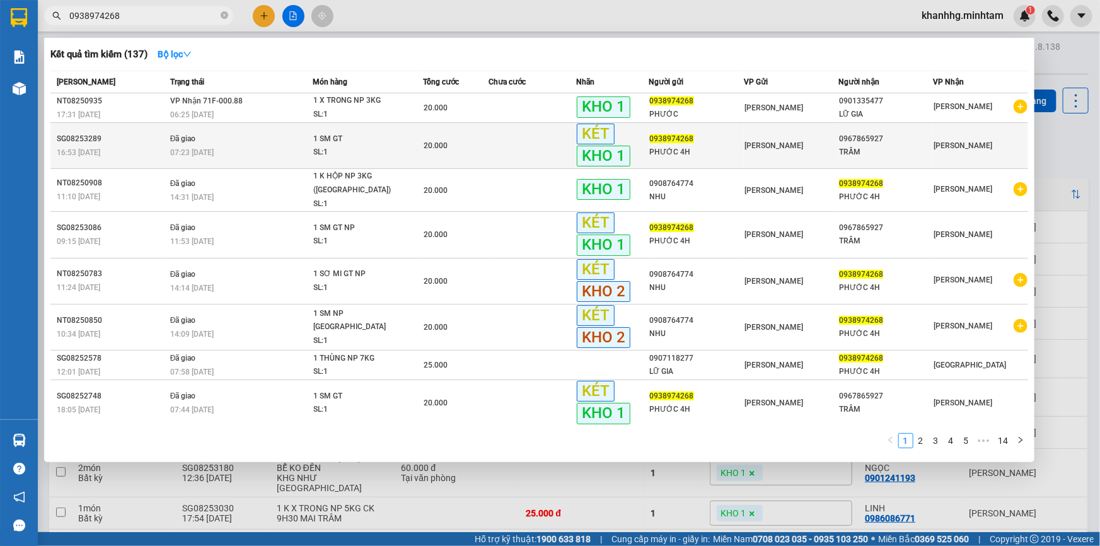
type input "0938974268"
click at [134, 151] on div "16:53 [DATE]" at bounding box center [112, 153] width 110 height 14
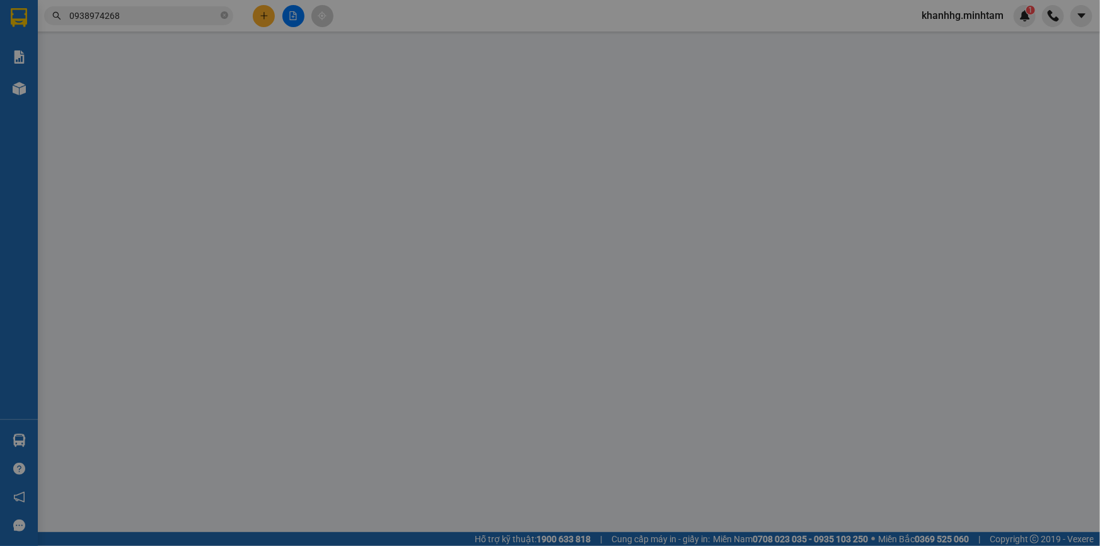
type input "0938974268"
type input "PHƯỚC 4H"
type input "0967865927"
type input "TRẦM"
type input "20.000"
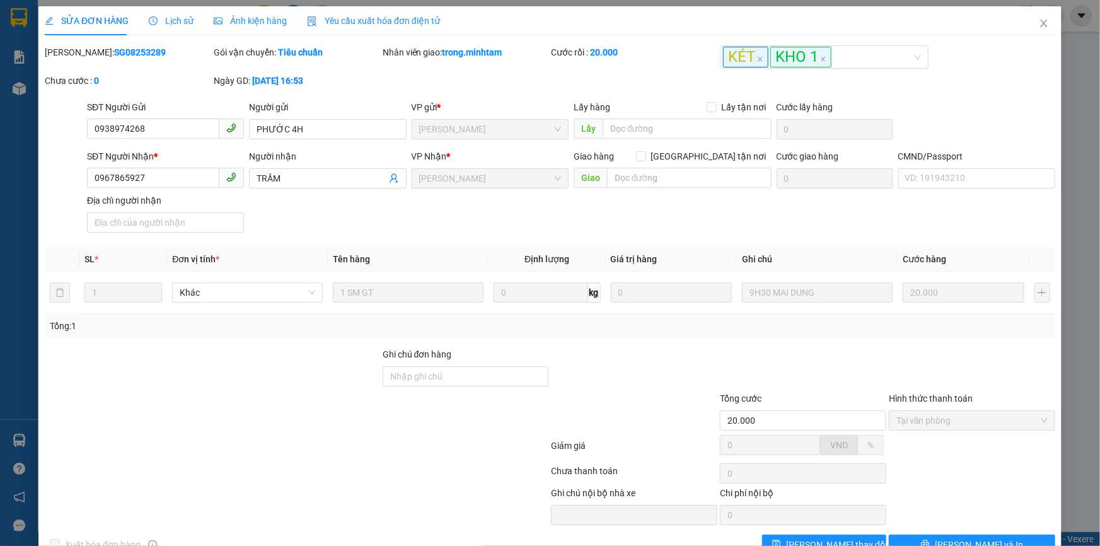
click at [124, 53] on b "SG08253289" at bounding box center [140, 52] width 52 height 10
copy b "SG08253289"
click at [1040, 26] on icon "close" at bounding box center [1043, 24] width 7 height 8
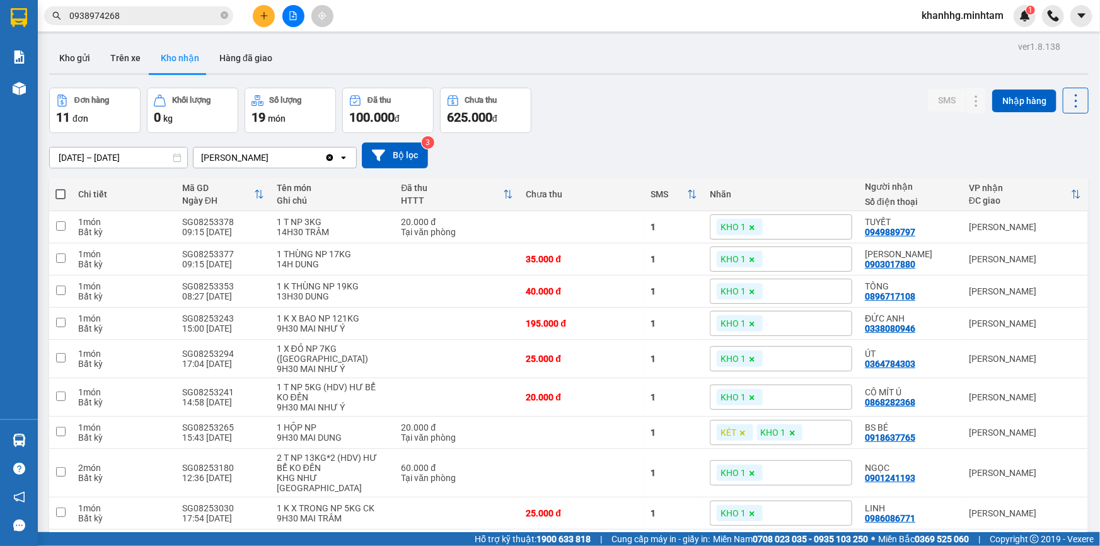
click at [641, 150] on div "[DATE] – [DATE] Press the down arrow key to interact with the calendar and sele…" at bounding box center [568, 155] width 1039 height 26
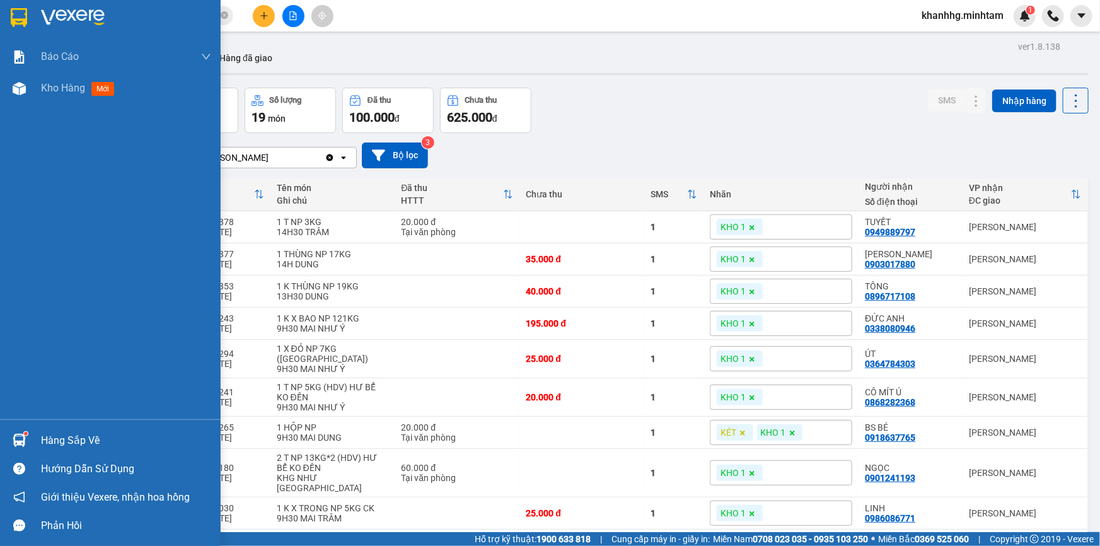
click at [83, 429] on div "Hàng sắp về" at bounding box center [110, 440] width 221 height 28
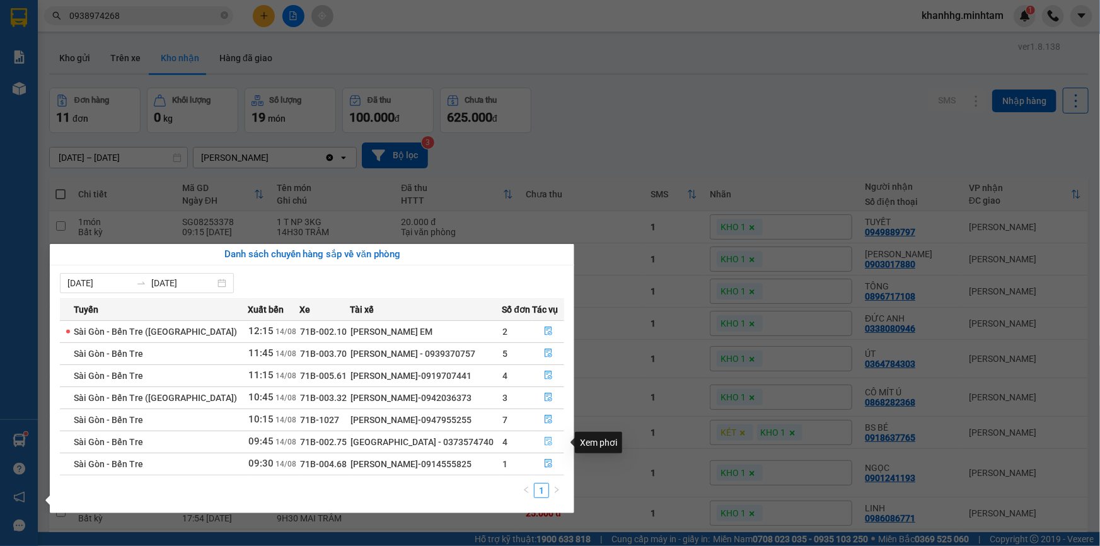
click at [545, 440] on icon "file-done" at bounding box center [548, 441] width 9 height 9
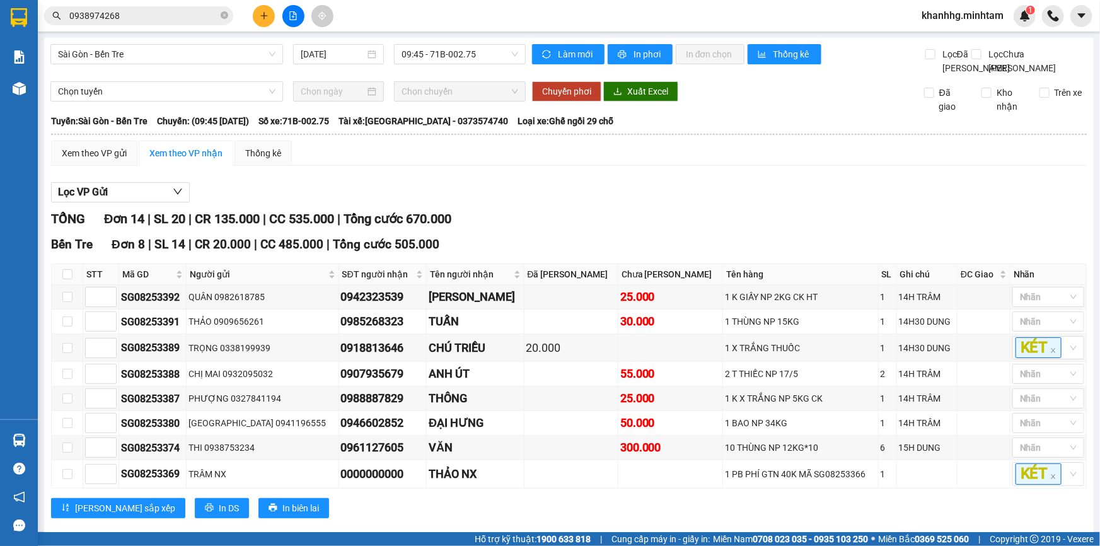
scroll to position [396, 0]
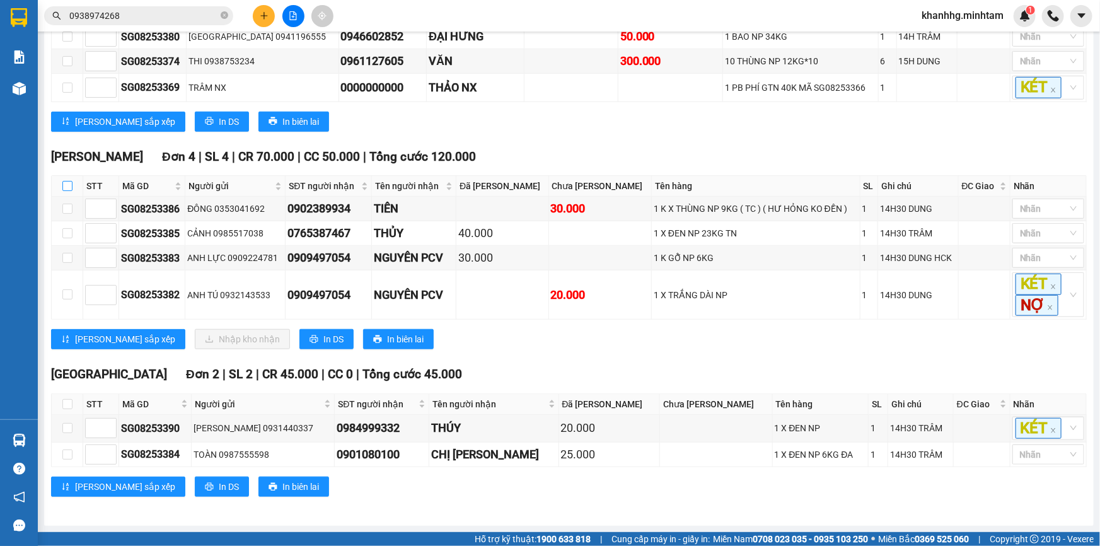
click at [65, 191] on input "checkbox" at bounding box center [67, 186] width 10 height 10
checkbox input "true"
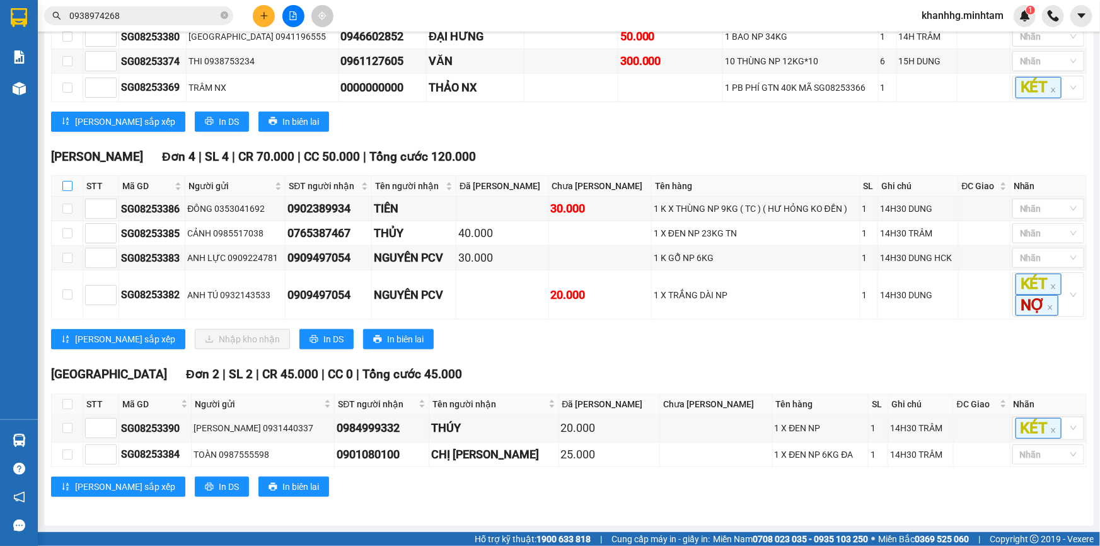
checkbox input "true"
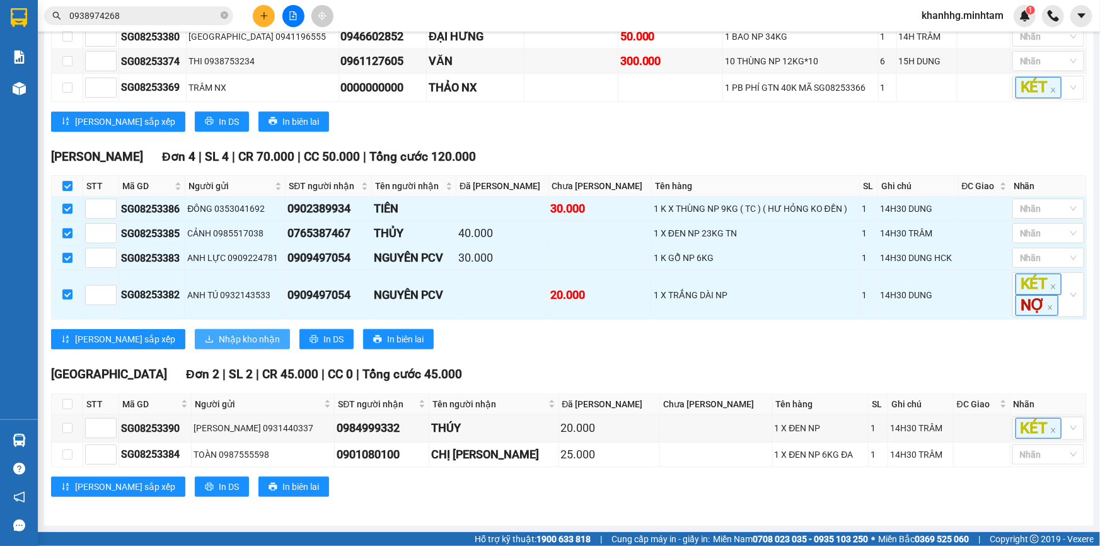
click at [219, 344] on span "Nhập kho nhận" at bounding box center [249, 339] width 61 height 14
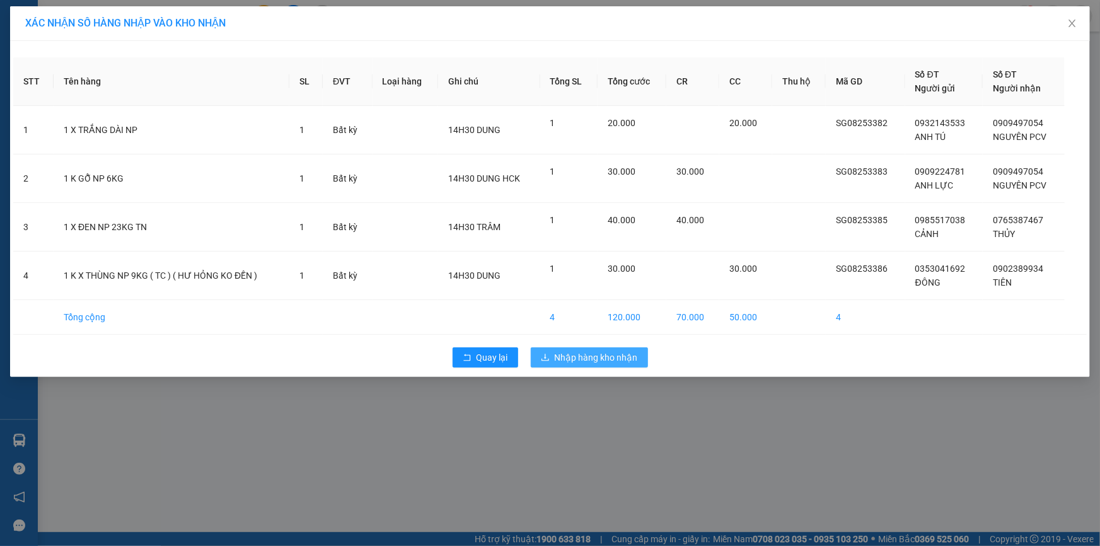
click at [585, 354] on span "Nhập hàng kho nhận" at bounding box center [596, 357] width 83 height 14
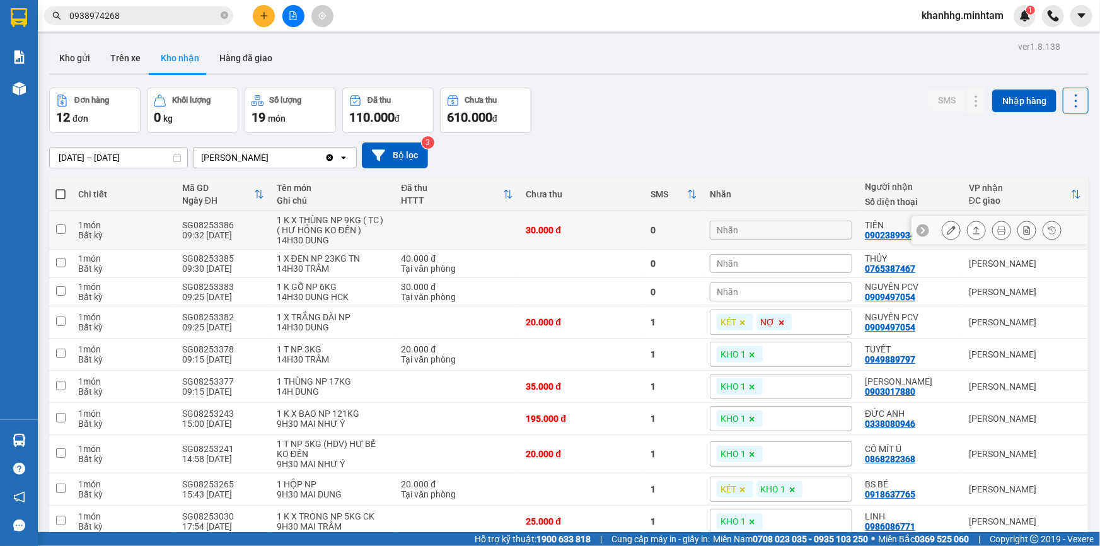
click at [948, 234] on button at bounding box center [951, 230] width 18 height 22
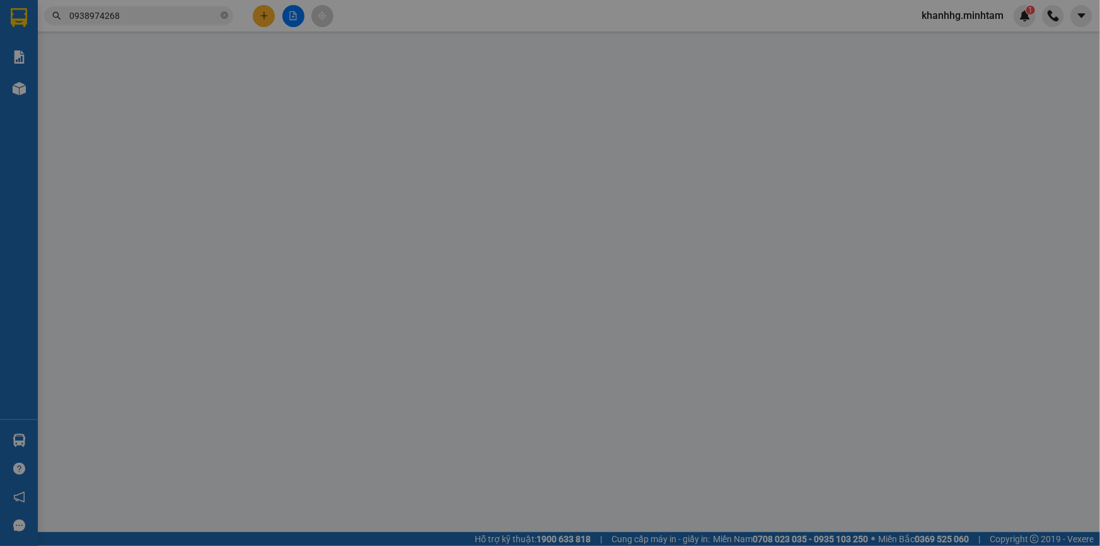
type input "0353041692"
type input "ĐÔNG"
type input "0902389934"
type input "TIÊN"
type input "HCK +5"
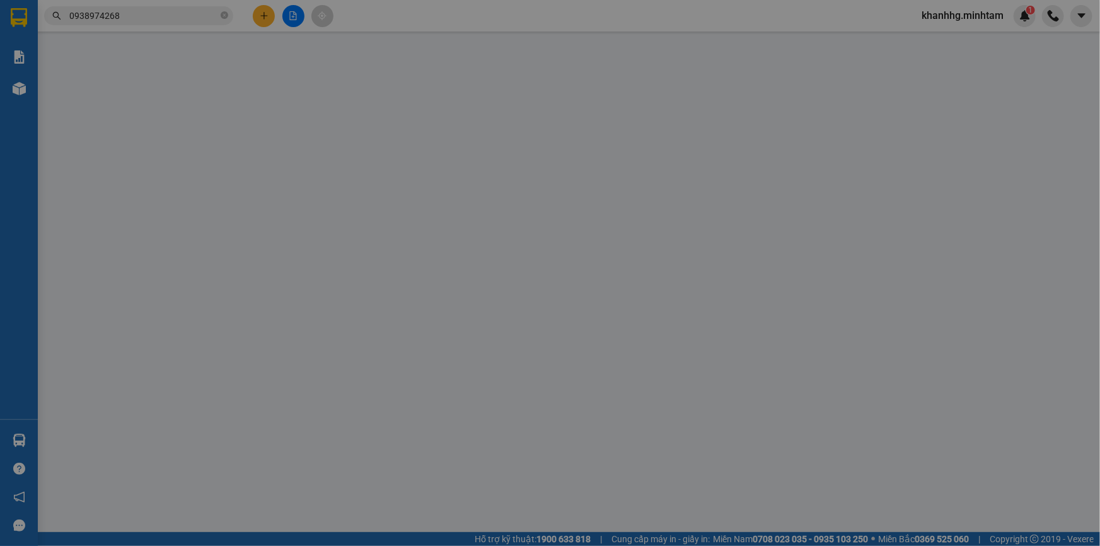
type input "30.000"
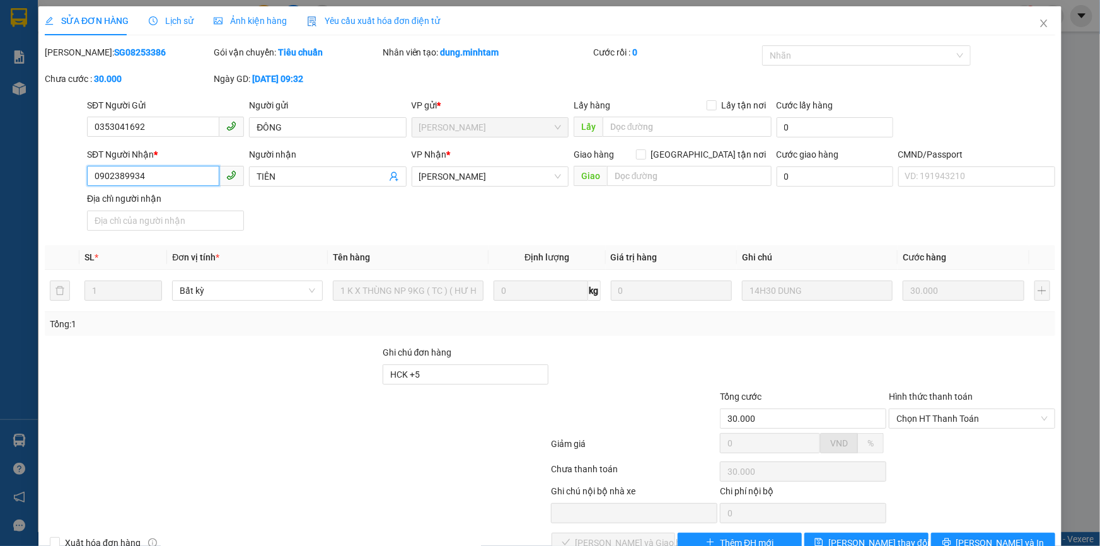
drag, startPoint x: 159, startPoint y: 179, endPoint x: 88, endPoint y: 174, distance: 72.0
click at [88, 174] on input "0902389934" at bounding box center [153, 176] width 132 height 20
click at [202, 397] on div at bounding box center [212, 411] width 338 height 44
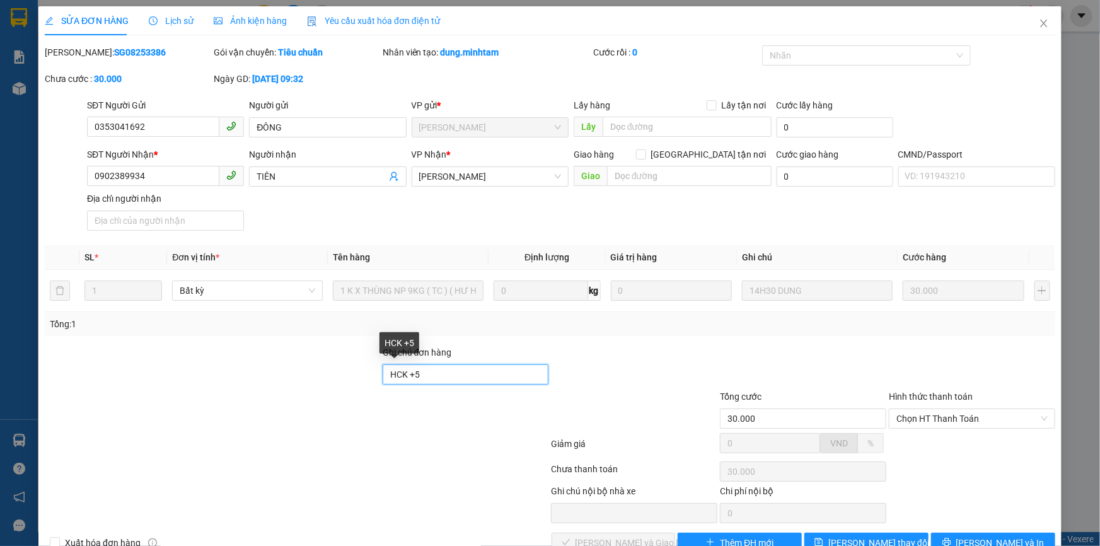
click at [512, 366] on input "HCK +5" at bounding box center [466, 374] width 166 height 20
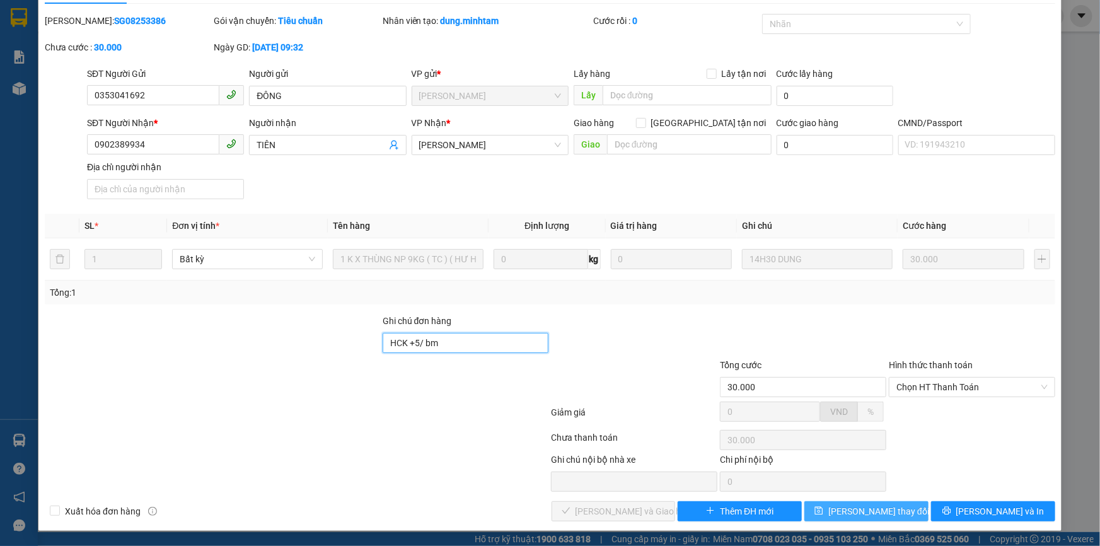
type input "HCK +5/ bm"
click at [872, 509] on span "[PERSON_NAME] thay đổi" at bounding box center [878, 511] width 101 height 14
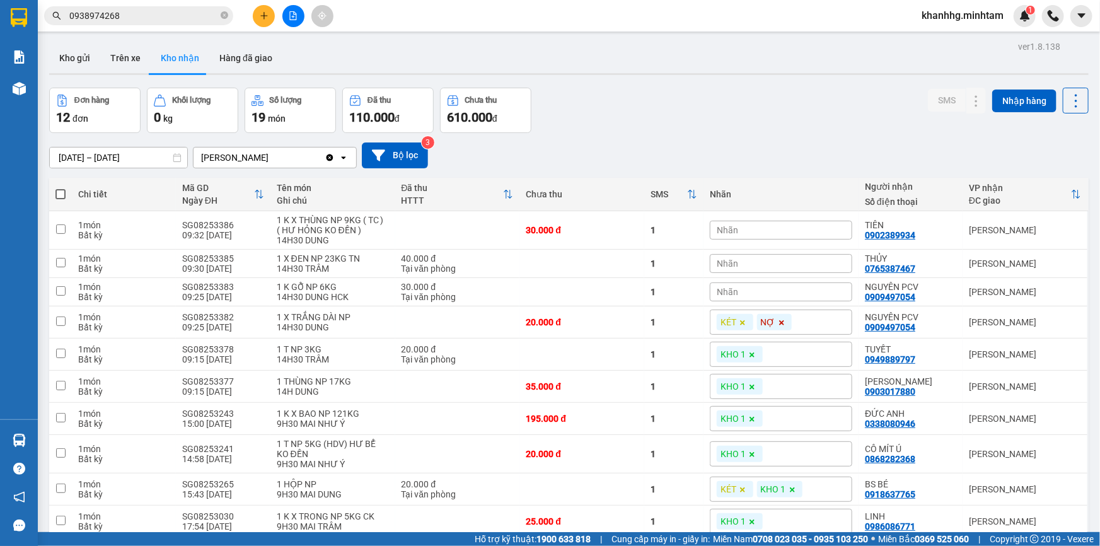
click at [804, 227] on div "Nhãn" at bounding box center [781, 230] width 142 height 19
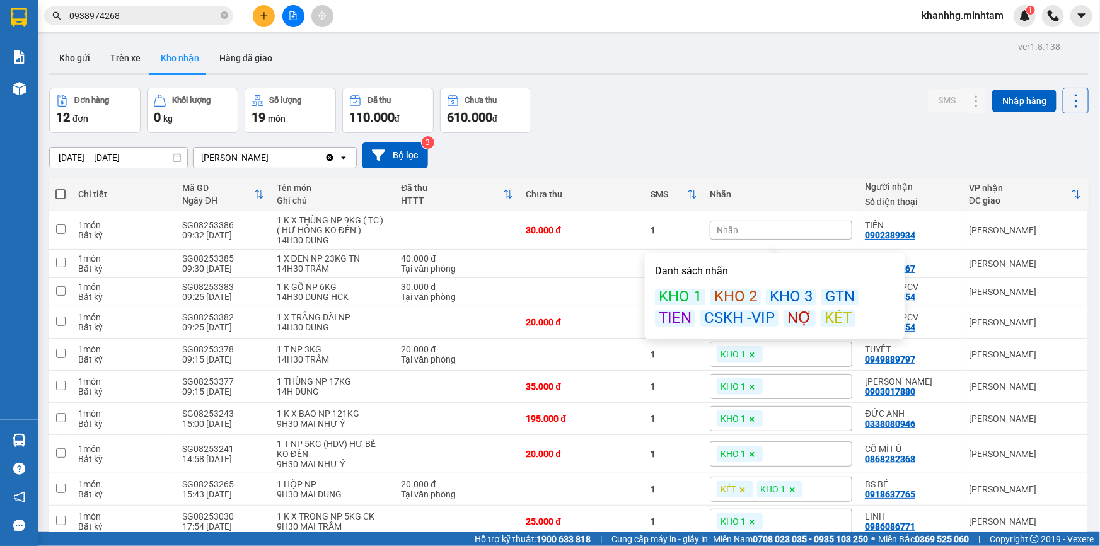
click at [681, 296] on div "KHO 1" at bounding box center [680, 297] width 50 height 16
click at [750, 133] on div "Đơn hàng 12 đơn Khối lượng 0 kg Số lượng 19 món Đã thu 110.000 đ Chưa thu 610.0…" at bounding box center [568, 110] width 1039 height 45
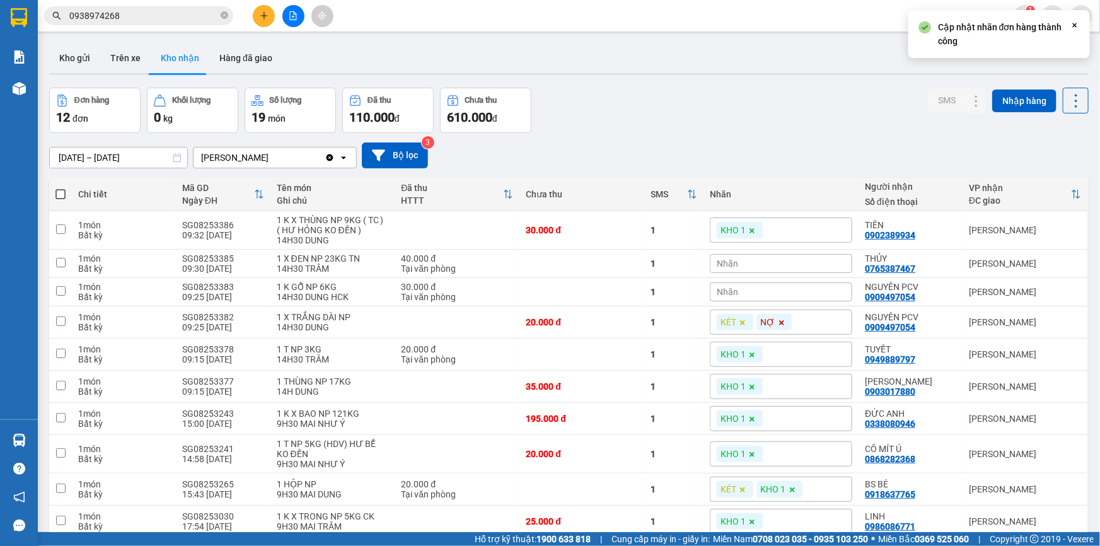
click at [720, 265] on span "Nhãn" at bounding box center [727, 263] width 21 height 10
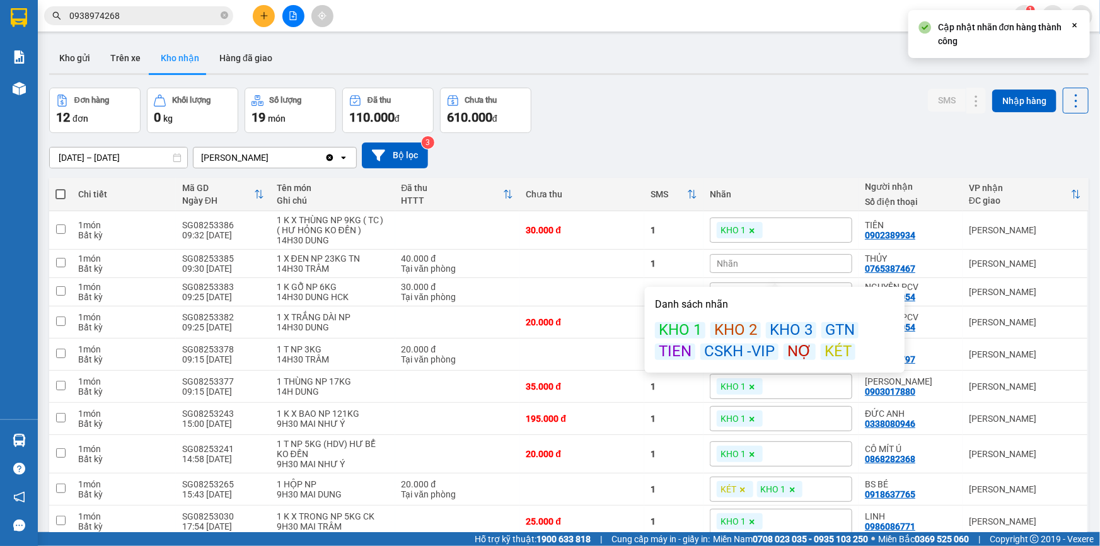
click at [681, 326] on div "KHO 1" at bounding box center [680, 330] width 50 height 16
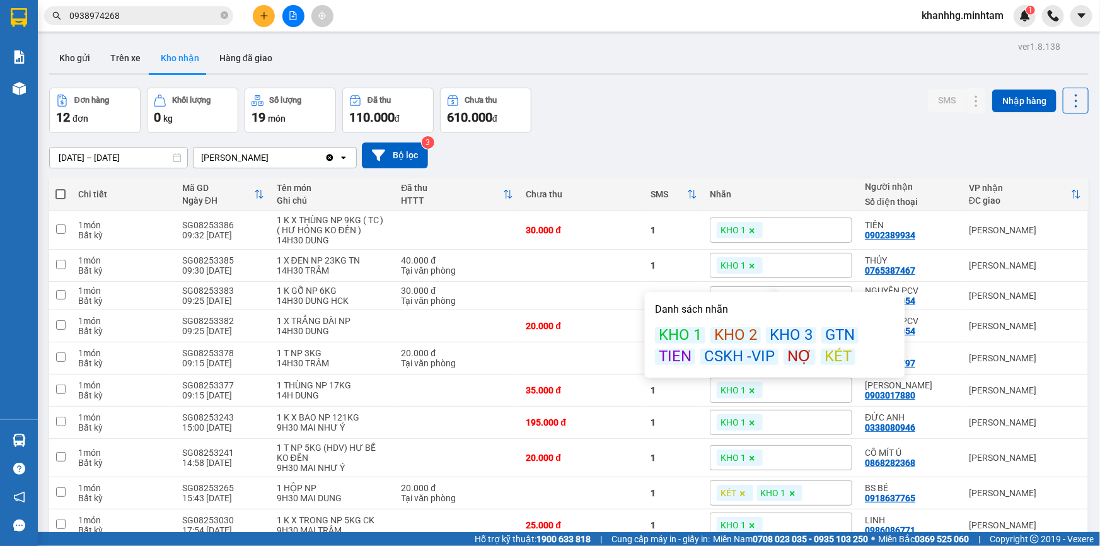
drag, startPoint x: 756, startPoint y: 129, endPoint x: 750, endPoint y: 154, distance: 25.8
click at [756, 129] on div "Đơn hàng 12 đơn Khối lượng 0 kg Số lượng 19 món Đã thu 110.000 đ Chưa thu 610.0…" at bounding box center [568, 110] width 1039 height 45
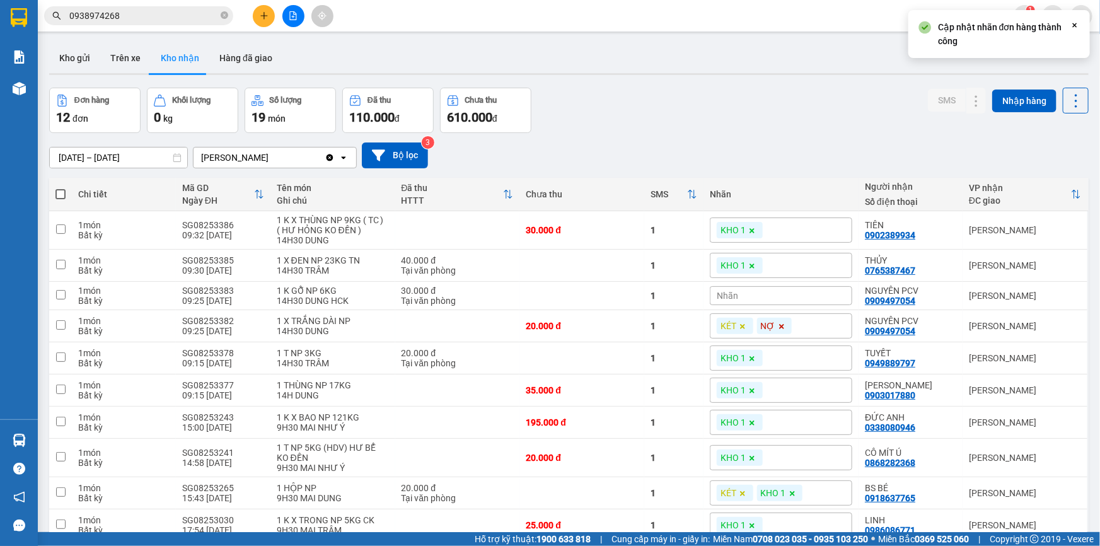
click at [728, 299] on span "Nhãn" at bounding box center [727, 296] width 21 height 10
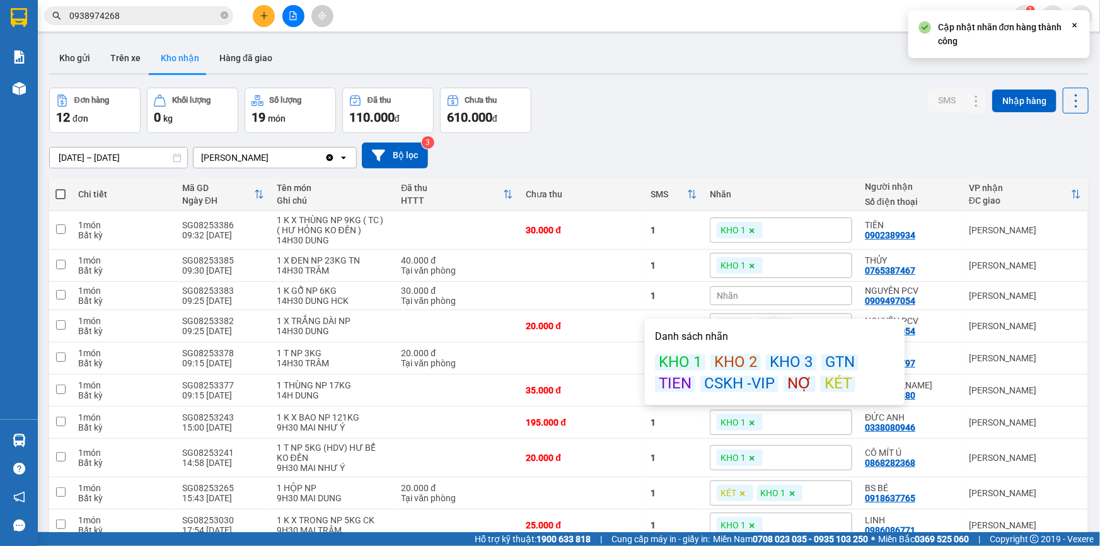
drag, startPoint x: 691, startPoint y: 360, endPoint x: 678, endPoint y: 333, distance: 29.9
click at [691, 357] on div "KHO 1" at bounding box center [680, 362] width 50 height 16
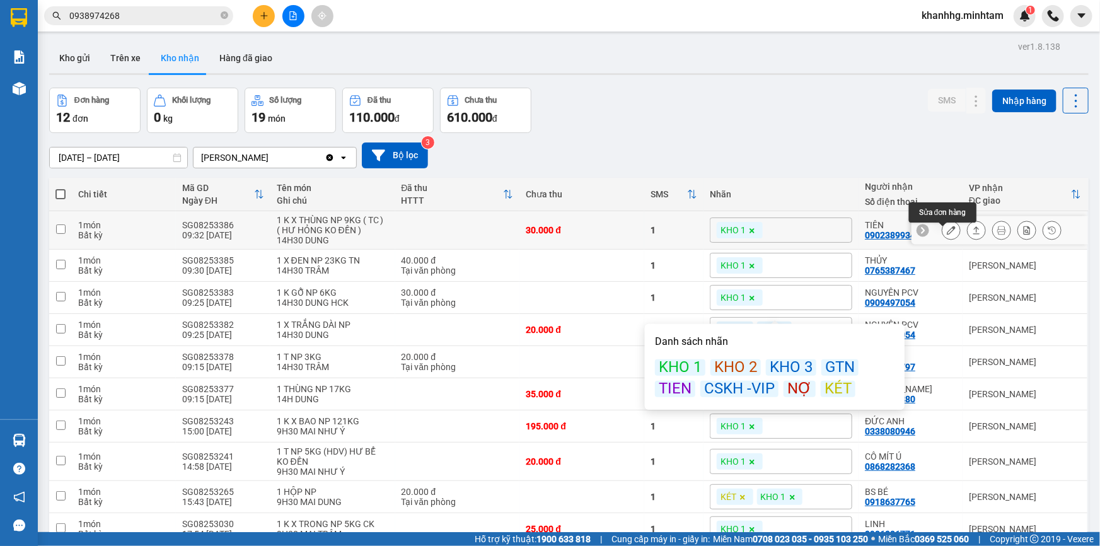
click at [944, 229] on button at bounding box center [951, 230] width 18 height 22
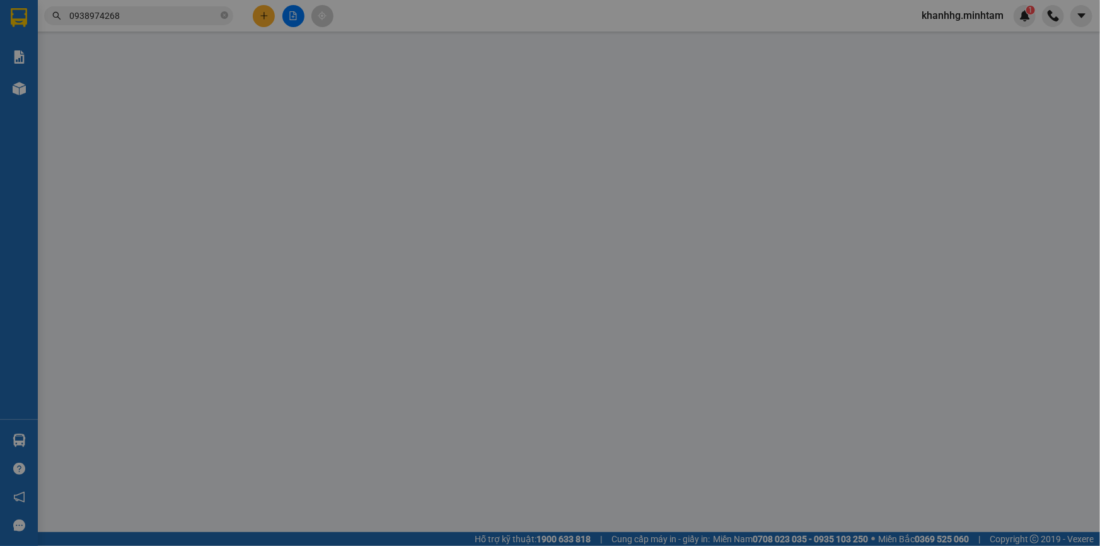
type input "0353041692"
type input "ĐÔNG"
type input "0902389934"
type input "TIÊN"
type input "HCK +5/ bm"
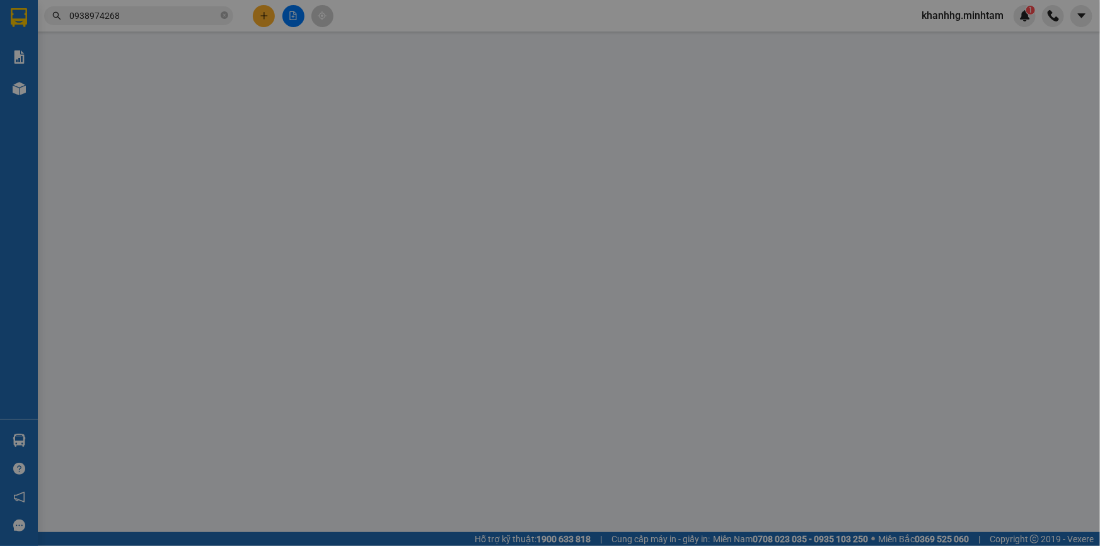
type input "30.000"
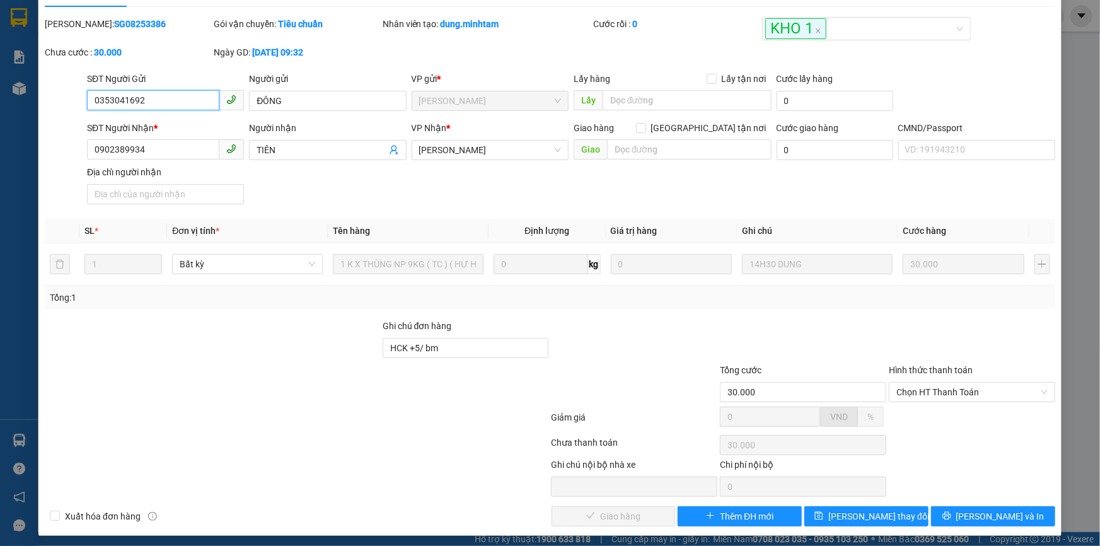
scroll to position [35, 0]
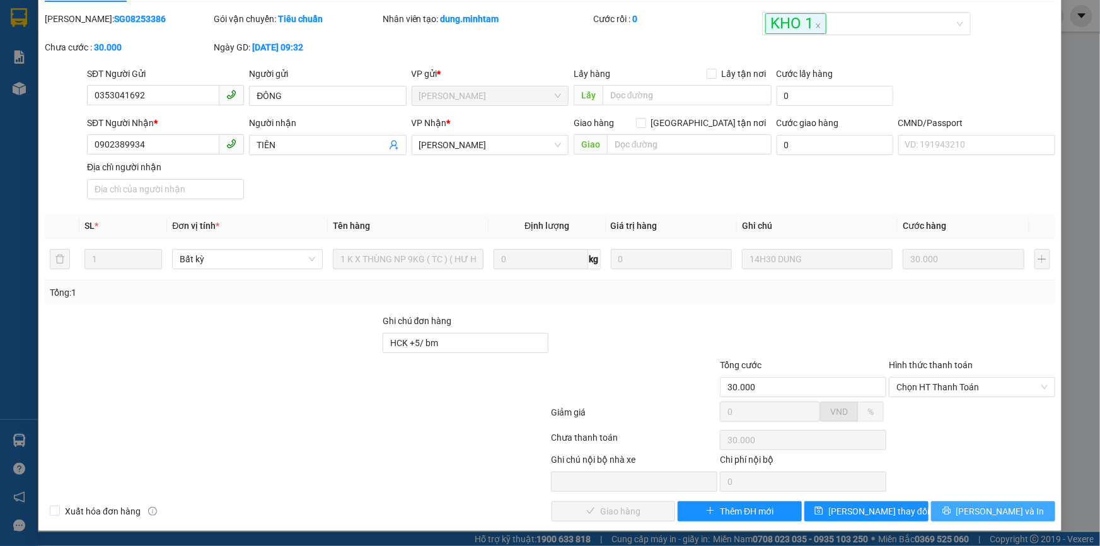
click at [981, 510] on span "[PERSON_NAME] và In" at bounding box center [1000, 511] width 88 height 14
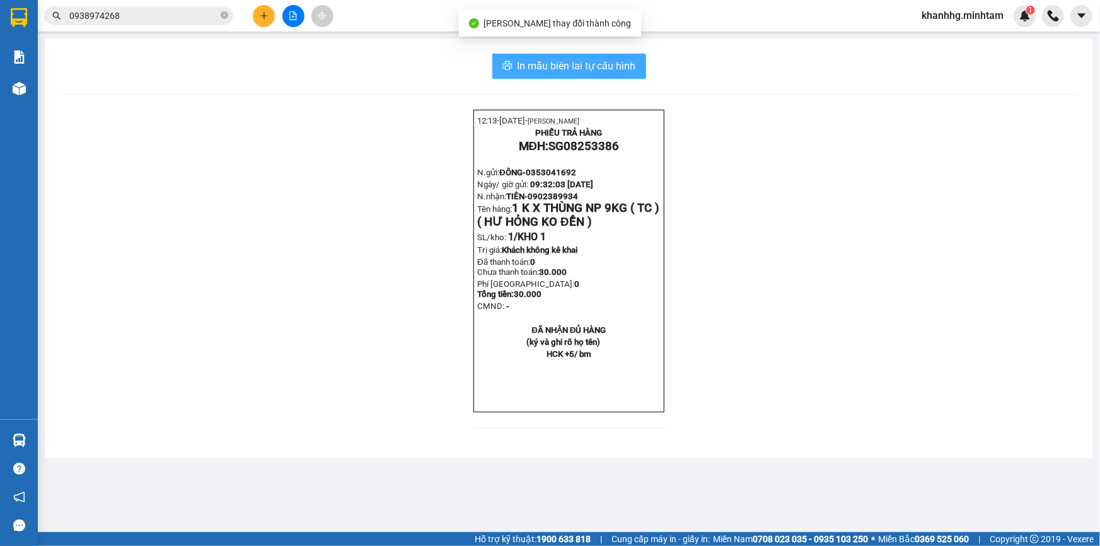
click at [589, 62] on span "In mẫu biên lai tự cấu hình" at bounding box center [576, 66] width 118 height 16
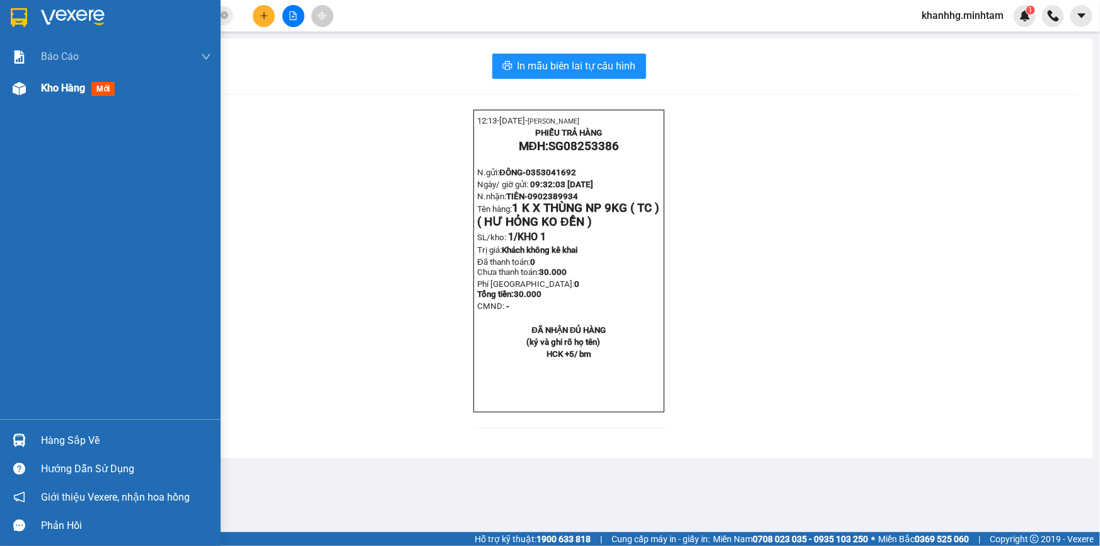
click at [61, 87] on span "Kho hàng" at bounding box center [63, 88] width 44 height 12
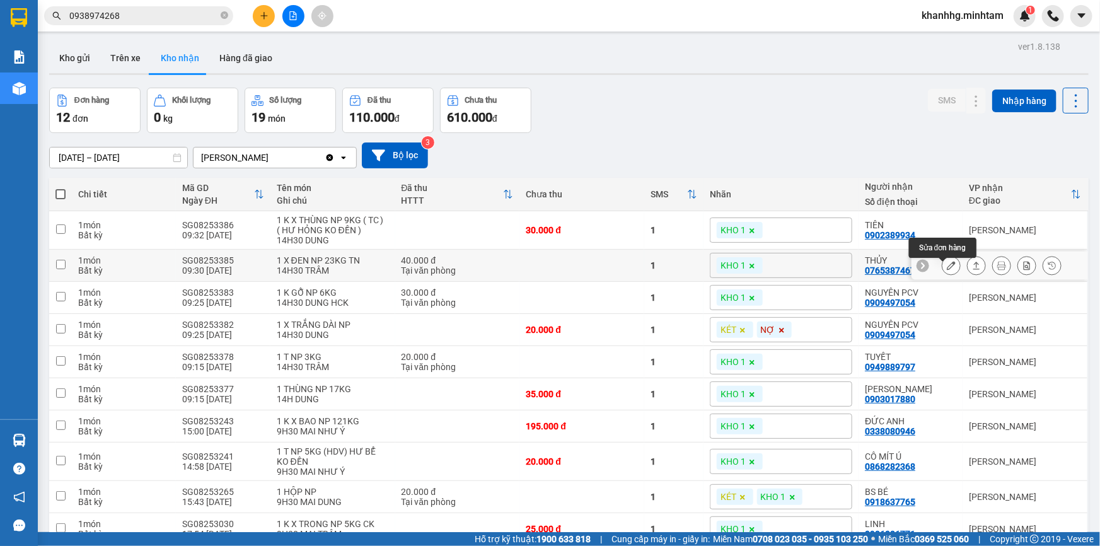
click at [947, 268] on icon at bounding box center [951, 265] width 9 height 9
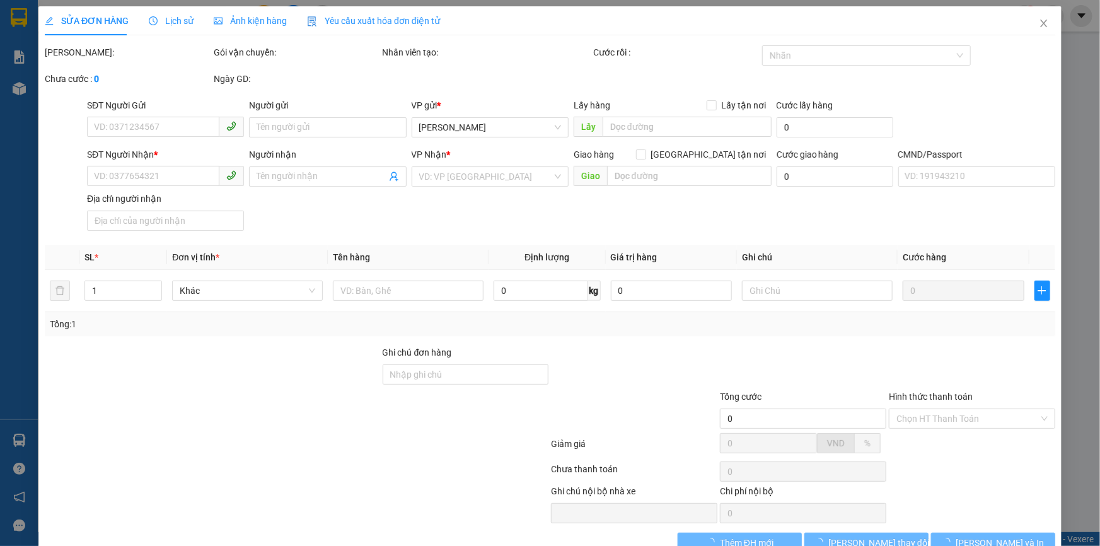
type input "0985517038"
type input "CẢNH"
type input "0765387467"
type input "THỦY"
type input "Q ÁO"
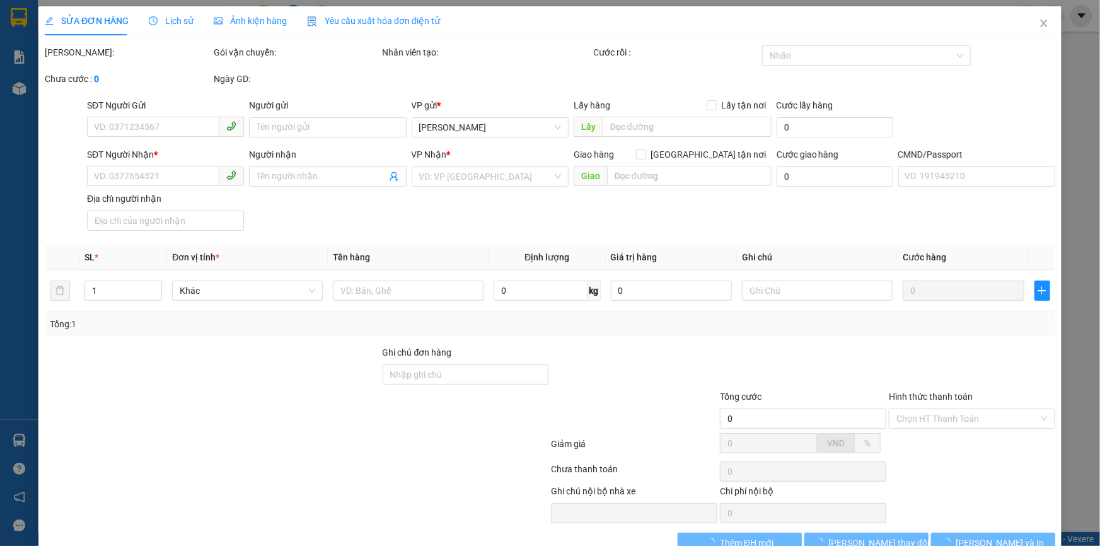
type input "40.000"
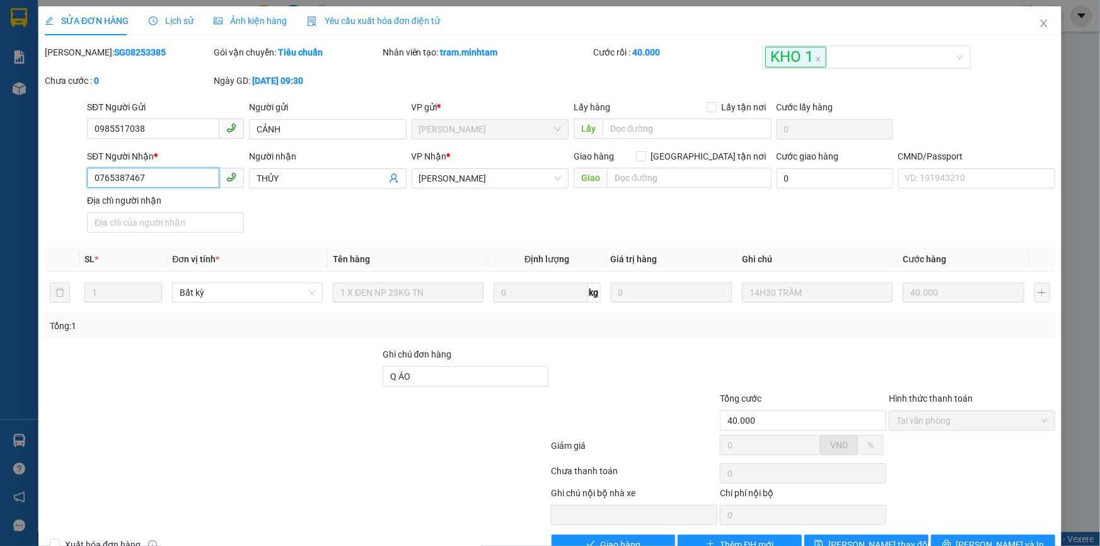
drag, startPoint x: 159, startPoint y: 173, endPoint x: 87, endPoint y: 169, distance: 72.6
click at [87, 169] on input "0765387467" at bounding box center [153, 178] width 132 height 20
paste input "search"
click at [1039, 19] on icon "close" at bounding box center [1044, 23] width 10 height 10
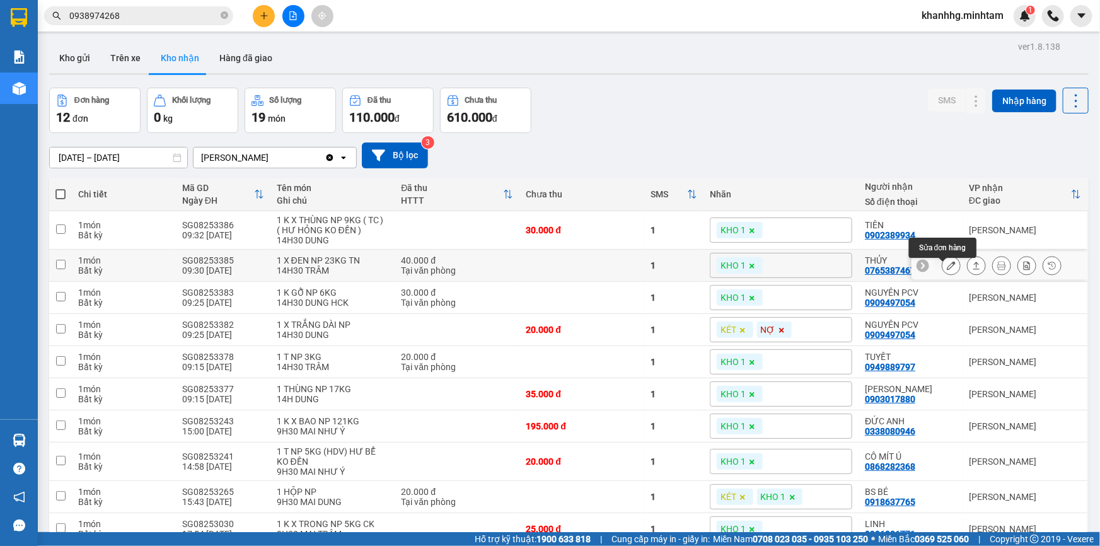
click at [947, 268] on icon at bounding box center [951, 265] width 9 height 9
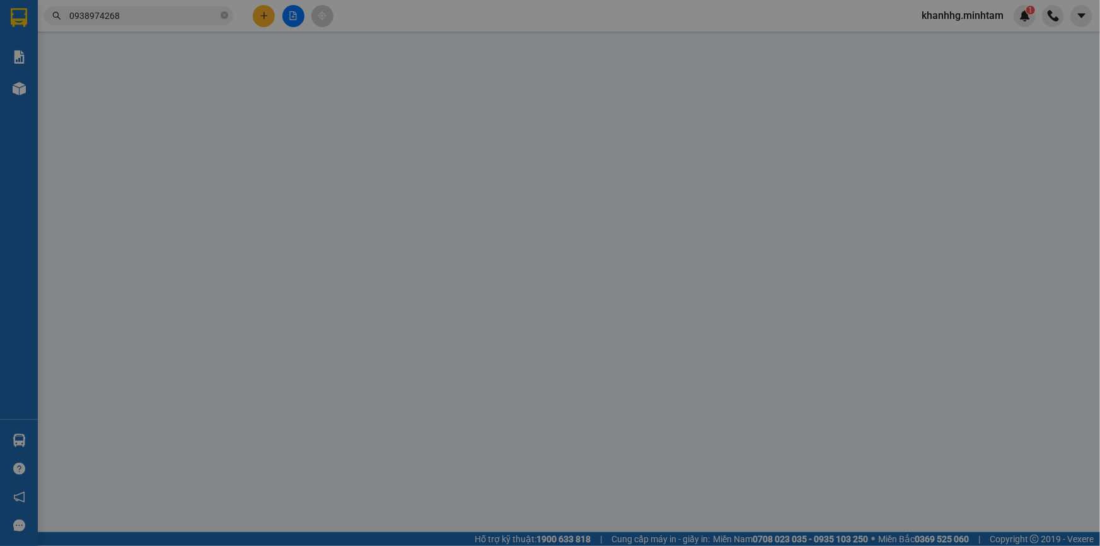
type input "0985517038"
type input "CẢNH"
type input "0765387467"
type input "THỦY"
type input "Q ÁO"
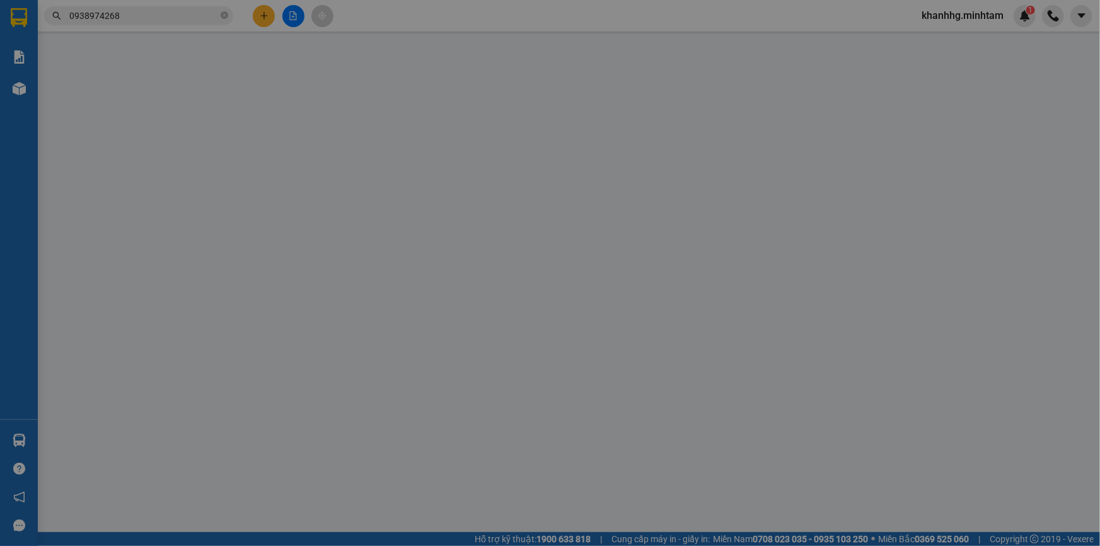
type input "40.000"
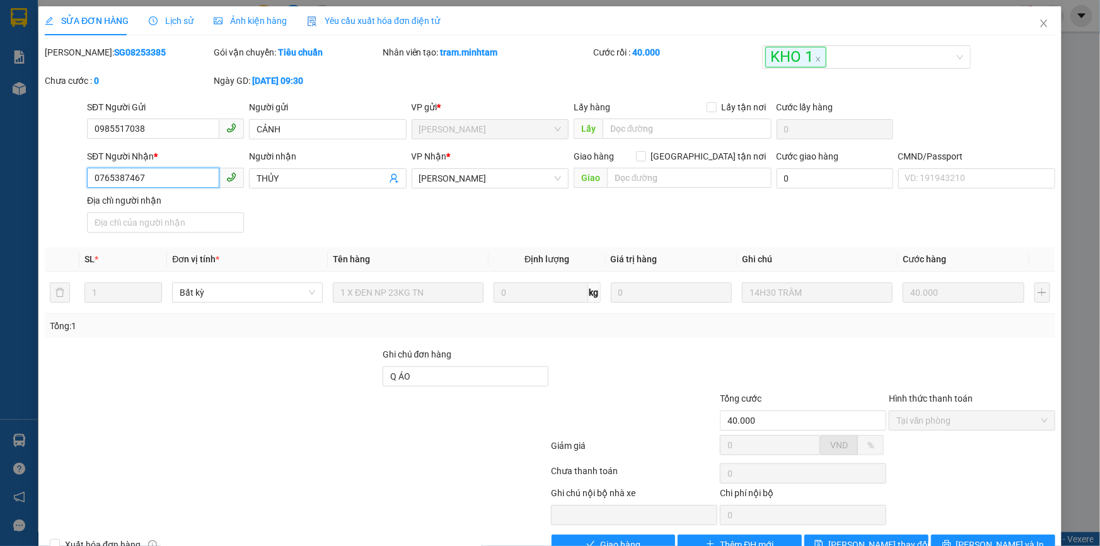
drag, startPoint x: 151, startPoint y: 176, endPoint x: 93, endPoint y: 175, distance: 57.4
click at [93, 175] on input "0765387467" at bounding box center [153, 178] width 132 height 20
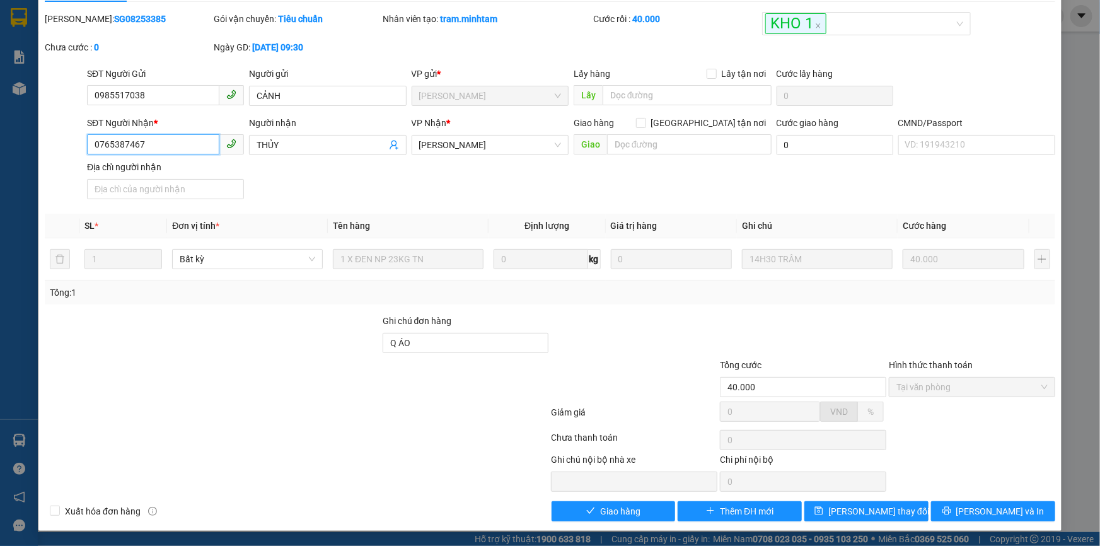
scroll to position [35, 0]
click at [459, 344] on input "Q ÁO" at bounding box center [466, 343] width 166 height 20
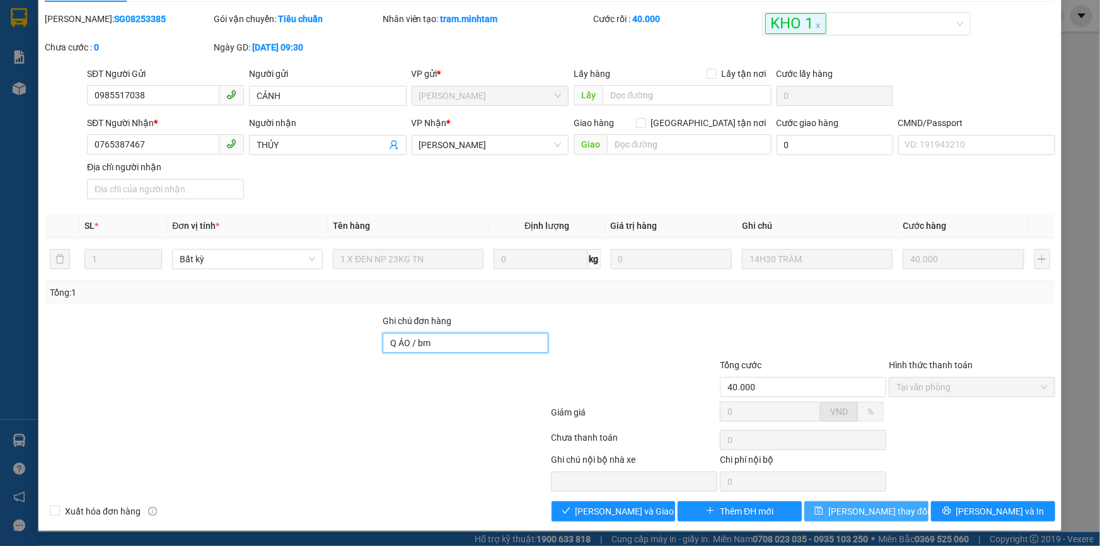
type input "Q ÁO / bm"
click at [867, 512] on span "[PERSON_NAME] thay đổi" at bounding box center [878, 511] width 101 height 14
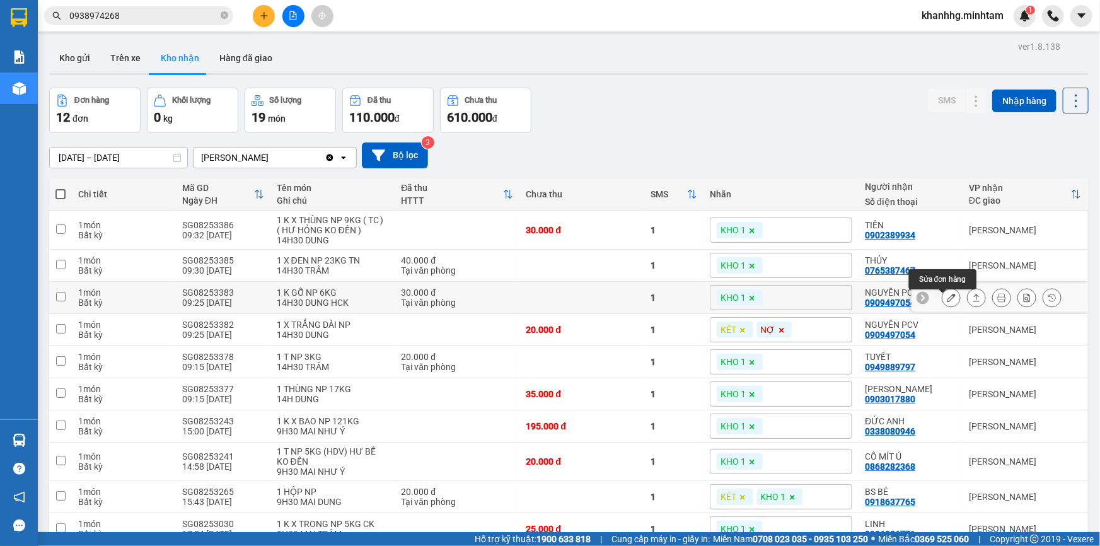
click at [947, 301] on button at bounding box center [951, 298] width 18 height 22
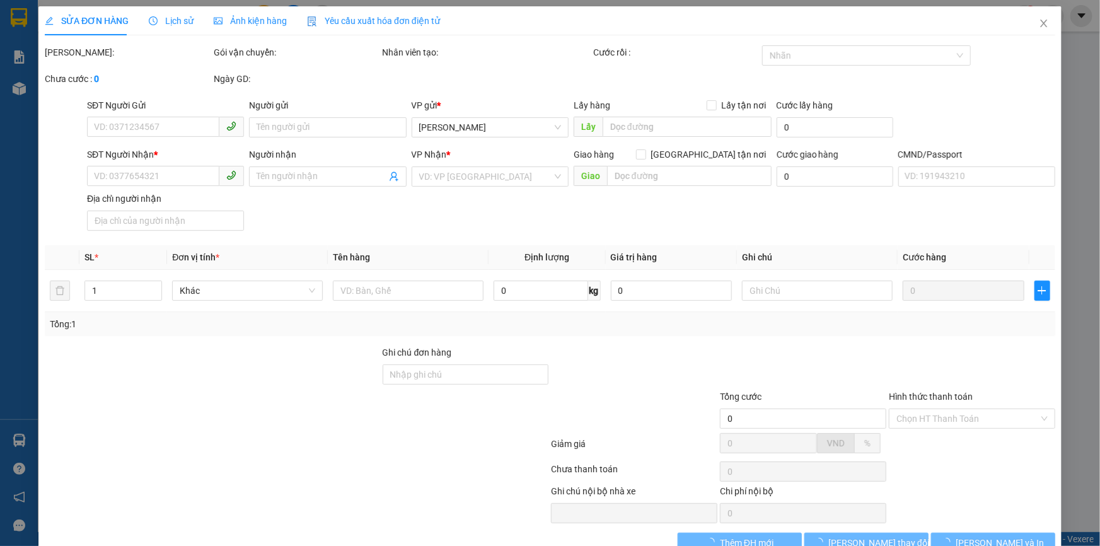
click at [454, 373] on div "SỬA ĐƠN HÀNG Lịch sử Ảnh kiện hàng Yêu cầu xuất hóa đơn điện tử Total Paid Fee …" at bounding box center [550, 273] width 1100 height 546
type input "0909224781"
type input "ANH LỰC"
type input "0909497054"
type input "NGUYÊN PCV"
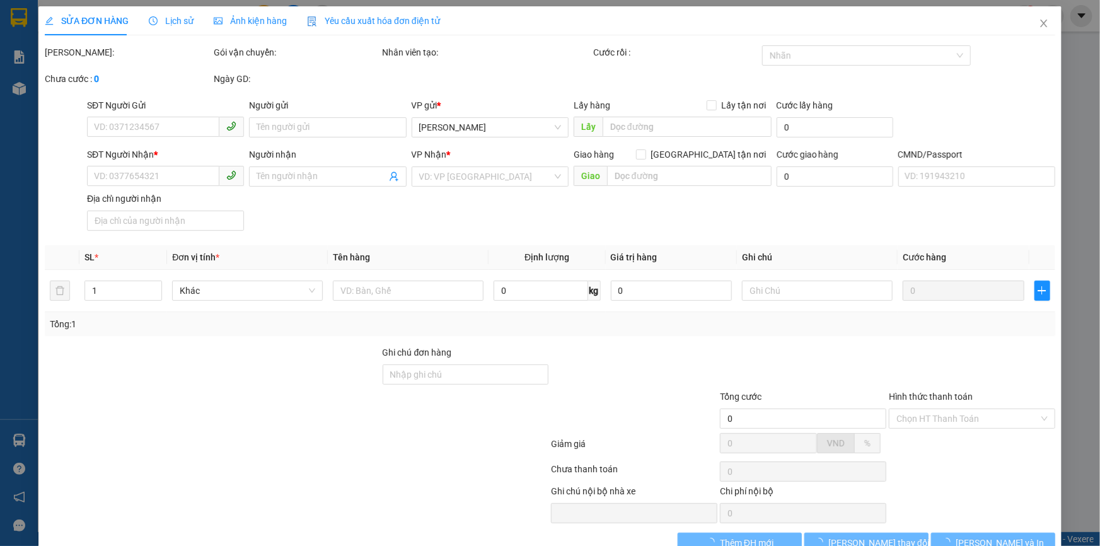
type input "30.000"
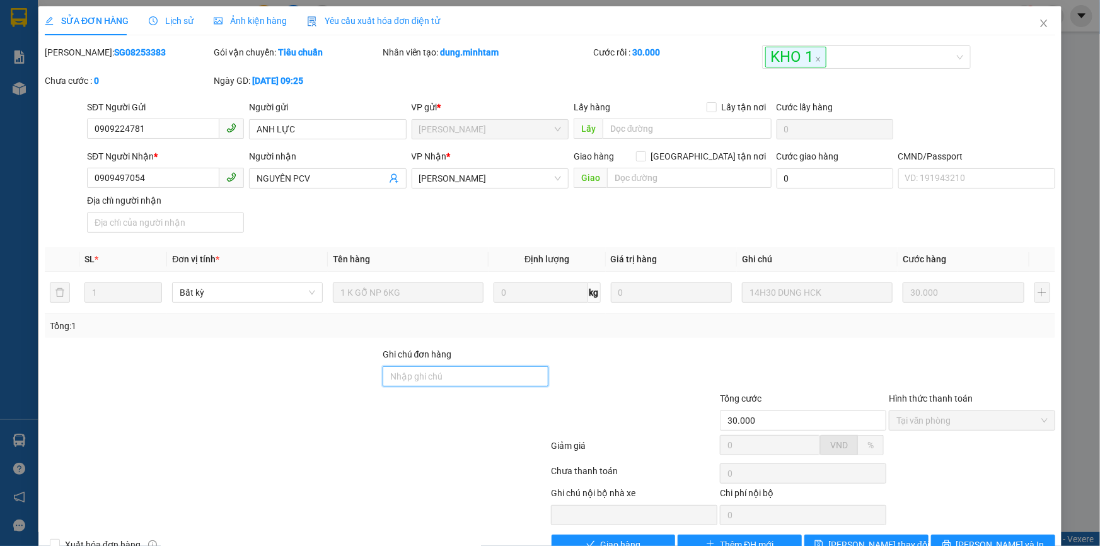
click at [453, 370] on input "Ghi chú đơn hàng" at bounding box center [466, 376] width 166 height 20
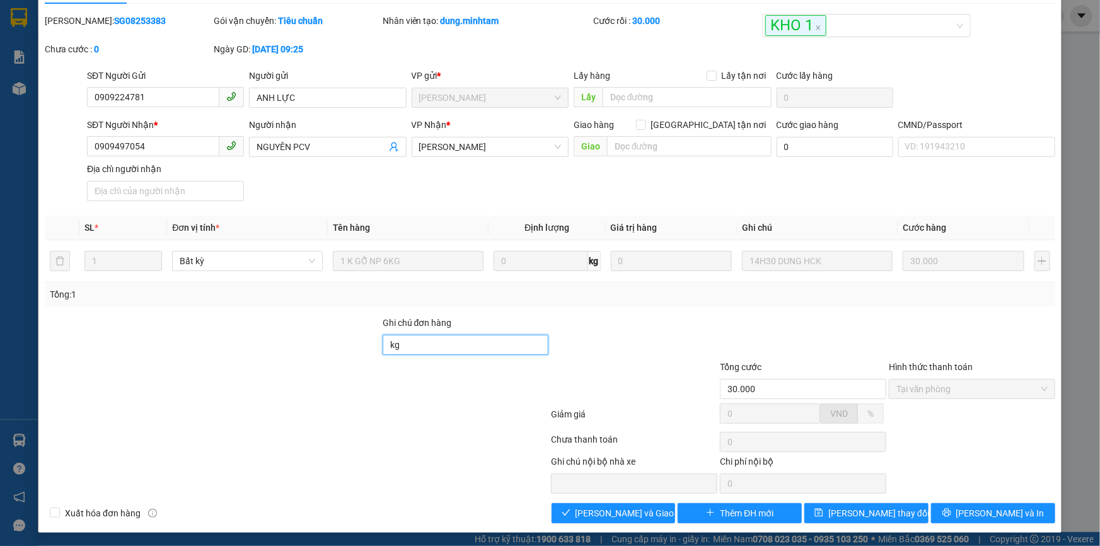
scroll to position [35, 0]
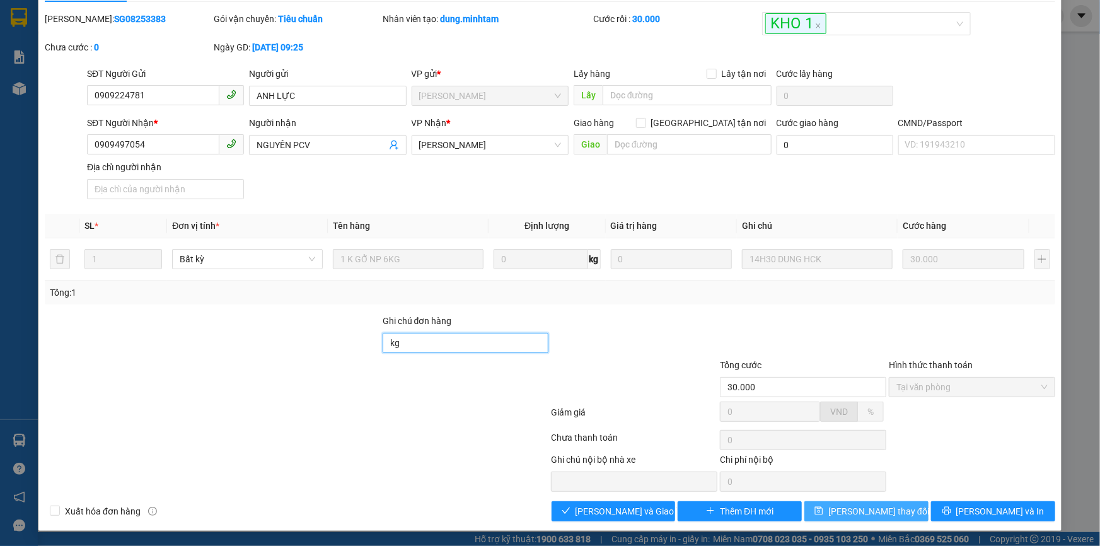
type input "kg"
click at [878, 506] on span "[PERSON_NAME] thay đổi" at bounding box center [878, 511] width 101 height 14
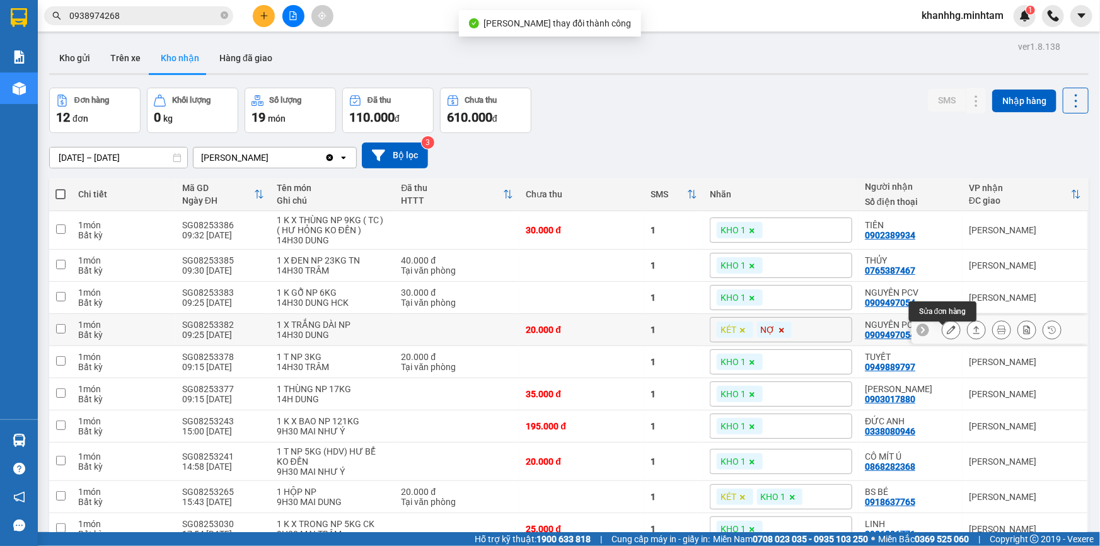
click at [947, 334] on icon at bounding box center [951, 329] width 9 height 9
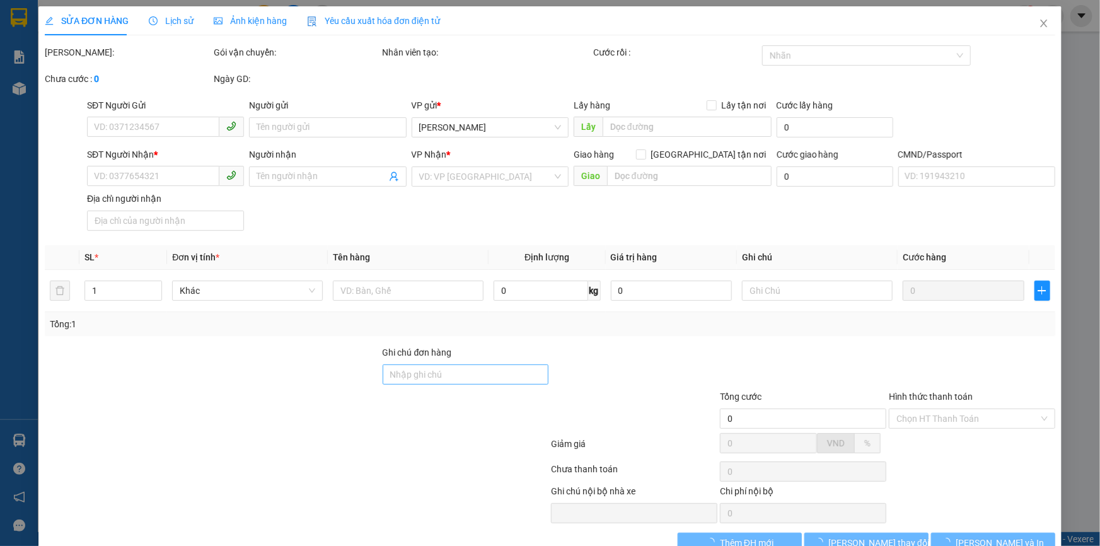
type input "0932143533"
type input "ANH TÚ"
type input "0909497054"
type input "NGUYÊN PCV"
type input "20.000"
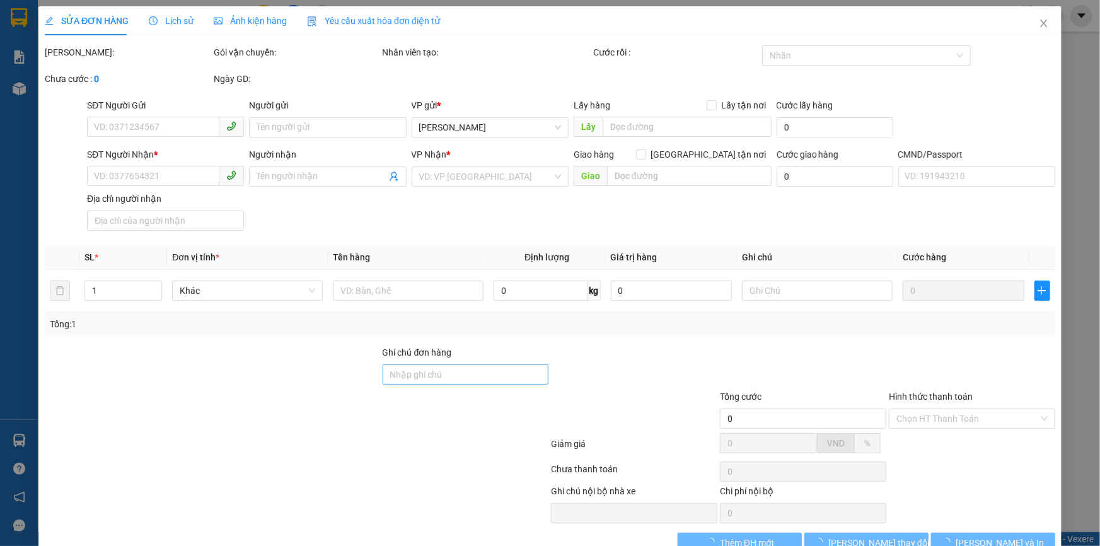
type input "20.000"
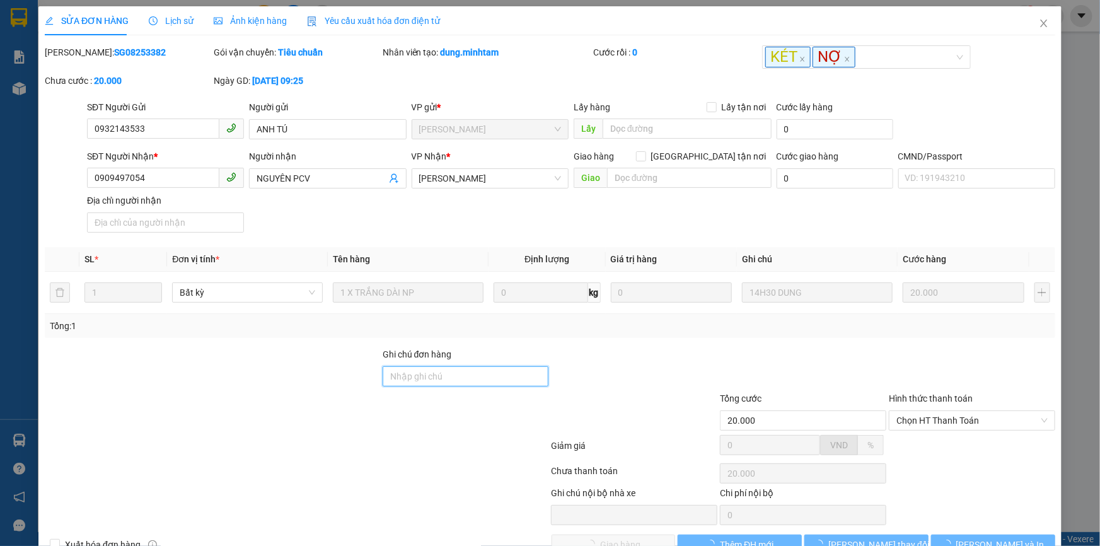
click at [521, 369] on input "Ghi chú đơn hàng" at bounding box center [466, 376] width 166 height 20
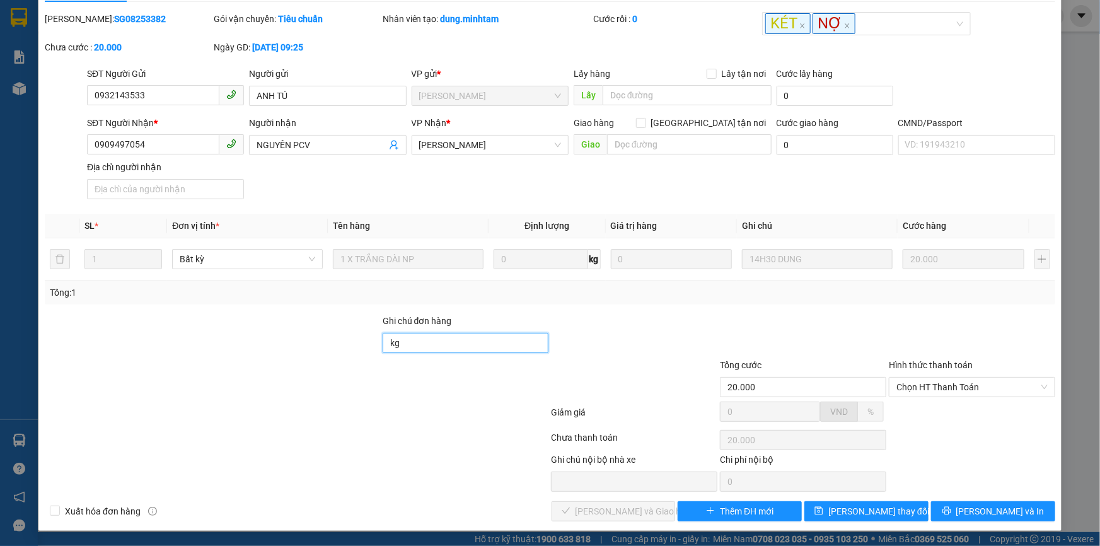
scroll to position [35, 0]
type input "kg"
click at [866, 506] on span "[PERSON_NAME] thay đổi" at bounding box center [878, 511] width 101 height 14
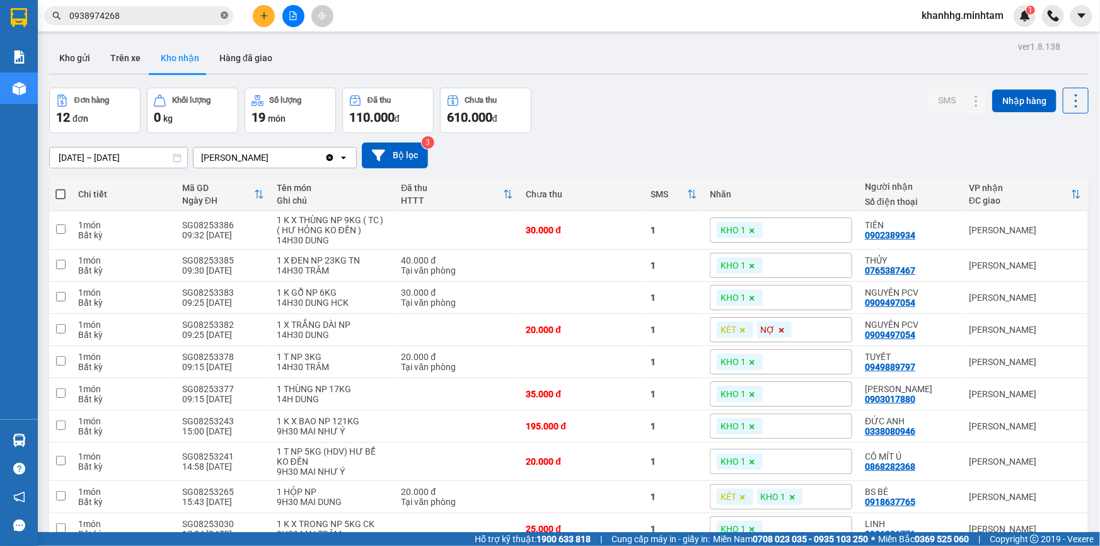
click at [224, 12] on icon "close-circle" at bounding box center [225, 15] width 8 height 8
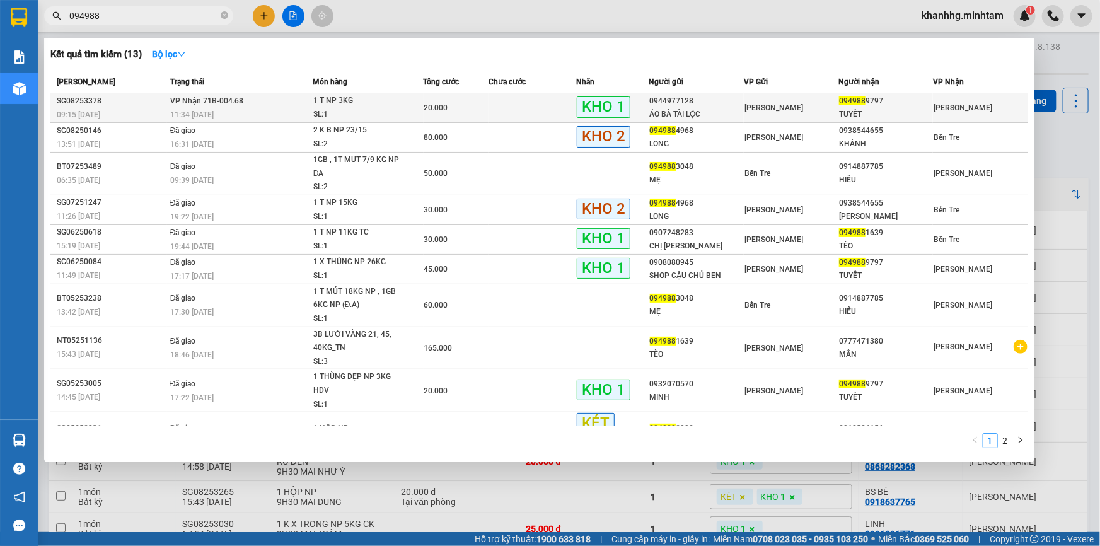
type input "094988"
click at [857, 106] on div "094988 9797" at bounding box center [885, 101] width 93 height 13
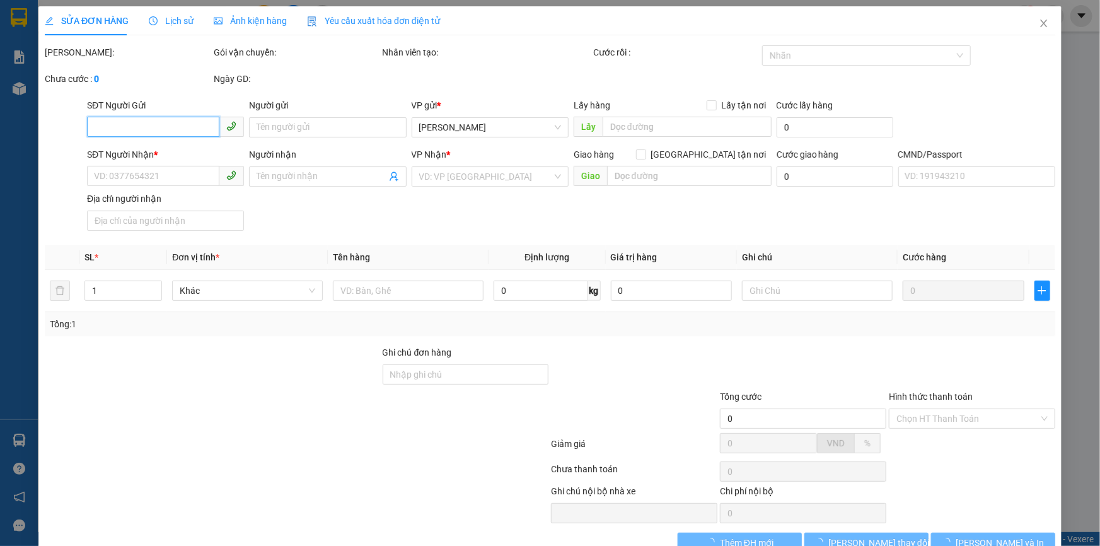
type input "0944977128"
type input "ÁO BÀ TÀI LỘC"
type input "0949889797"
type input "TUYẾT"
type input "DG"
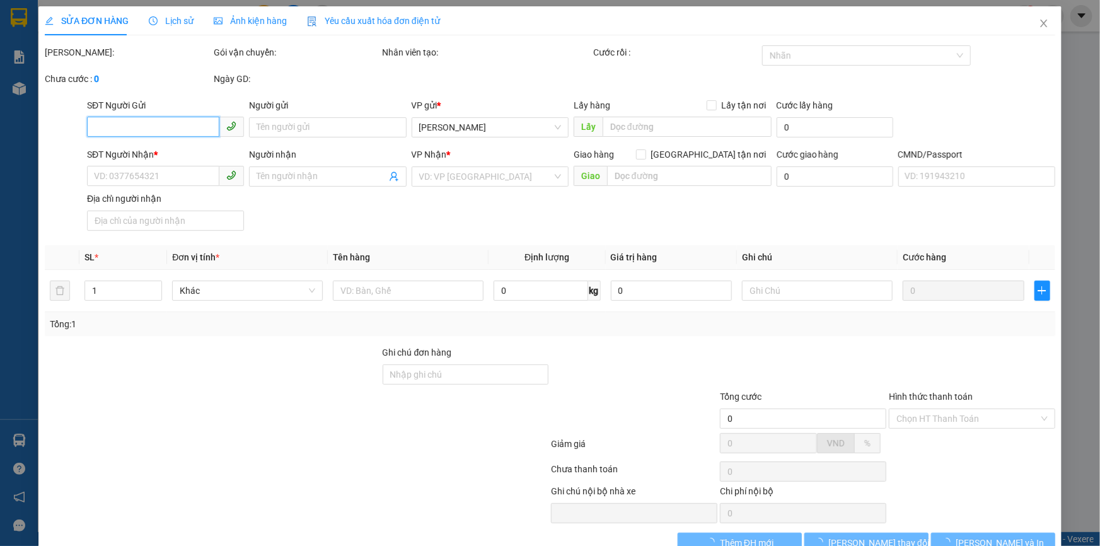
type input "20.000"
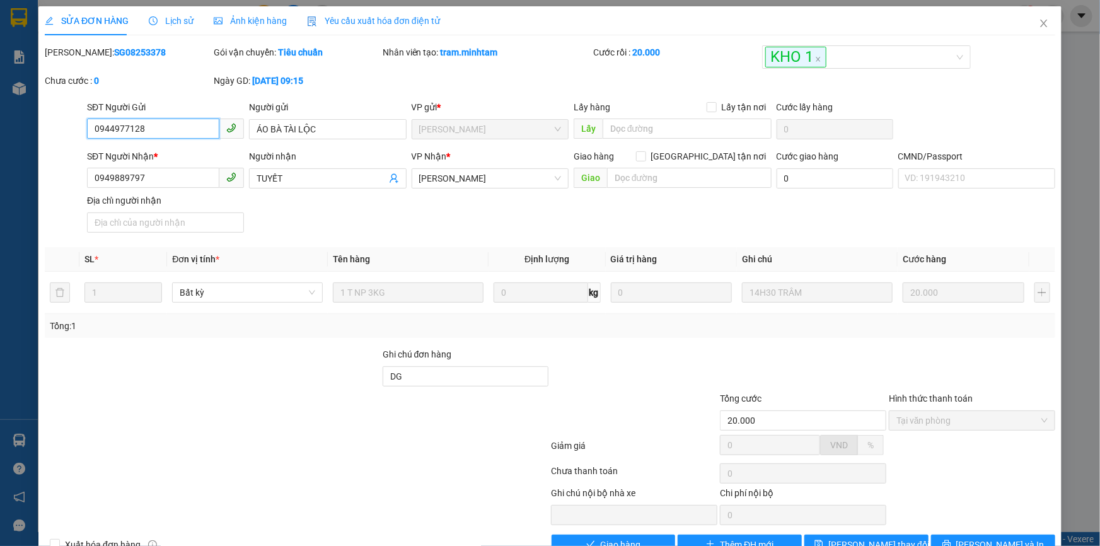
scroll to position [35, 0]
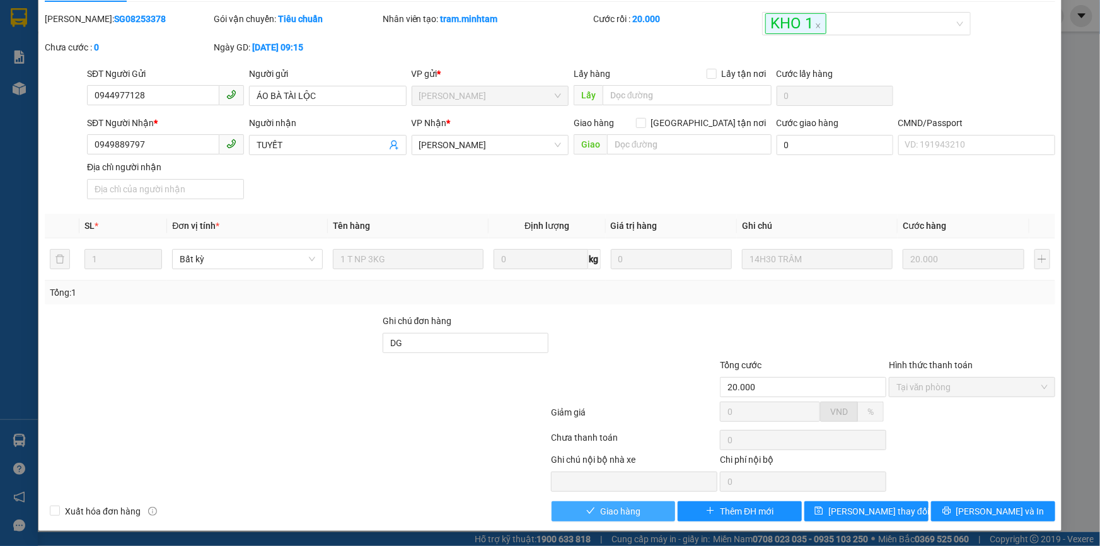
click at [617, 506] on span "Giao hàng" at bounding box center [620, 511] width 40 height 14
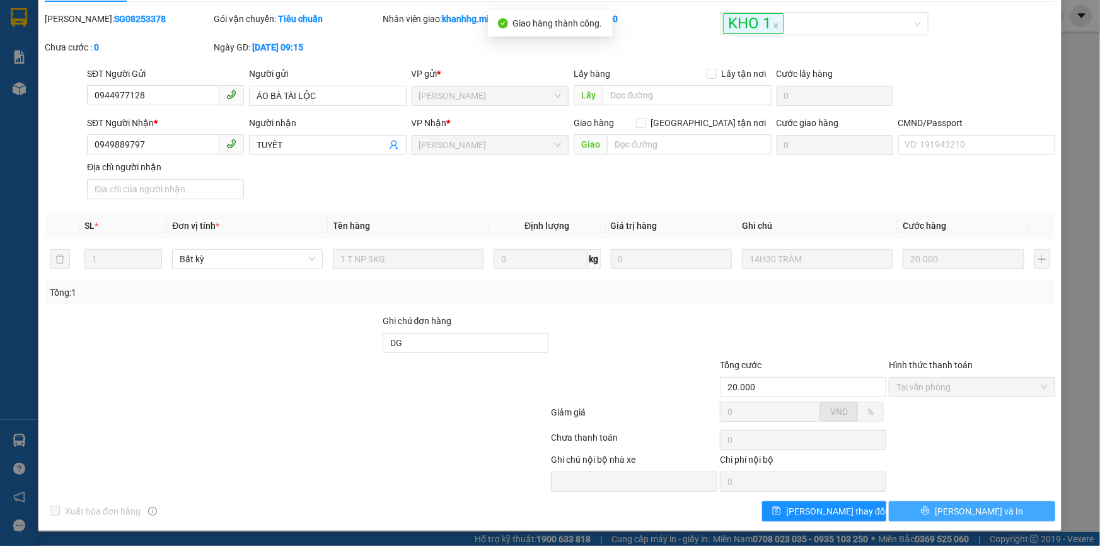
click at [964, 513] on span "[PERSON_NAME] và In" at bounding box center [979, 511] width 88 height 14
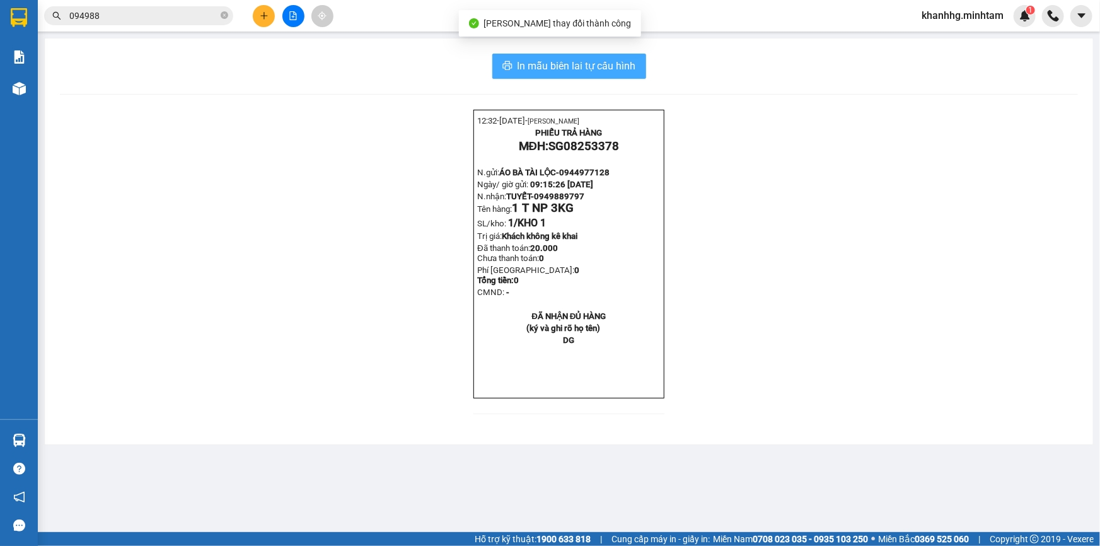
click at [623, 61] on span "In mẫu biên lai tự cấu hình" at bounding box center [576, 66] width 118 height 16
click at [202, 20] on input "094988" at bounding box center [143, 16] width 149 height 14
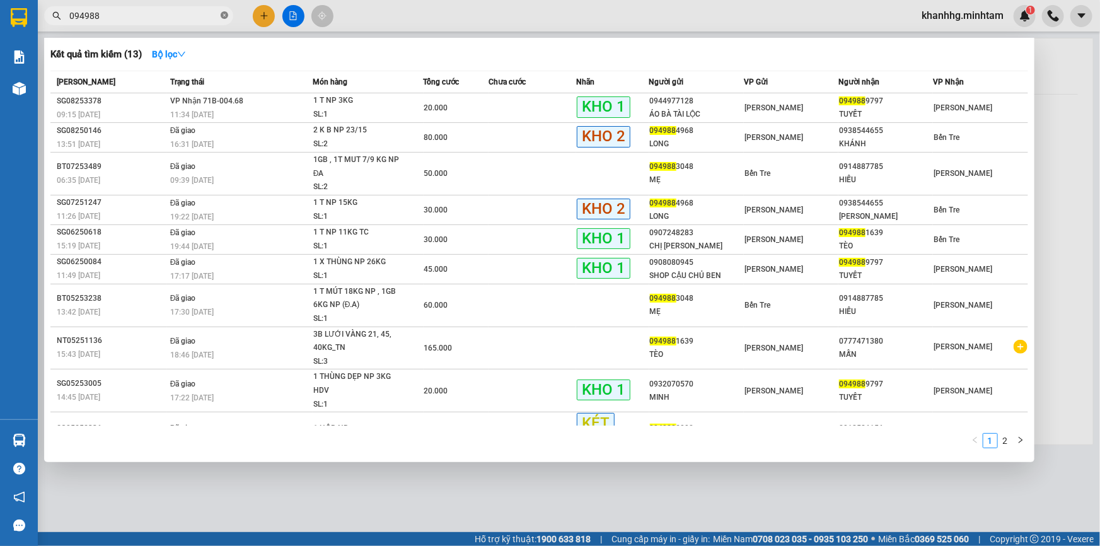
click at [224, 18] on icon "close-circle" at bounding box center [225, 15] width 8 height 8
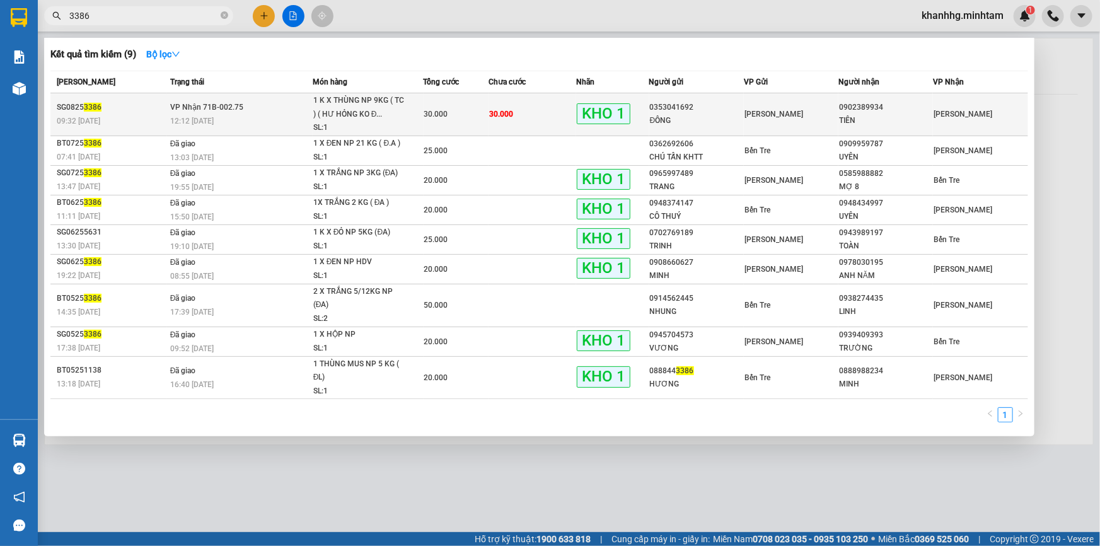
type input "3386"
click at [867, 126] on div "TIÊN" at bounding box center [885, 120] width 93 height 13
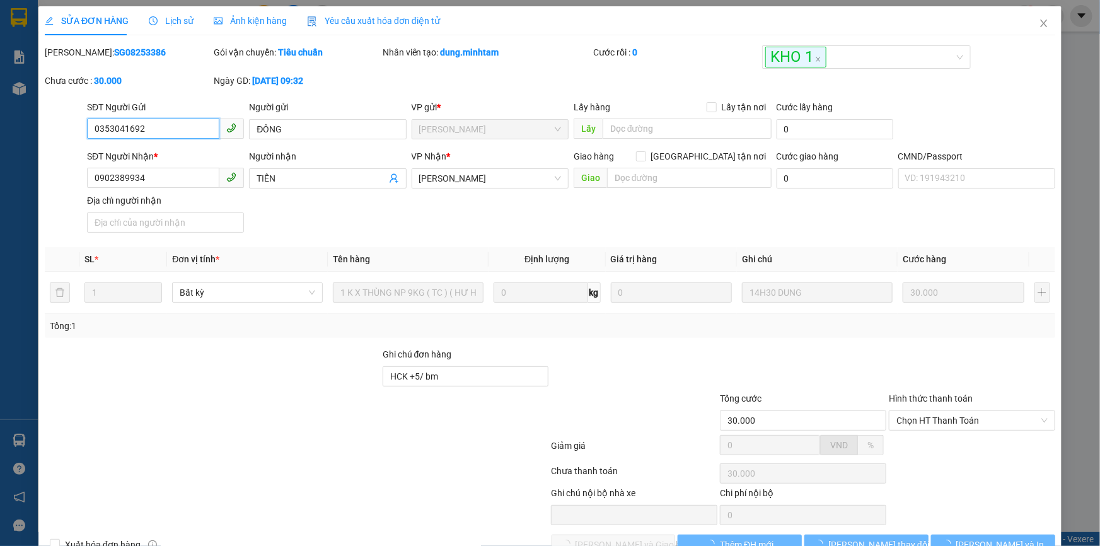
type input "0353041692"
type input "ĐÔNG"
type input "0902389934"
type input "TIÊN"
type input "HCK +5/ bm"
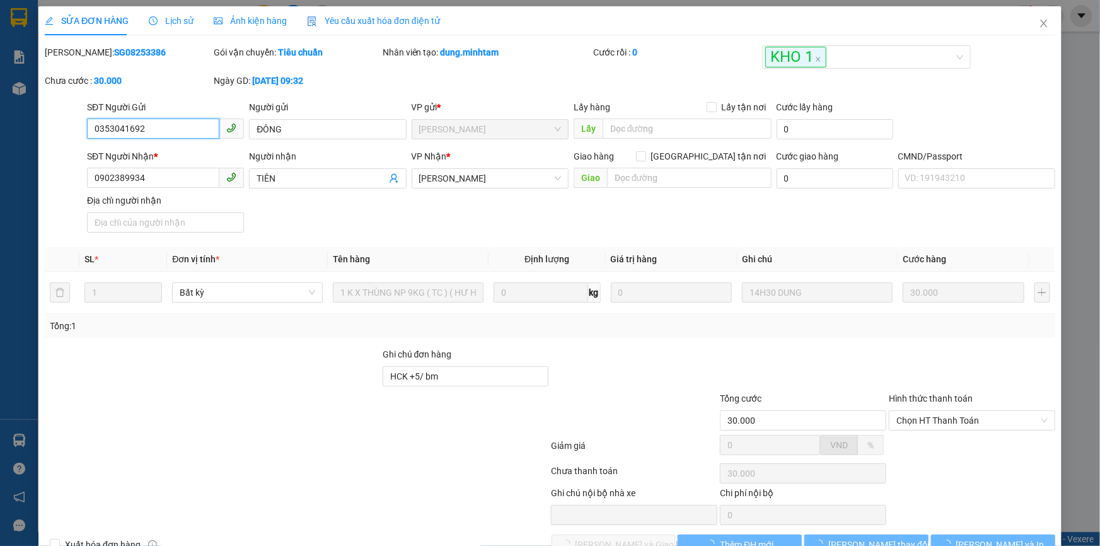
type input "30.000"
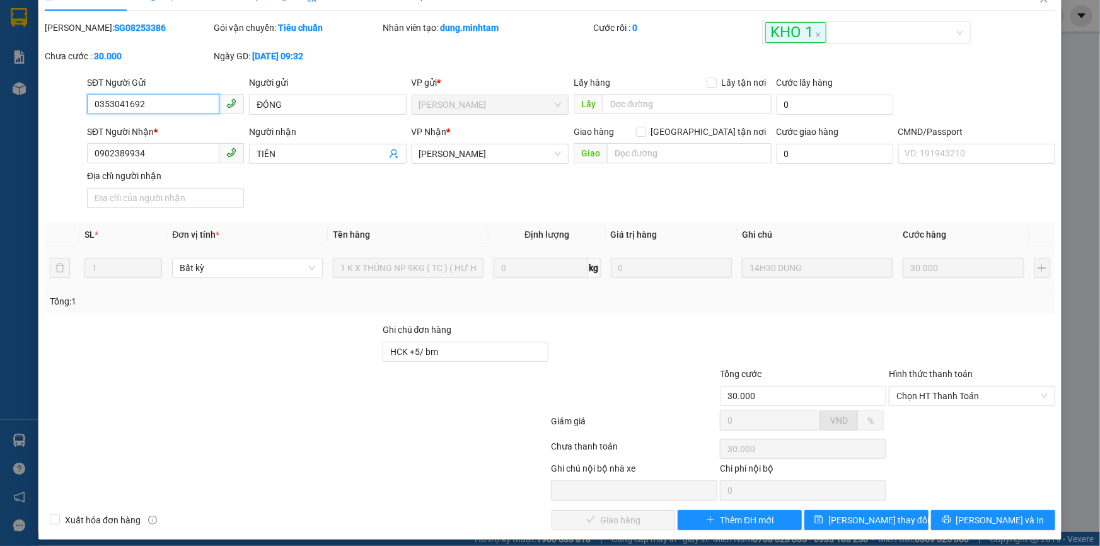
scroll to position [35, 0]
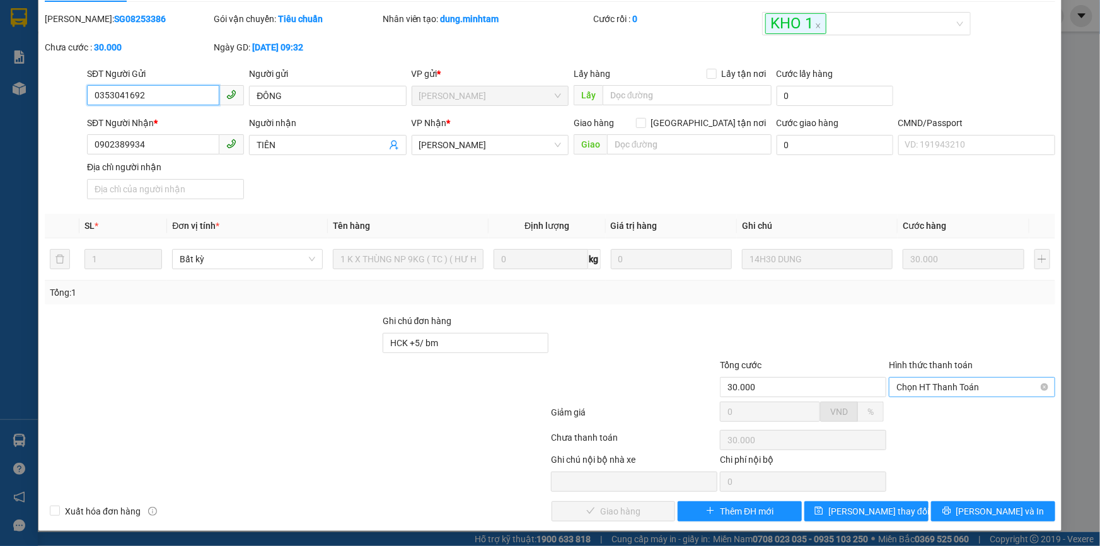
click at [941, 384] on span "Chọn HT Thanh Toán" at bounding box center [971, 387] width 151 height 19
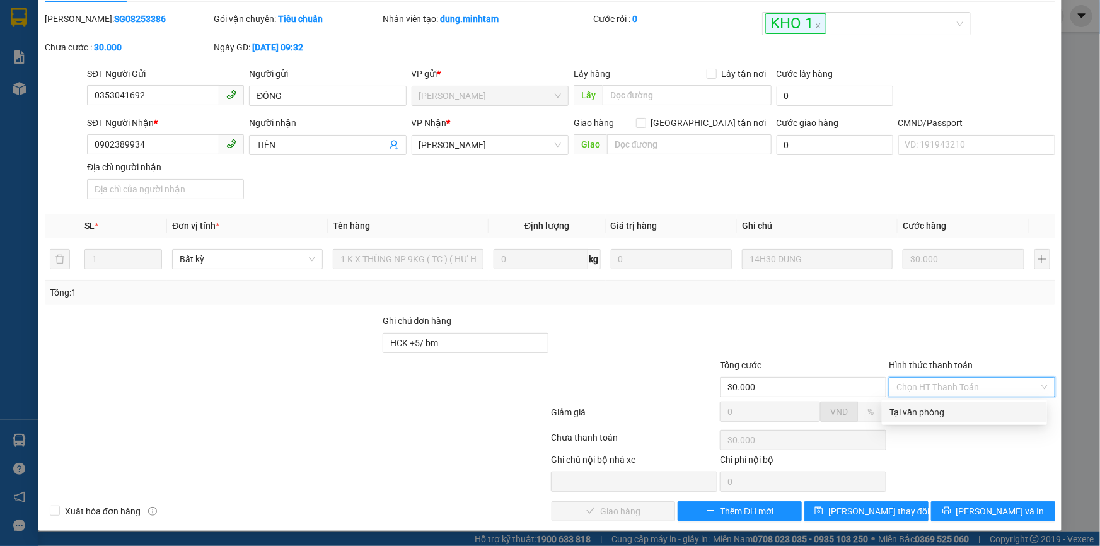
click at [901, 407] on div "Tại văn phòng" at bounding box center [964, 412] width 150 height 14
type input "0"
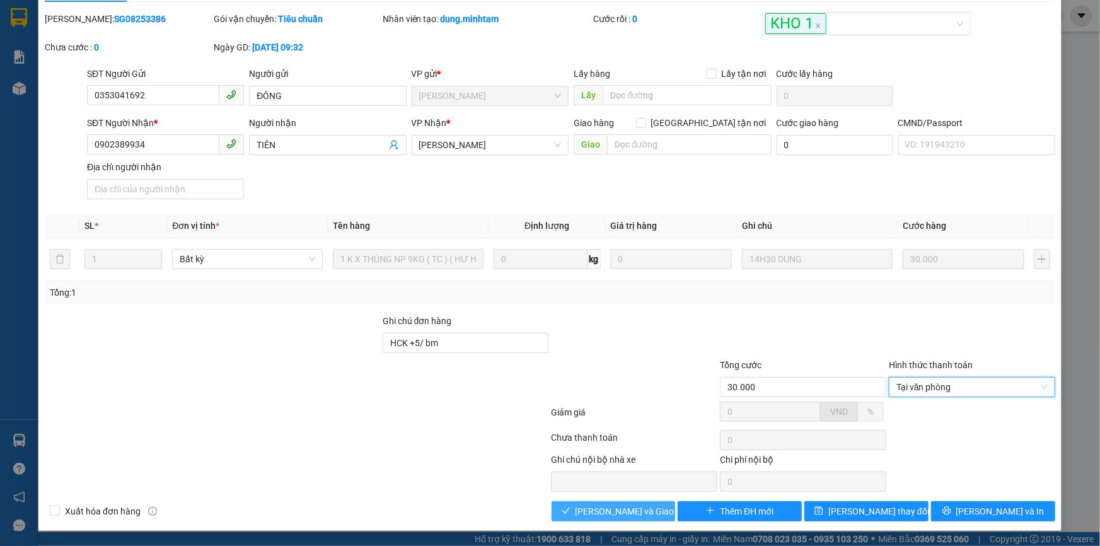
drag, startPoint x: 606, startPoint y: 505, endPoint x: 616, endPoint y: 497, distance: 13.0
click at [606, 505] on span "[PERSON_NAME] và Giao hàng" at bounding box center [635, 511] width 121 height 14
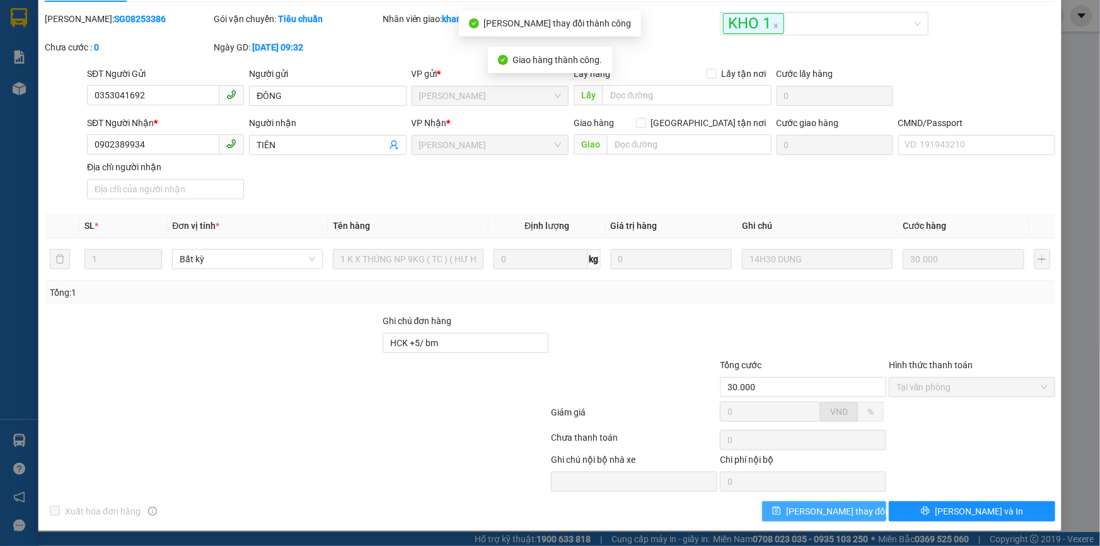
click at [810, 510] on span "[PERSON_NAME] thay đổi" at bounding box center [836, 511] width 101 height 14
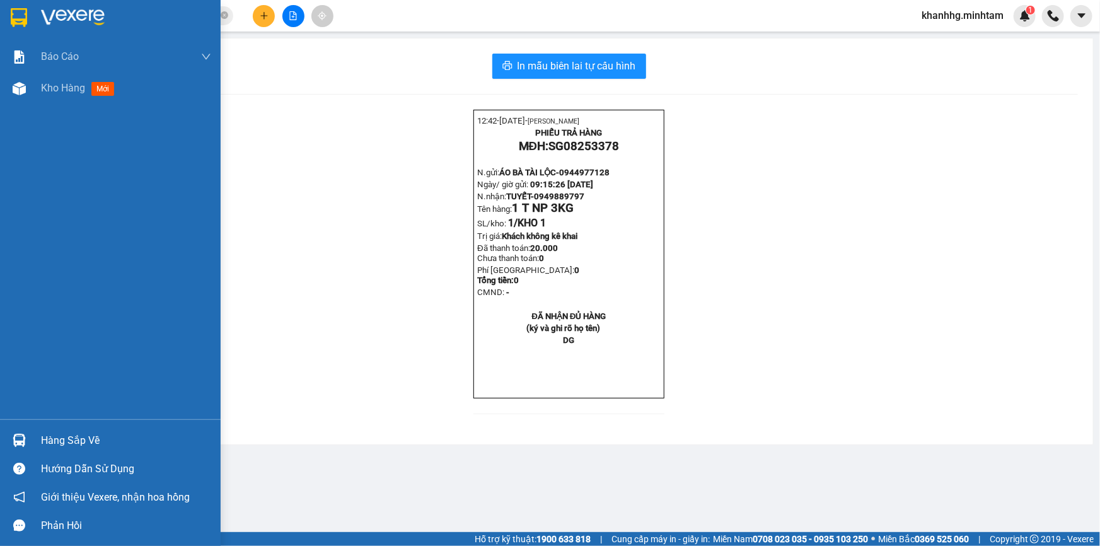
click at [62, 432] on div "Hàng sắp về" at bounding box center [126, 440] width 170 height 19
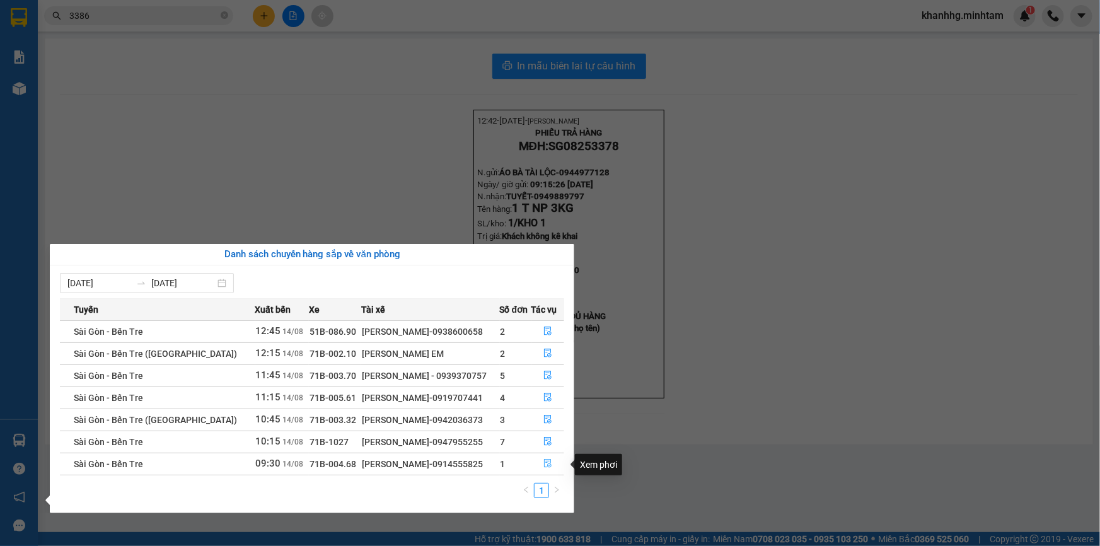
click at [545, 466] on icon "file-done" at bounding box center [548, 463] width 8 height 9
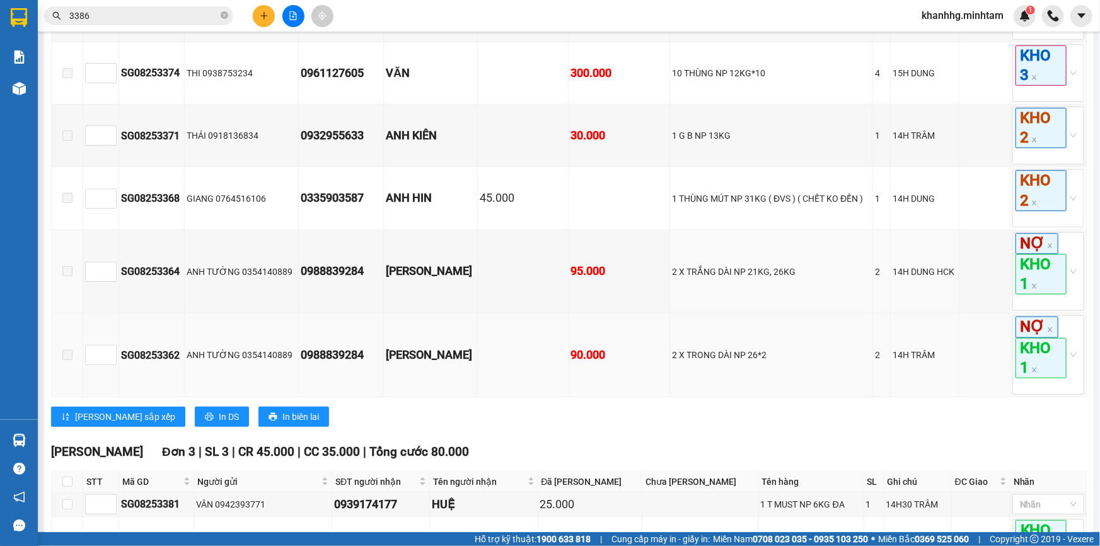
scroll to position [491, 0]
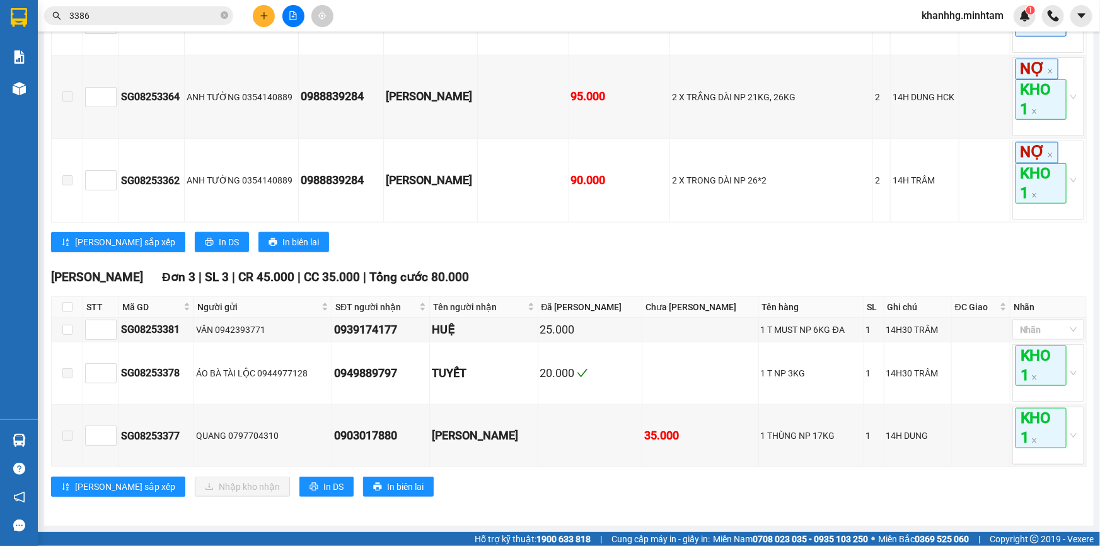
click at [72, 306] on th at bounding box center [68, 307] width 32 height 21
click at [70, 307] on input "checkbox" at bounding box center [67, 307] width 10 height 10
checkbox input "true"
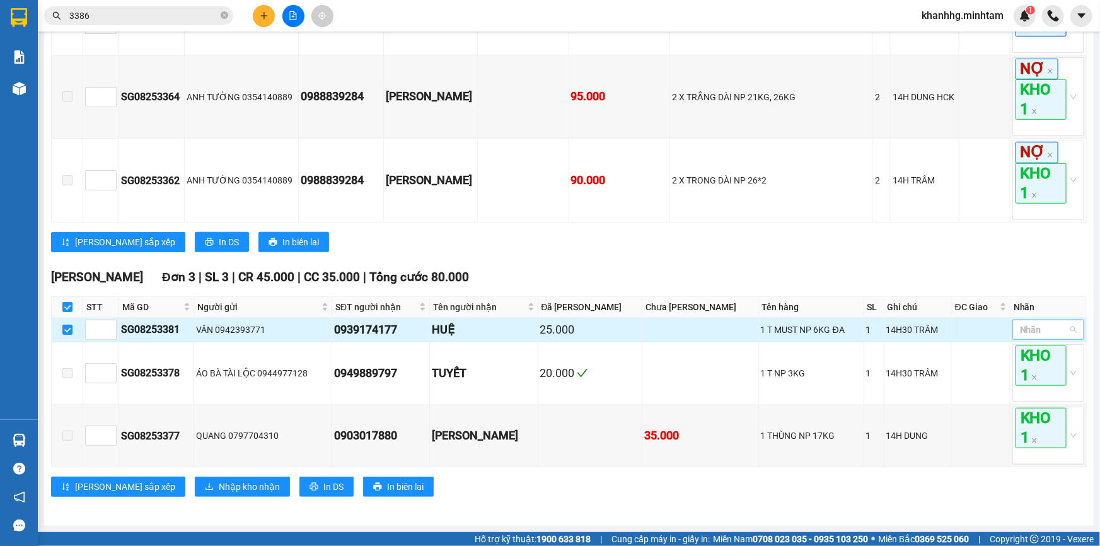
click at [1030, 330] on div at bounding box center [1041, 329] width 53 height 15
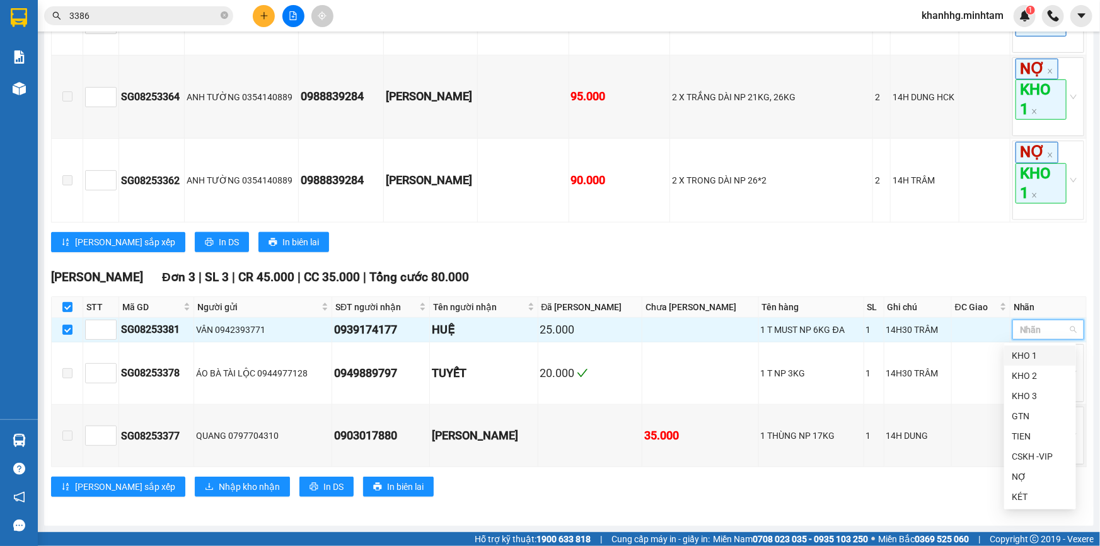
click at [1024, 355] on div "KHO 1" at bounding box center [1040, 356] width 57 height 14
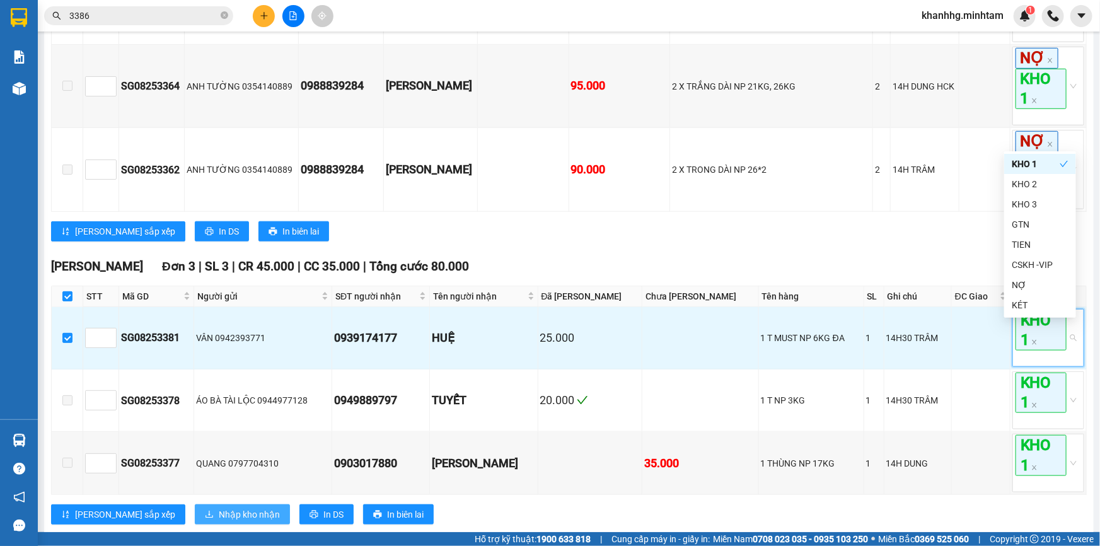
click at [219, 521] on span "Nhập kho nhận" at bounding box center [249, 514] width 61 height 14
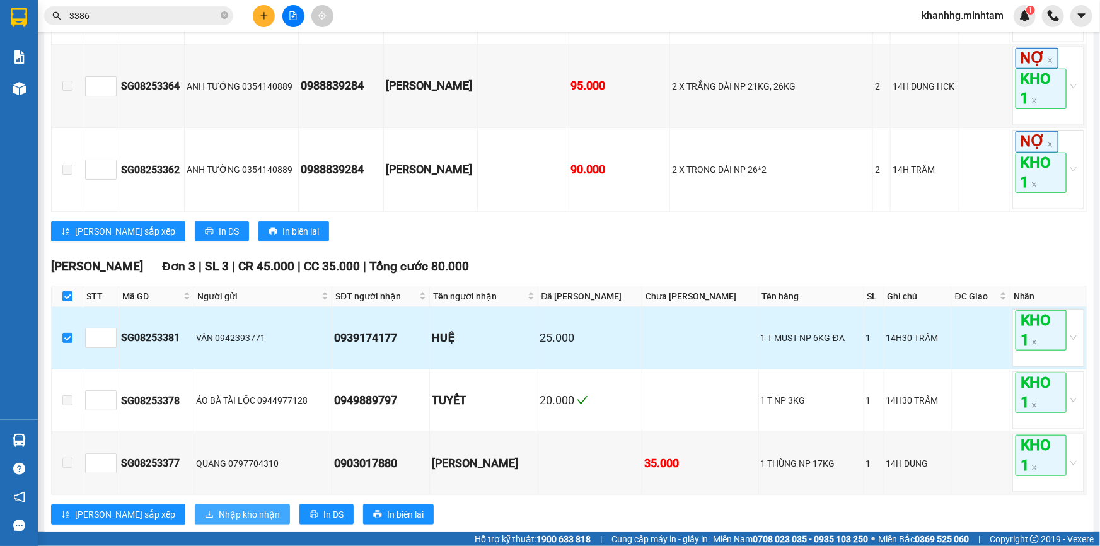
scroll to position [529, 0]
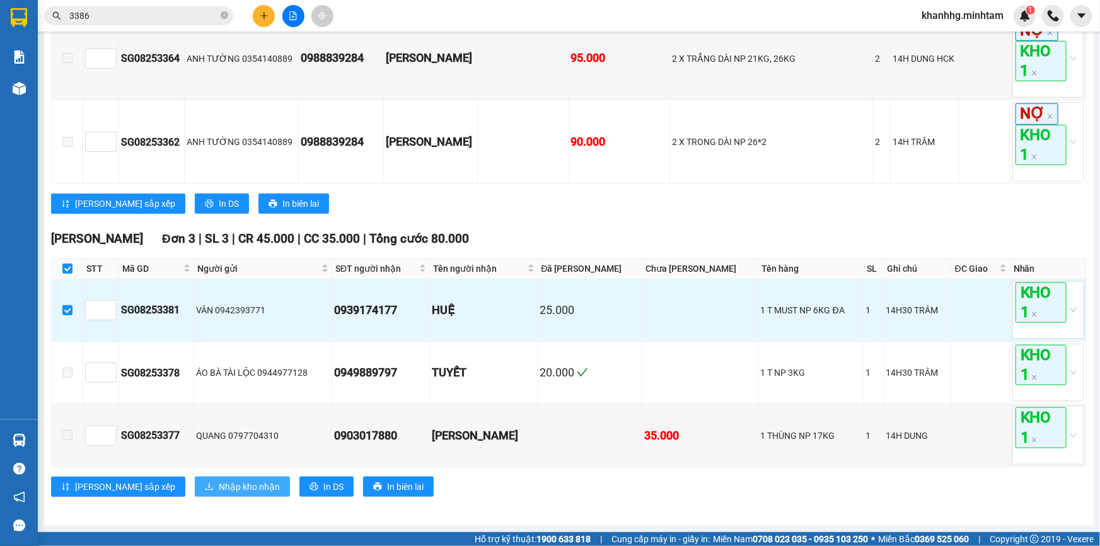
click at [219, 490] on span "Nhập kho nhận" at bounding box center [249, 487] width 61 height 14
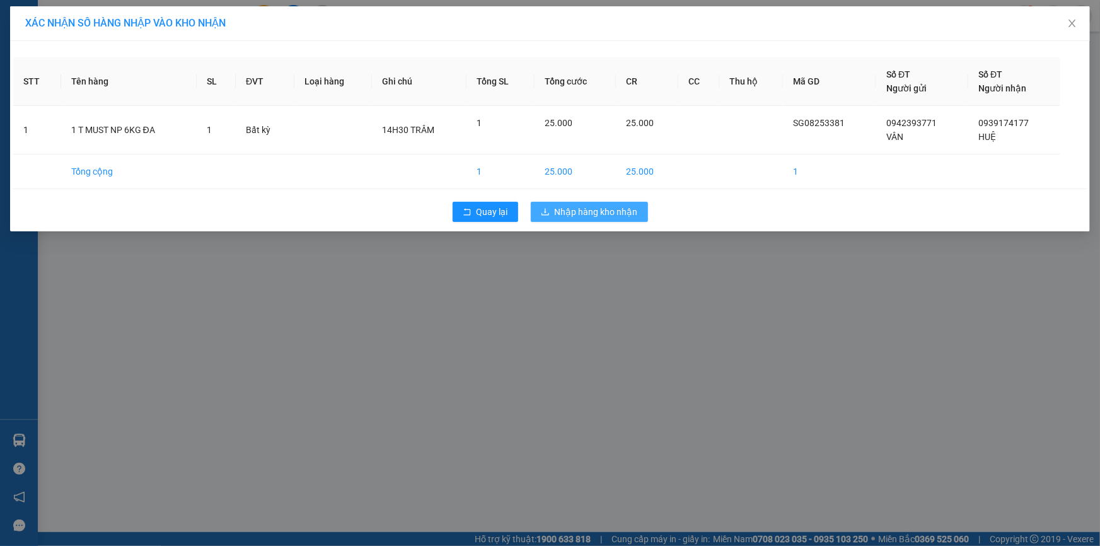
click at [605, 209] on span "Nhập hàng kho nhận" at bounding box center [596, 212] width 83 height 14
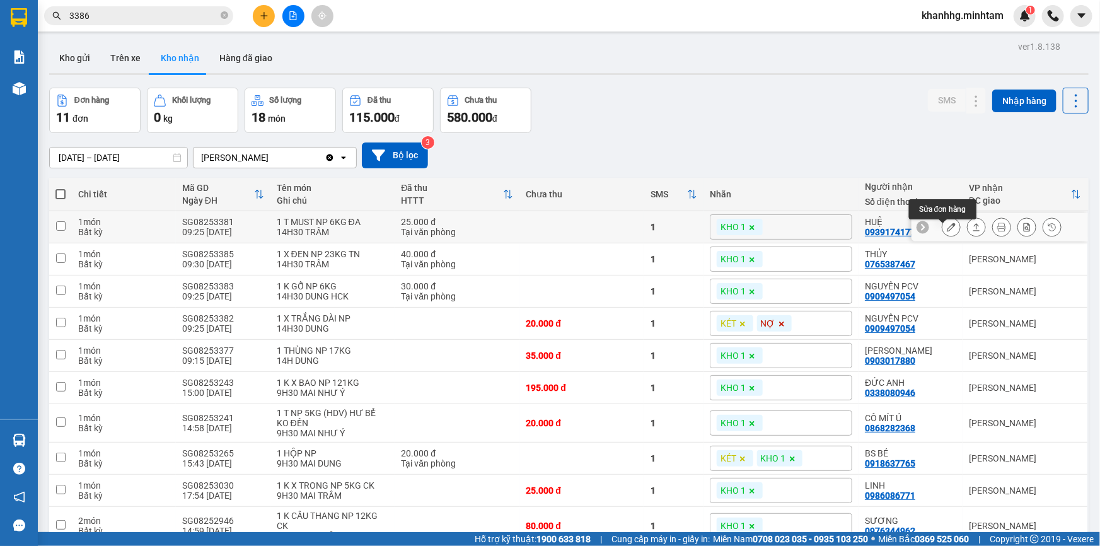
click at [944, 225] on button at bounding box center [951, 227] width 18 height 22
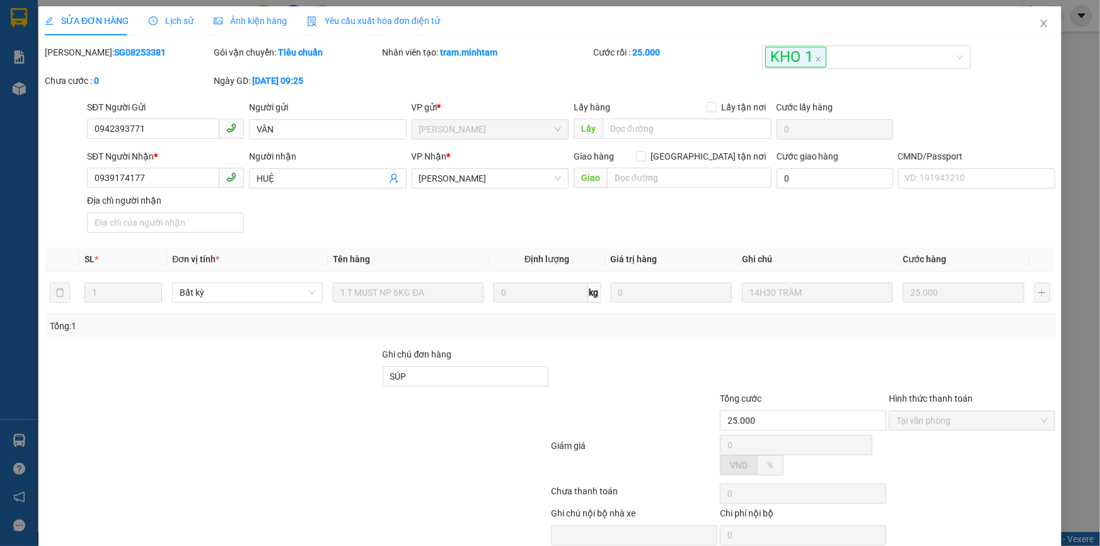
type input "0942393771"
type input "VÂN"
type input "0939174177"
type input "HUỆ"
type input "SÚP"
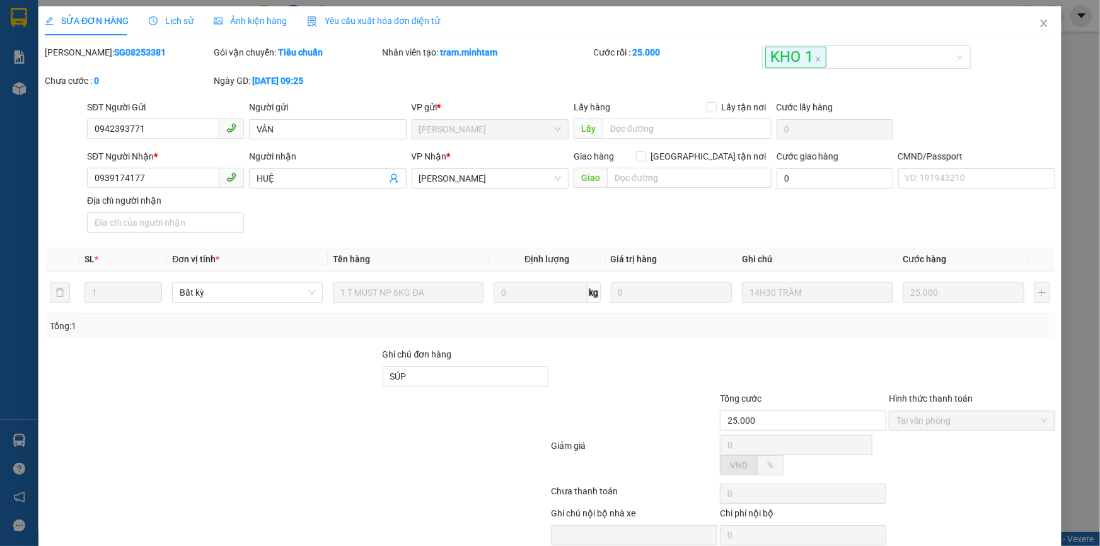
type input "25.000"
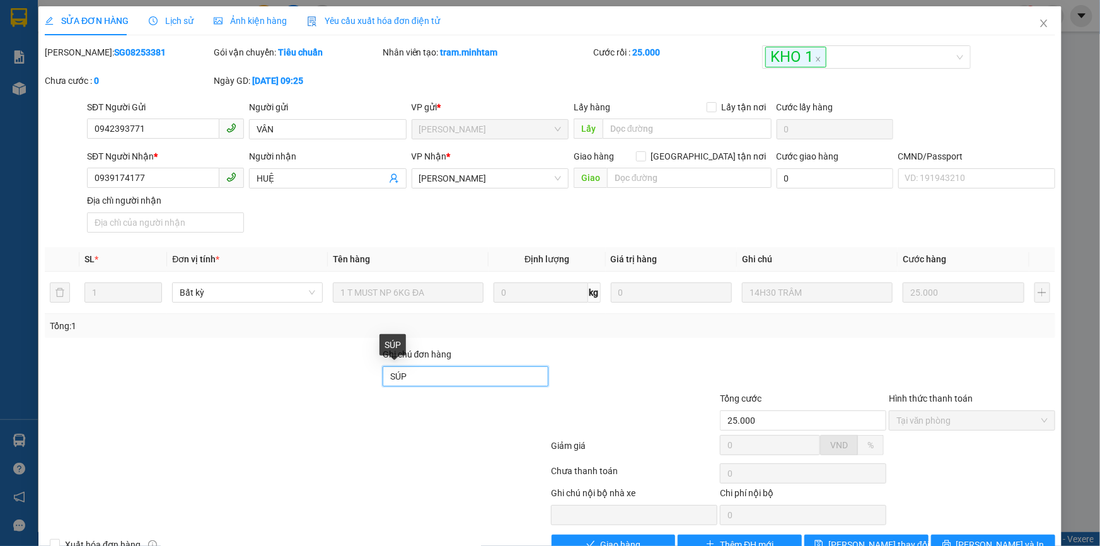
click at [429, 378] on input "SÚP" at bounding box center [466, 376] width 166 height 20
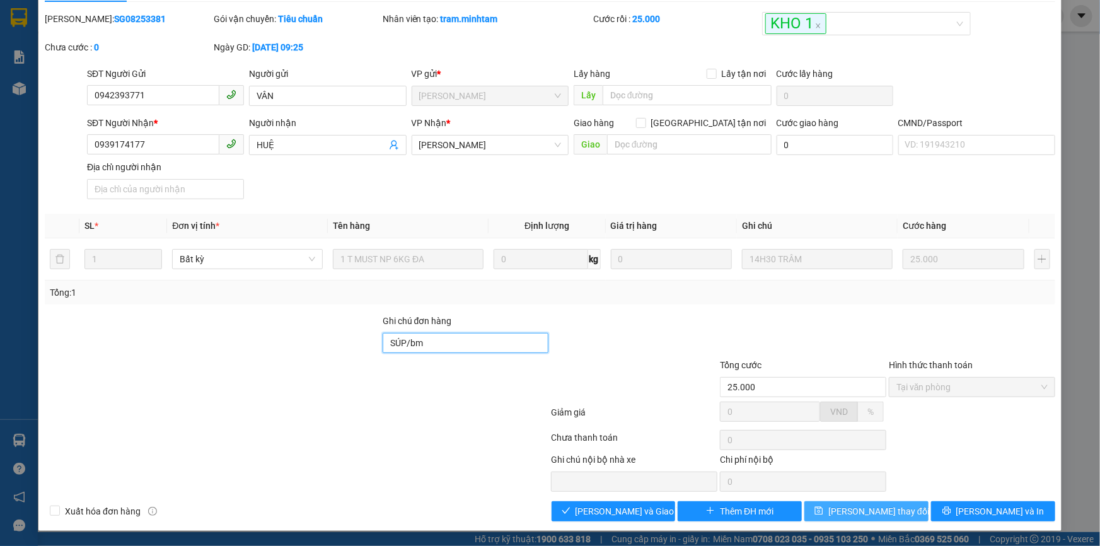
type input "SÚP/bm"
click at [878, 509] on span "[PERSON_NAME] thay đổi" at bounding box center [878, 511] width 101 height 14
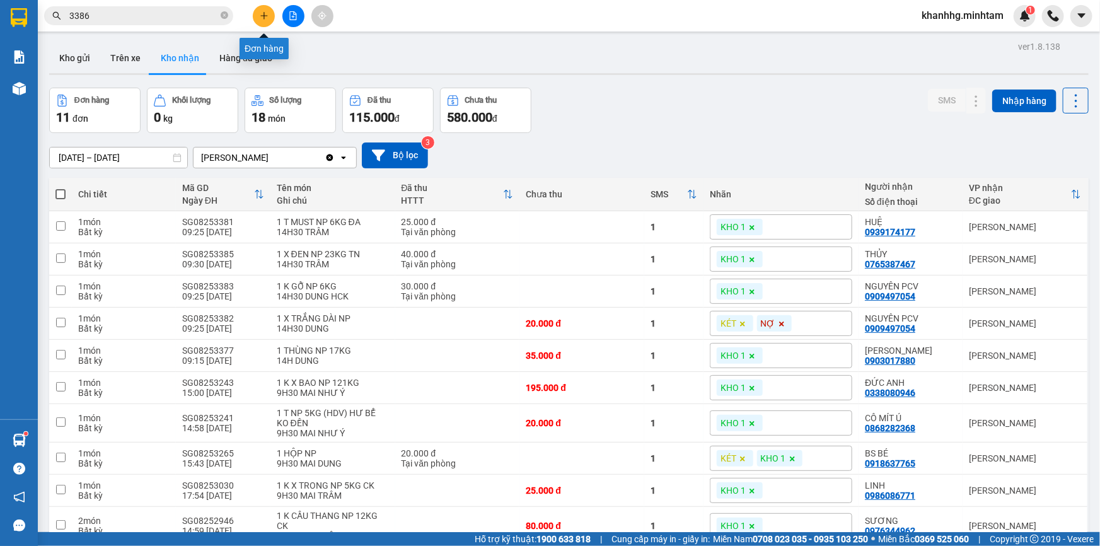
click at [269, 18] on button at bounding box center [264, 16] width 22 height 22
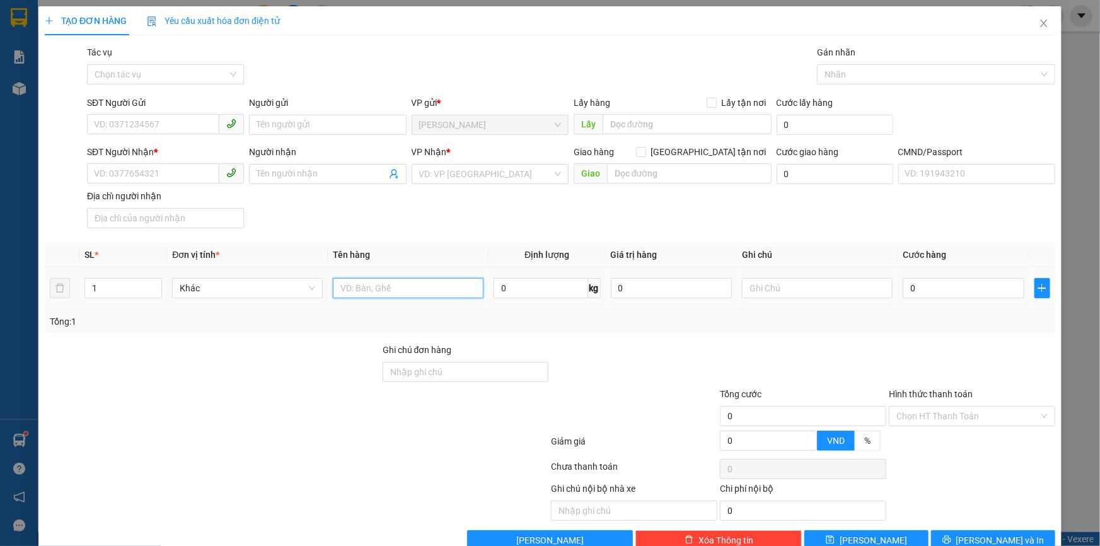
click at [346, 285] on input "text" at bounding box center [408, 288] width 151 height 20
type input "5T 18-16-15-23-5KG _ TC"
click at [109, 116] on input "SĐT Người Gửi" at bounding box center [153, 124] width 132 height 20
type input "0938795098"
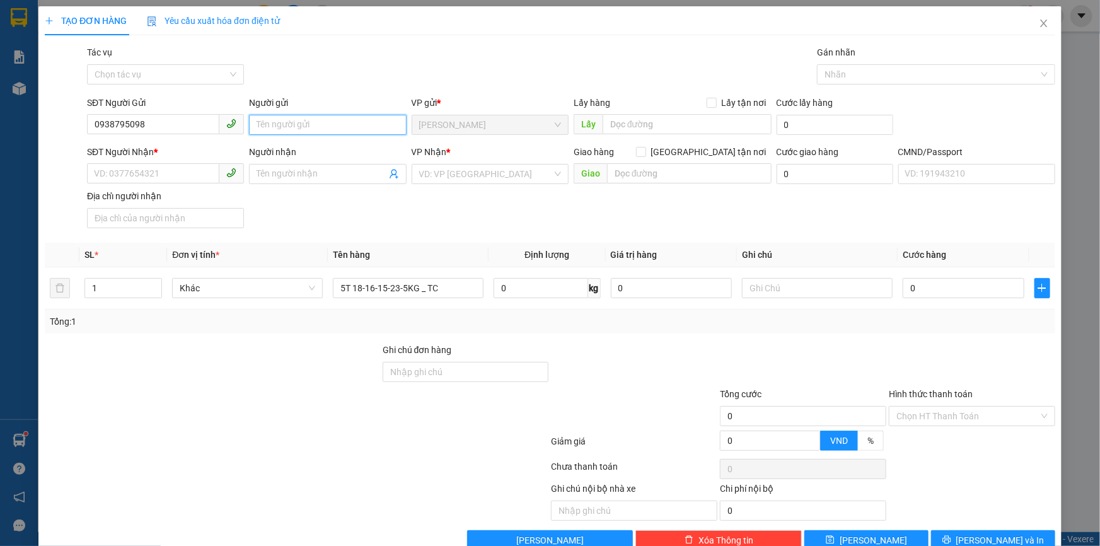
click at [309, 130] on input "Người gửi" at bounding box center [327, 125] width 157 height 20
drag, startPoint x: 156, startPoint y: 125, endPoint x: 88, endPoint y: 123, distance: 68.1
click at [88, 123] on input "0938795098" at bounding box center [153, 124] width 132 height 20
click at [107, 163] on div "SĐT Người Nhận *" at bounding box center [165, 154] width 157 height 19
drag, startPoint x: 151, startPoint y: 122, endPoint x: 89, endPoint y: 122, distance: 61.8
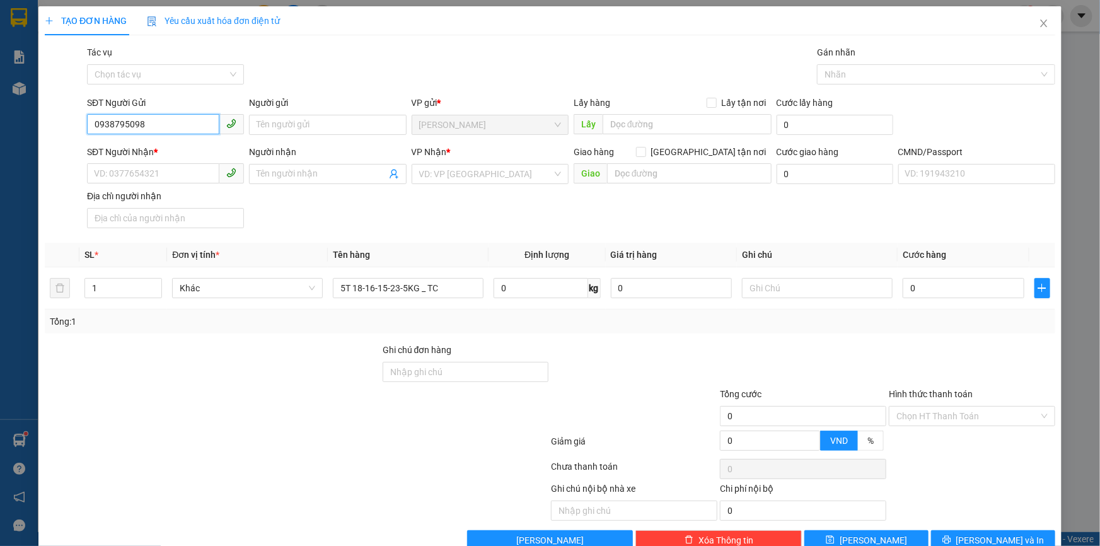
click at [89, 122] on input "0938795098" at bounding box center [153, 124] width 132 height 20
click at [136, 171] on input "SĐT Người Nhận *" at bounding box center [153, 173] width 132 height 20
paste input "0938795098"
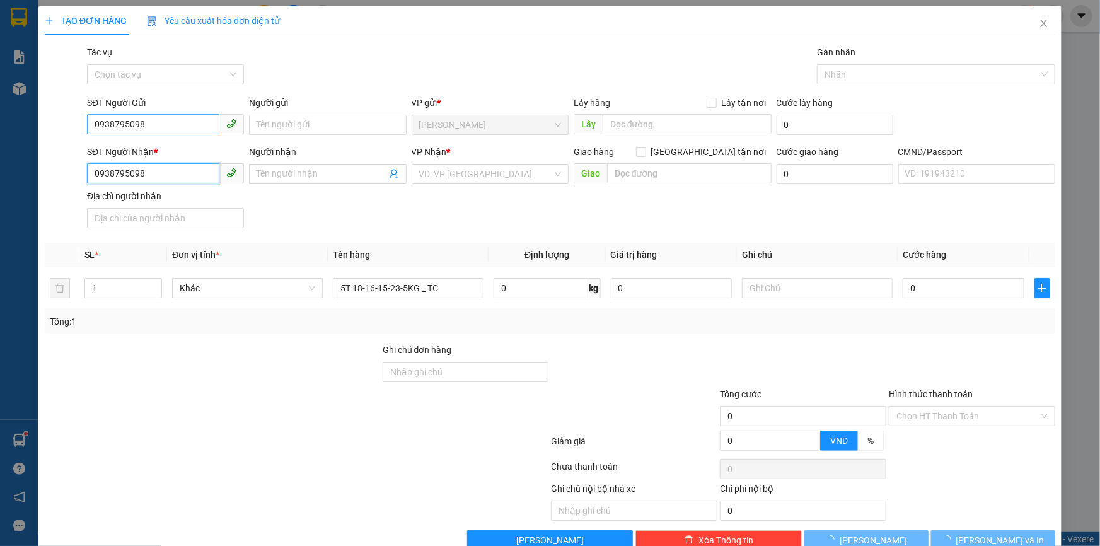
type input "0938795098"
click at [158, 126] on input "0938795098" at bounding box center [153, 124] width 132 height 20
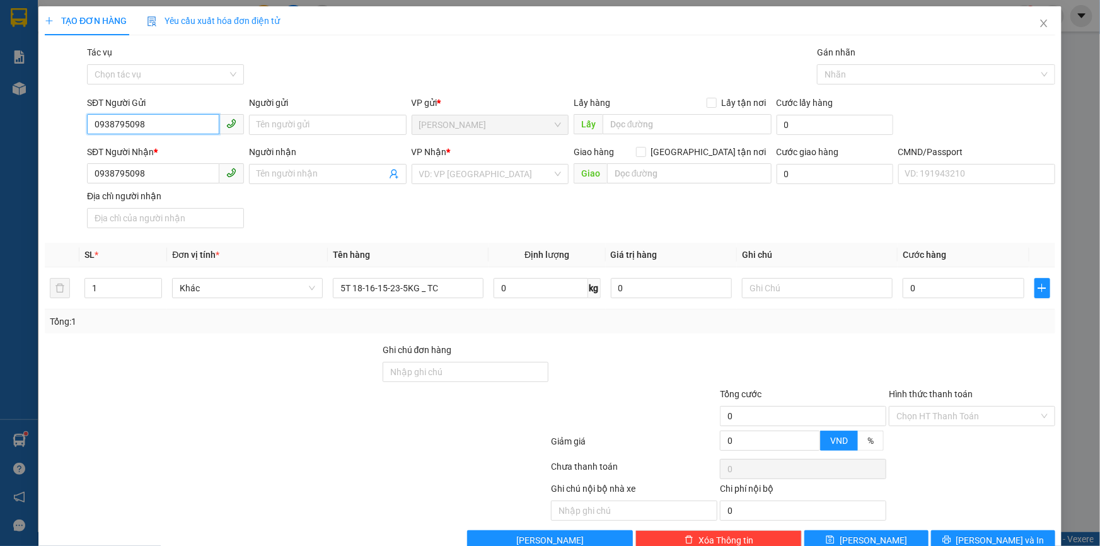
click at [157, 124] on input "0938795098" at bounding box center [153, 124] width 132 height 20
type input "0"
click at [157, 151] on div "0778966747 - DUNG" at bounding box center [164, 150] width 141 height 14
type input "0778966747"
type input "DUNG"
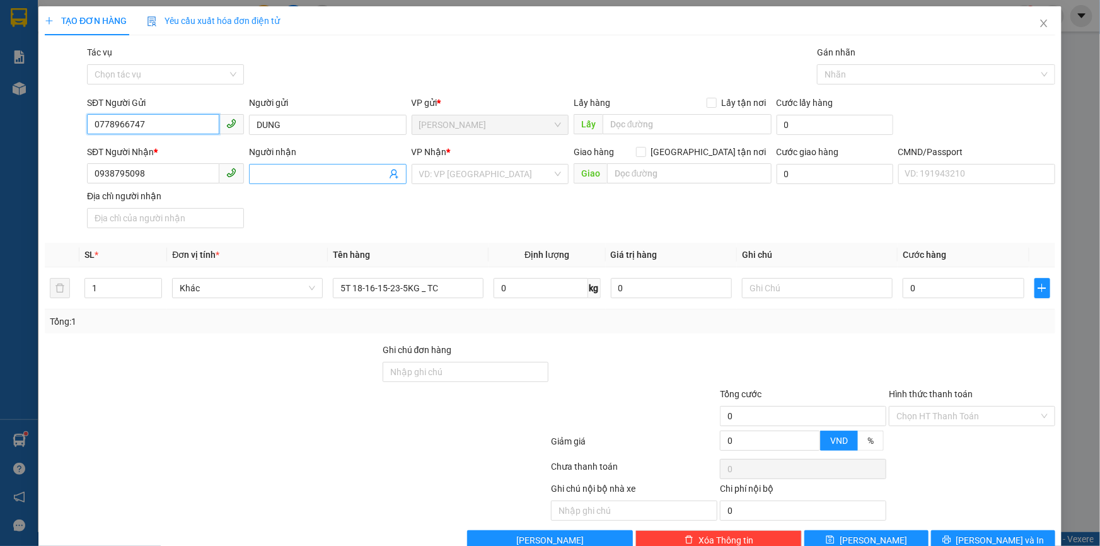
type input "0778966747"
click at [391, 178] on icon "user-add" at bounding box center [394, 174] width 10 height 10
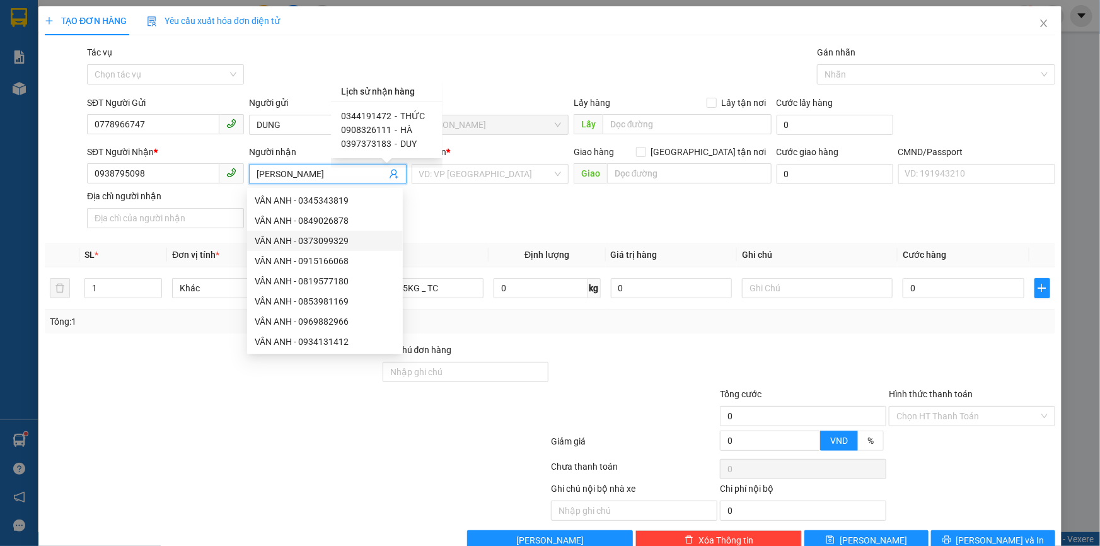
type input "[PERSON_NAME]"
click at [496, 218] on div "SĐT Người Nhận * 0938795098 Người nhận VÂN ANH VP Nhận * VD: VP [GEOGRAPHIC_DAT…" at bounding box center [570, 189] width 973 height 88
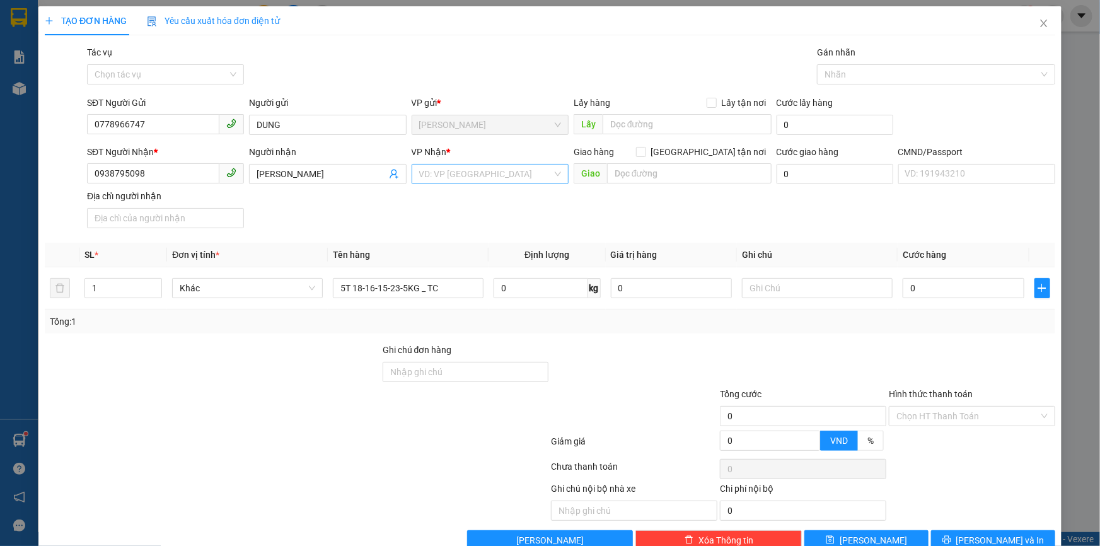
click at [478, 176] on input "search" at bounding box center [485, 173] width 133 height 19
click at [459, 235] on div "[PERSON_NAME]" at bounding box center [486, 241] width 141 height 14
click at [771, 291] on input "text" at bounding box center [817, 288] width 151 height 20
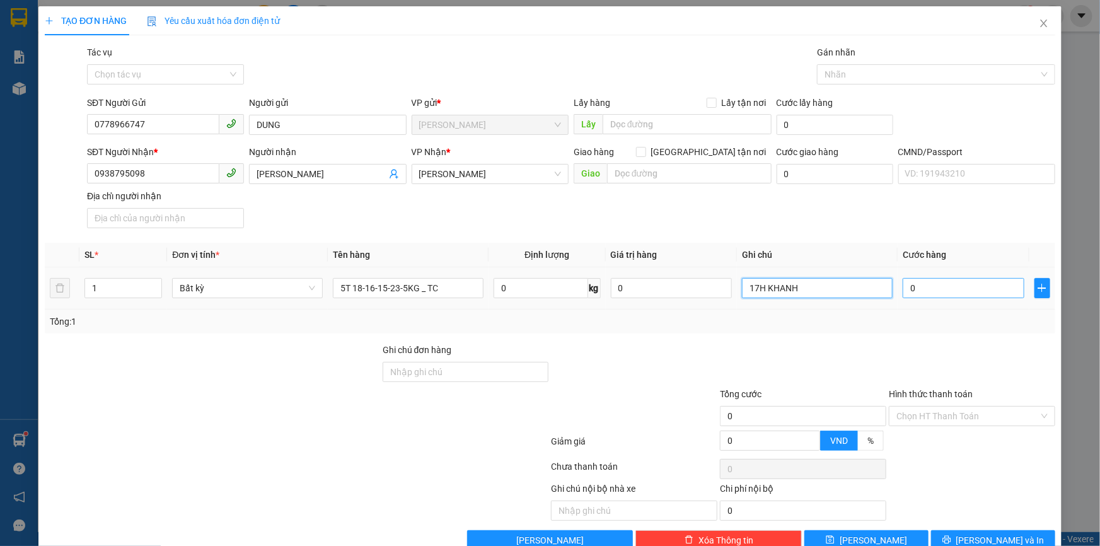
type input "17H KHANH"
click at [957, 289] on input "0" at bounding box center [963, 288] width 122 height 20
type input "1"
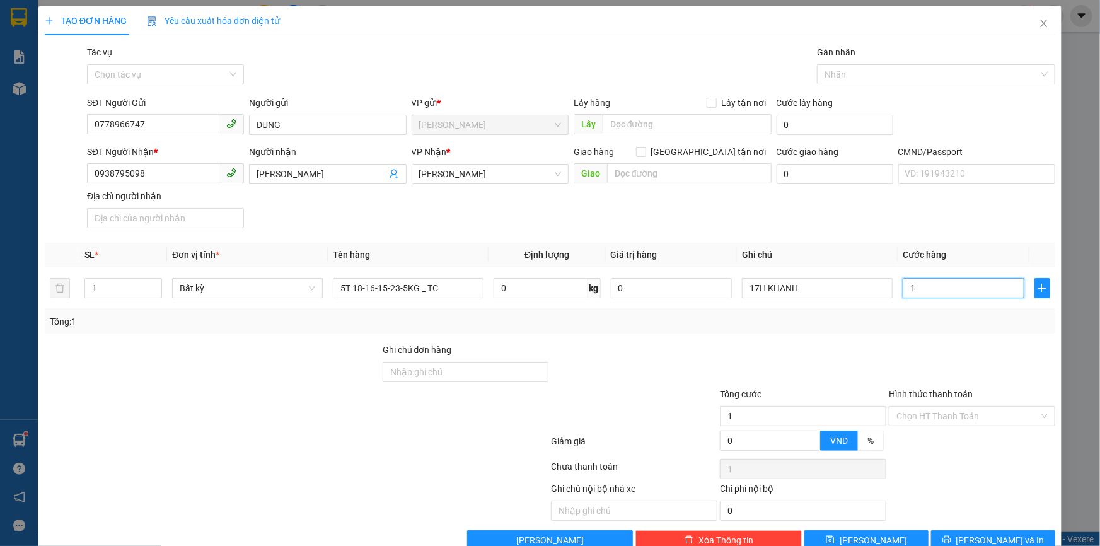
type input "16"
type input "160"
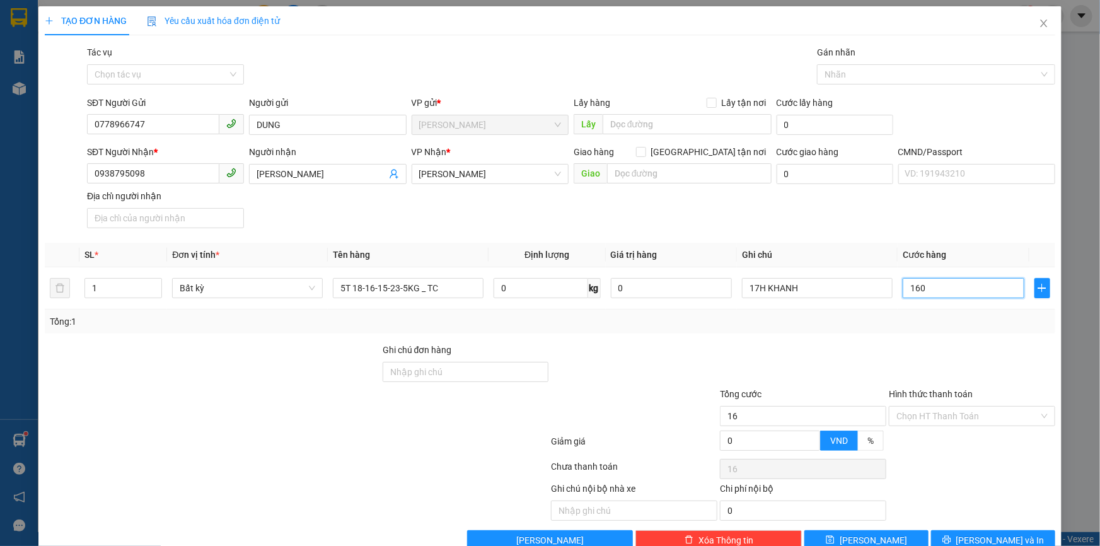
type input "160"
type input "160.000"
click at [943, 333] on div "Tổng: 1" at bounding box center [550, 321] width 1010 height 24
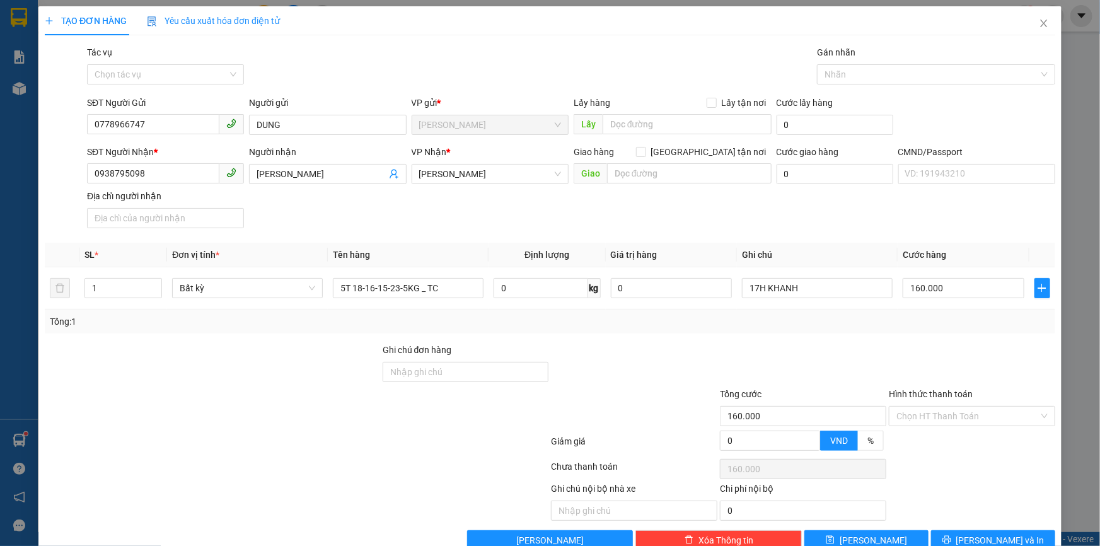
scroll to position [30, 0]
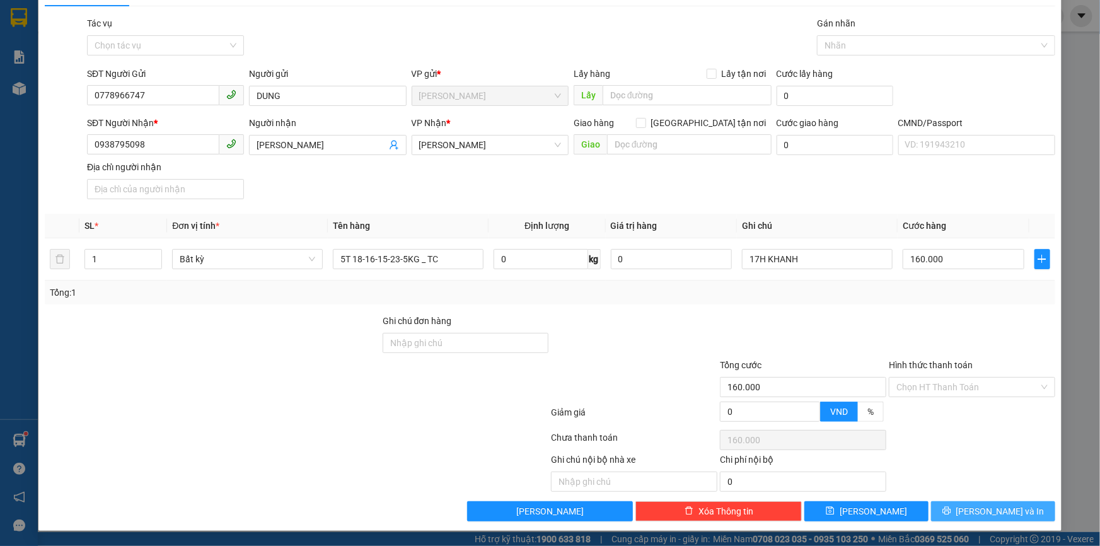
click at [952, 516] on button "[PERSON_NAME] và In" at bounding box center [993, 511] width 124 height 20
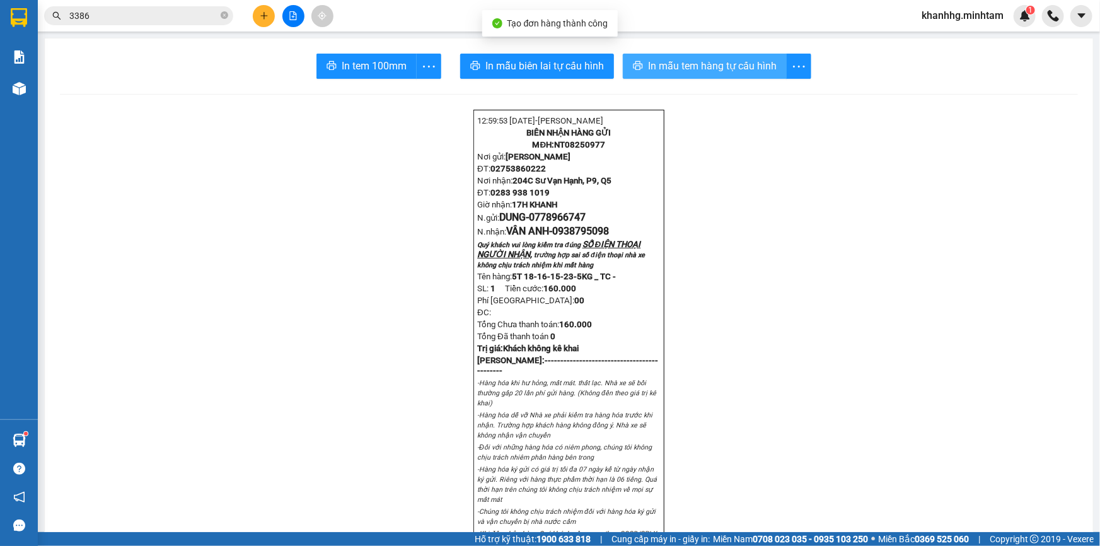
click at [712, 69] on span "In mẫu tem hàng tự cấu hình" at bounding box center [712, 66] width 129 height 16
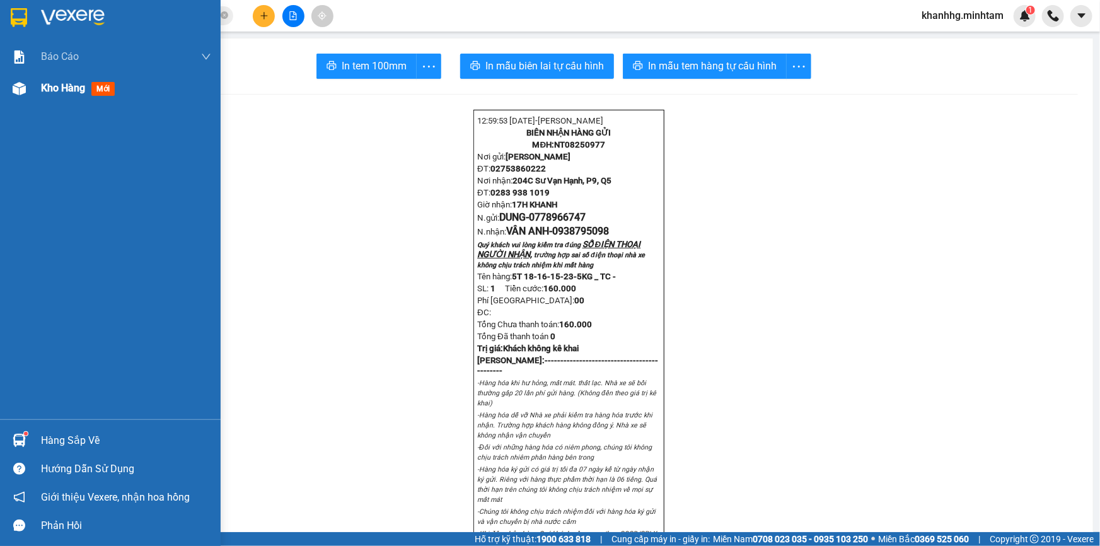
click at [80, 88] on span "Kho hàng" at bounding box center [63, 88] width 44 height 12
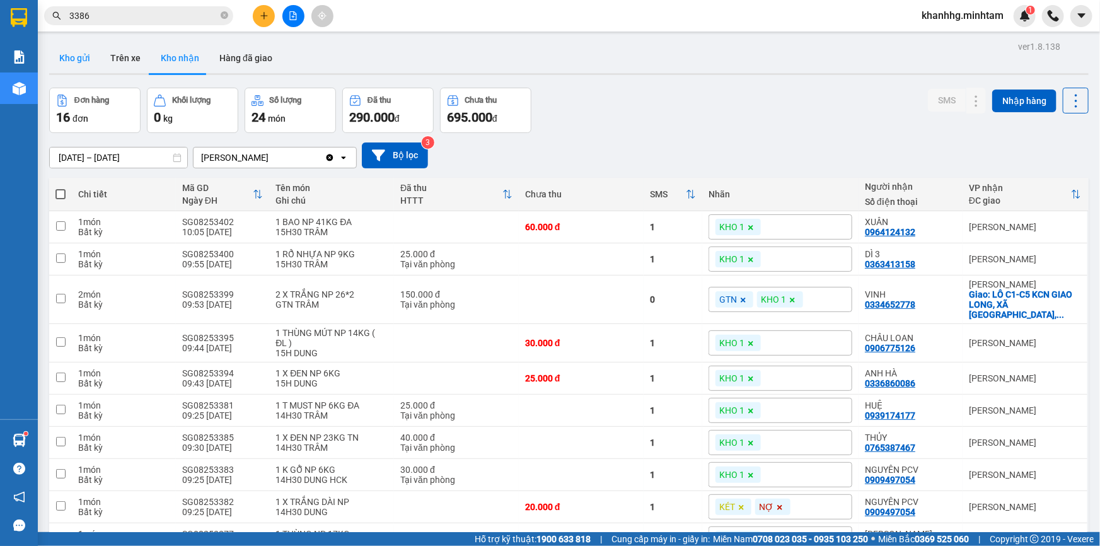
drag, startPoint x: 68, startPoint y: 56, endPoint x: 70, endPoint y: 69, distance: 13.4
click at [69, 56] on button "Kho gửi" at bounding box center [74, 58] width 51 height 30
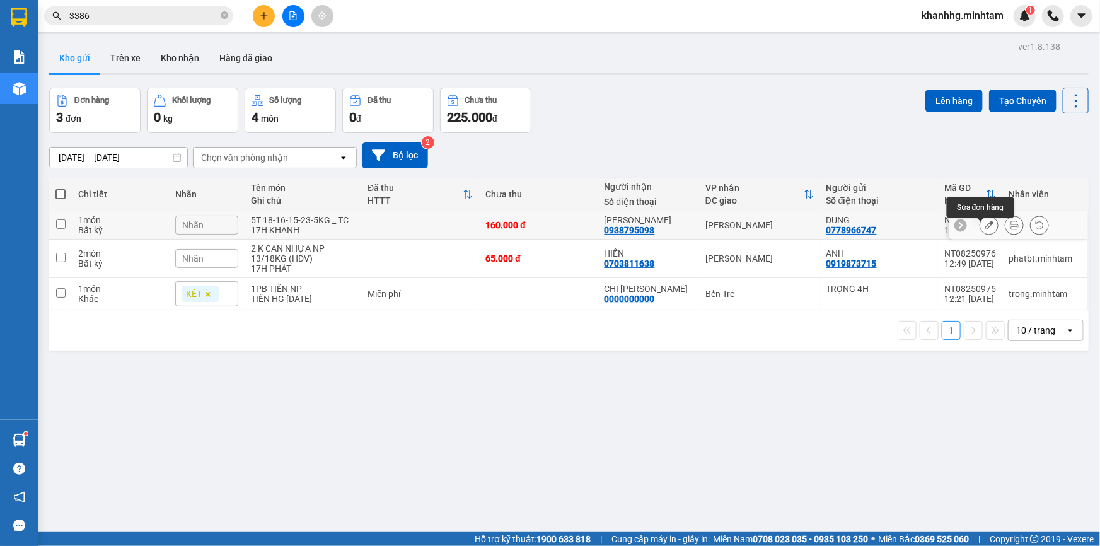
click at [984, 229] on icon at bounding box center [988, 225] width 9 height 9
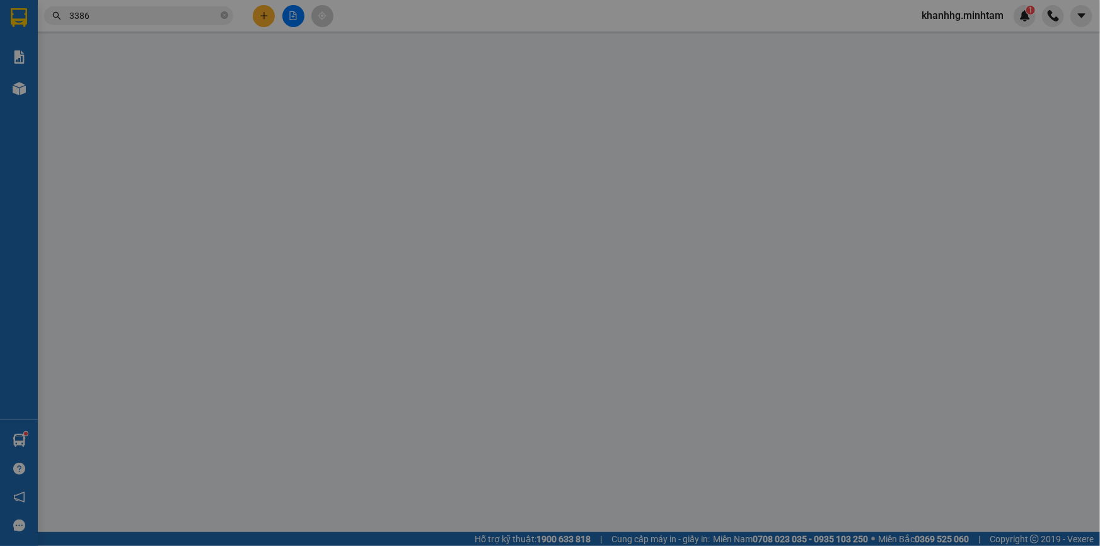
type input "0778966747"
type input "DUNG"
type input "0938795098"
type input "[PERSON_NAME]"
type input "160.000"
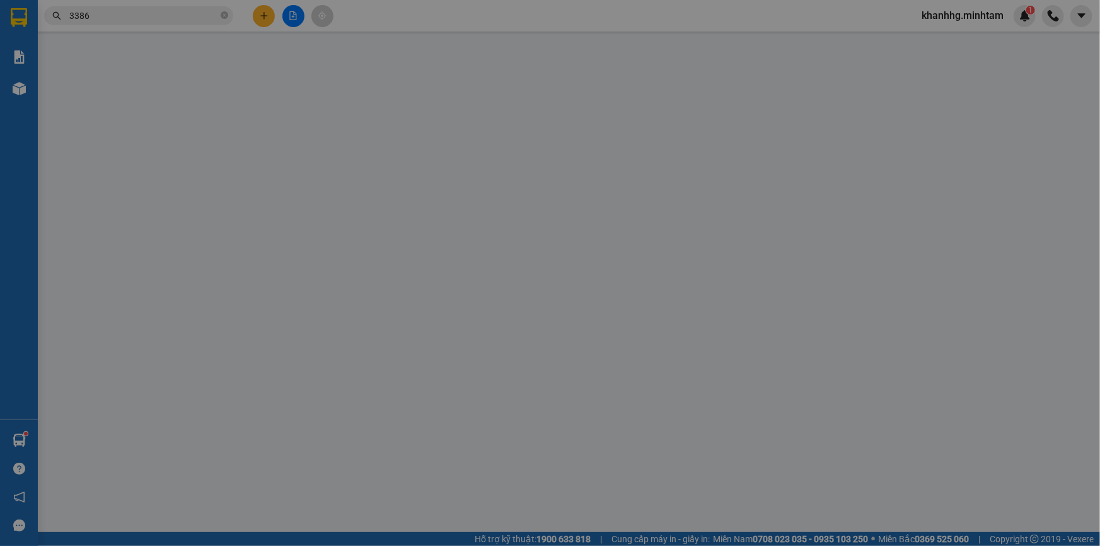
type input "160.000"
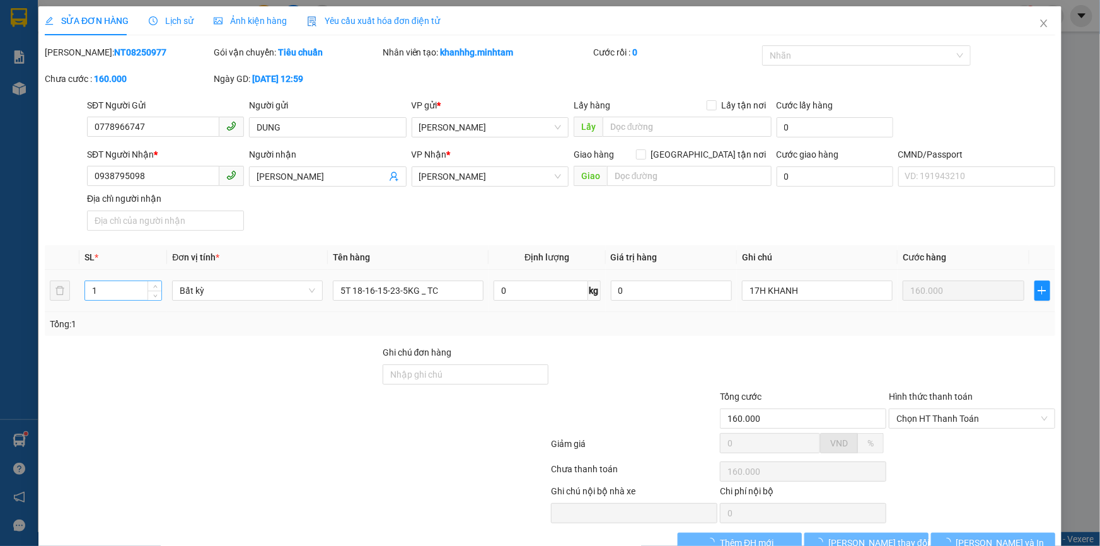
click at [120, 291] on input "1" at bounding box center [123, 290] width 76 height 19
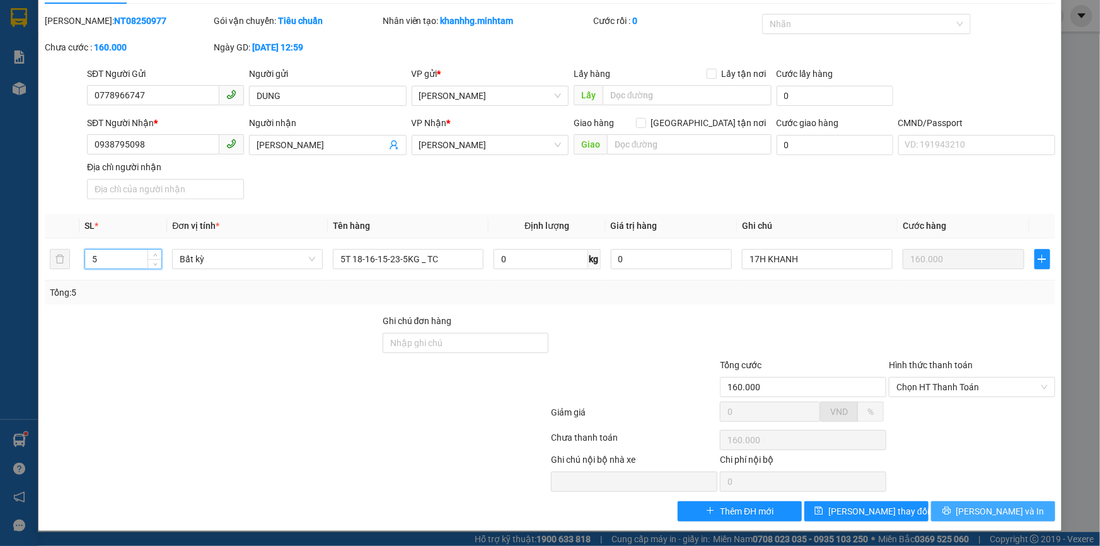
type input "5"
click at [976, 504] on button "[PERSON_NAME] và In" at bounding box center [993, 511] width 124 height 20
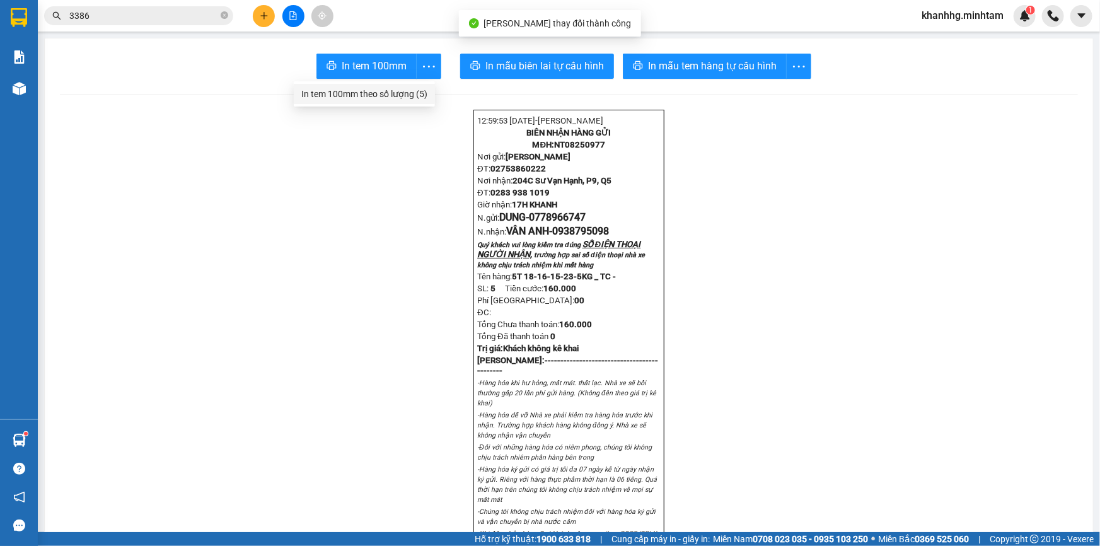
click at [405, 93] on div "In tem 100mm theo số lượng (5)" at bounding box center [364, 94] width 126 height 14
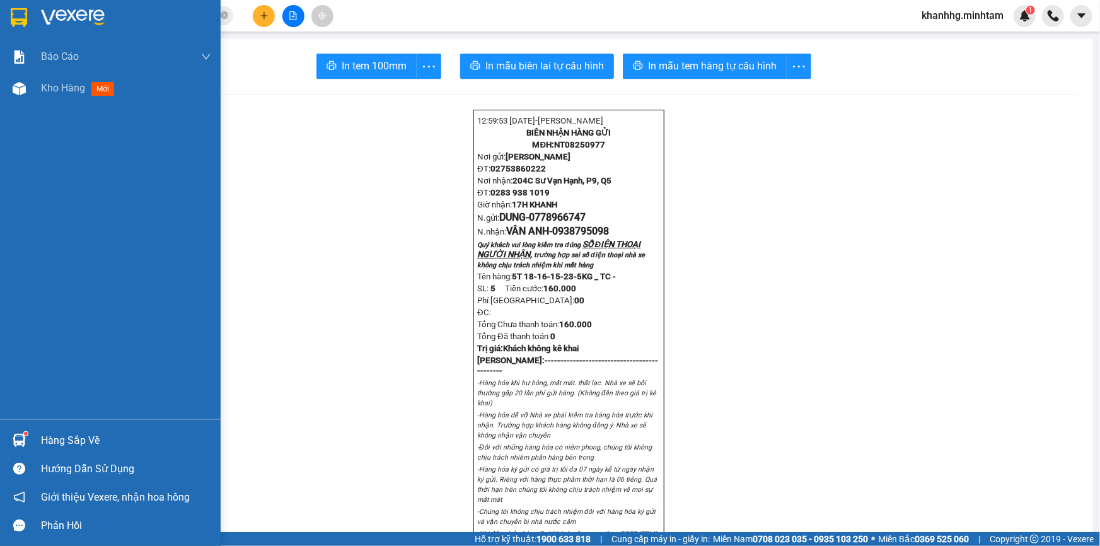
click at [47, 427] on div "Hàng sắp về" at bounding box center [110, 440] width 221 height 28
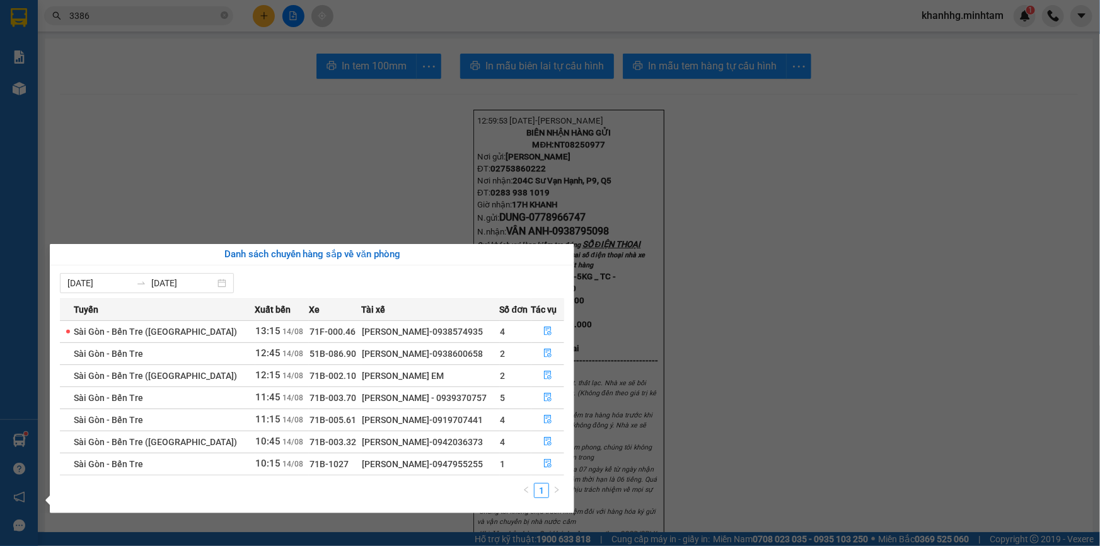
click at [178, 115] on section "Kết quả tìm kiếm ( 9 ) Bộ lọc Mã ĐH Trạng thái Món hàng Tổng cước Chưa cước Nhã…" at bounding box center [550, 273] width 1100 height 546
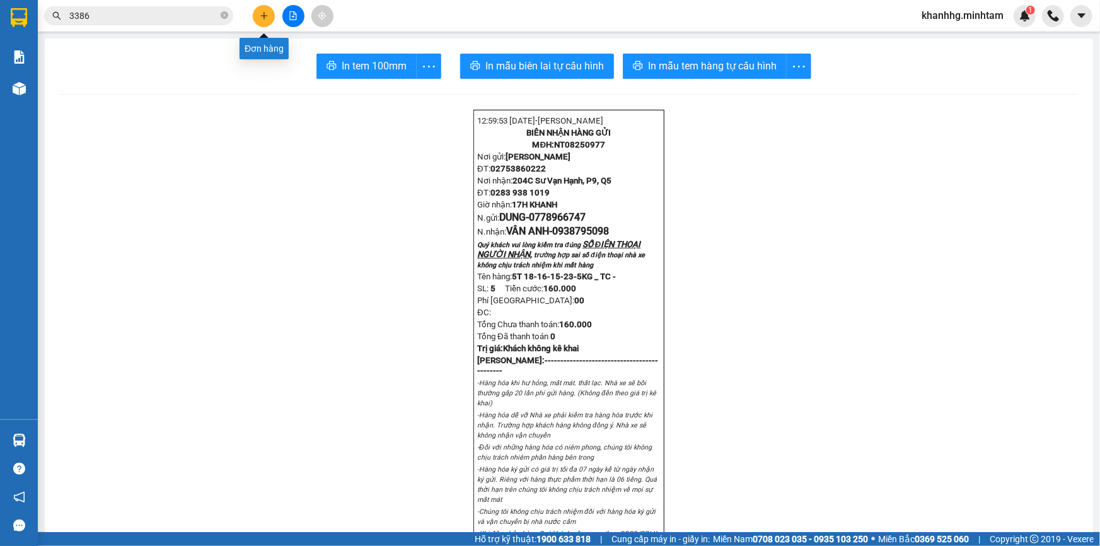
click at [260, 15] on icon "plus" at bounding box center [264, 15] width 9 height 9
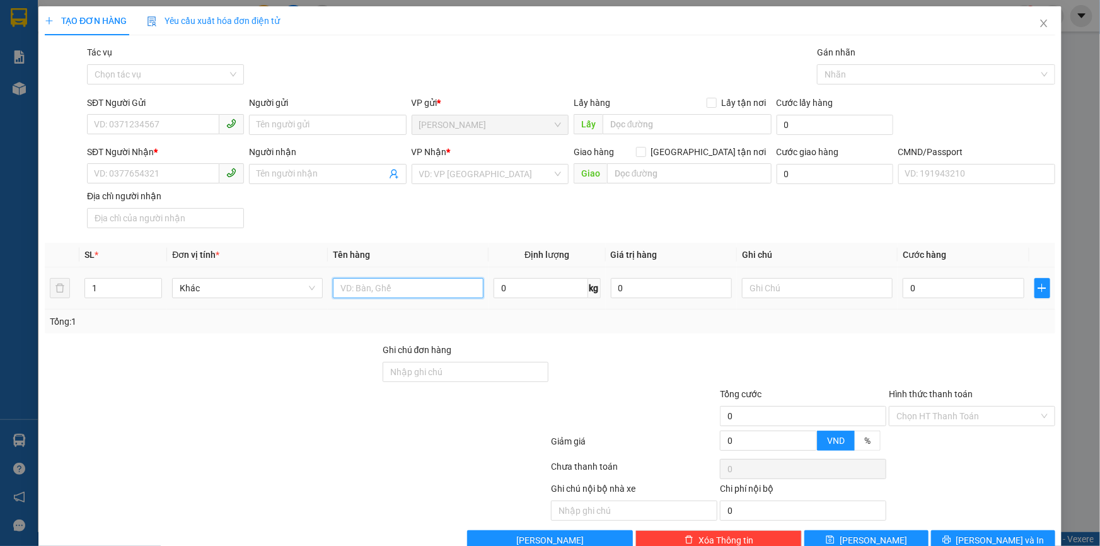
drag, startPoint x: 381, startPoint y: 293, endPoint x: 383, endPoint y: 302, distance: 8.9
click at [381, 297] on input "text" at bounding box center [408, 288] width 151 height 20
click at [369, 289] on input "1T NP 2LG _TN" at bounding box center [408, 288] width 151 height 20
click at [372, 289] on input "1T NP 2LG _TN" at bounding box center [408, 288] width 151 height 20
type input "1T NP 2KG _TN"
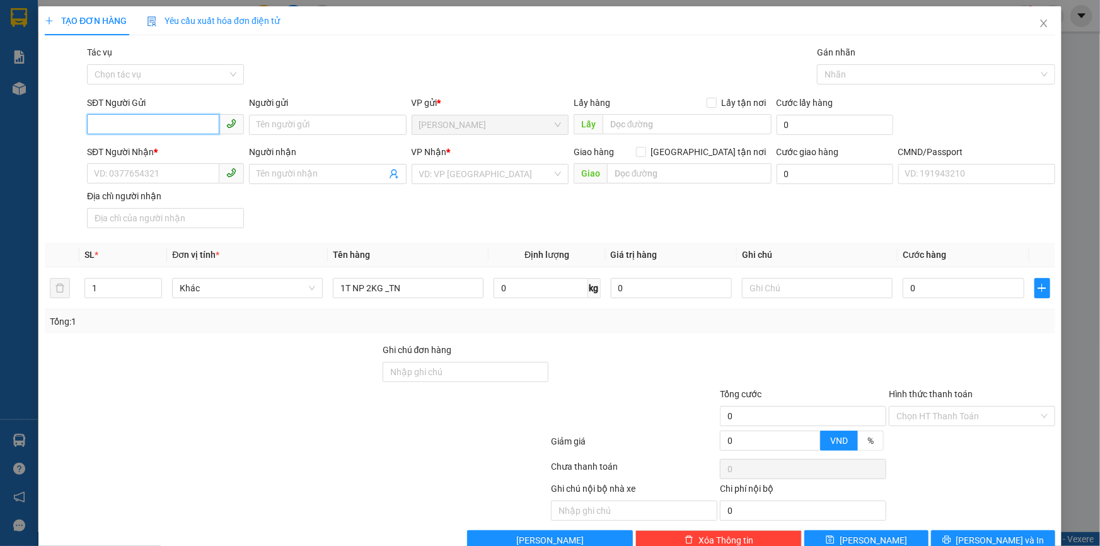
click at [165, 123] on input "SĐT Người Gửi" at bounding box center [153, 124] width 132 height 20
type input "0939020857"
click at [166, 151] on div "0939020857 - LƯU" at bounding box center [164, 150] width 141 height 14
type input "LƯU"
type input "0913654408"
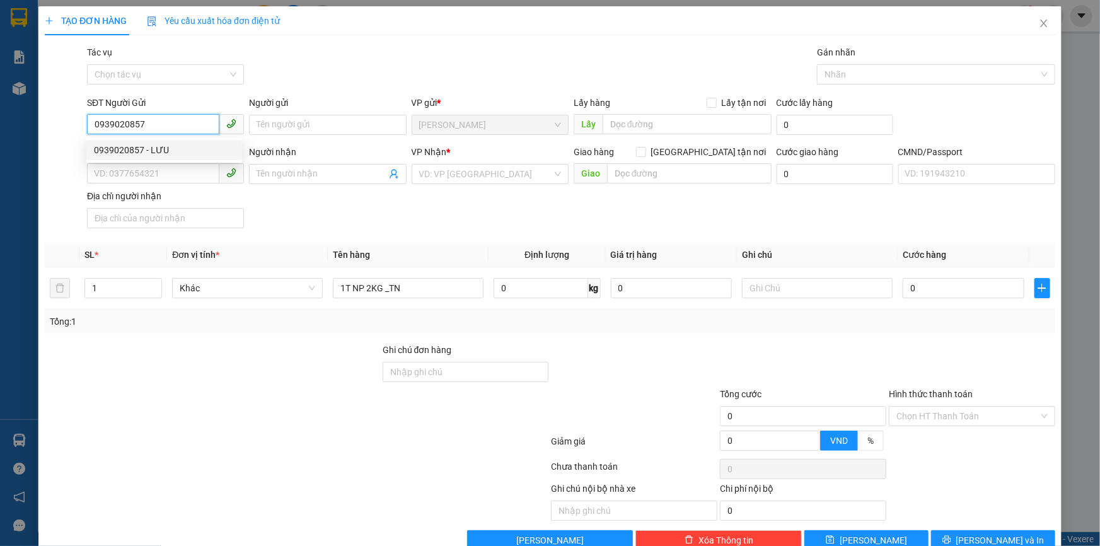
type input "[PERSON_NAME]"
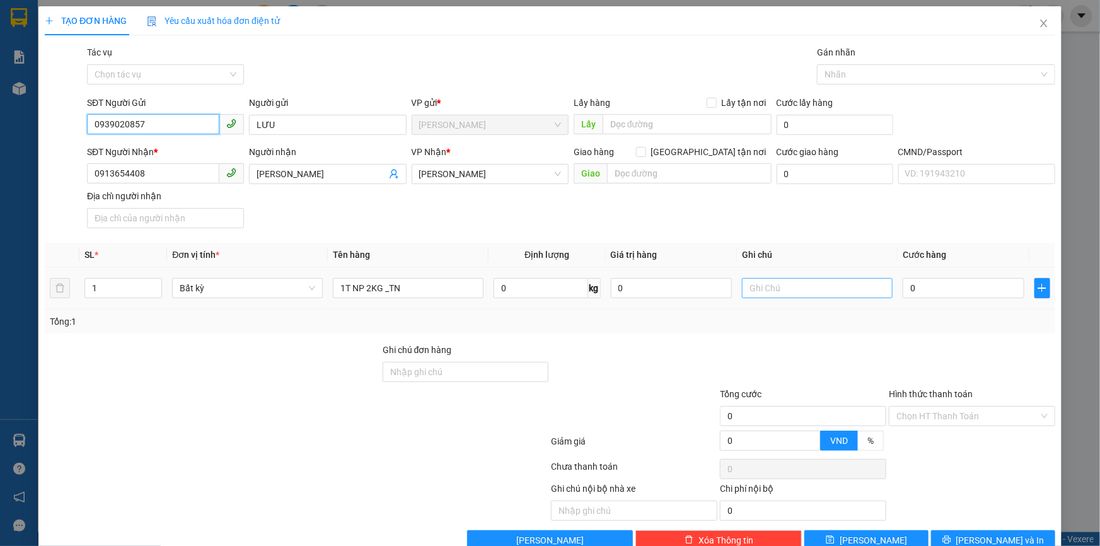
type input "0939020857"
click at [757, 280] on input "text" at bounding box center [817, 288] width 151 height 20
type input "18H KHANH"
click at [944, 289] on input "0" at bounding box center [963, 288] width 122 height 20
type input "2"
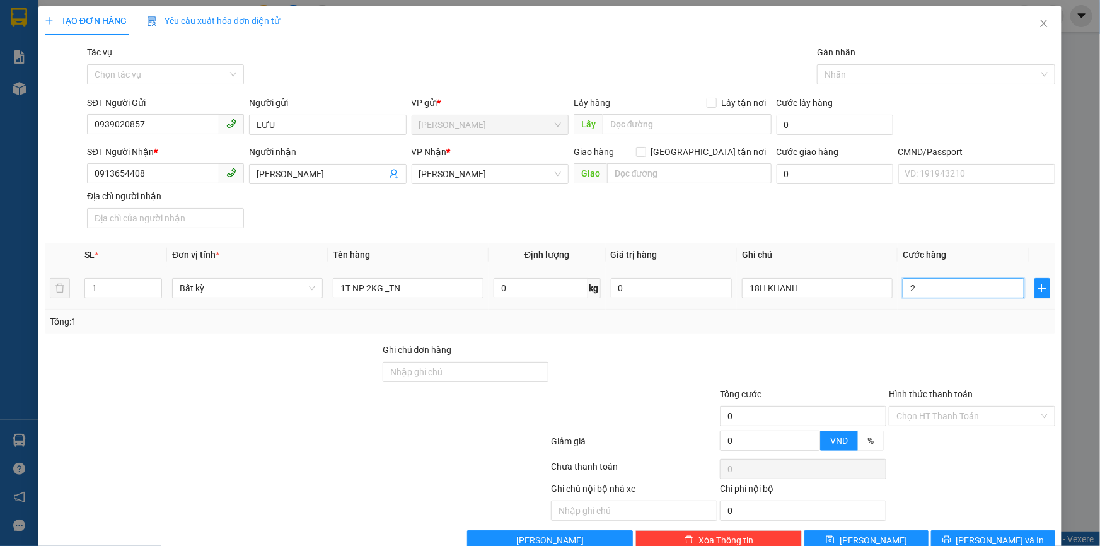
type input "2"
type input "20"
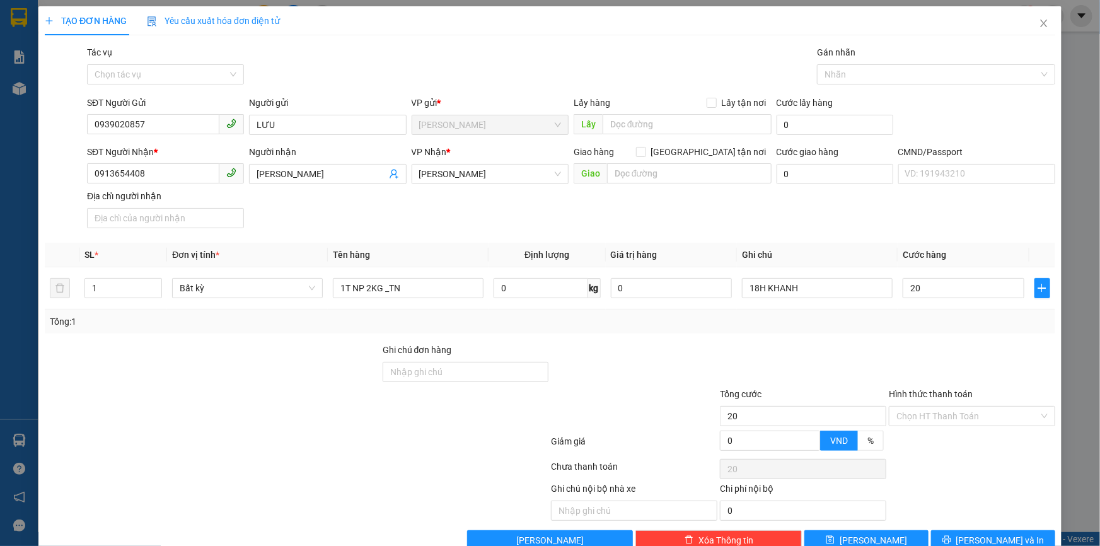
click at [954, 342] on div "Transit Pickup Surcharge Ids Transit Deliver Surcharge Ids Transit Deliver Surc…" at bounding box center [550, 297] width 1010 height 505
type input "20.000"
click at [912, 415] on input "Hình thức thanh toán" at bounding box center [967, 416] width 142 height 19
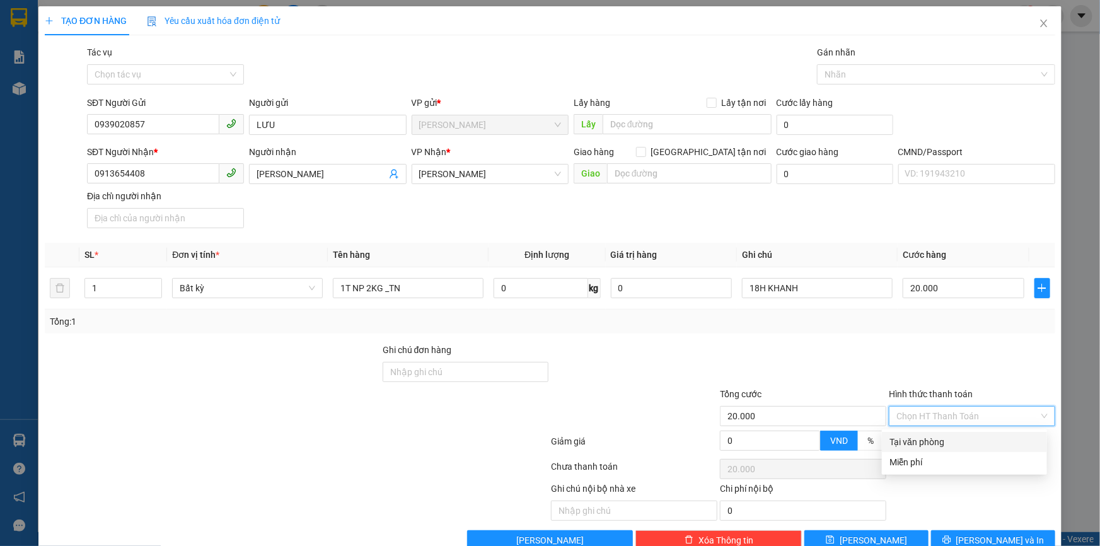
click at [909, 439] on div "Tại văn phòng" at bounding box center [964, 442] width 150 height 14
type input "0"
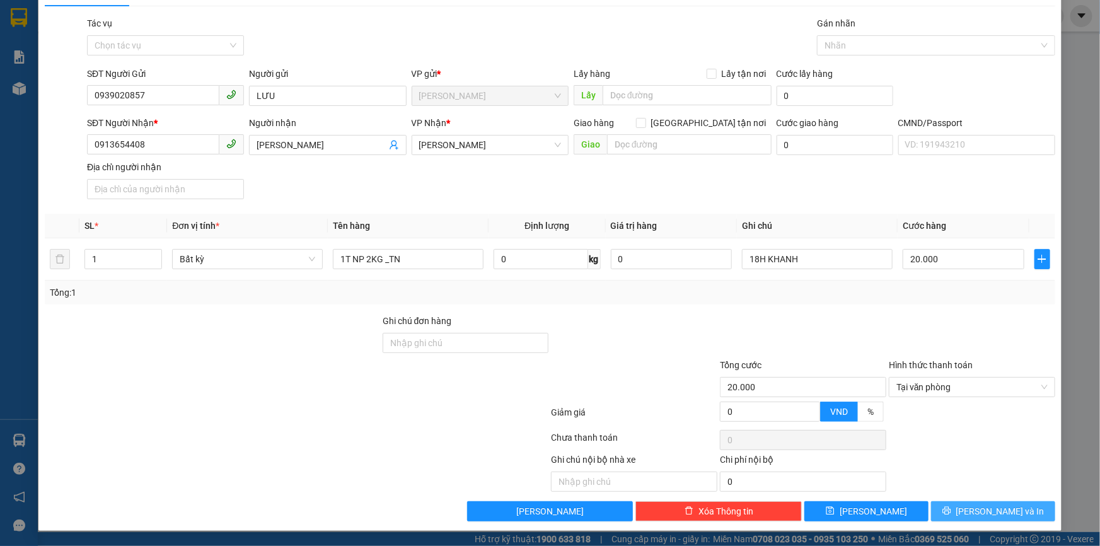
click at [951, 512] on icon "printer" at bounding box center [946, 510] width 9 height 9
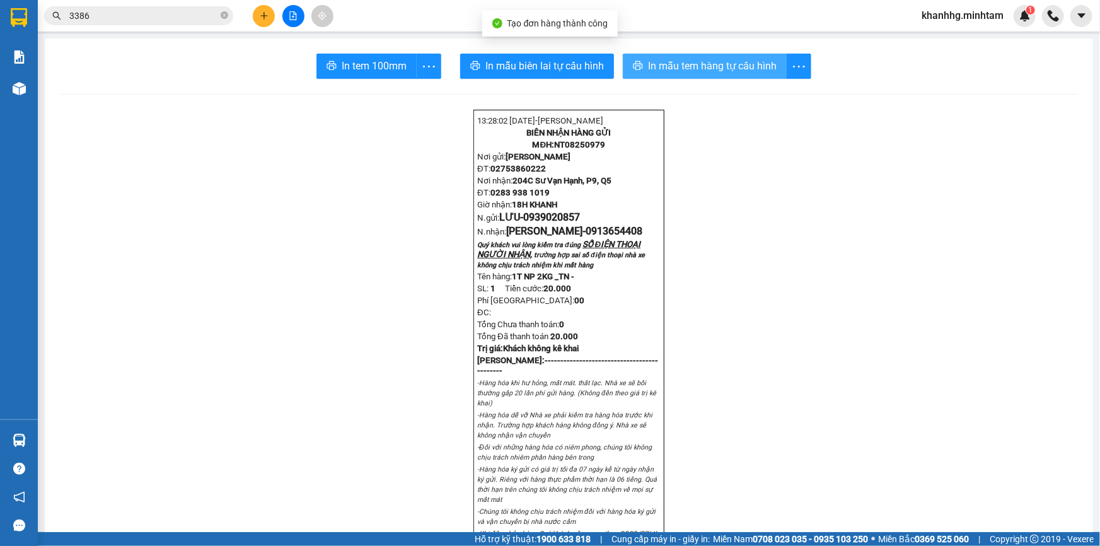
click at [761, 55] on button "In mẫu tem hàng tự cấu hình" at bounding box center [705, 66] width 164 height 25
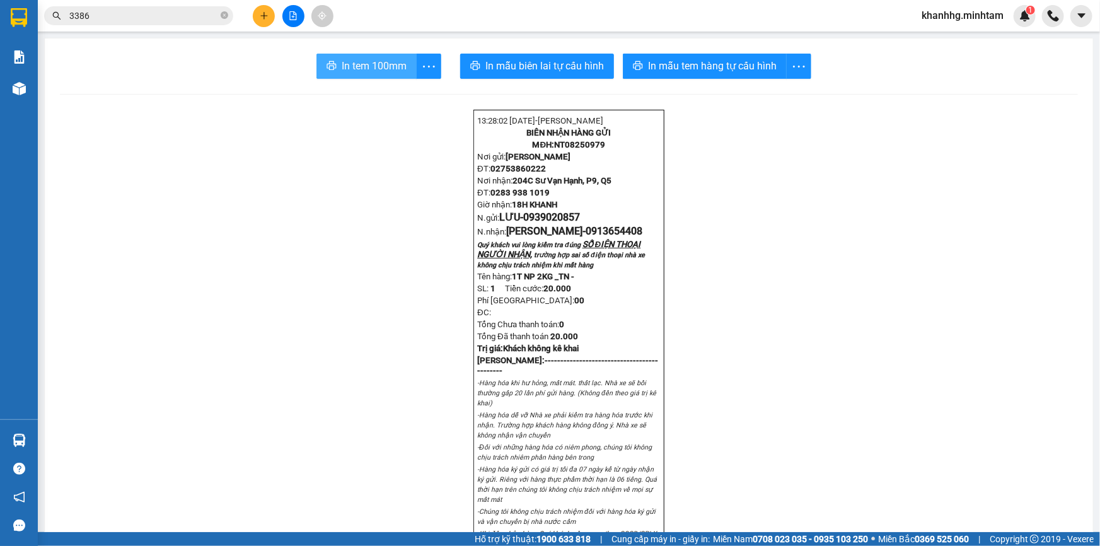
click at [379, 64] on span "In tem 100mm" at bounding box center [374, 66] width 65 height 16
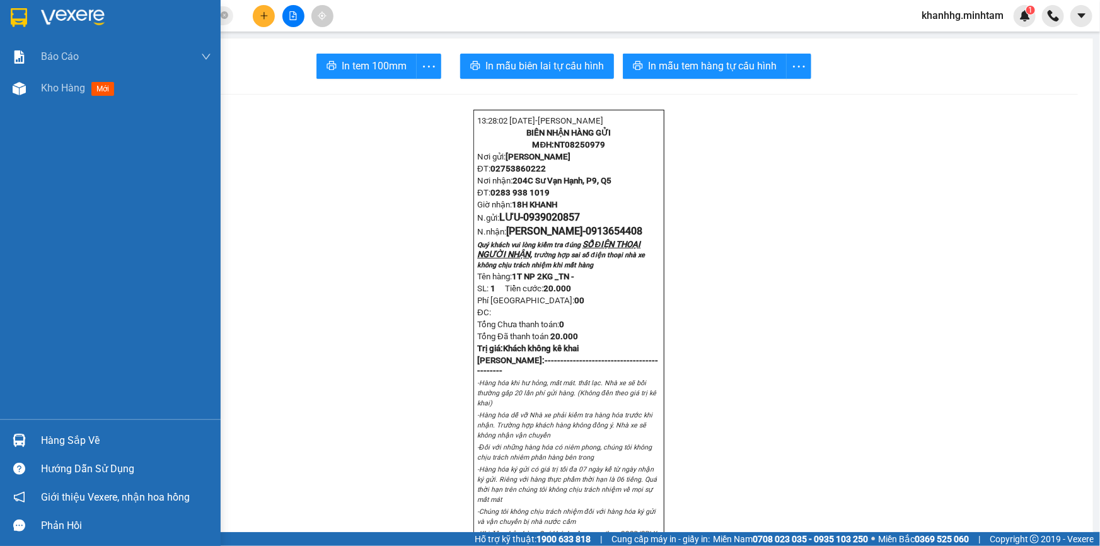
click at [33, 435] on div "Hàng sắp về" at bounding box center [110, 440] width 221 height 28
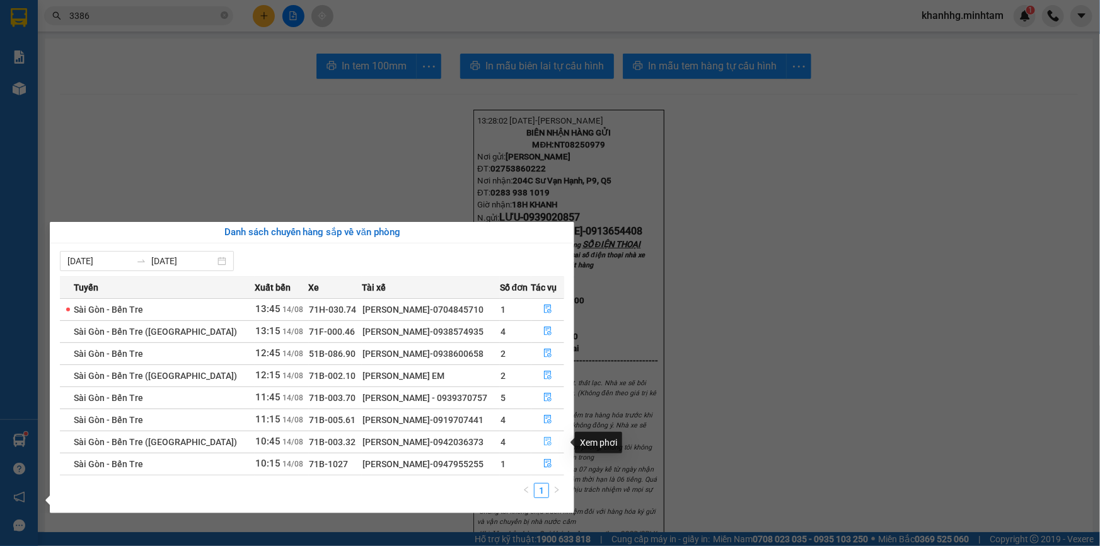
click at [551, 441] on button "button" at bounding box center [548, 442] width 32 height 20
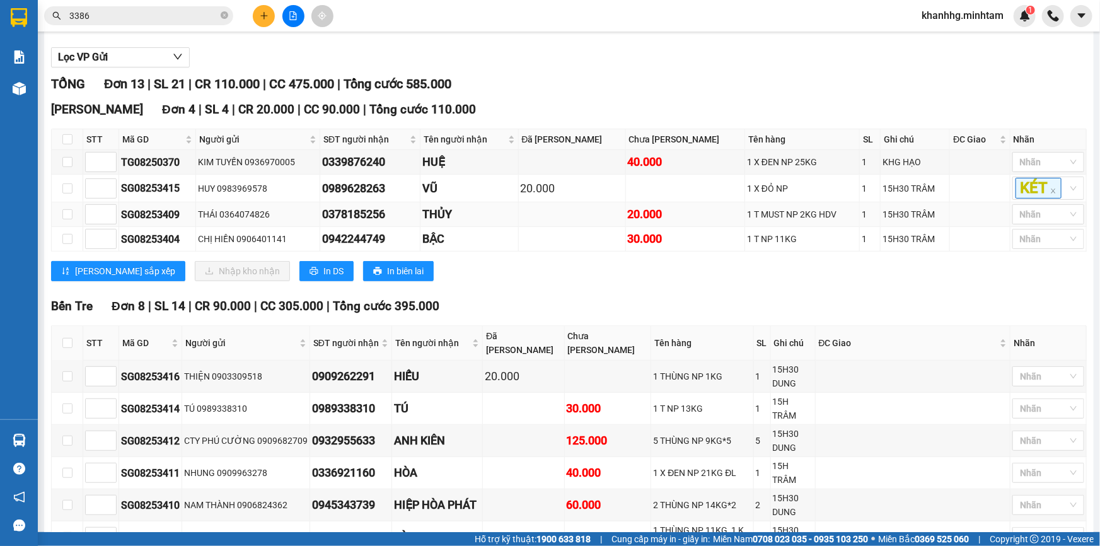
scroll to position [153, 0]
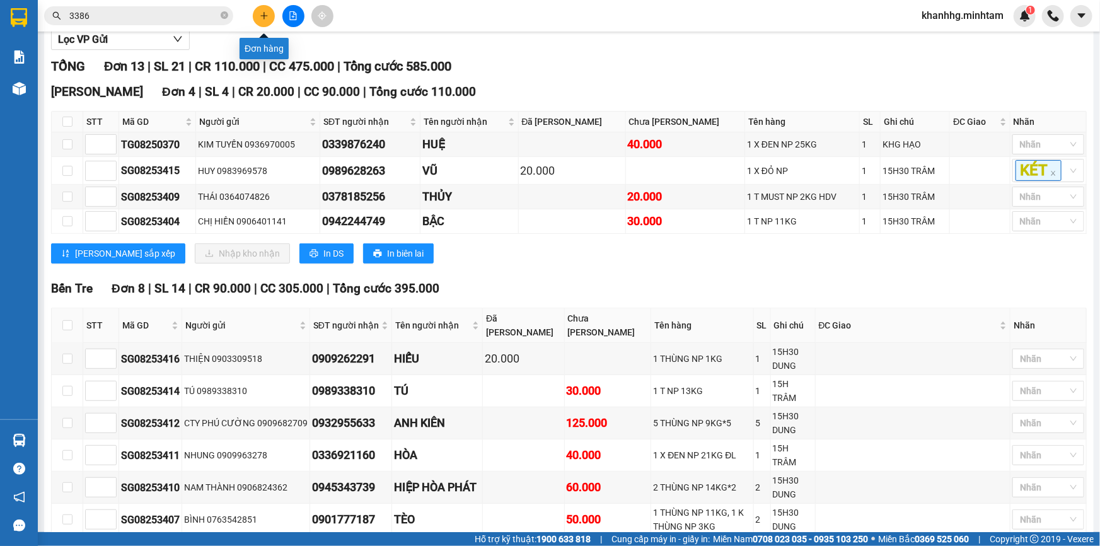
click at [260, 14] on icon "plus" at bounding box center [264, 15] width 9 height 9
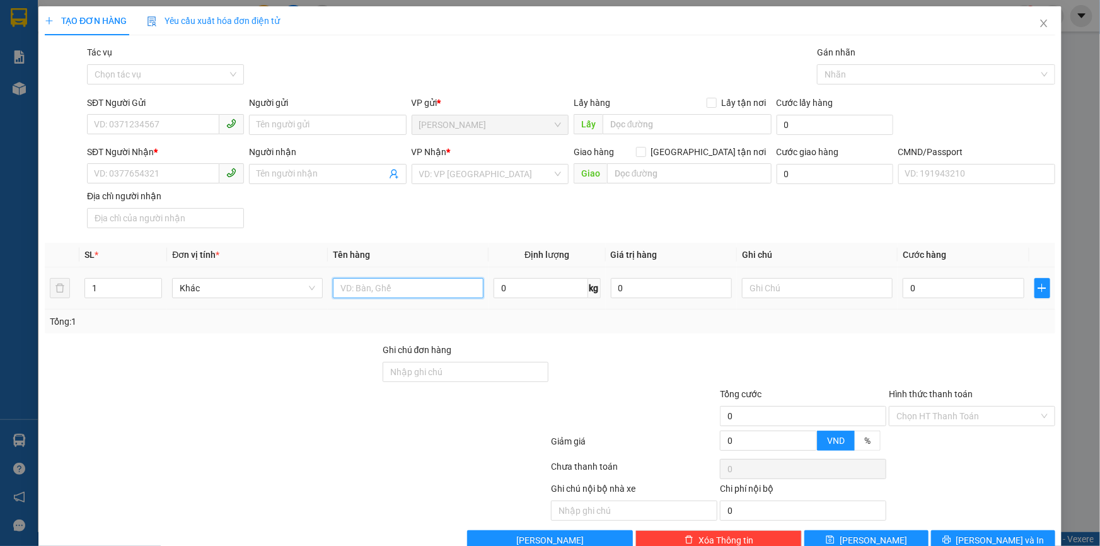
click at [353, 289] on input "text" at bounding box center [408, 288] width 151 height 20
type input "1"
click at [20, 430] on div "TẠO ĐƠN HÀNG Yêu cầu xuất hóa đơn điện tử Transit Pickup Surcharge Ids Transit …" at bounding box center [550, 273] width 1100 height 546
click at [1039, 22] on icon "close" at bounding box center [1044, 23] width 10 height 10
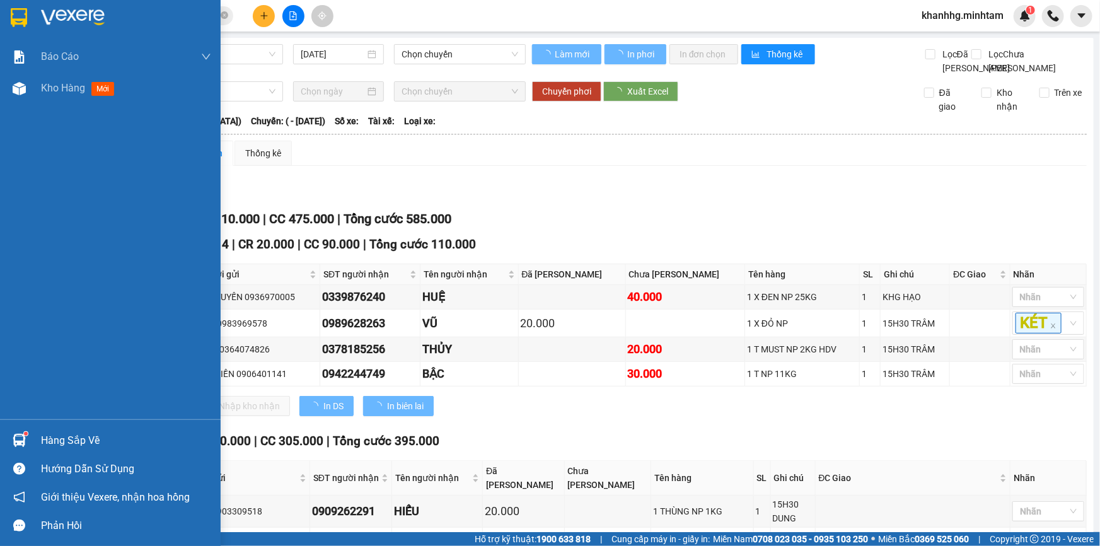
click at [33, 429] on div "Hàng sắp về" at bounding box center [110, 440] width 221 height 28
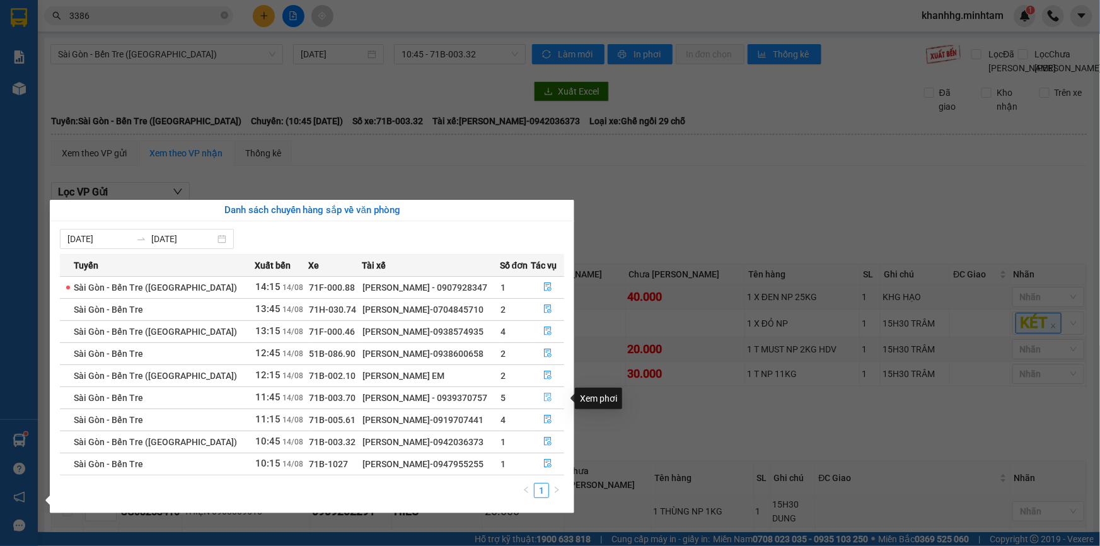
click at [548, 399] on icon "file-done" at bounding box center [547, 397] width 9 height 9
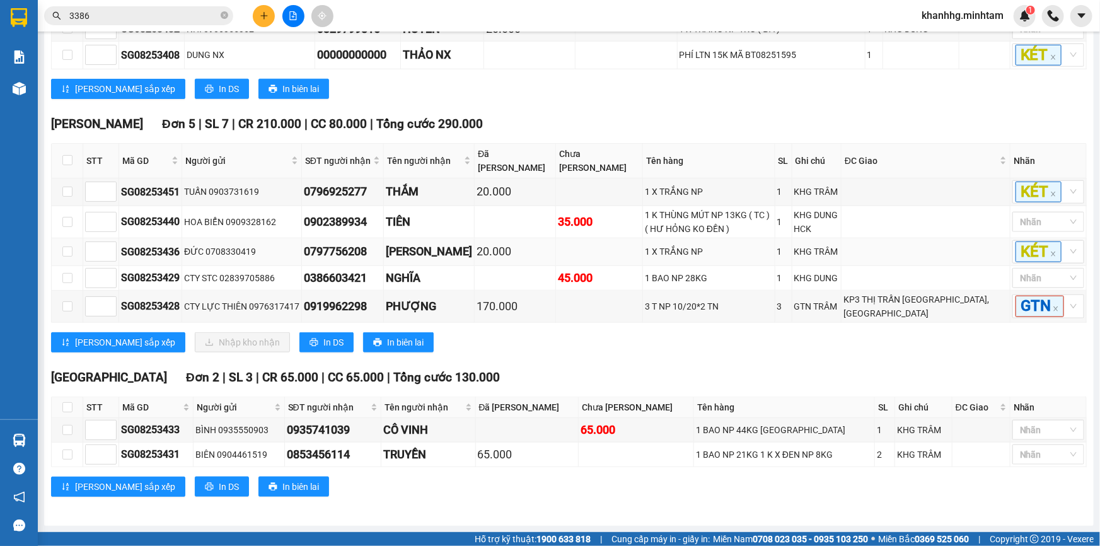
scroll to position [540, 0]
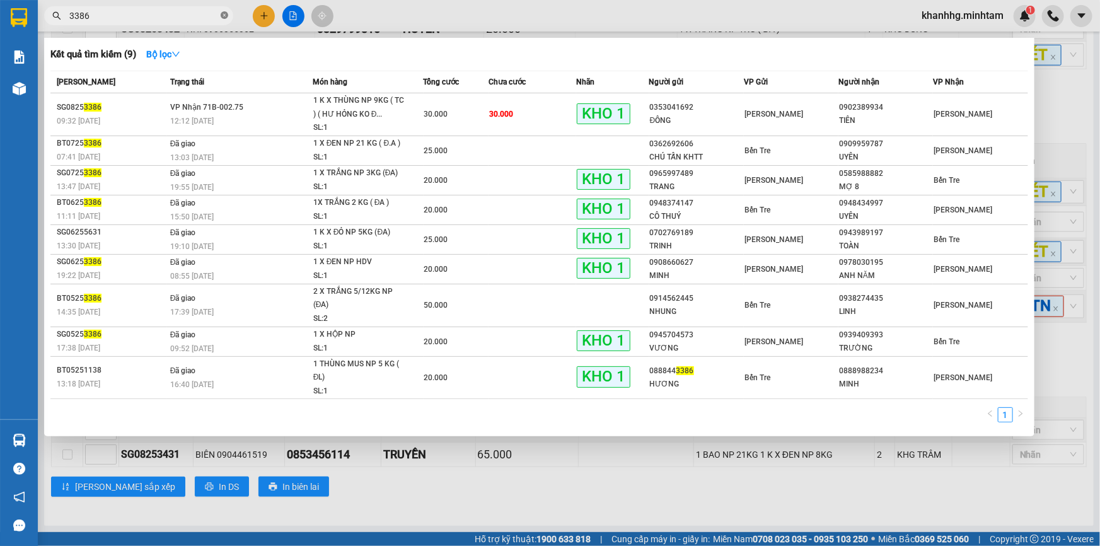
click at [225, 13] on icon "close-circle" at bounding box center [225, 15] width 8 height 8
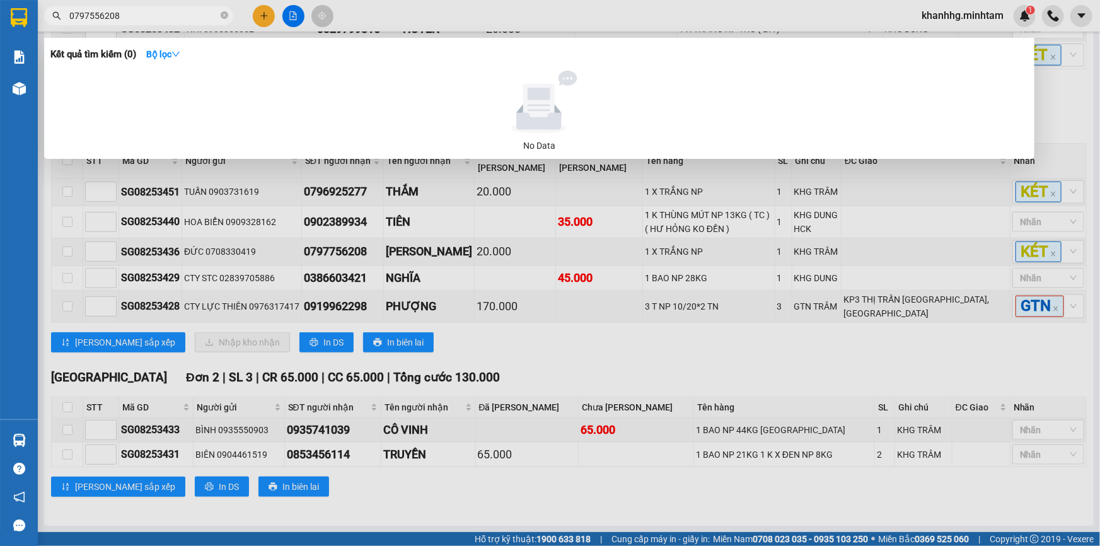
click at [91, 13] on input "0797556208" at bounding box center [143, 16] width 149 height 14
type input "0797756208"
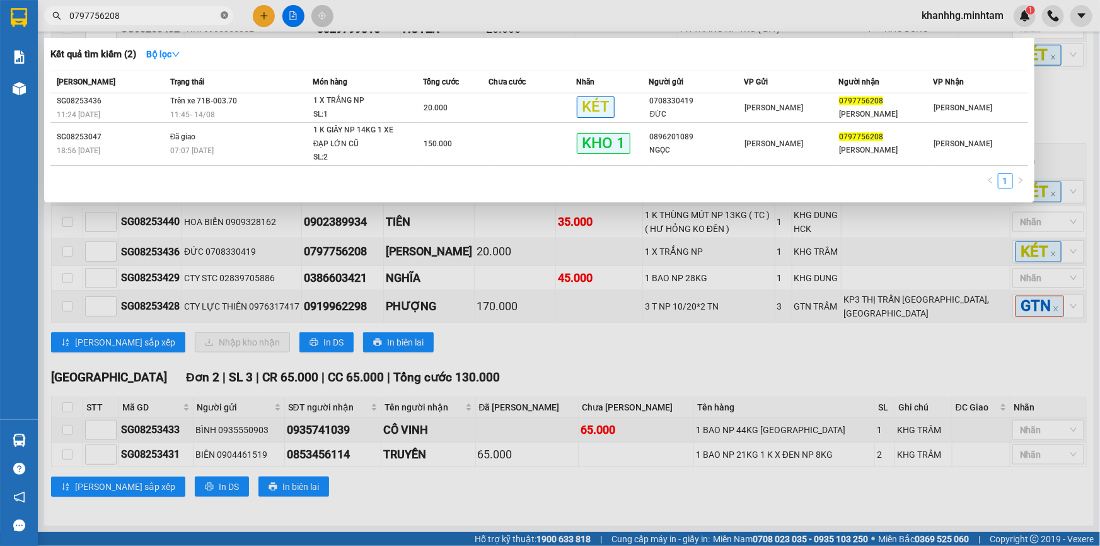
click at [224, 13] on icon "close-circle" at bounding box center [225, 15] width 8 height 8
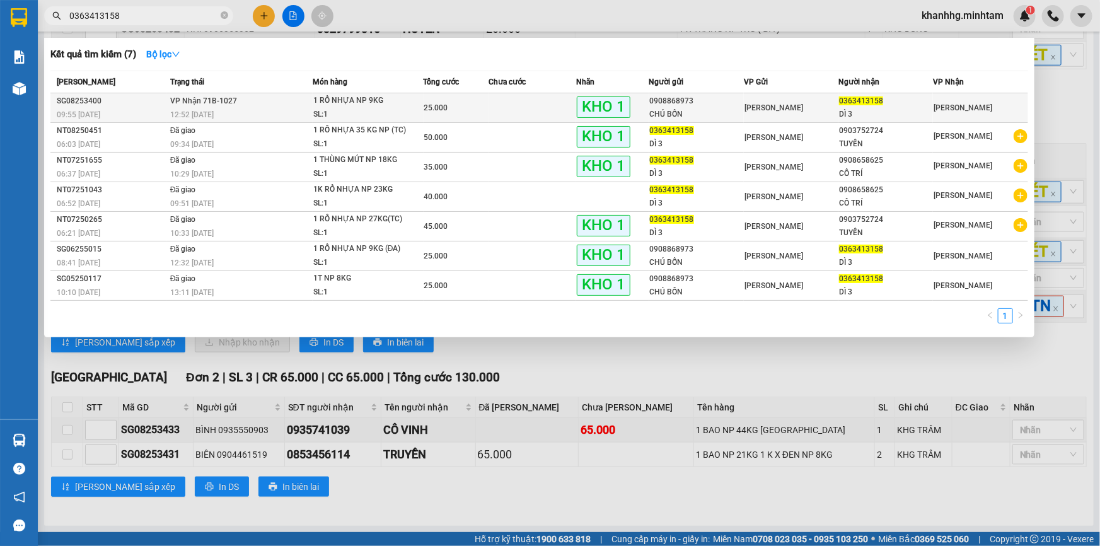
type input "0363413158"
click at [770, 112] on span "[PERSON_NAME]" at bounding box center [773, 107] width 59 height 9
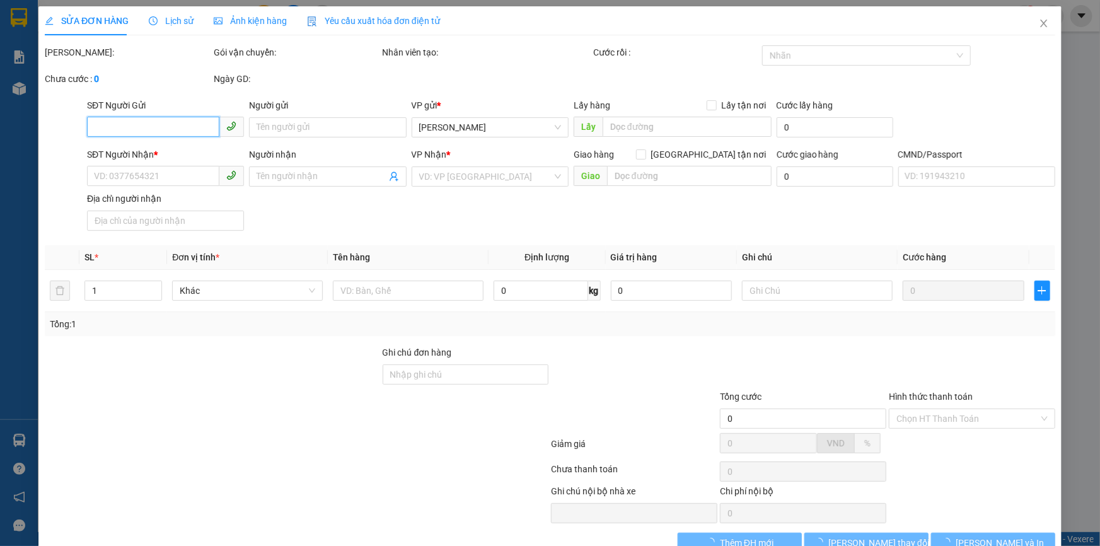
type input "0908868973"
type input "CHÚ BỐN"
type input "0363413158"
type input "DÌ 3"
type input "KNM"
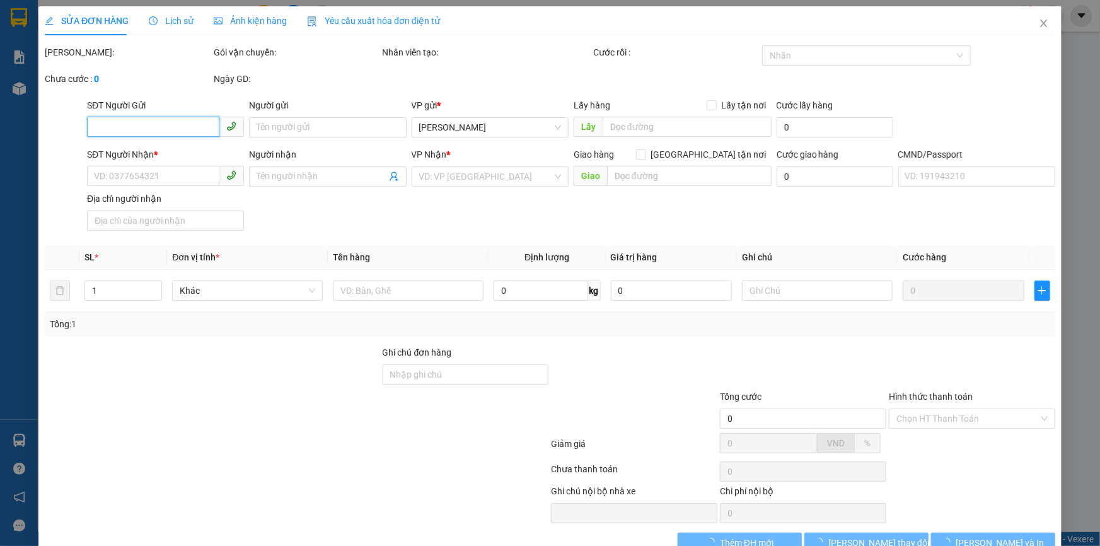
type input "25.000"
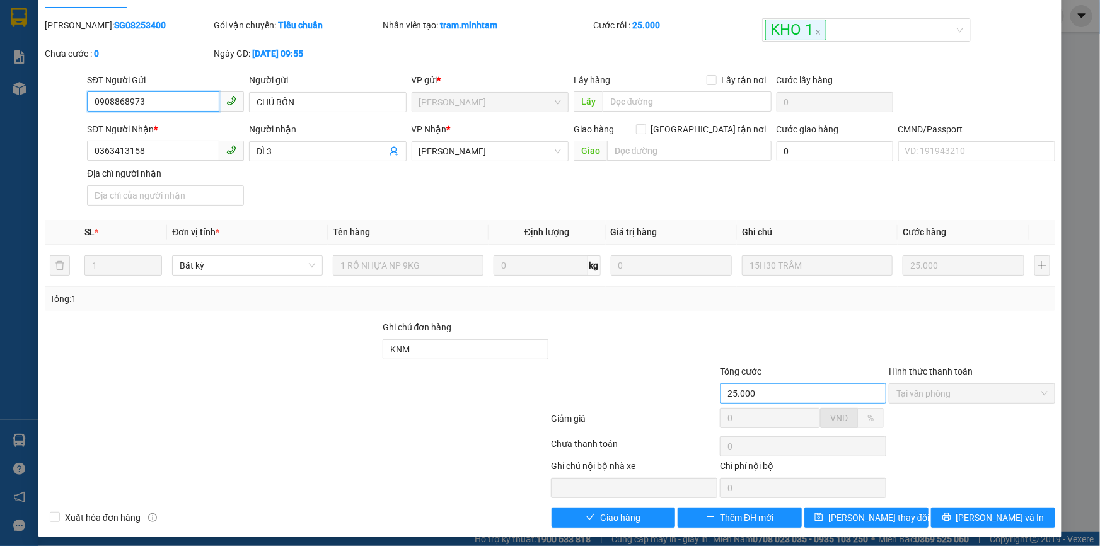
scroll to position [35, 0]
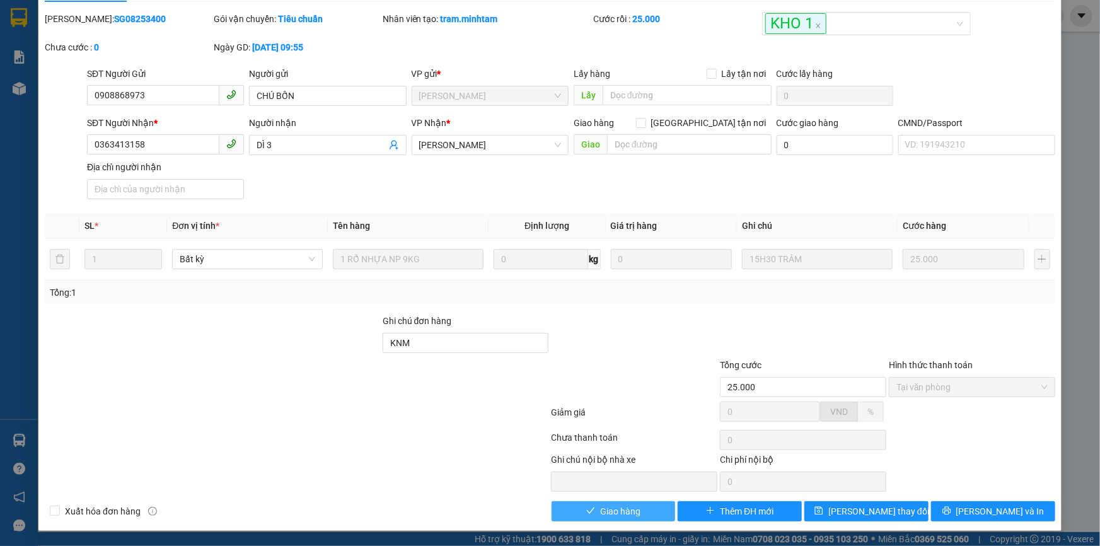
click at [613, 509] on span "Giao hàng" at bounding box center [620, 511] width 40 height 14
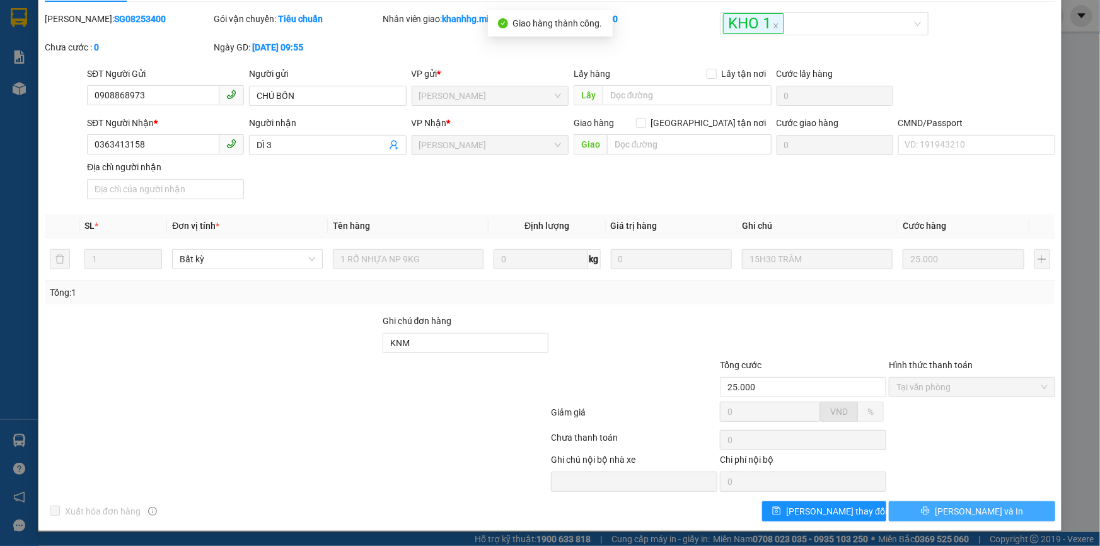
click at [974, 504] on span "[PERSON_NAME] và In" at bounding box center [979, 511] width 88 height 14
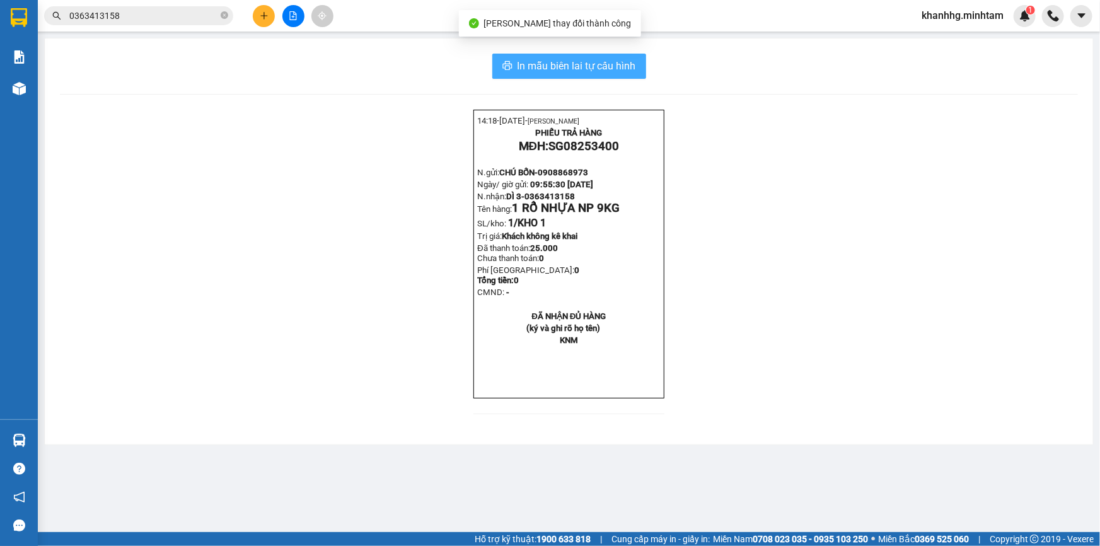
click at [560, 72] on span "In mẫu biên lai tự cấu hình" at bounding box center [576, 66] width 118 height 16
click at [227, 12] on icon "close-circle" at bounding box center [225, 15] width 8 height 8
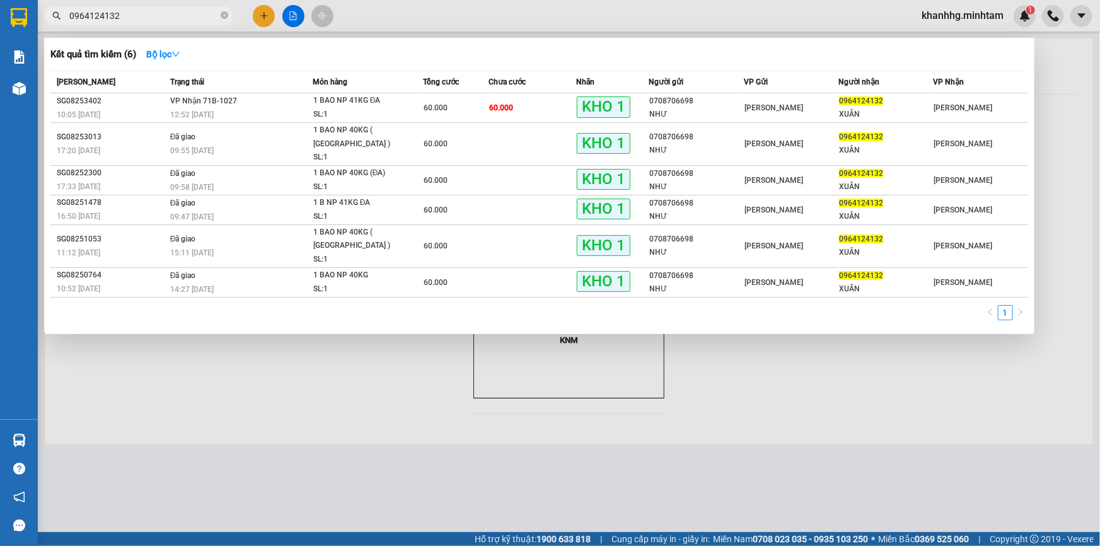
type input "0964124132"
click at [920, 91] on th "Người nhận" at bounding box center [885, 82] width 95 height 22
click at [910, 107] on div "0964124132" at bounding box center [885, 101] width 93 height 13
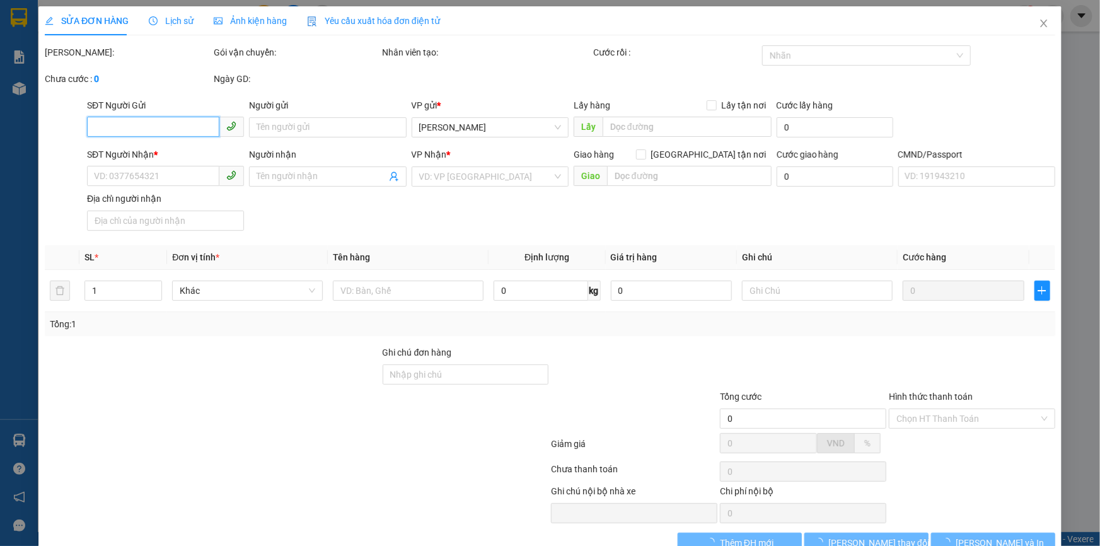
type input "0708706698"
type input "NHƯ"
type input "0964124132"
type input "XUÂN"
type input "BÁNH TRÁNG ĐG"
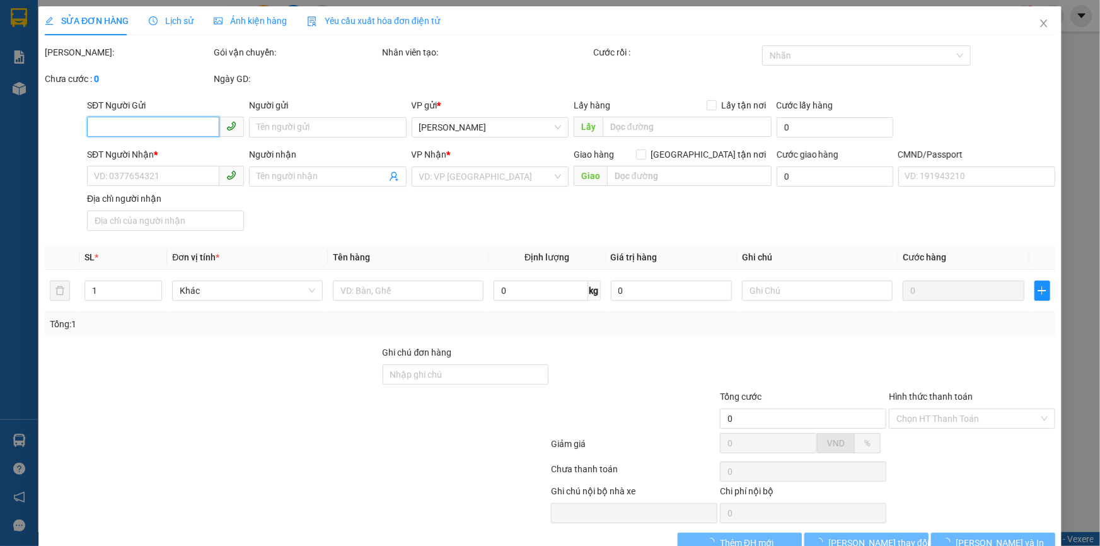
type input "60.000"
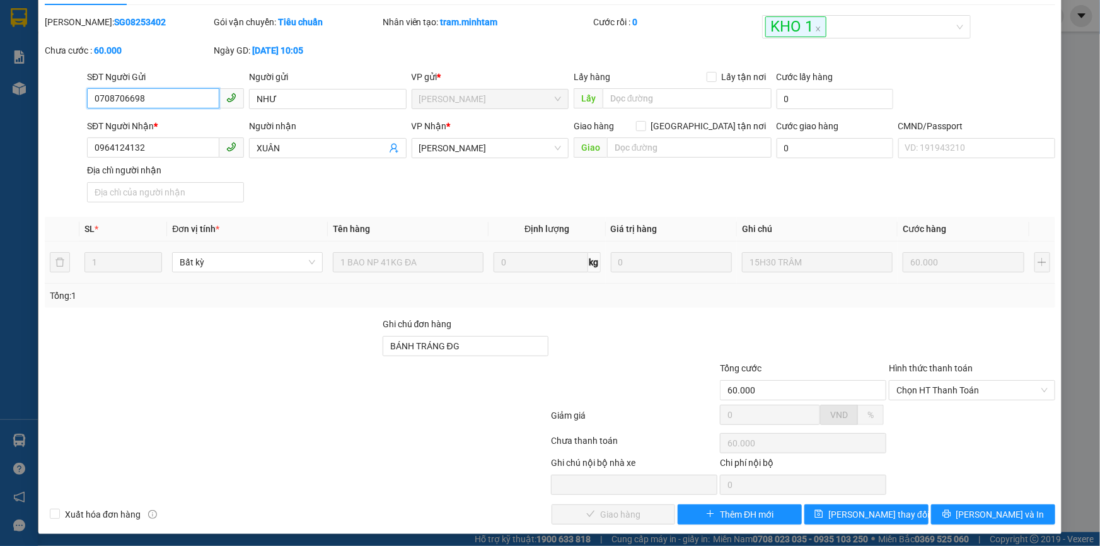
scroll to position [35, 0]
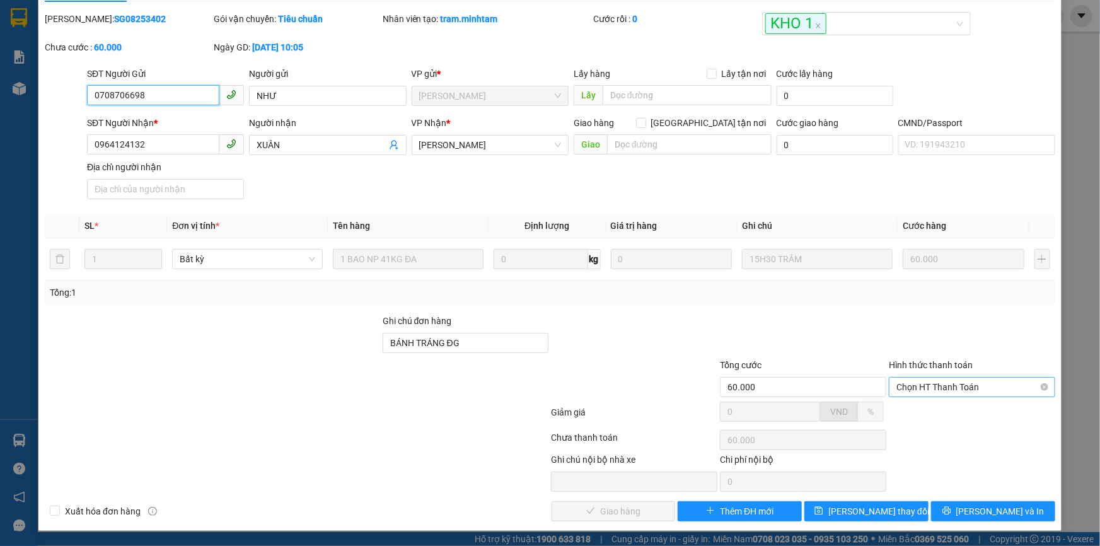
click at [938, 384] on span "Chọn HT Thanh Toán" at bounding box center [971, 387] width 151 height 19
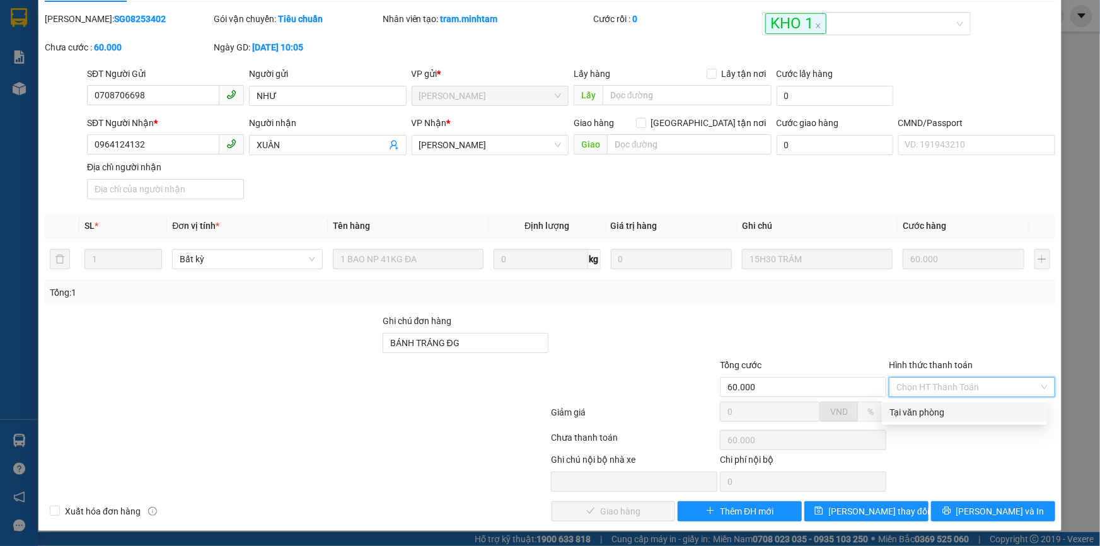
click at [914, 405] on div "Tại văn phòng" at bounding box center [964, 412] width 150 height 14
type input "0"
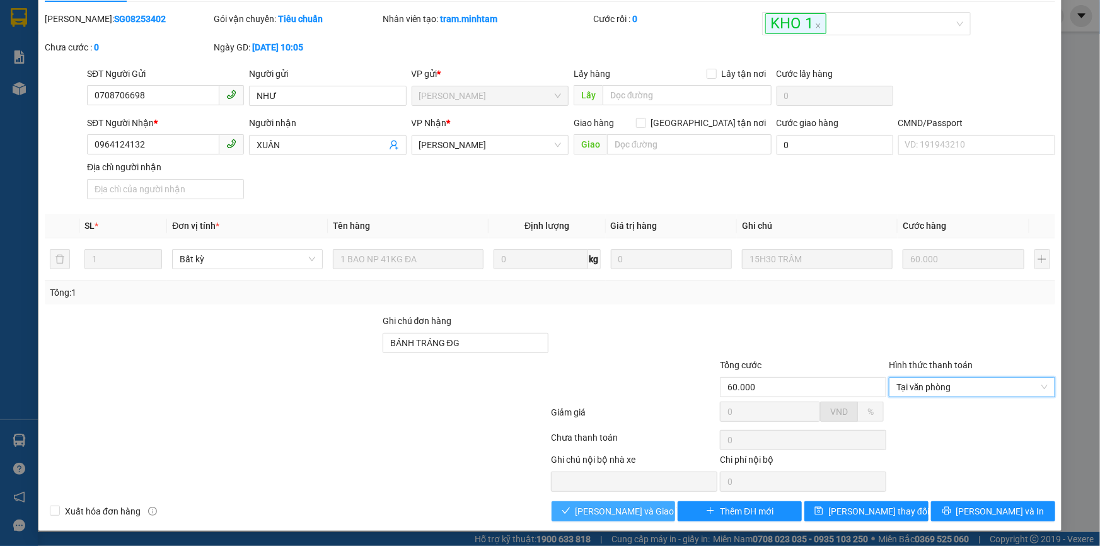
click at [620, 510] on span "[PERSON_NAME] và Giao hàng" at bounding box center [635, 511] width 121 height 14
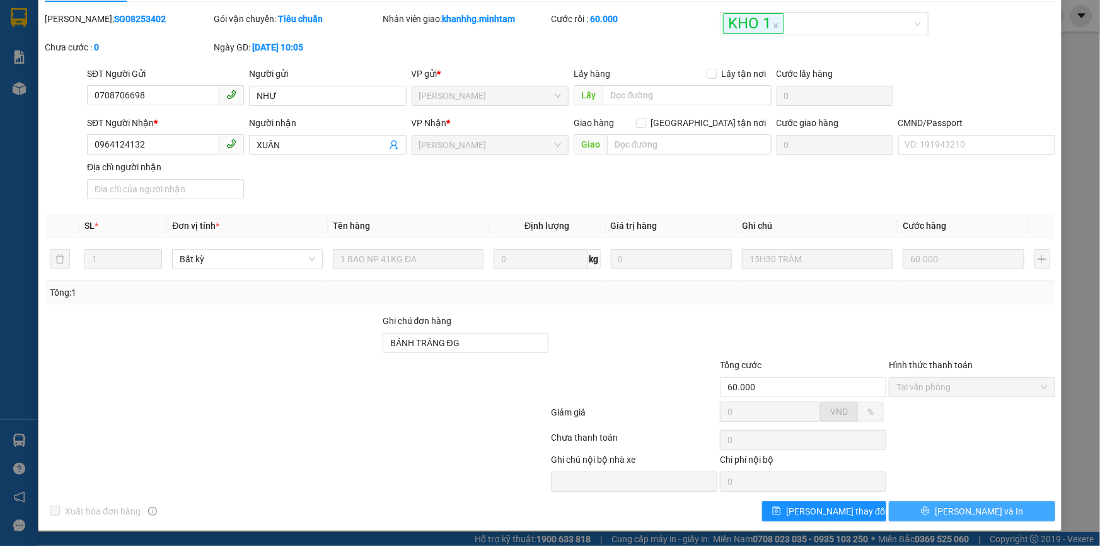
click at [929, 510] on icon "printer" at bounding box center [925, 511] width 8 height 8
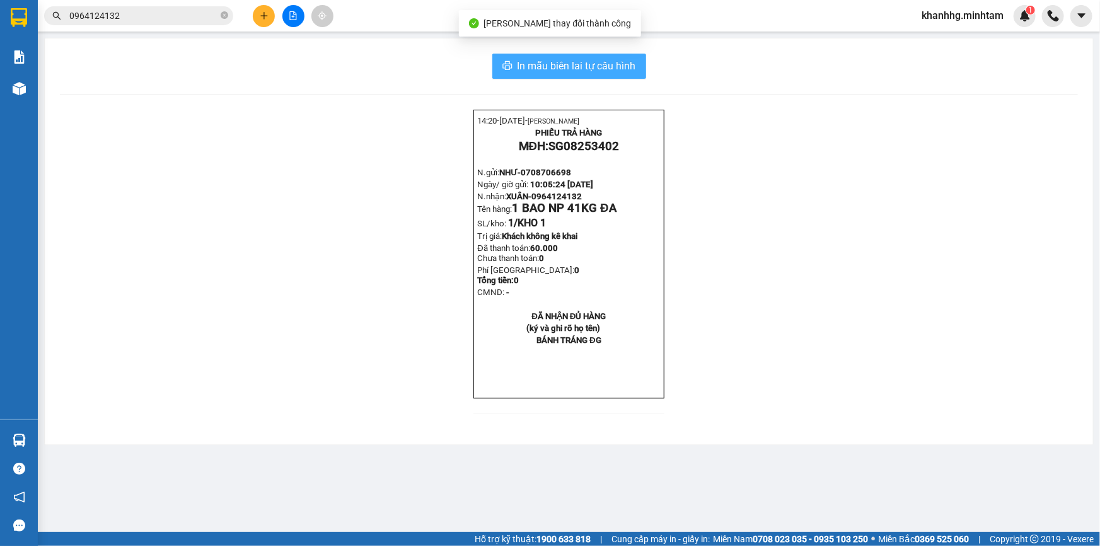
click at [592, 64] on span "In mẫu biên lai tự cấu hình" at bounding box center [576, 66] width 118 height 16
